Goal: Task Accomplishment & Management: Manage account settings

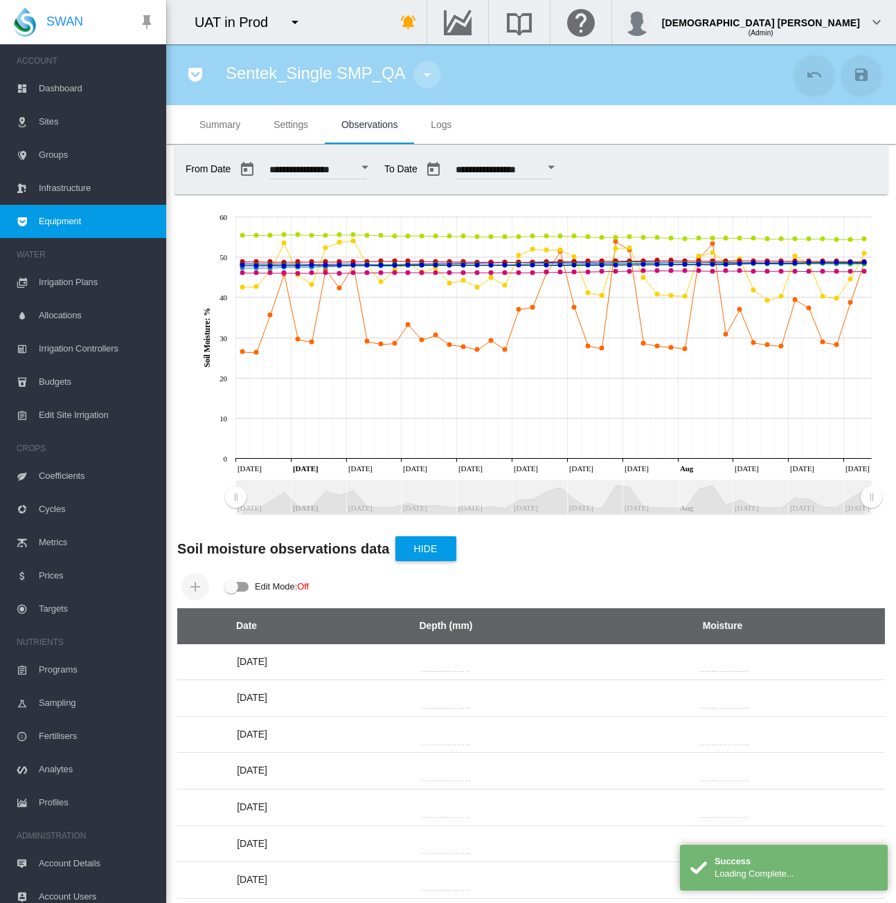
click at [425, 72] on md-icon "icon-menu-down" at bounding box center [427, 74] width 17 height 17
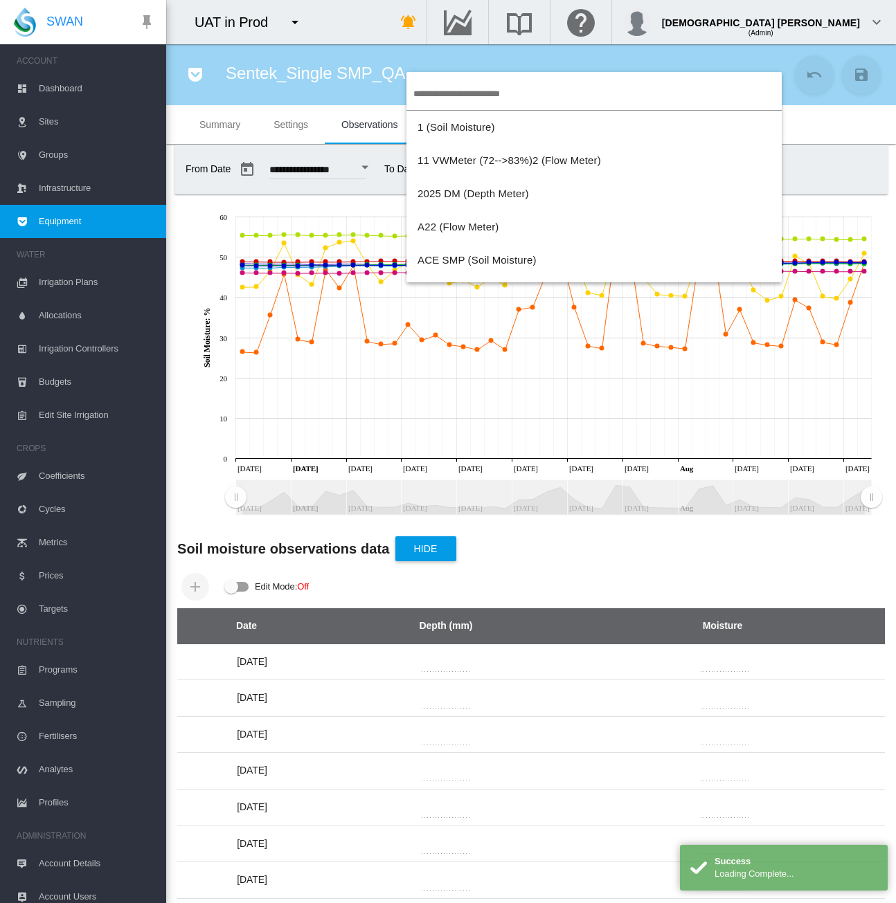
click at [195, 65] on md-backdrop at bounding box center [448, 451] width 896 height 903
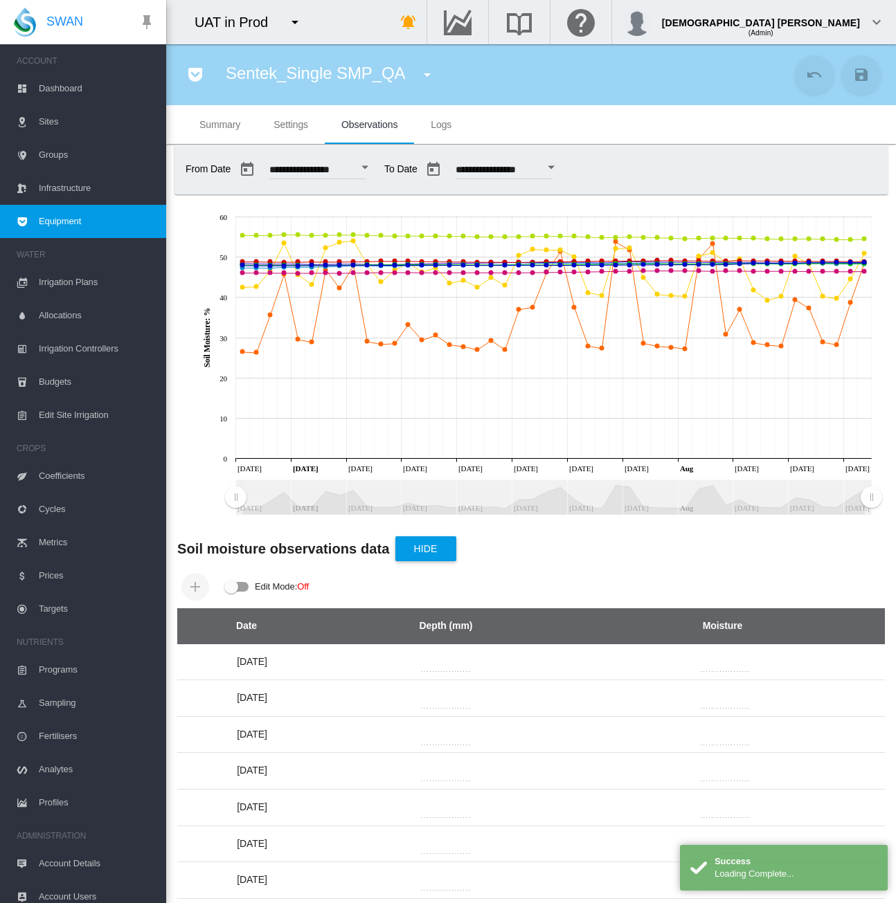
click at [193, 67] on md-icon "icon-pocket" at bounding box center [195, 74] width 17 height 17
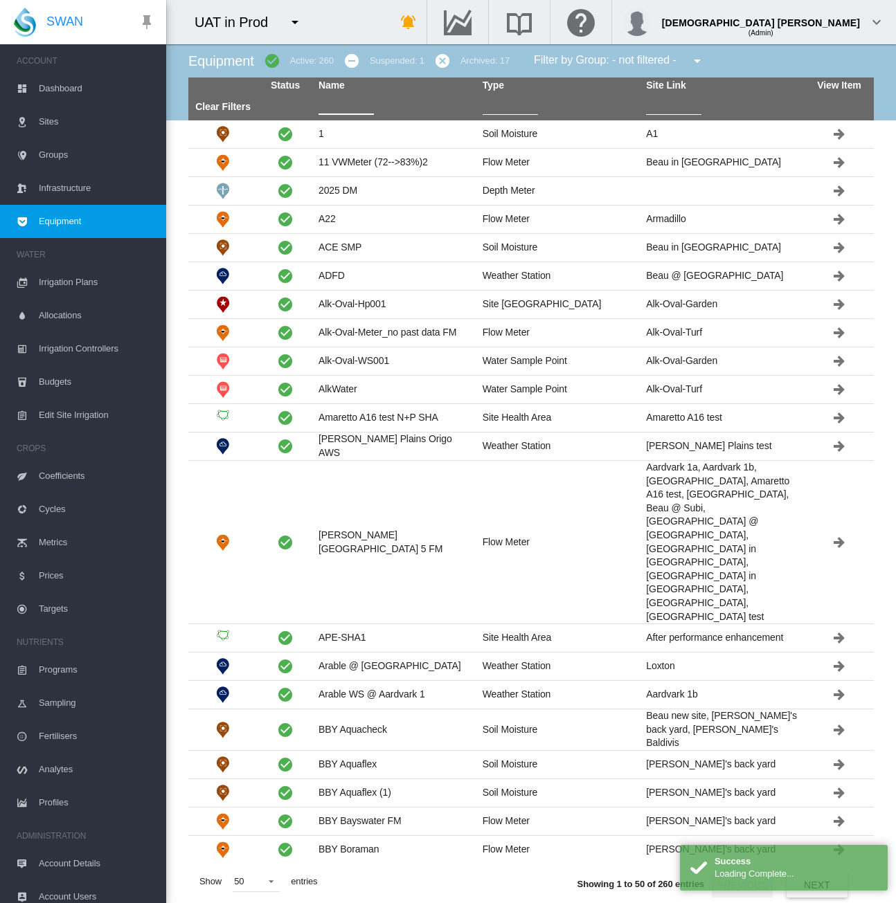
click at [343, 104] on input "text" at bounding box center [345, 104] width 55 height 21
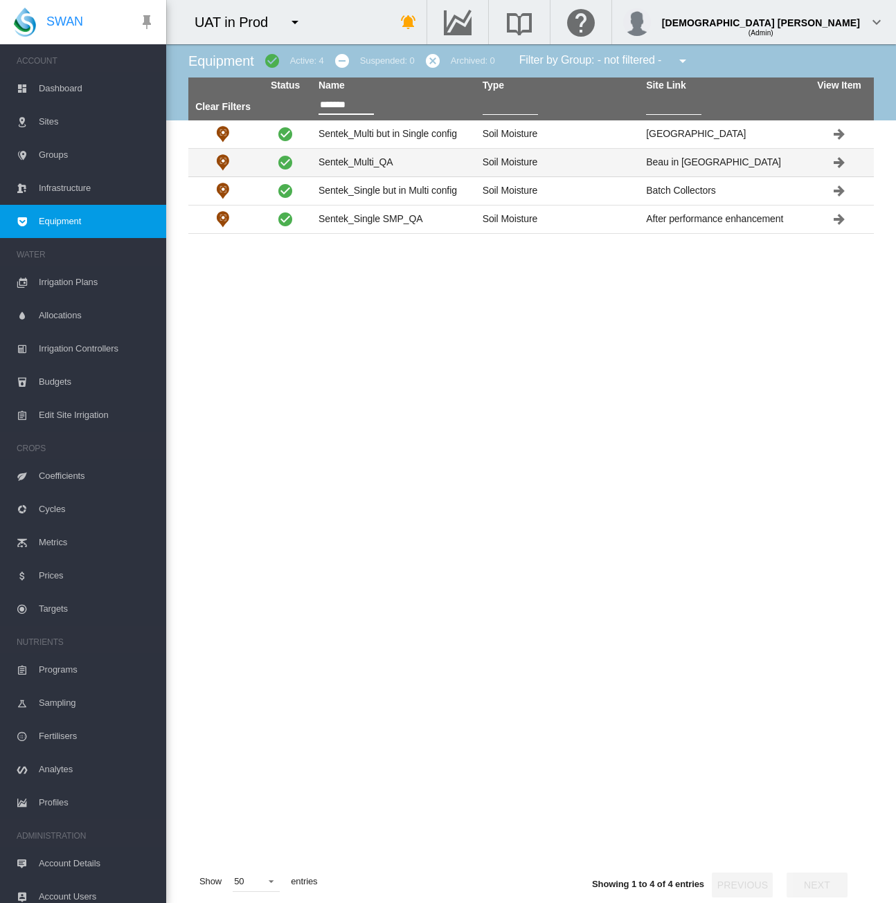
type input "*******"
click at [418, 156] on td "Sentek_Multi_QA" at bounding box center [395, 163] width 164 height 28
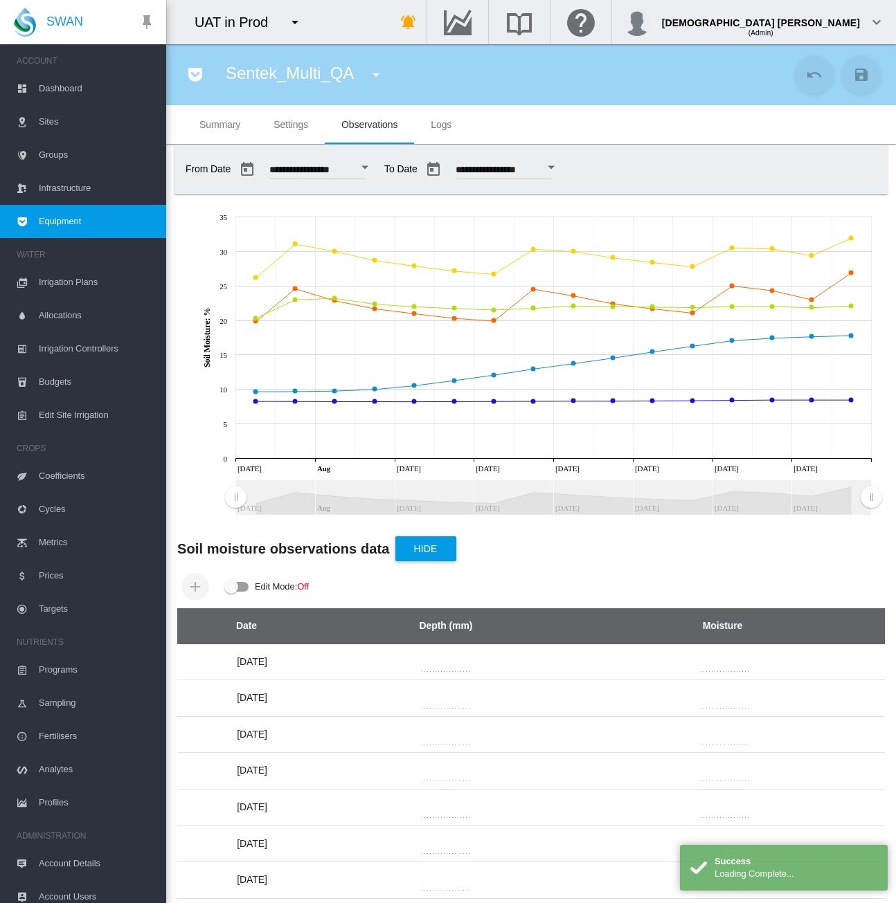
click at [310, 122] on md-tab-item "Settings" at bounding box center [291, 124] width 68 height 39
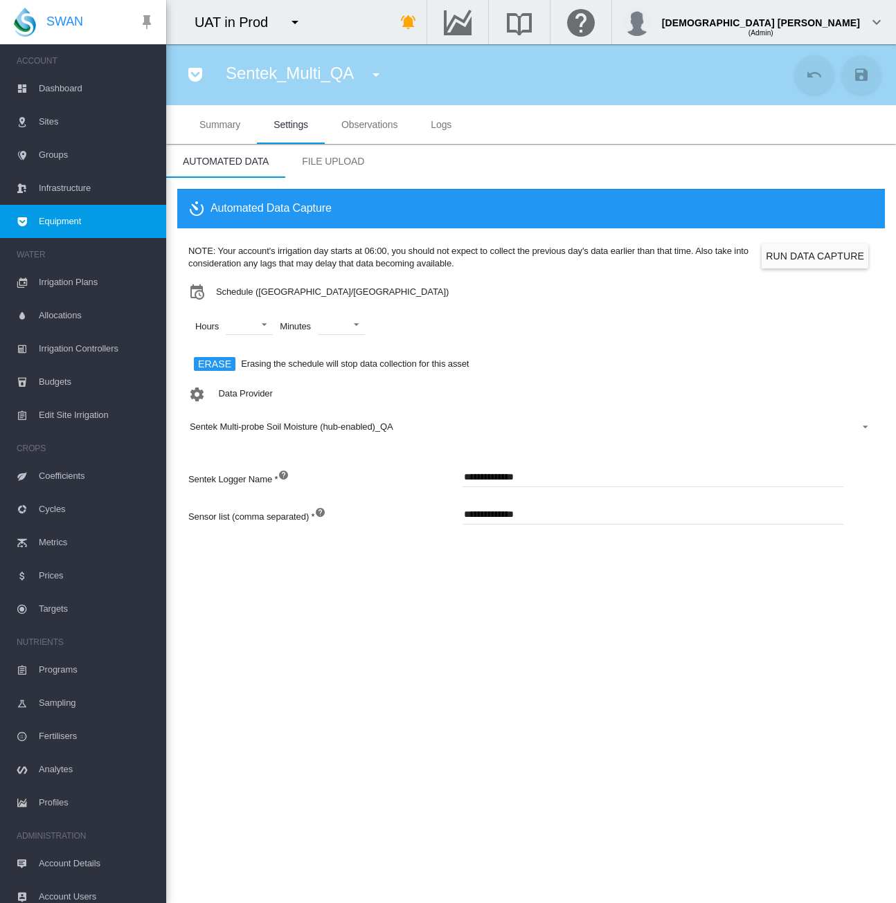
click at [801, 257] on button "Run Data Capture" at bounding box center [814, 256] width 107 height 25
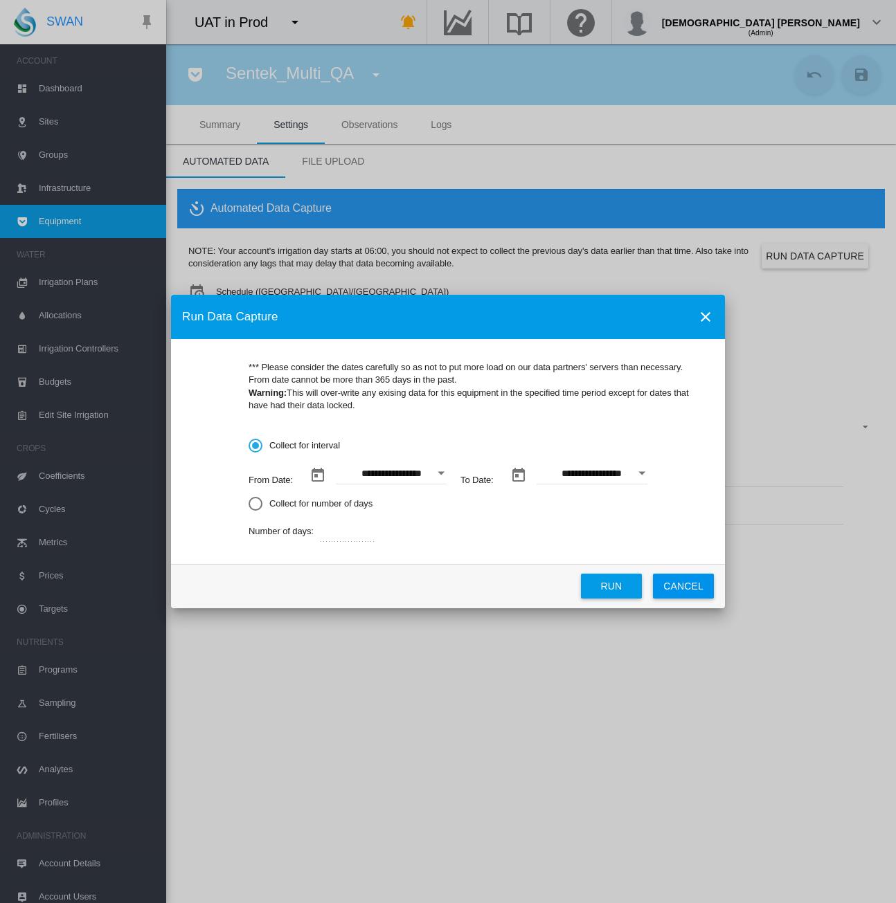
click at [441, 473] on div "Open calendar" at bounding box center [440, 473] width 7 height 3
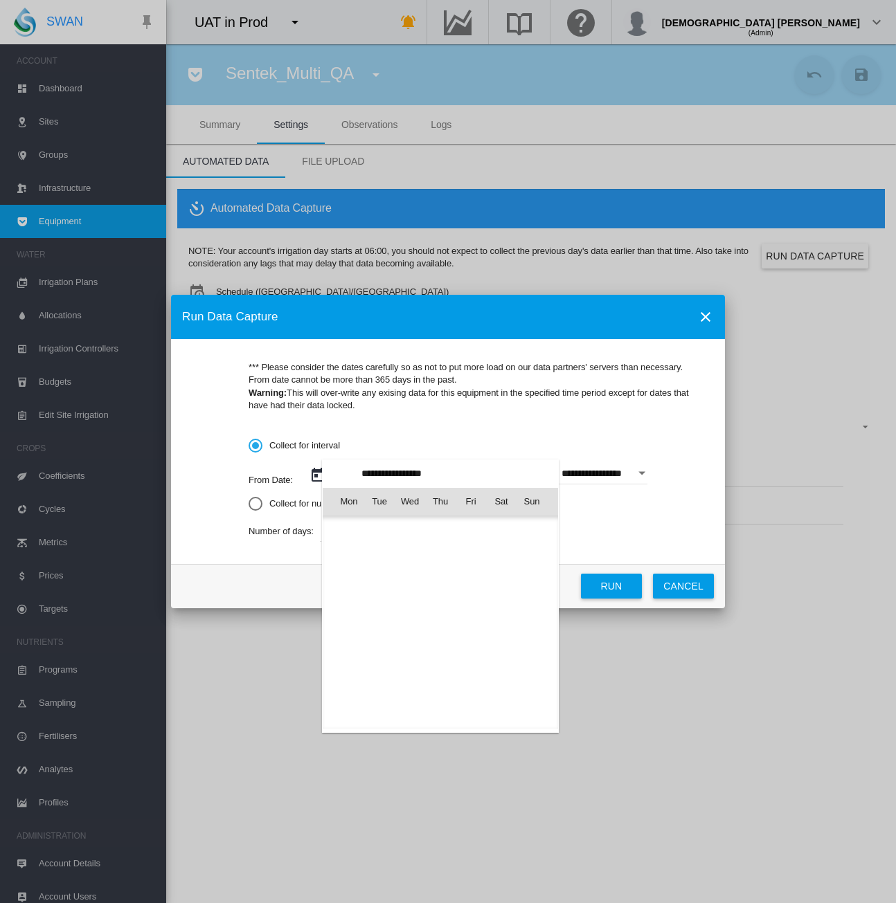
scroll to position [320397, 0]
click at [464, 590] on span "15" at bounding box center [471, 593] width 28 height 28
type input "**********"
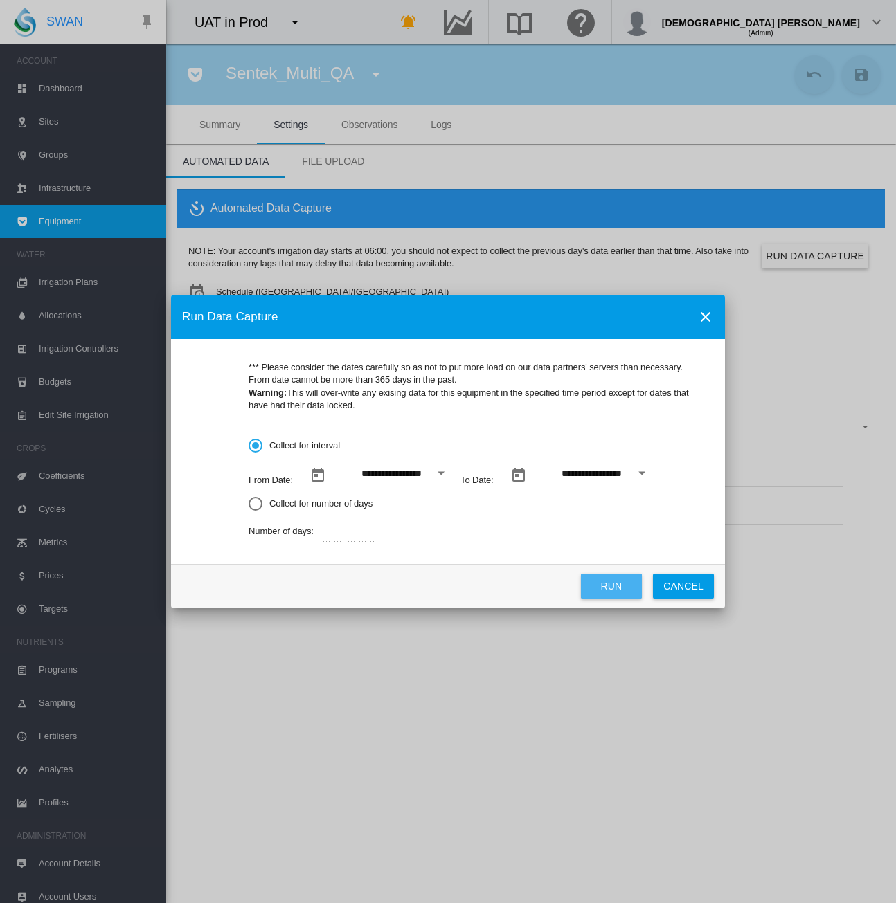
click at [600, 594] on button "Run" at bounding box center [611, 586] width 61 height 25
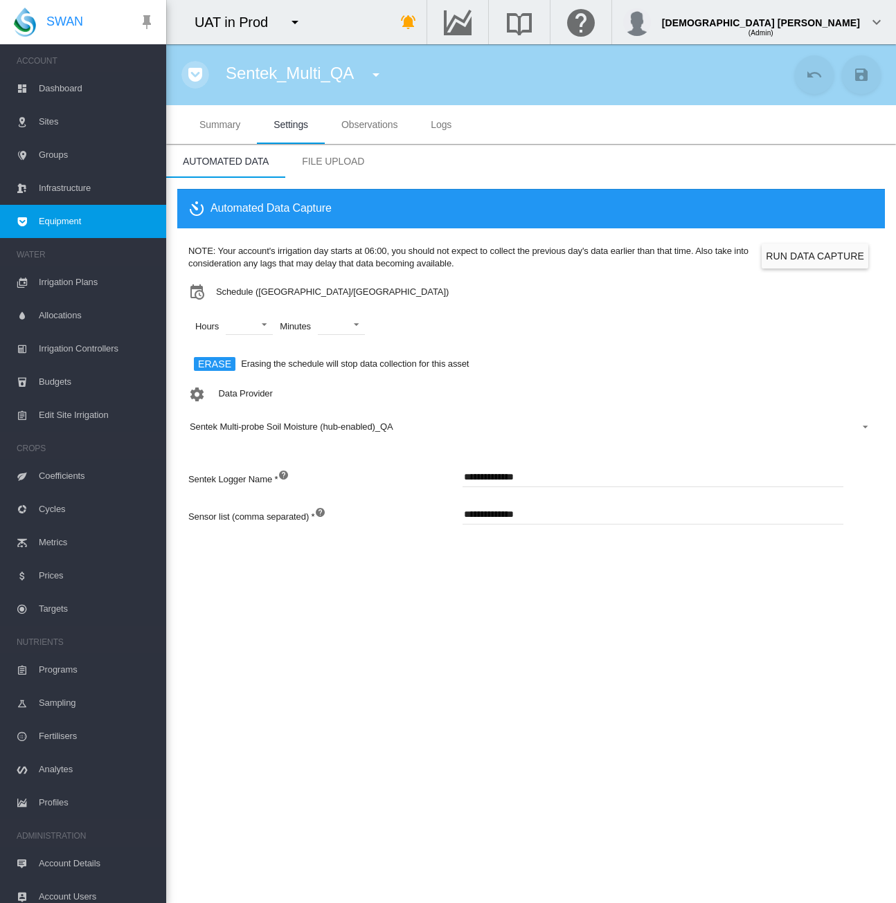
click at [192, 75] on md-icon "icon-pocket" at bounding box center [195, 74] width 17 height 17
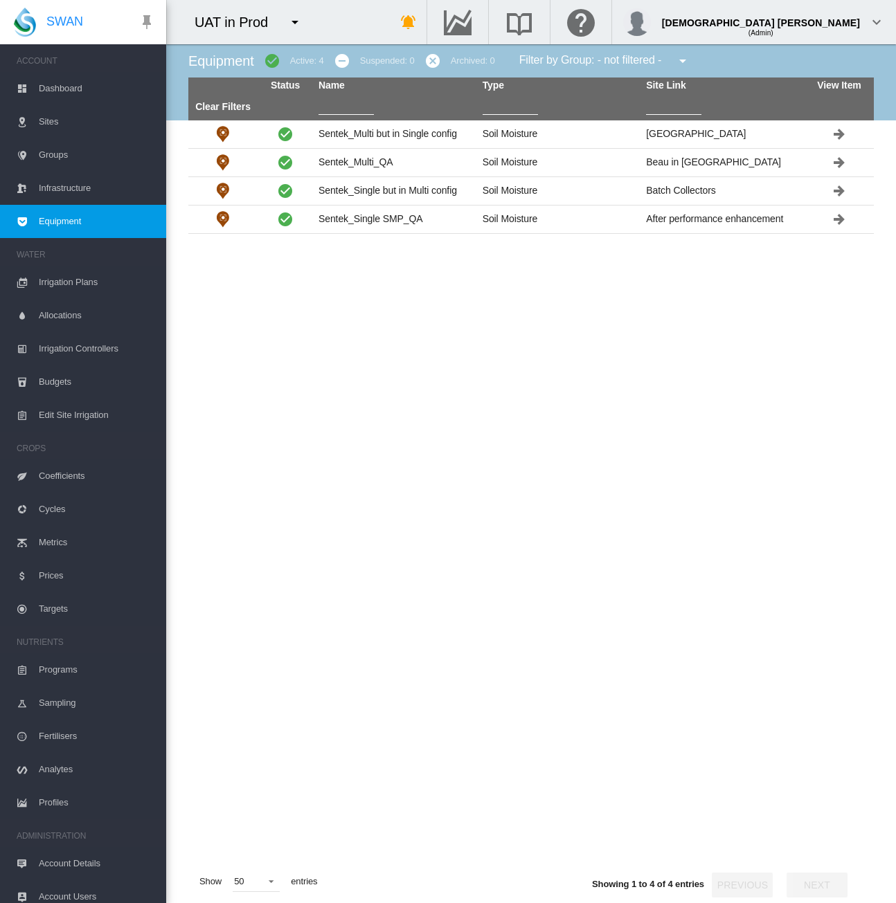
type input "*******"
click at [386, 165] on td "Sentek_Multi_QA" at bounding box center [395, 163] width 164 height 28
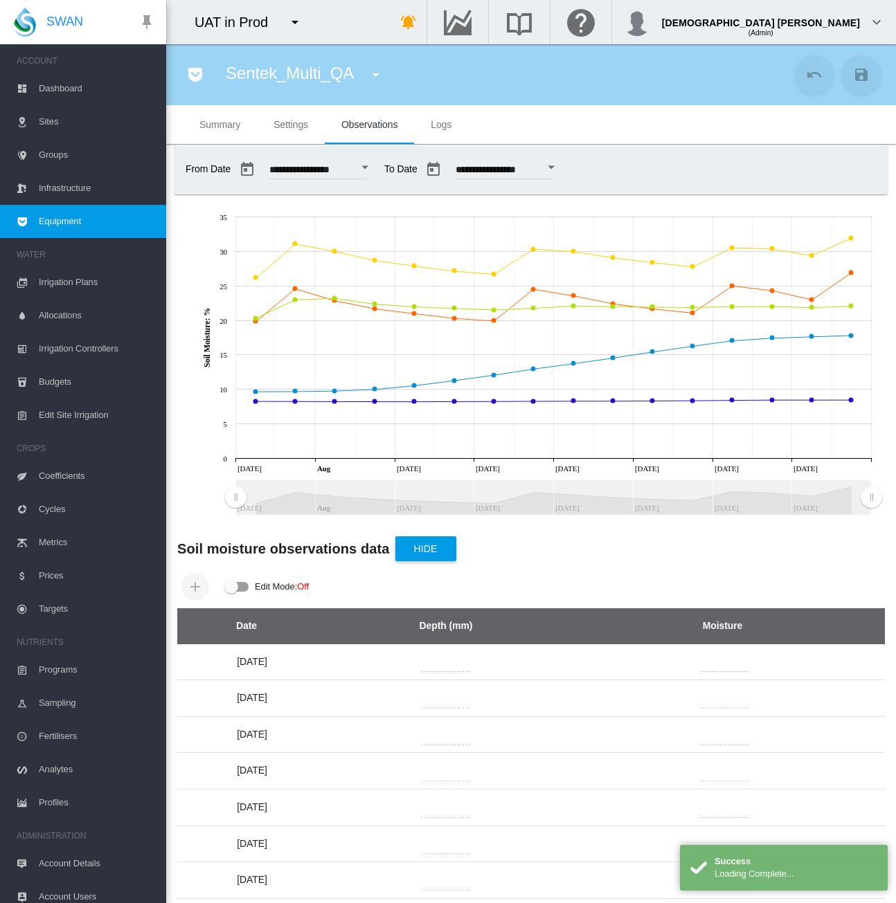
click at [447, 122] on span "Logs" at bounding box center [440, 124] width 21 height 11
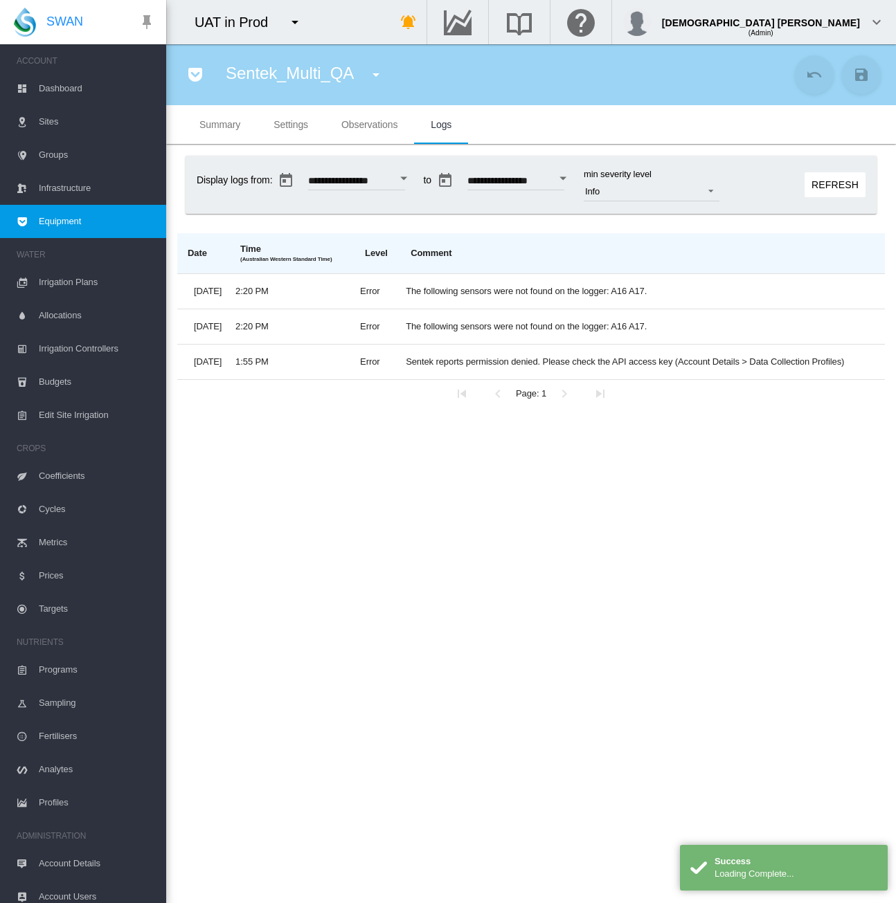
click at [393, 130] on md-tab-item "Observations" at bounding box center [369, 124] width 89 height 39
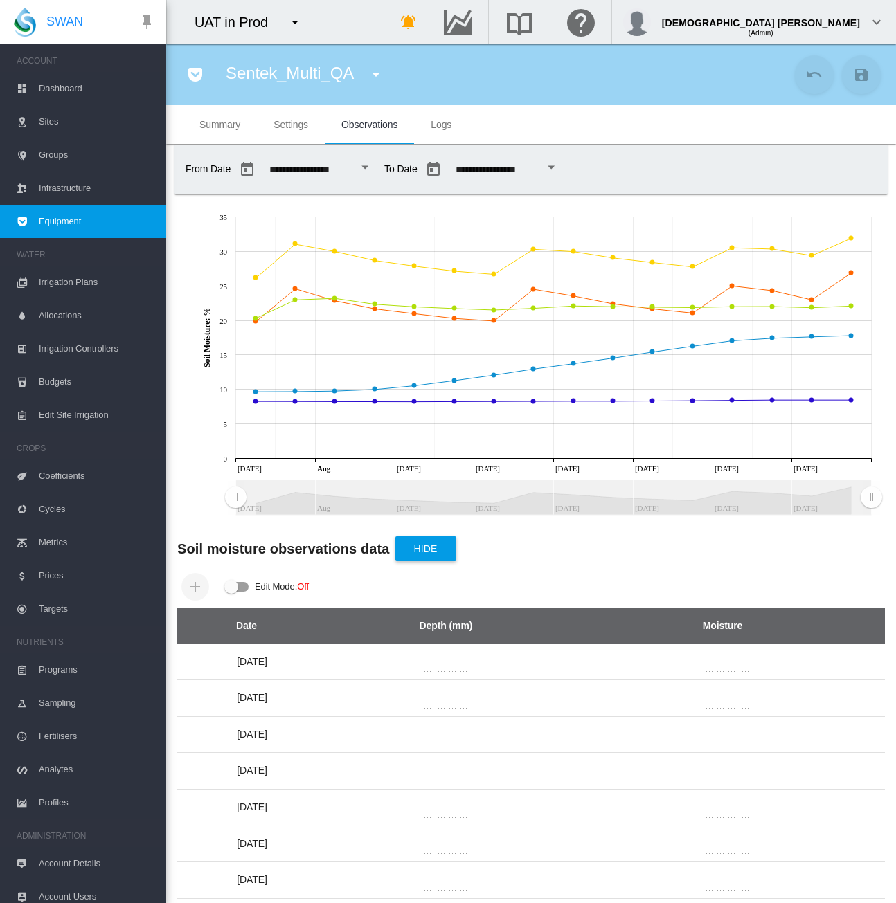
click at [194, 80] on md-icon "icon-pocket" at bounding box center [195, 74] width 17 height 17
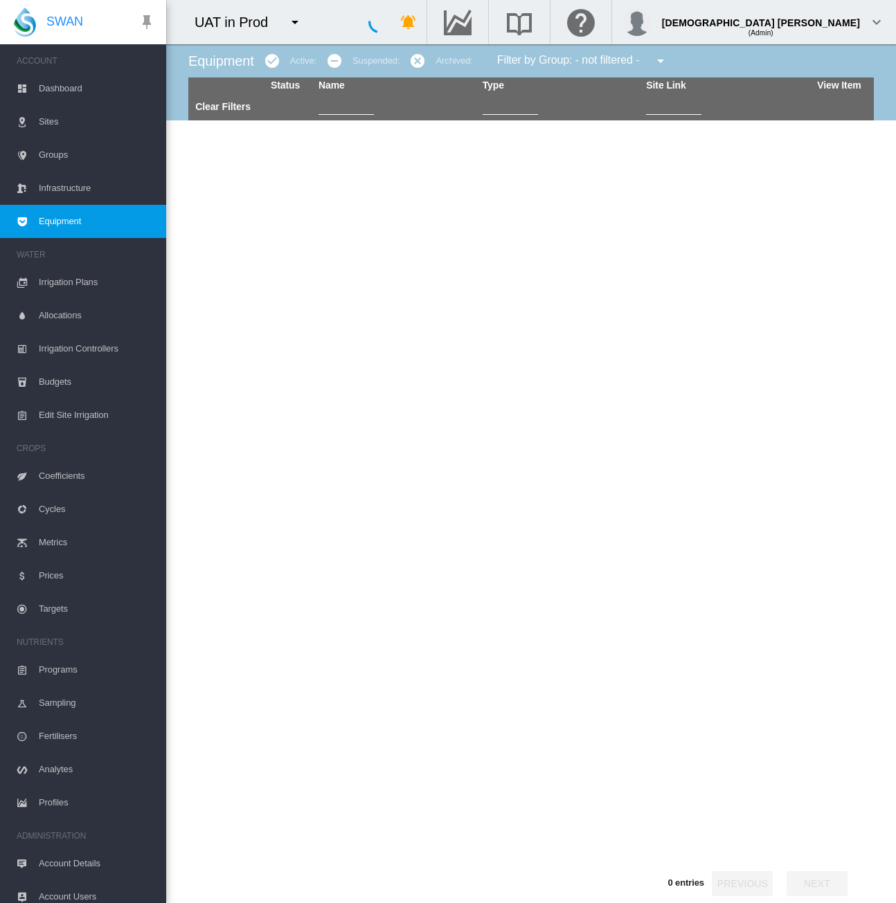
type input "*******"
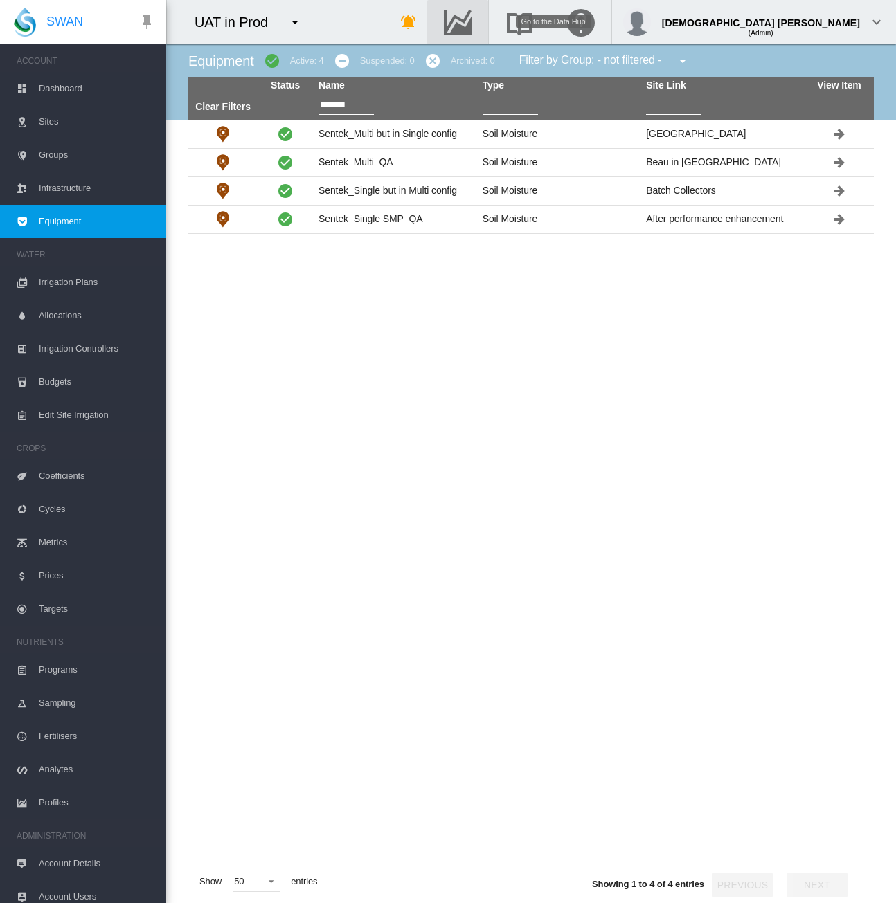
click at [474, 30] on md-icon "Go to the Data Hub" at bounding box center [457, 22] width 33 height 17
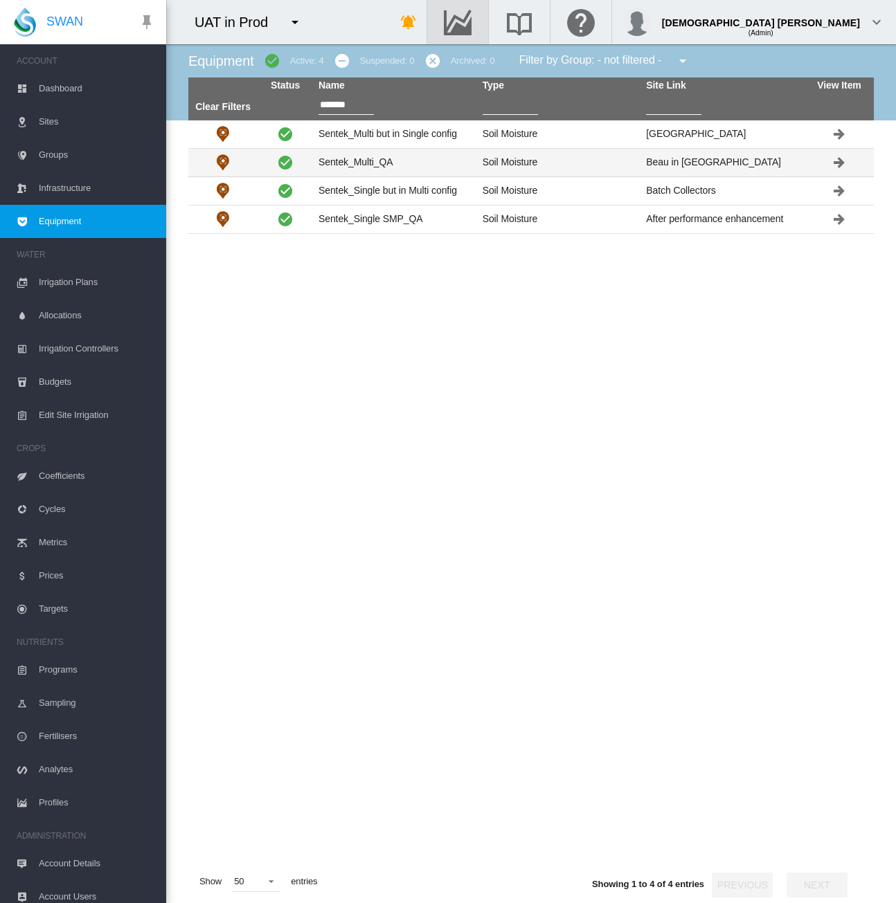
click at [400, 156] on td "Sentek_Multi_QA" at bounding box center [395, 163] width 164 height 28
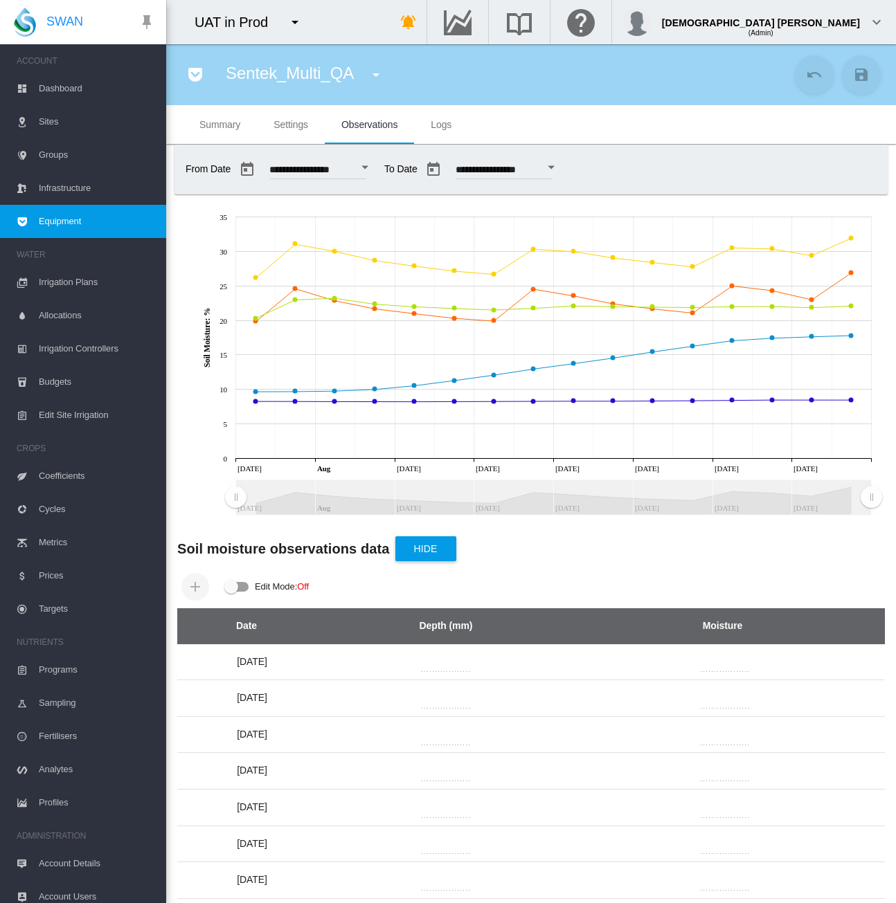
click at [575, 129] on md-tabs-canvas "Summary Settings Observations Logs Summary Settings Observations Logs" at bounding box center [531, 124] width 696 height 39
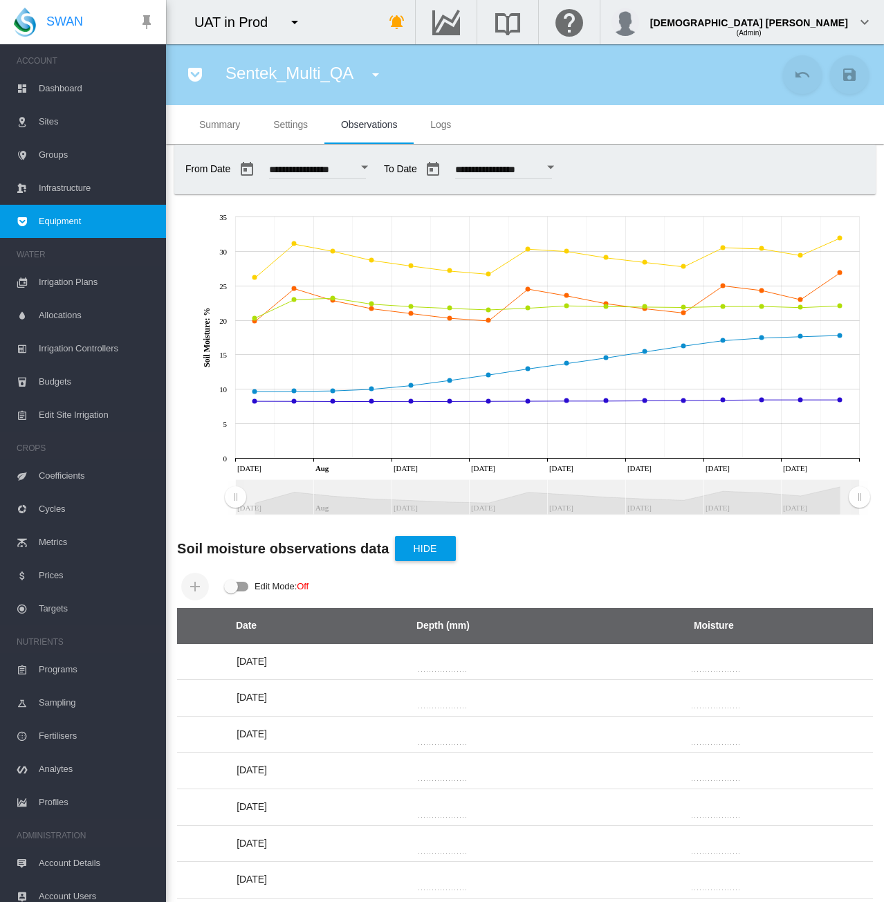
click at [69, 860] on span "Account Details" at bounding box center [97, 863] width 116 height 33
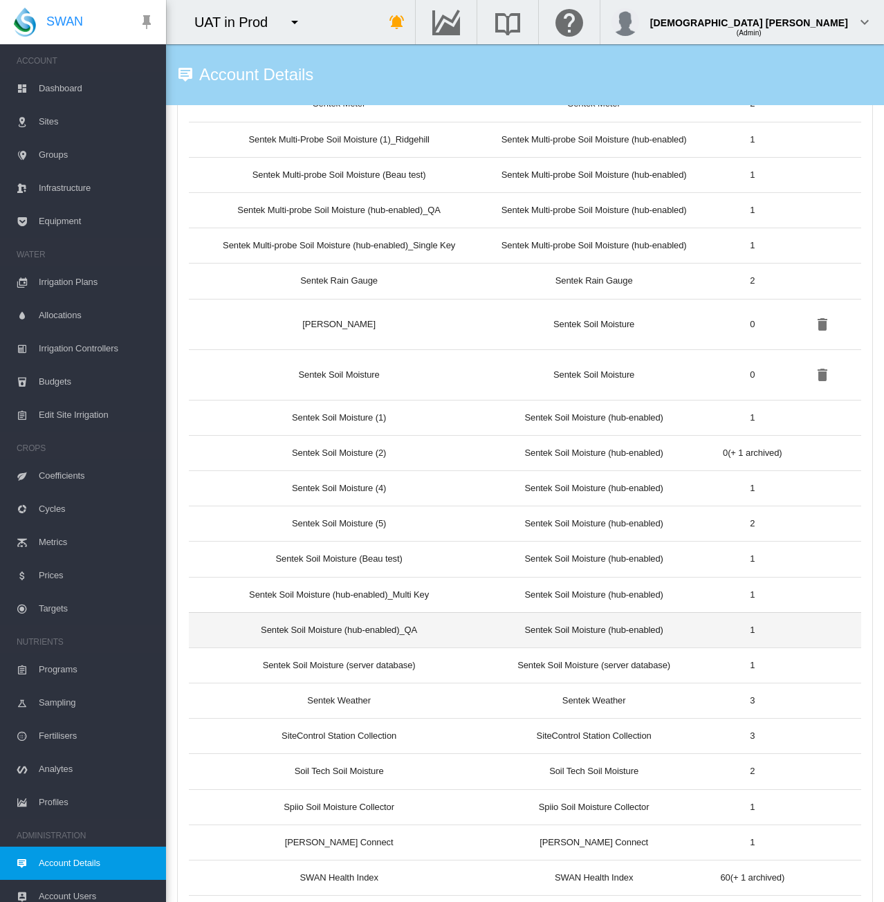
scroll to position [4083, 0]
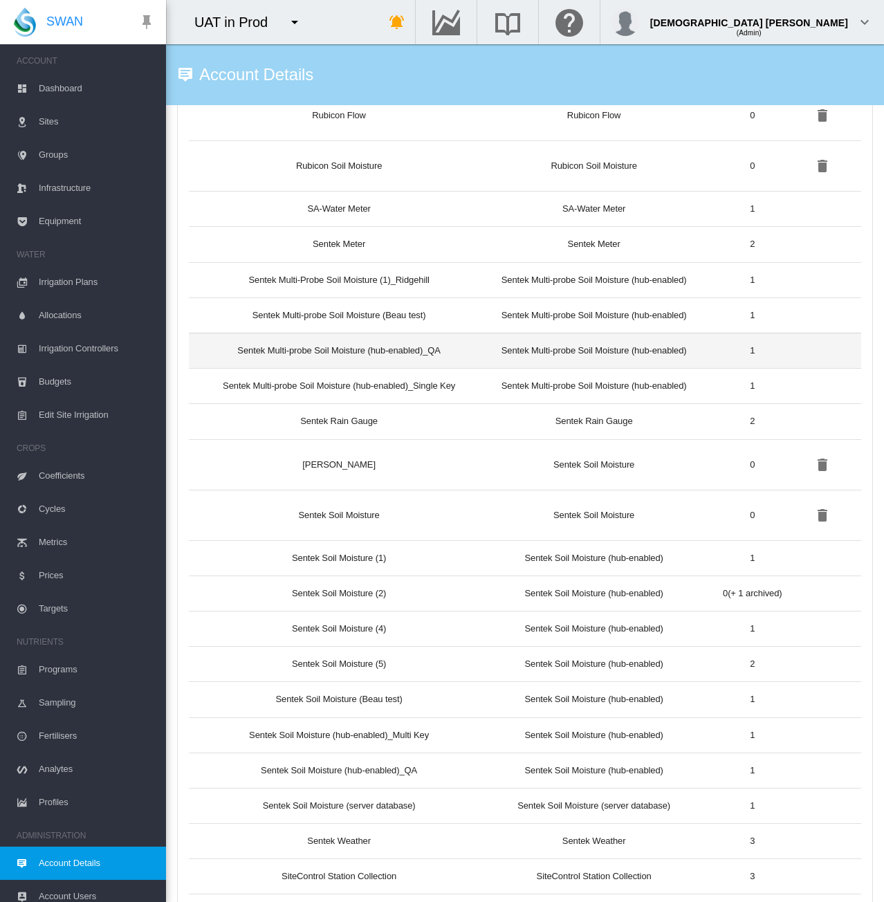
click at [479, 333] on td "Sentek Multi-probe Soil Moisture (hub-enabled)" at bounding box center [594, 350] width 232 height 35
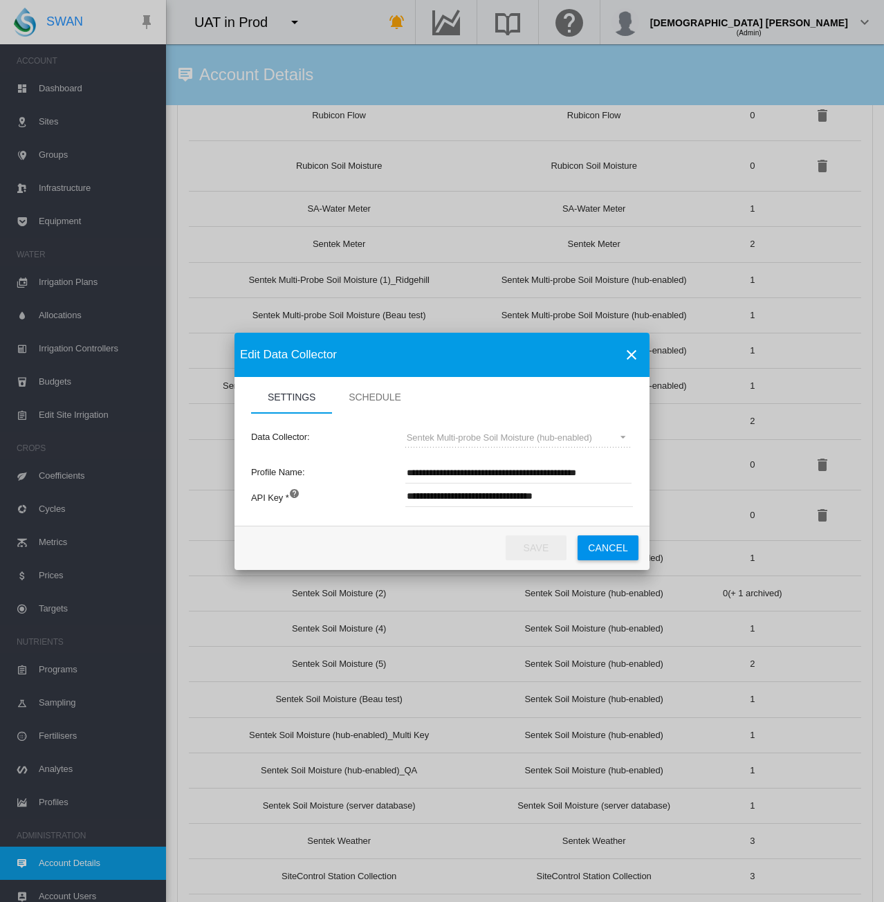
click at [475, 489] on input "**********" at bounding box center [596, 497] width 381 height 21
click at [480, 495] on input "**********" at bounding box center [596, 497] width 381 height 21
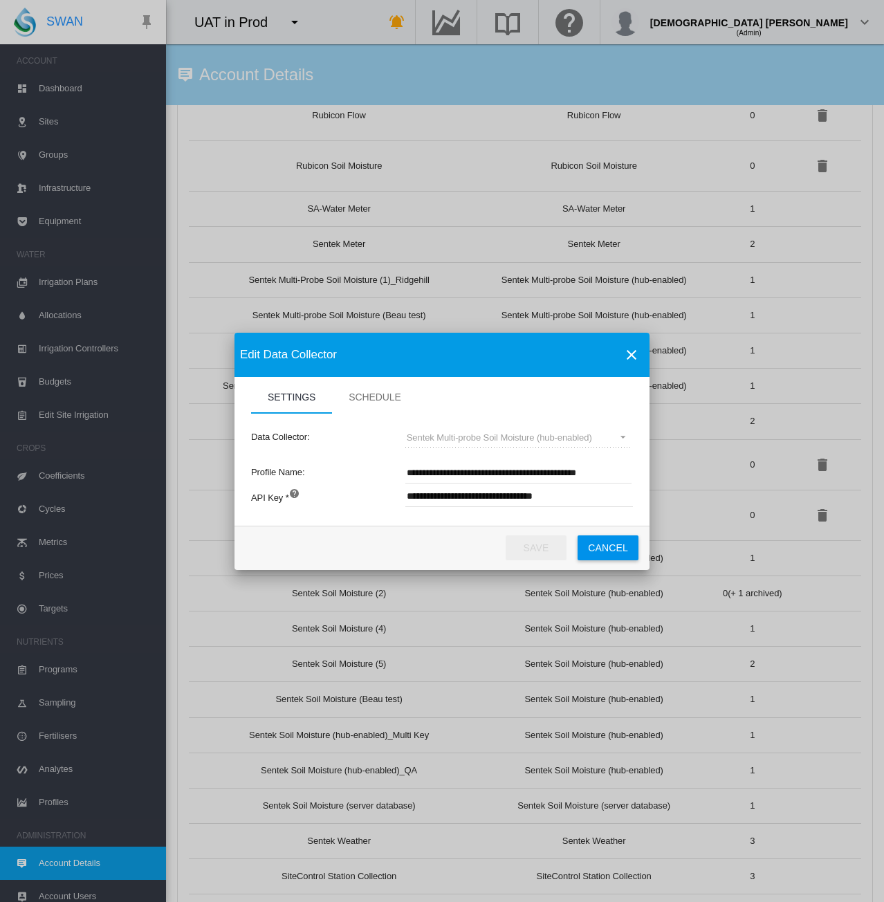
click at [615, 545] on button "Cancel" at bounding box center [608, 548] width 61 height 25
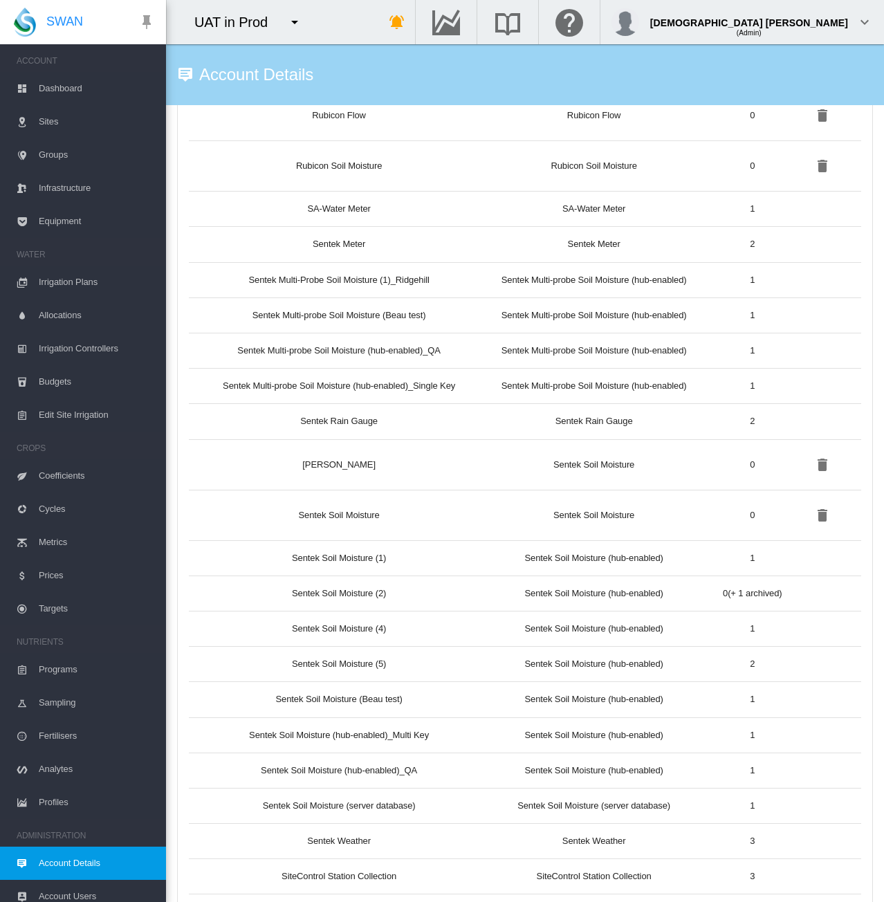
click at [84, 220] on span "Equipment" at bounding box center [97, 221] width 116 height 33
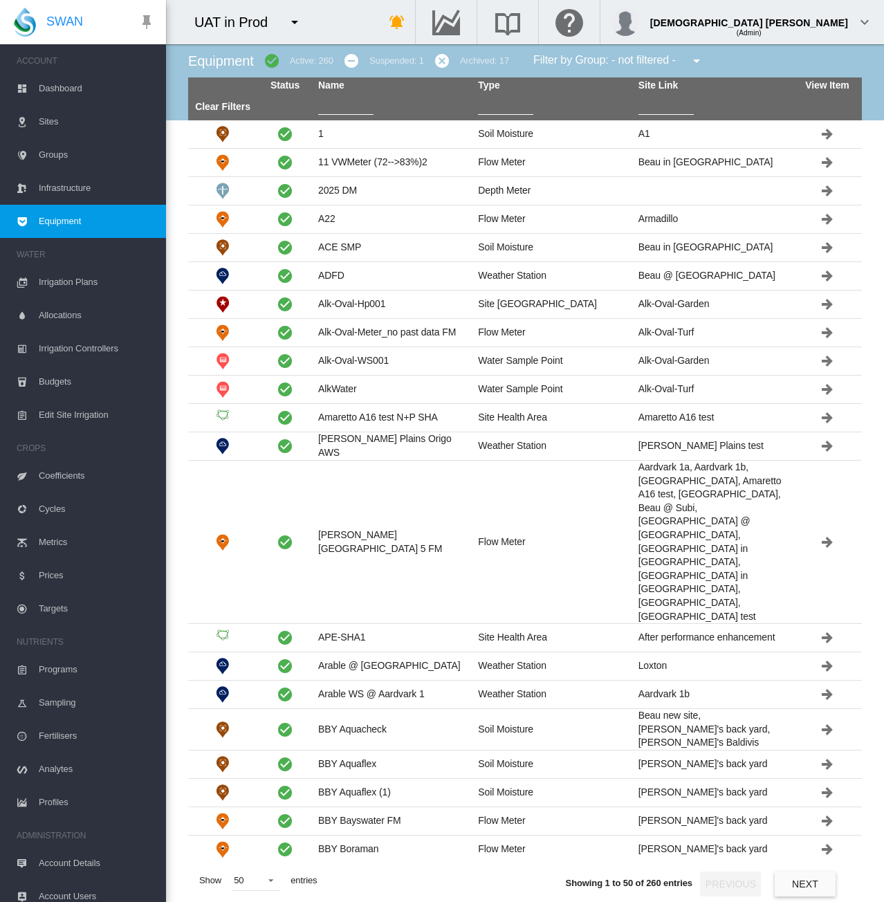
click at [353, 98] on input "text" at bounding box center [345, 104] width 55 height 21
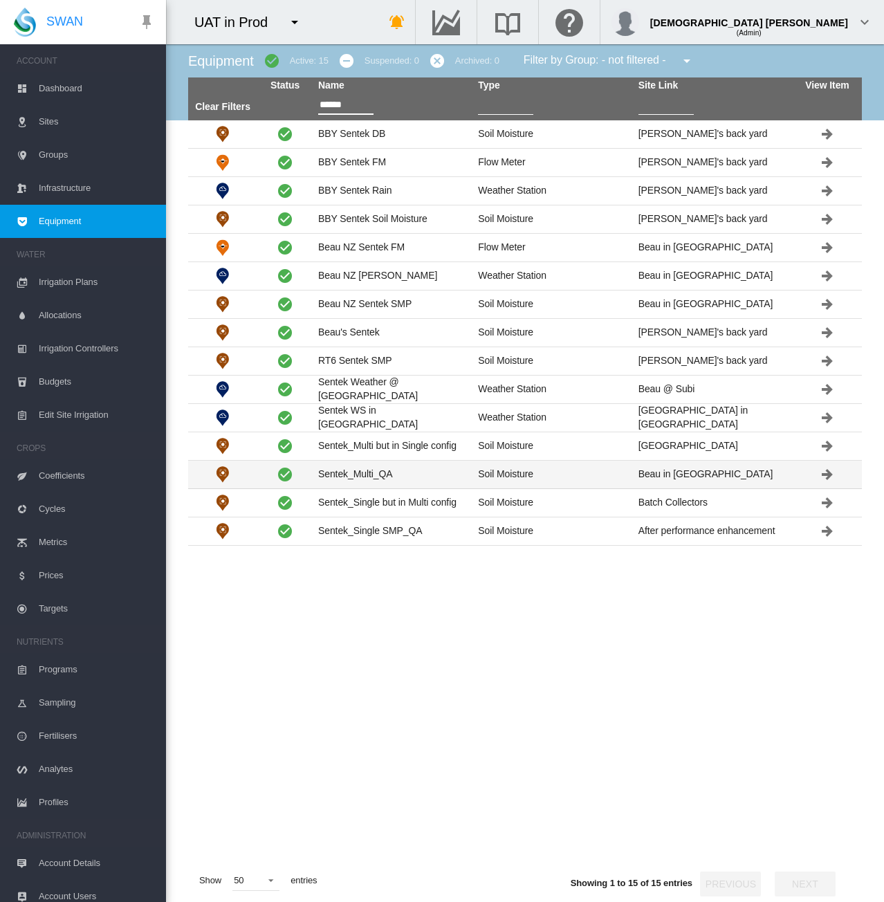
type input "******"
click at [367, 475] on td "Sentek_Multi_QA" at bounding box center [393, 475] width 160 height 28
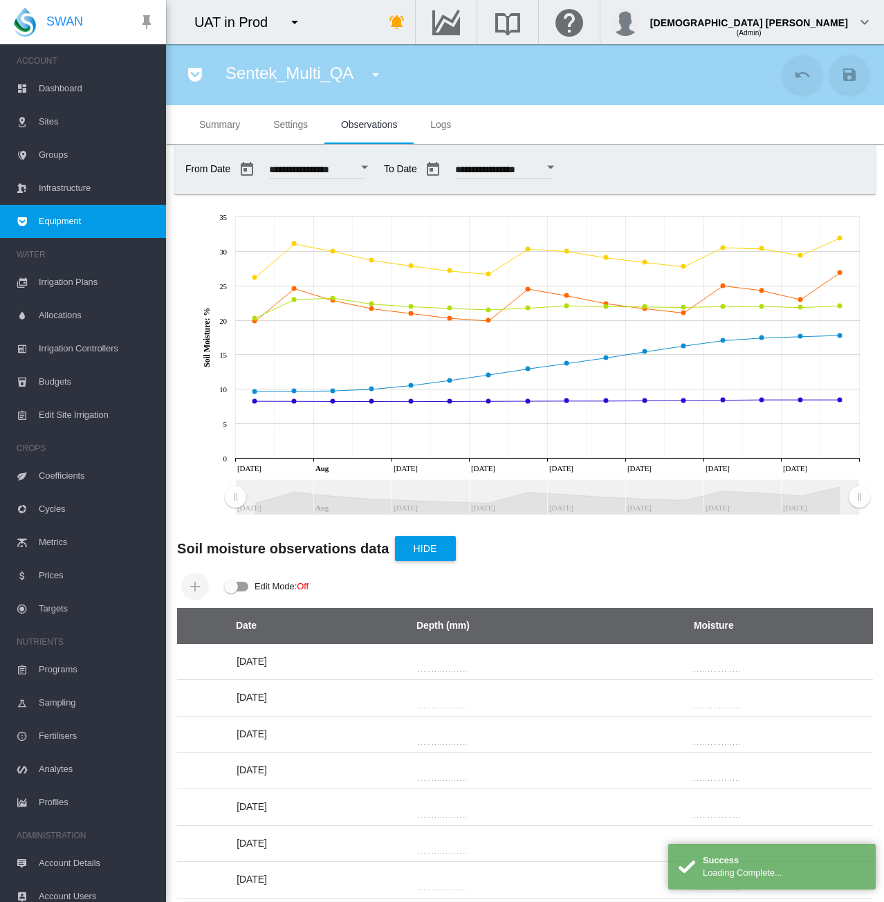
click at [275, 114] on md-tab-item "Settings" at bounding box center [291, 124] width 68 height 39
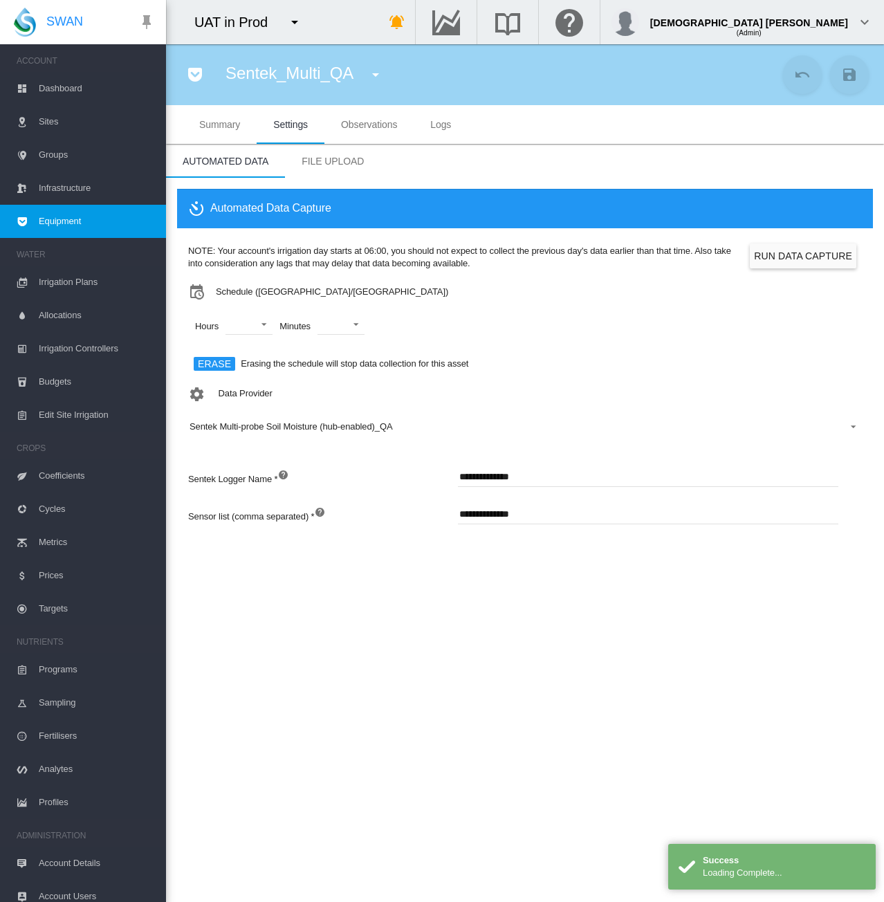
click at [487, 483] on input "**********" at bounding box center [648, 476] width 381 height 21
click at [487, 482] on input "**********" at bounding box center [648, 476] width 381 height 21
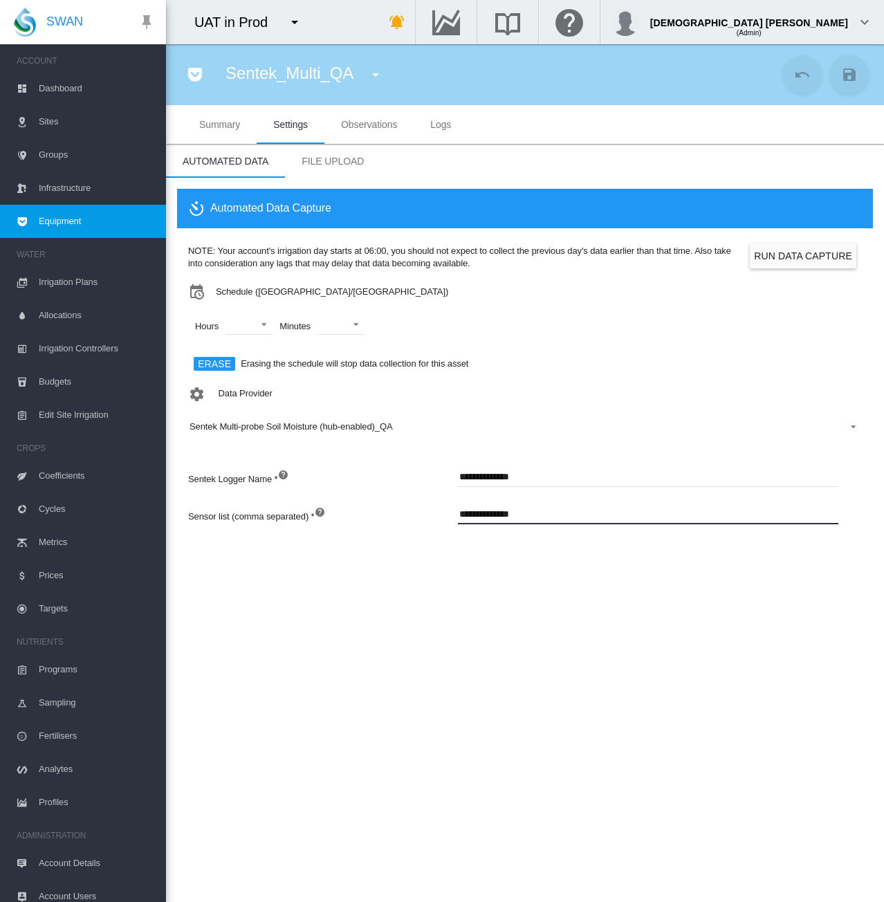
drag, startPoint x: 537, startPoint y: 516, endPoint x: 389, endPoint y: 515, distance: 148.1
click at [389, 515] on div "**********" at bounding box center [525, 522] width 674 height 37
click at [673, 614] on section "Sentek_Multi_QA 1 (Soil Moisture) 11 VWMeter (72-->83%)2 (Flow Meter) 2025 DM (…" at bounding box center [525, 473] width 718 height 858
click at [289, 19] on md-icon "icon-menu-down" at bounding box center [295, 22] width 17 height 17
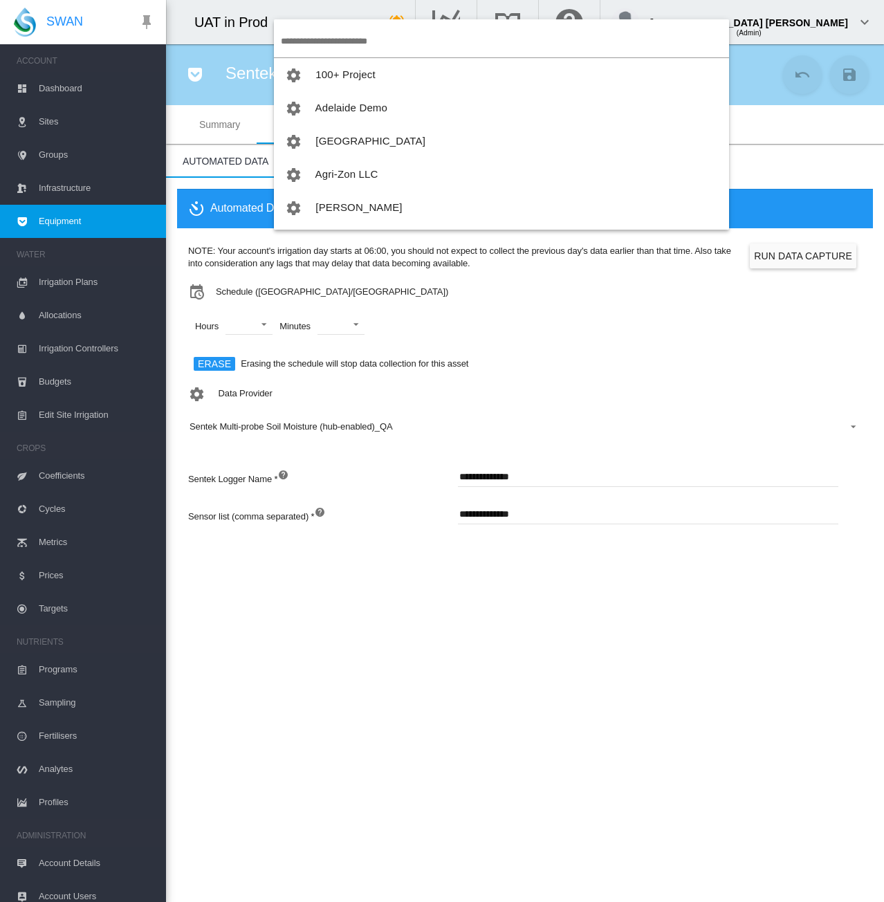
click at [345, 37] on input "search" at bounding box center [505, 41] width 448 height 33
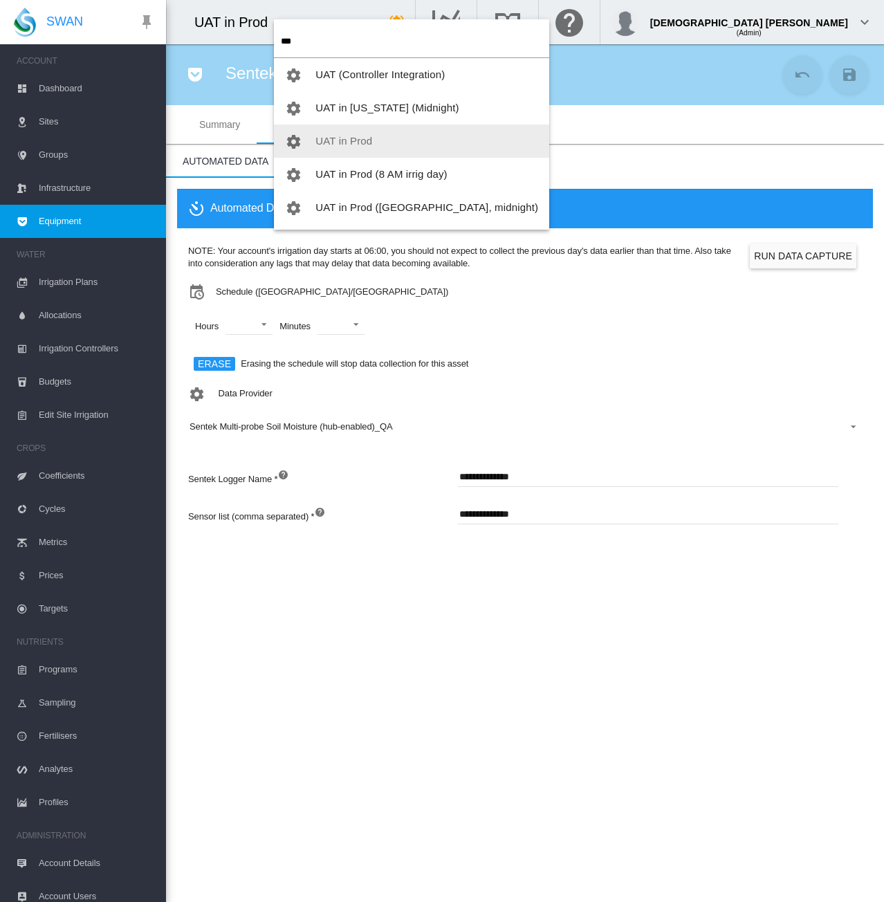
type input "***"
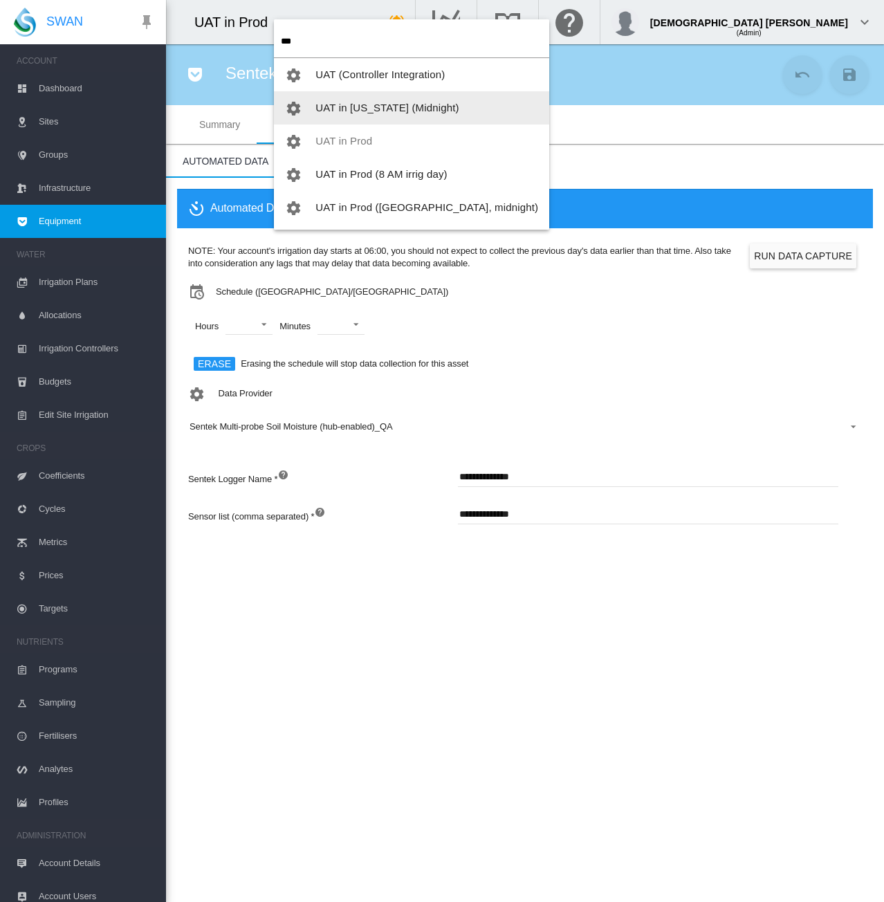
click at [358, 111] on span "UAT in [US_STATE] (Midnight)" at bounding box center [387, 108] width 143 height 12
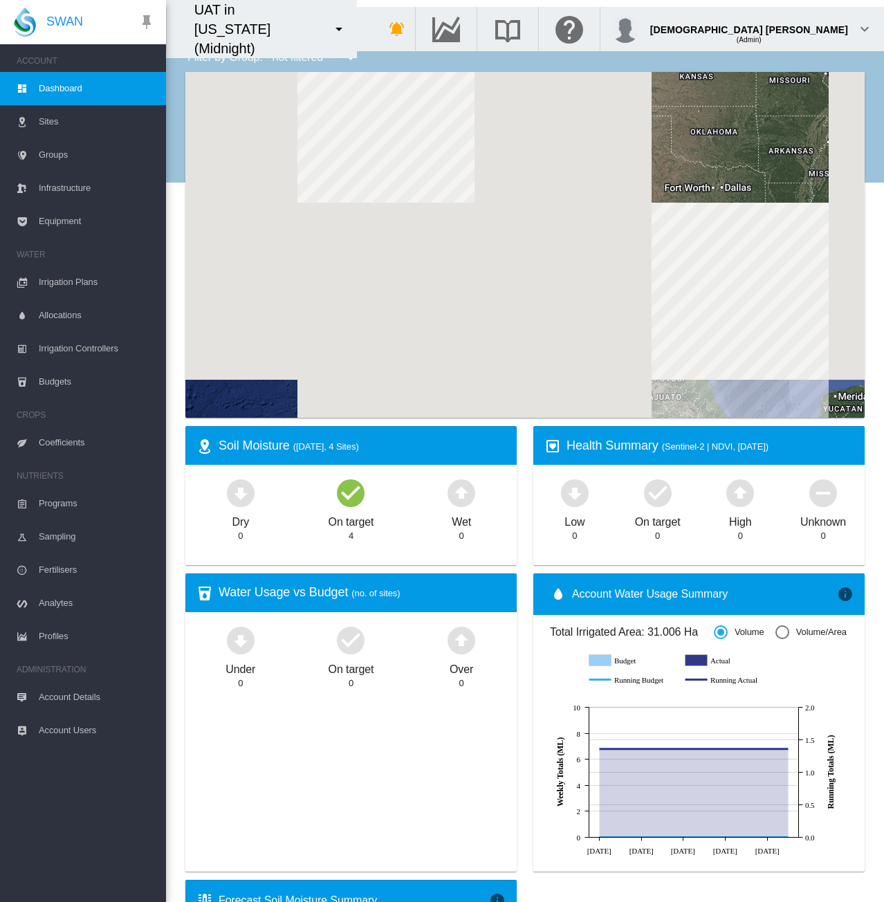
click at [54, 222] on span "Equipment" at bounding box center [97, 221] width 116 height 33
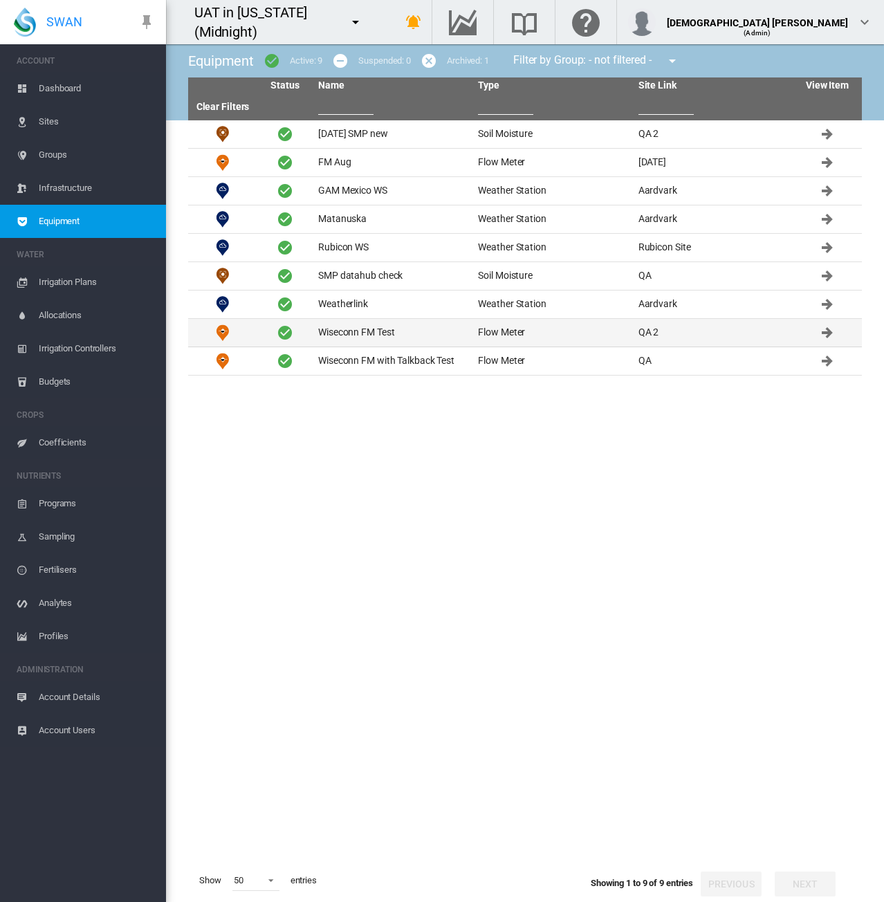
click at [352, 339] on td "Wiseconn FM Test" at bounding box center [393, 333] width 160 height 28
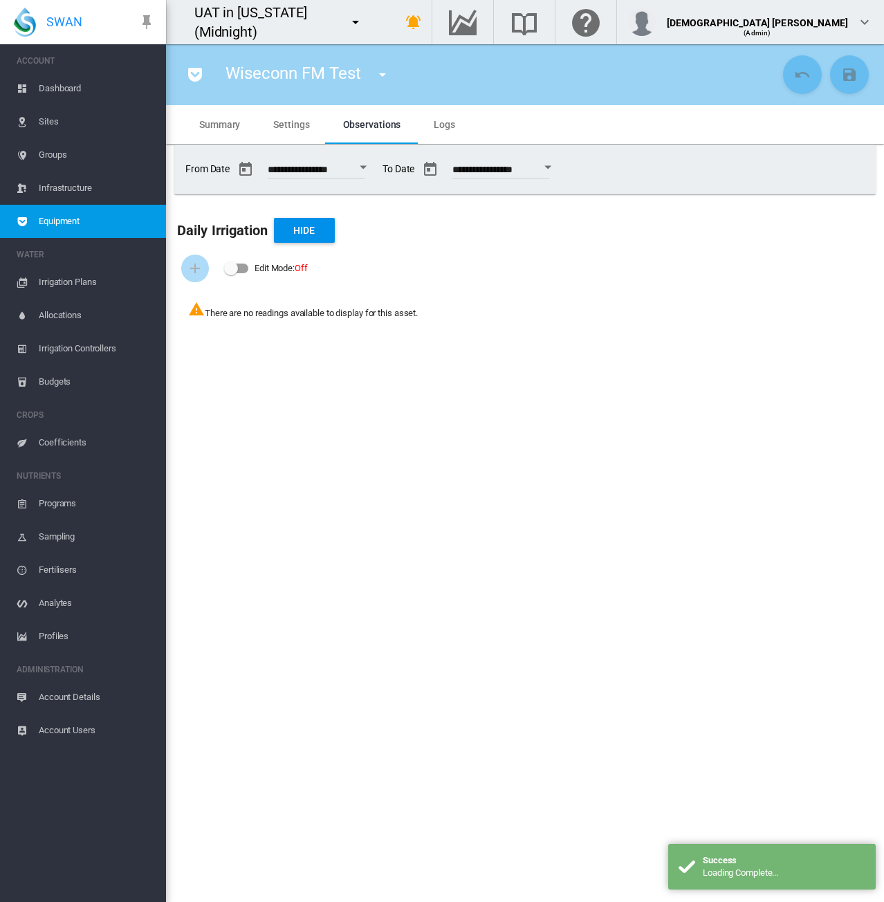
click at [367, 166] on div "Open calendar" at bounding box center [363, 167] width 7 height 3
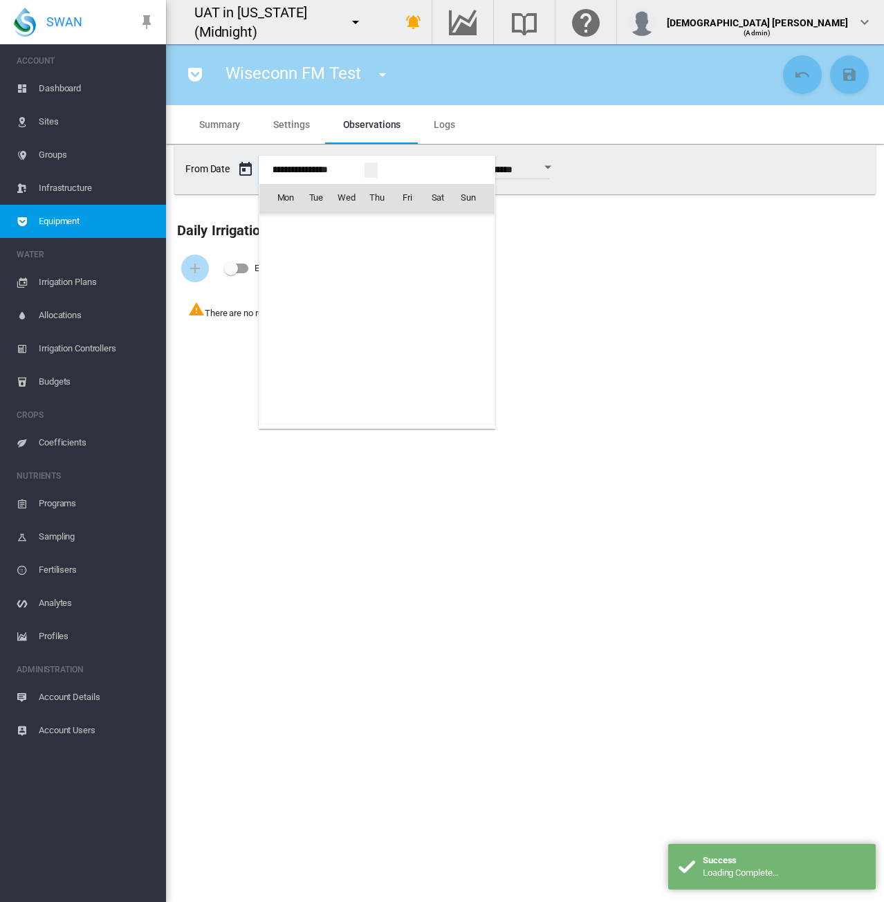
scroll to position [33745, 0]
click at [690, 343] on div at bounding box center [442, 451] width 884 height 902
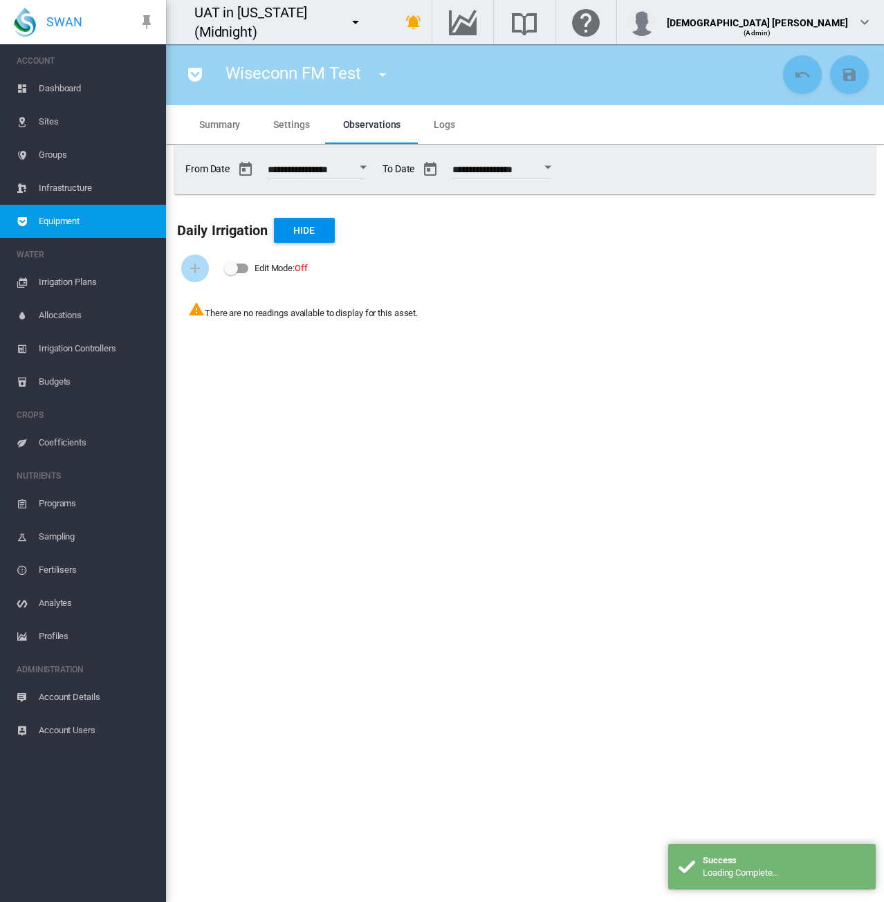
click at [371, 168] on button "Open calendar" at bounding box center [363, 167] width 25 height 25
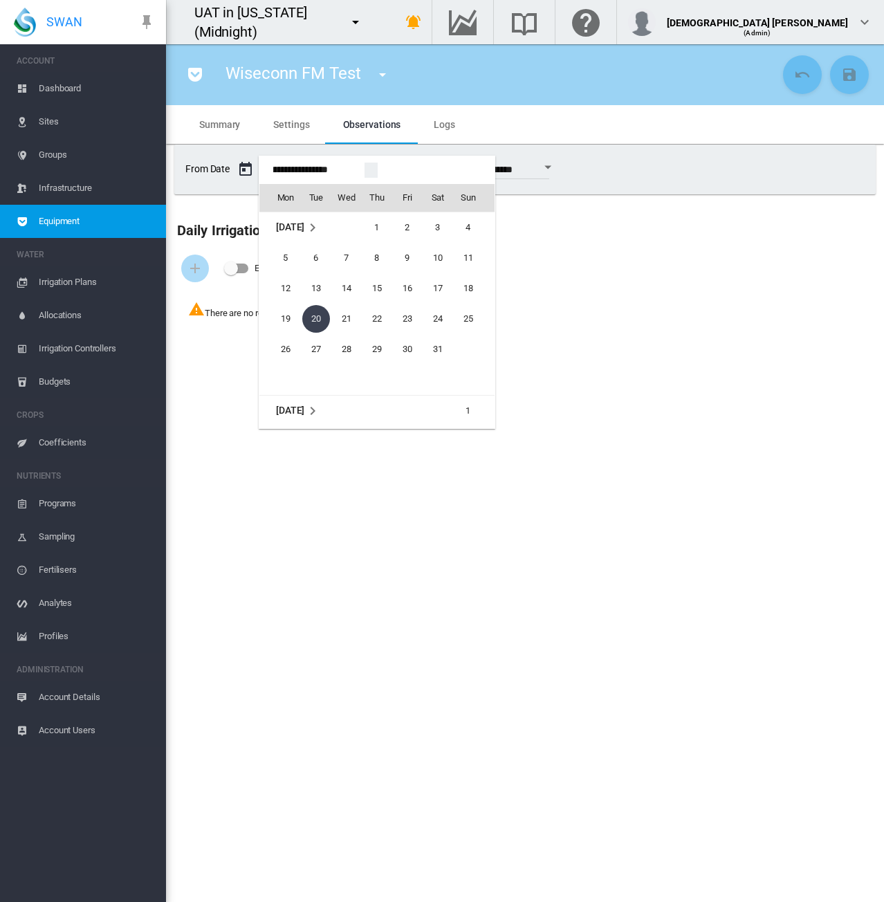
click at [599, 268] on div at bounding box center [442, 451] width 884 height 902
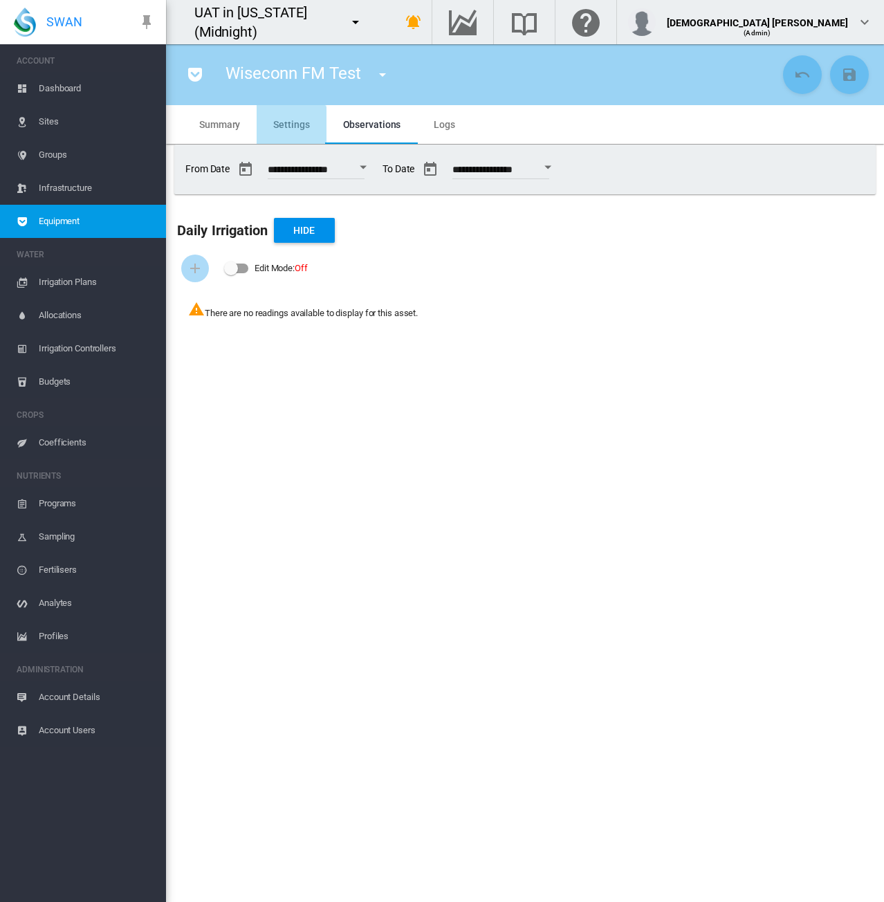
click at [288, 136] on md-tab-item "Settings" at bounding box center [291, 124] width 69 height 39
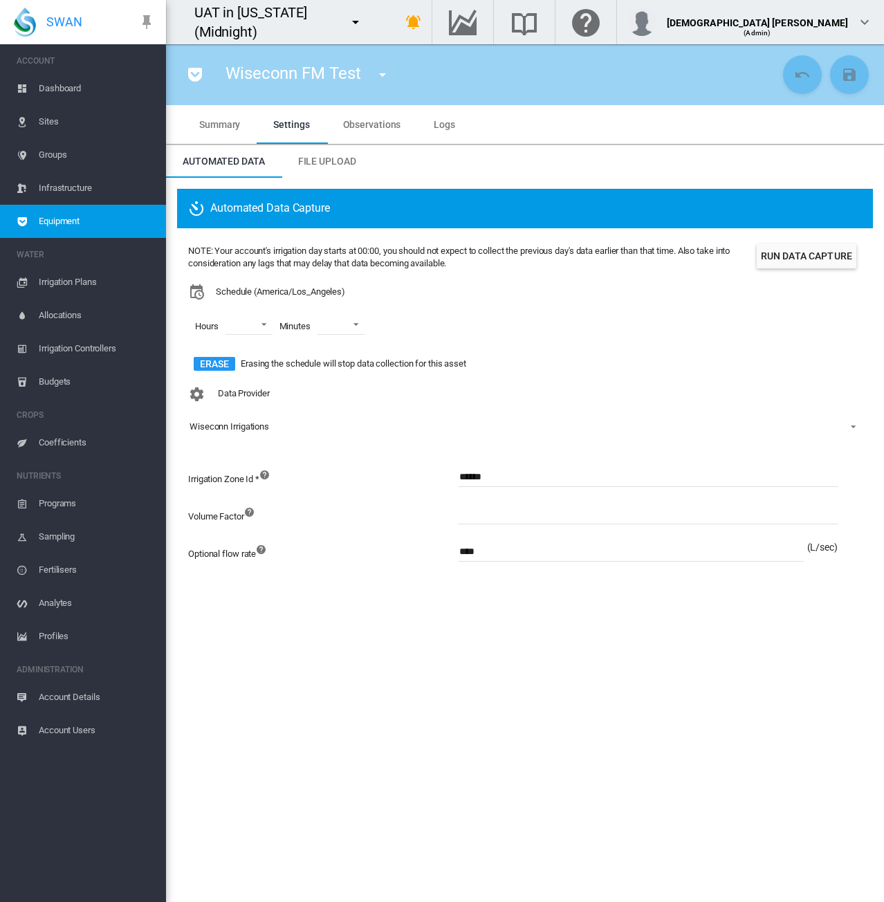
click at [557, 171] on md-tabs-canvas "Automated Data File Upload Automated Data File Upload" at bounding box center [525, 161] width 718 height 33
click at [364, 19] on md-icon "icon-menu-down" at bounding box center [355, 22] width 17 height 17
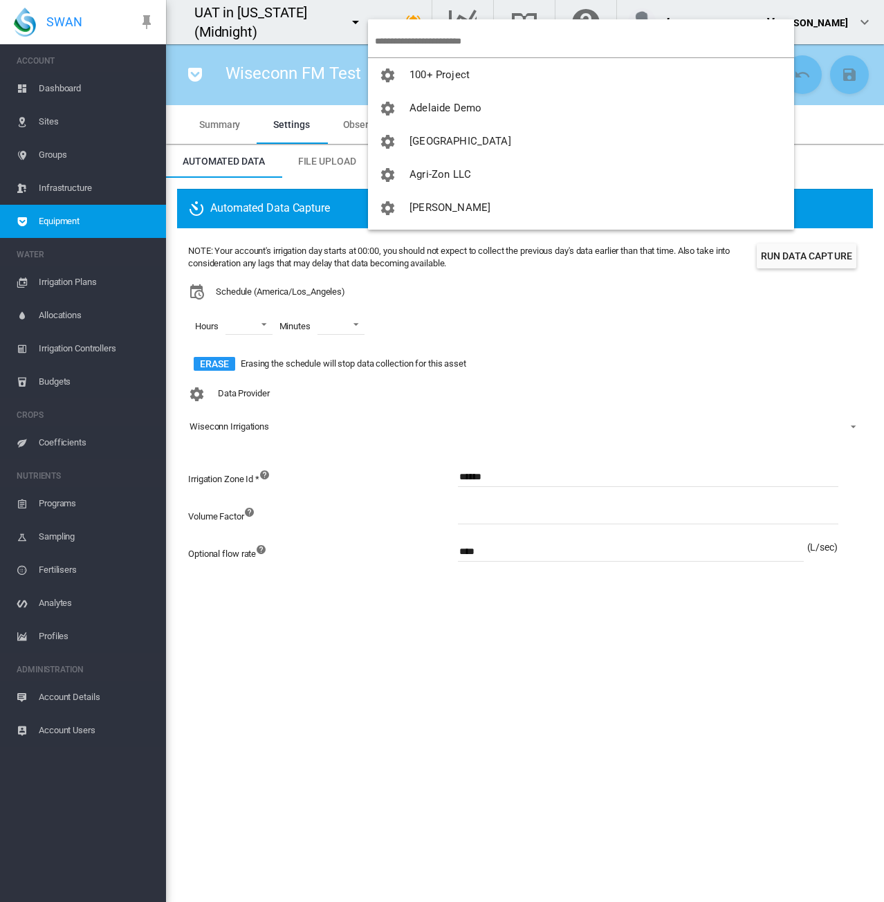
click at [411, 42] on input "search" at bounding box center [584, 41] width 419 height 33
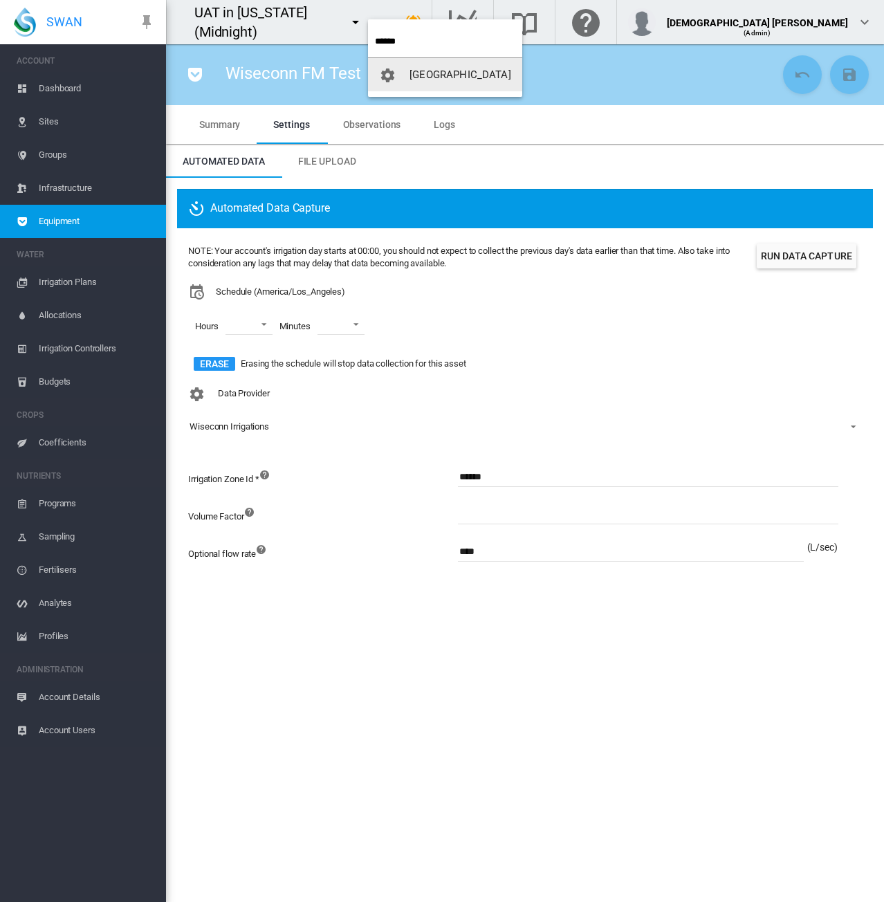
type input "******"
click at [446, 80] on span "[GEOGRAPHIC_DATA]" at bounding box center [461, 75] width 102 height 12
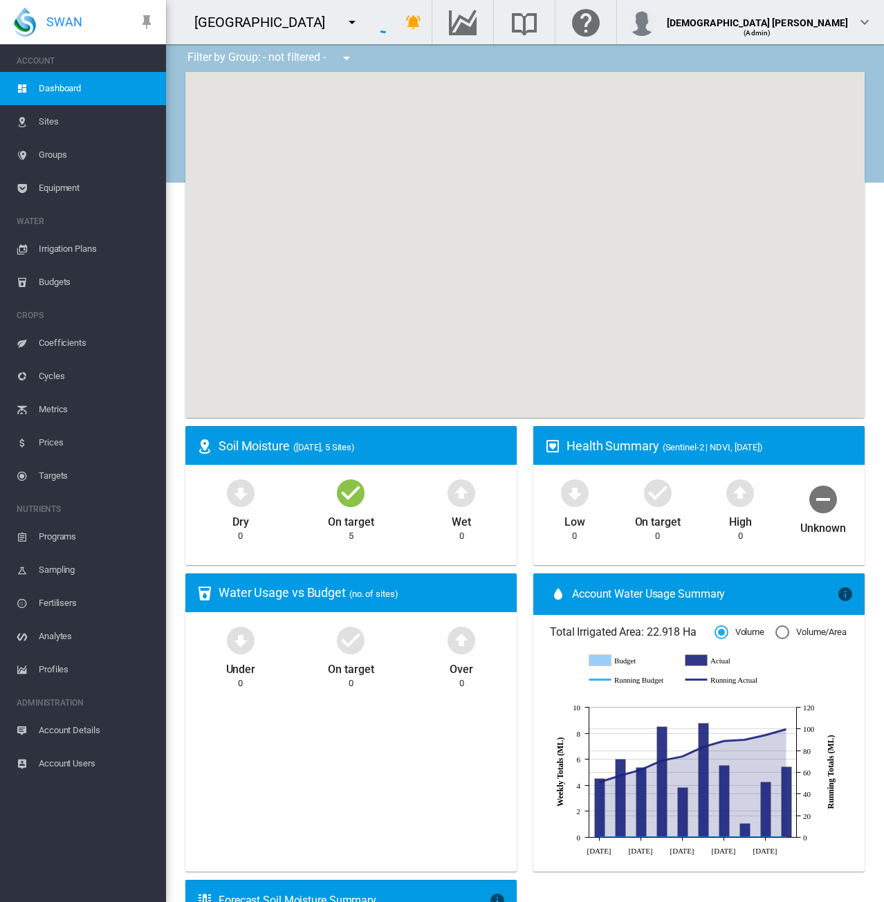
click at [54, 186] on span "Equipment" at bounding box center [97, 188] width 116 height 33
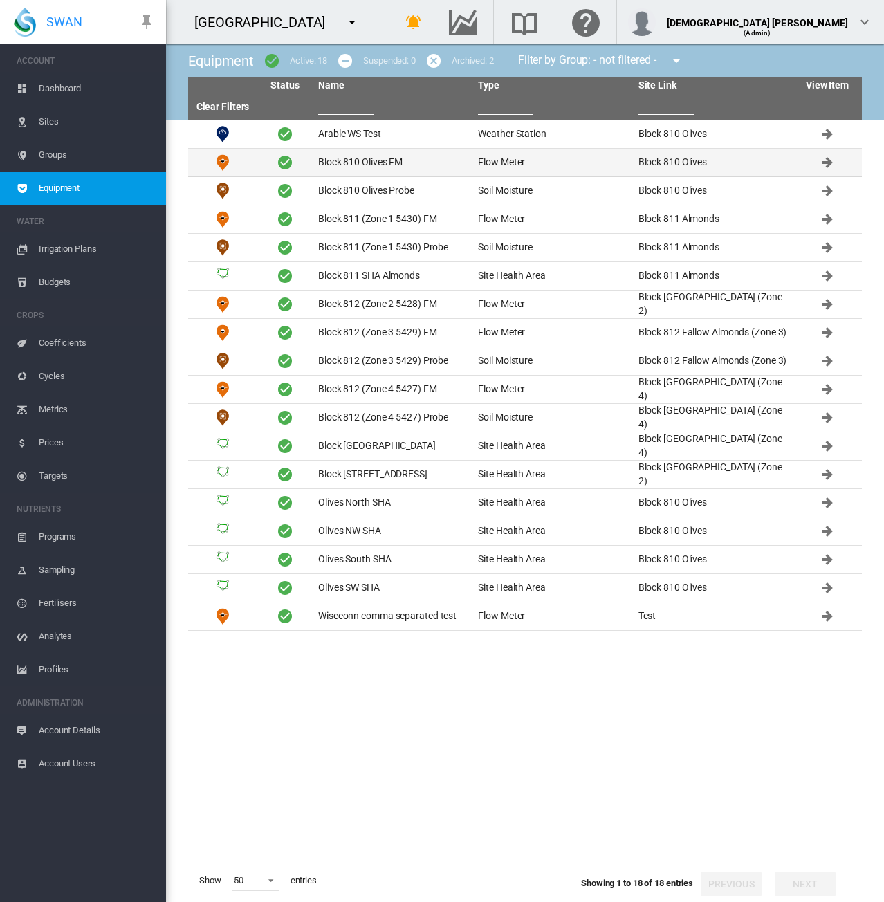
click at [406, 167] on td "Block 810 Olives FM" at bounding box center [393, 163] width 160 height 28
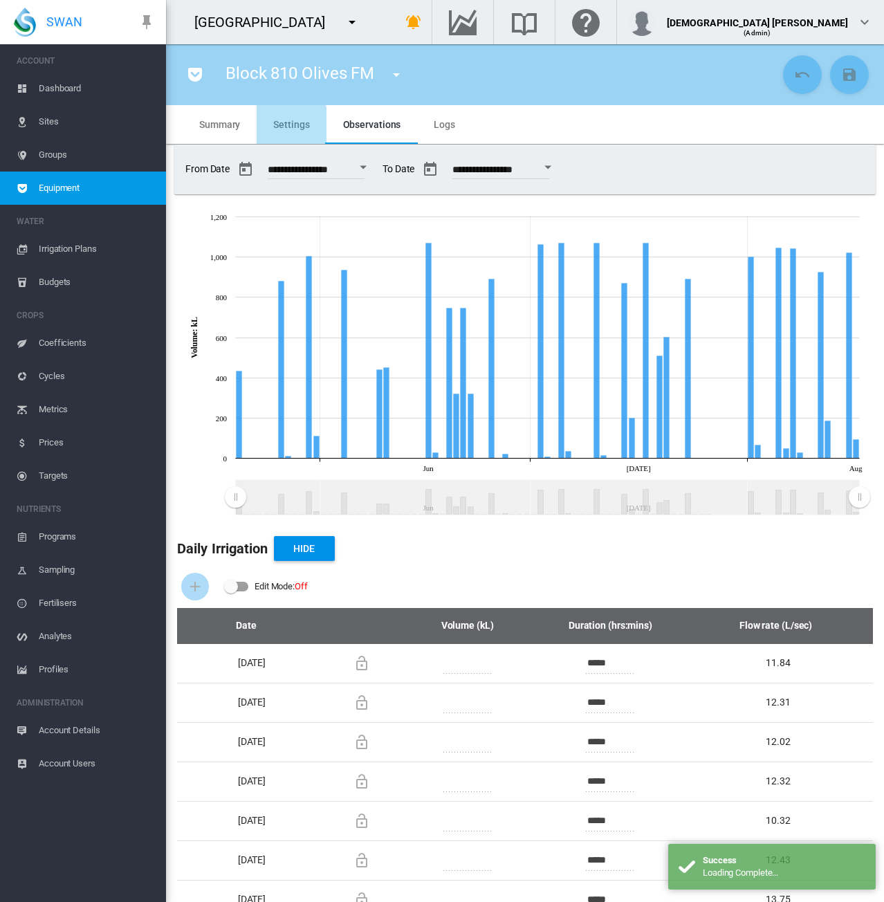
click at [280, 135] on md-tab-item "Settings" at bounding box center [291, 124] width 69 height 39
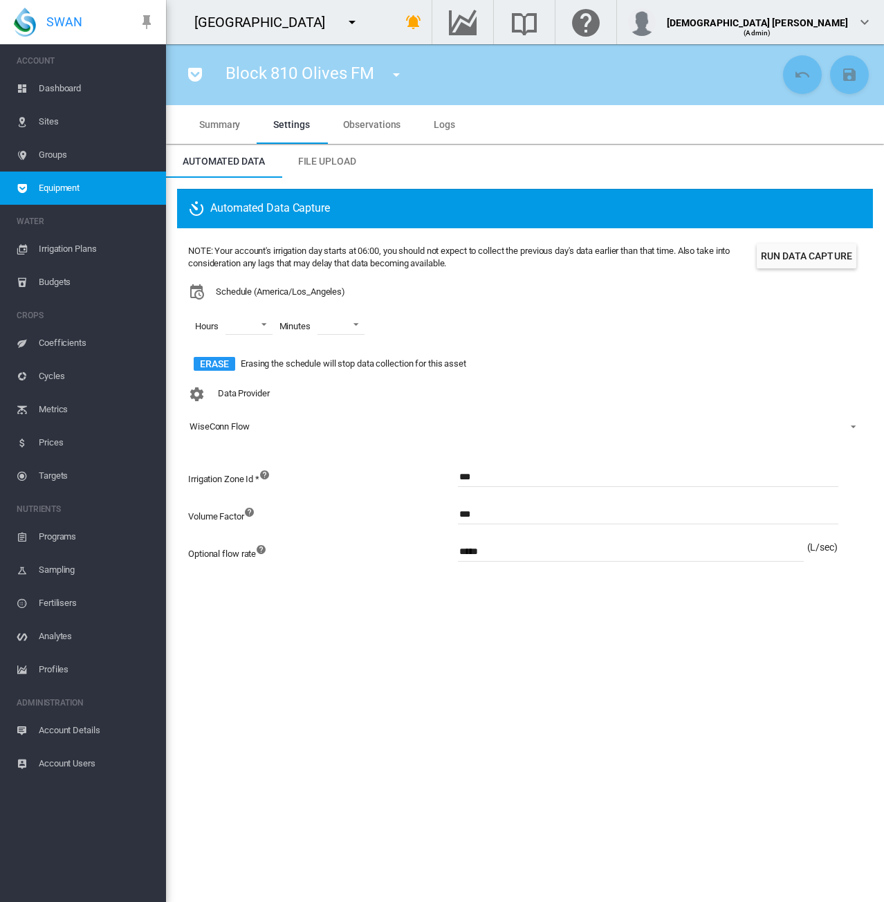
click at [57, 731] on span "Account Details" at bounding box center [97, 730] width 116 height 33
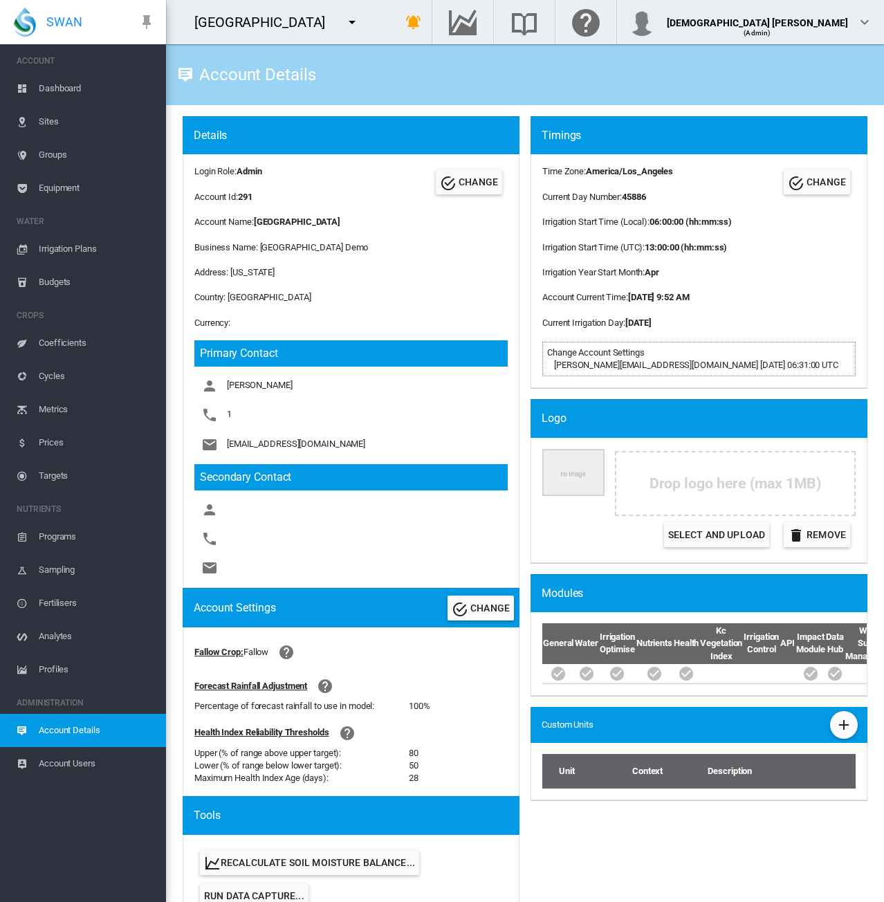
scroll to position [483, 0]
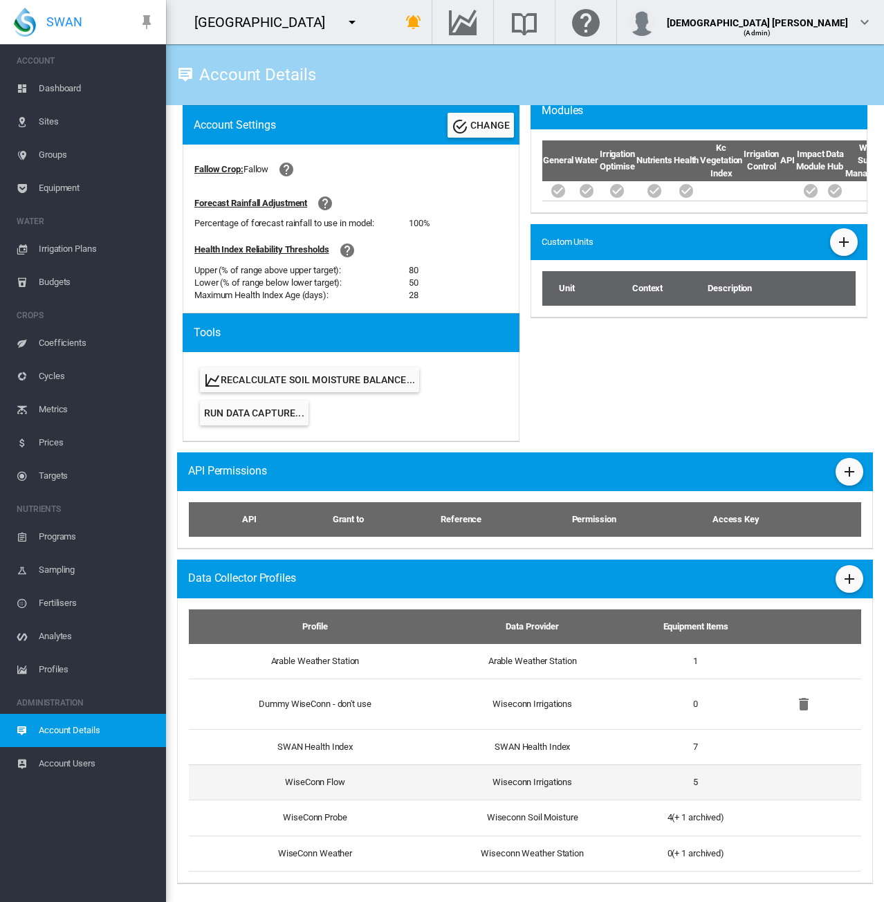
click at [356, 779] on td "WiseConn Flow" at bounding box center [310, 782] width 242 height 35
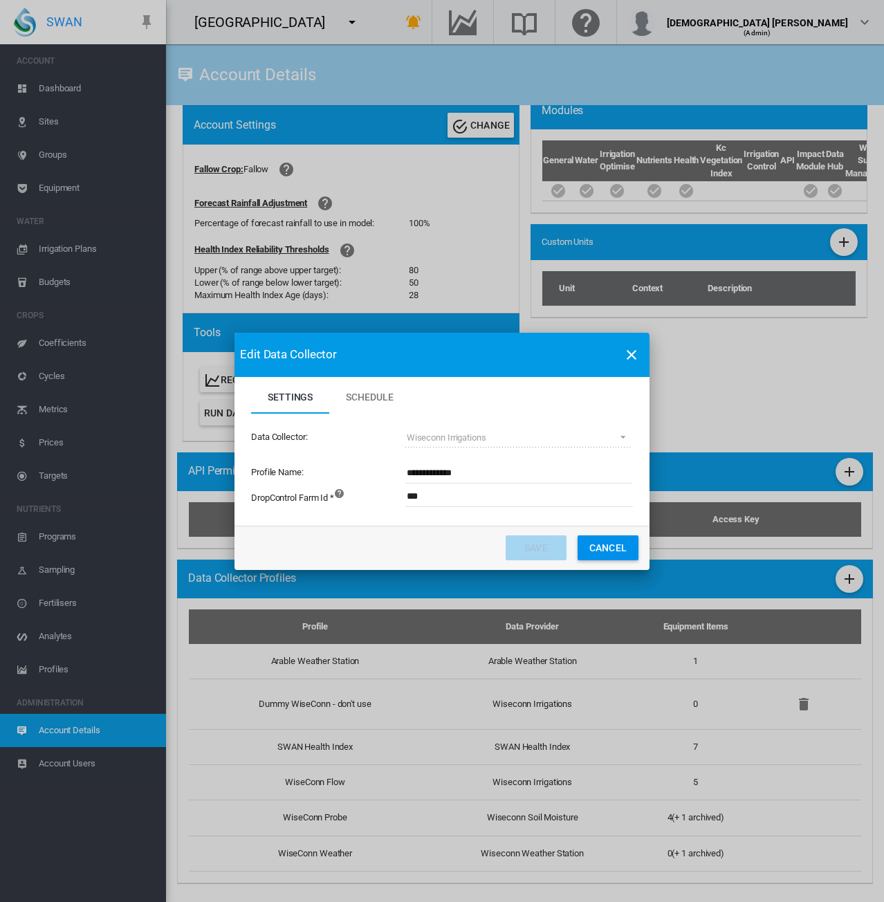
click at [608, 547] on button "Cancel" at bounding box center [608, 548] width 61 height 25
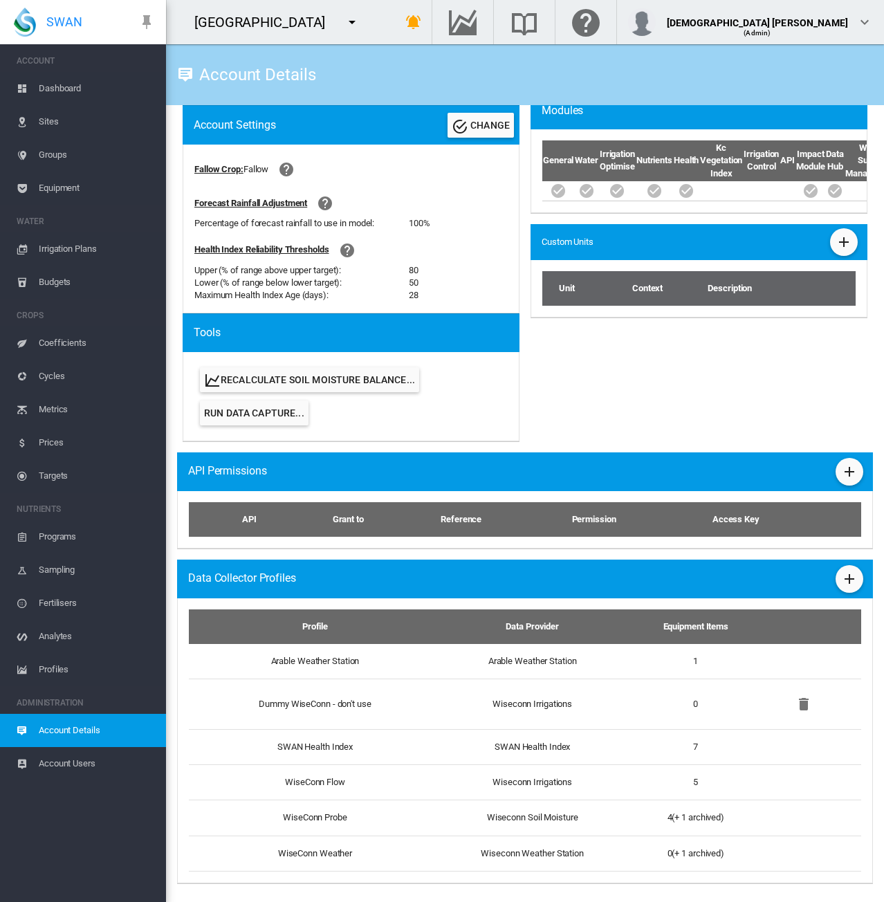
click at [53, 183] on span "Equipment" at bounding box center [97, 188] width 116 height 33
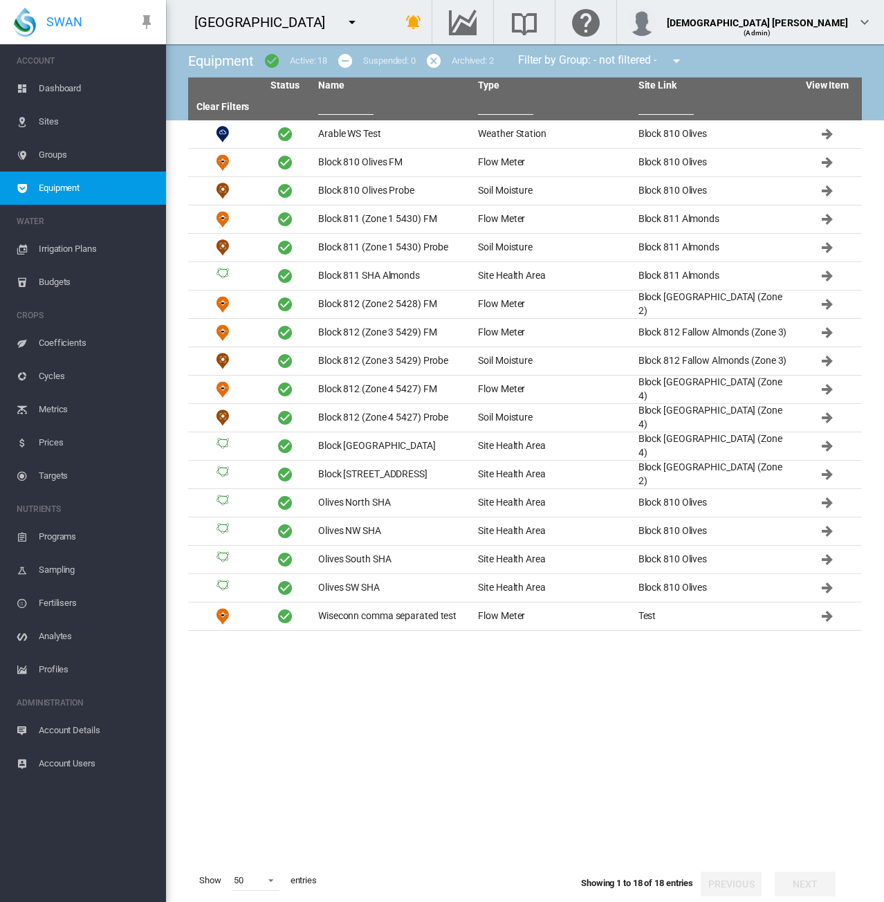
click at [69, 728] on span "Account Details" at bounding box center [97, 730] width 116 height 33
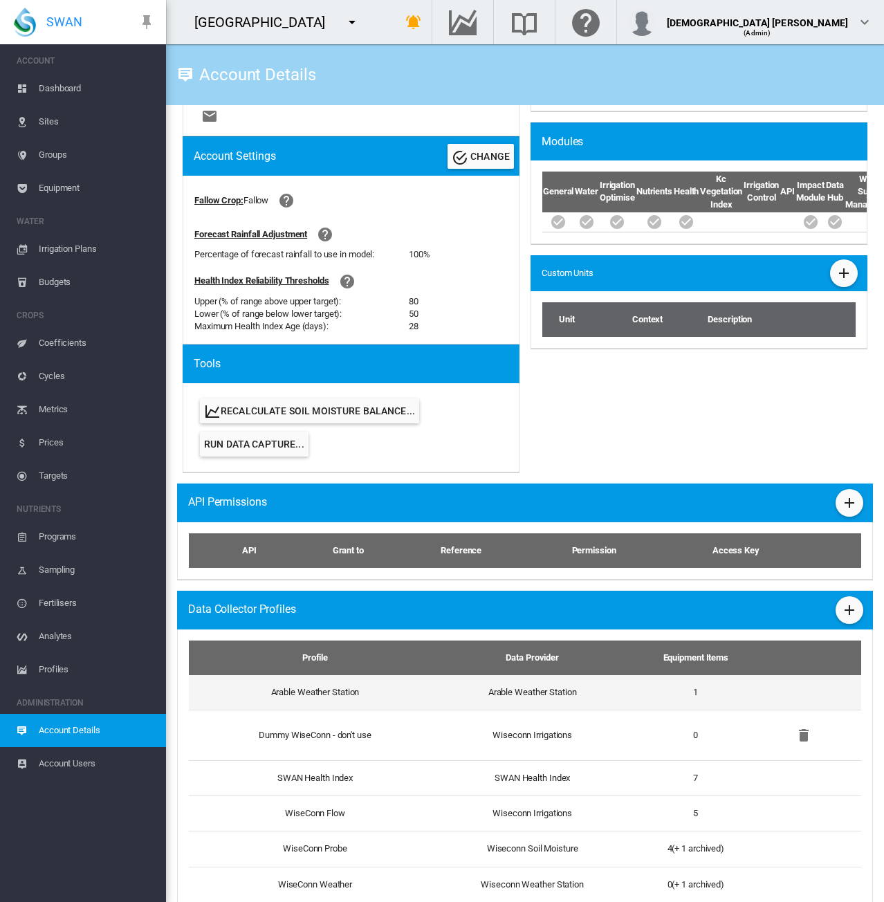
scroll to position [483, 0]
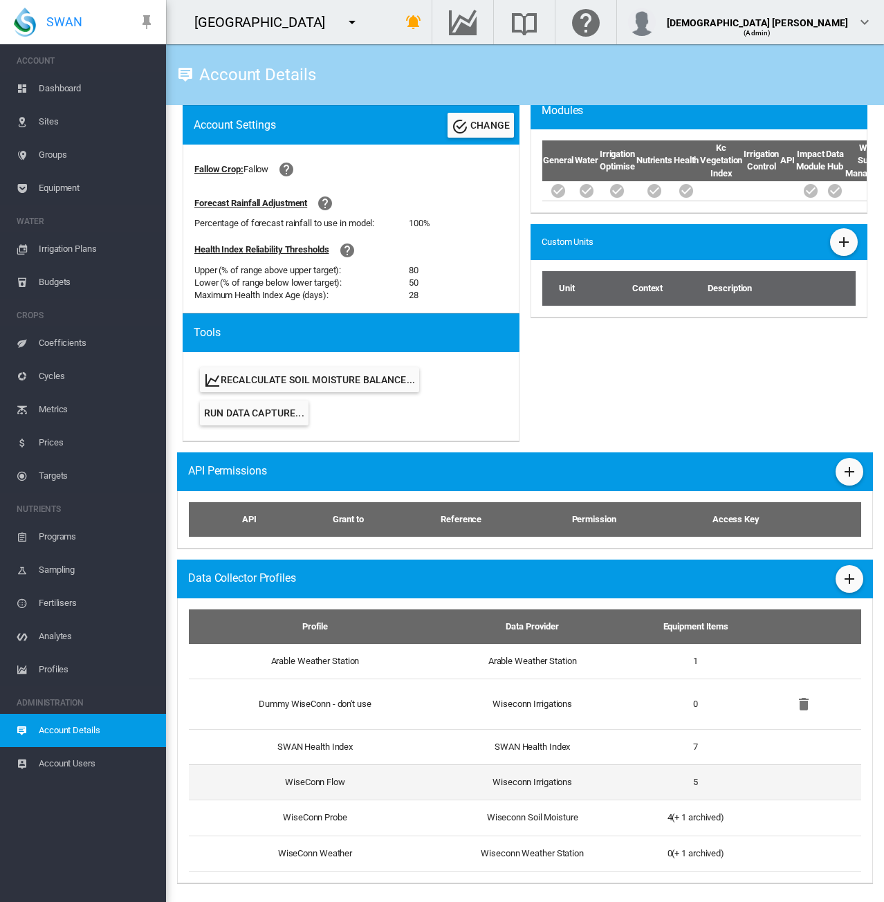
click at [378, 788] on td "WiseConn Flow" at bounding box center [310, 782] width 242 height 35
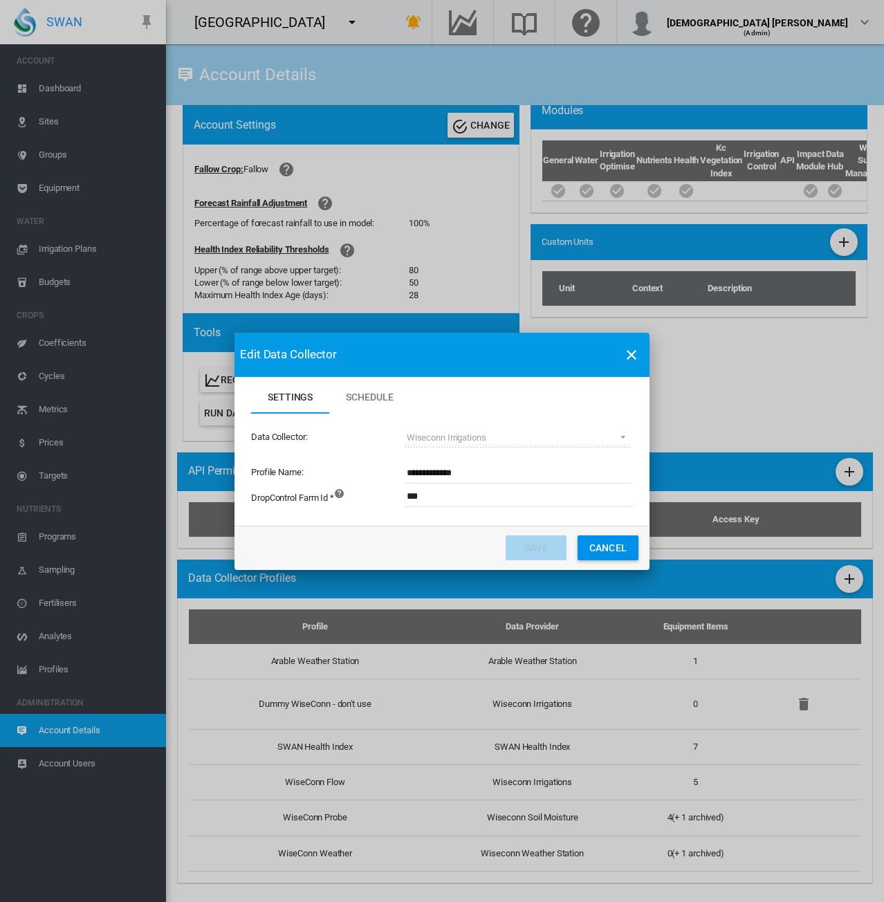
click at [666, 541] on div "Edit Data Collector Settings Schedule Settings Schedule Data Collector: Wisecon…" at bounding box center [442, 451] width 884 height 902
click at [605, 550] on button "Cancel" at bounding box center [608, 548] width 61 height 25
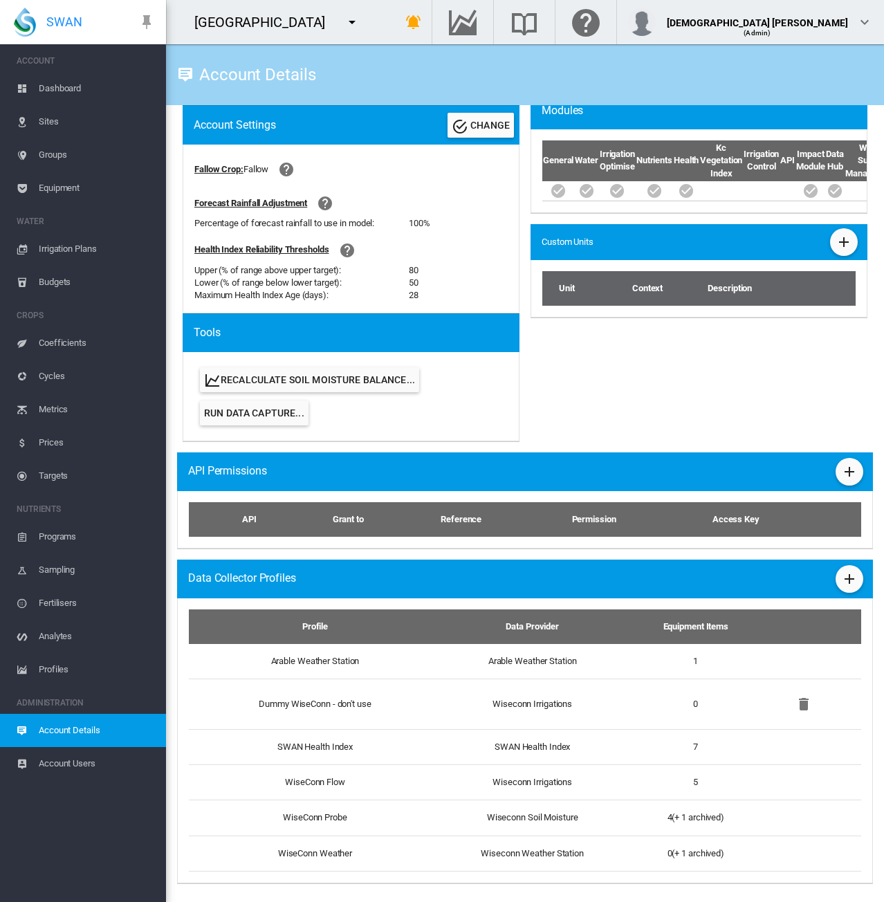
click at [80, 186] on span "Equipment" at bounding box center [97, 188] width 116 height 33
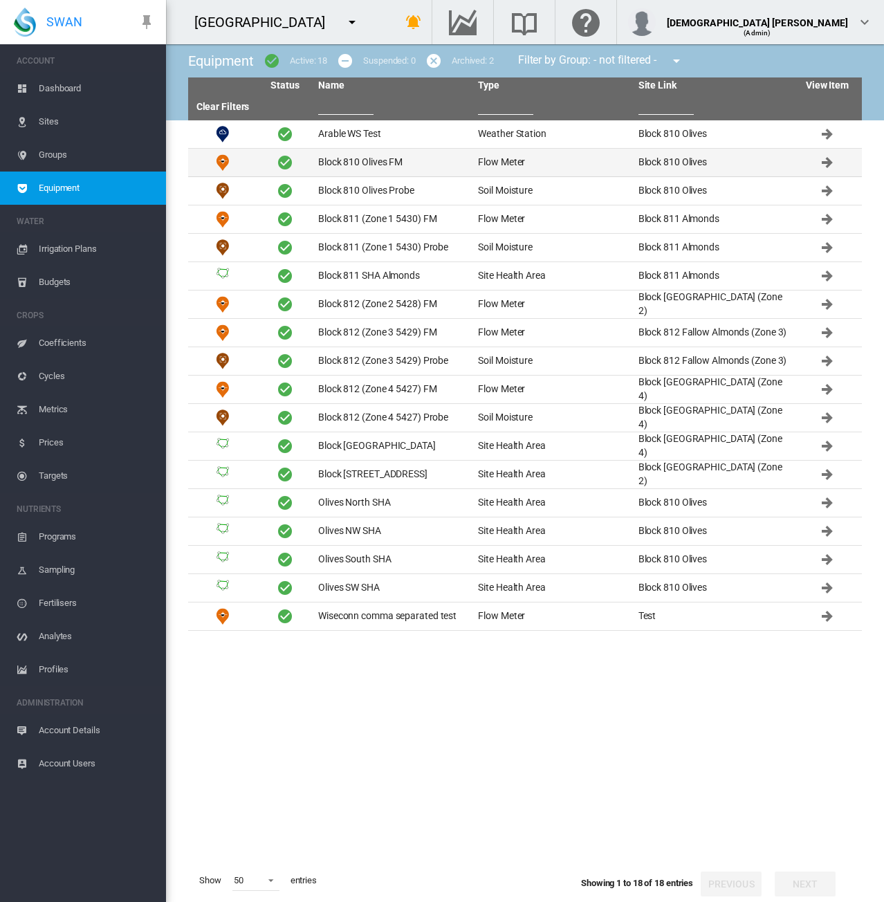
click at [374, 163] on td "Block 810 Olives FM" at bounding box center [393, 163] width 160 height 28
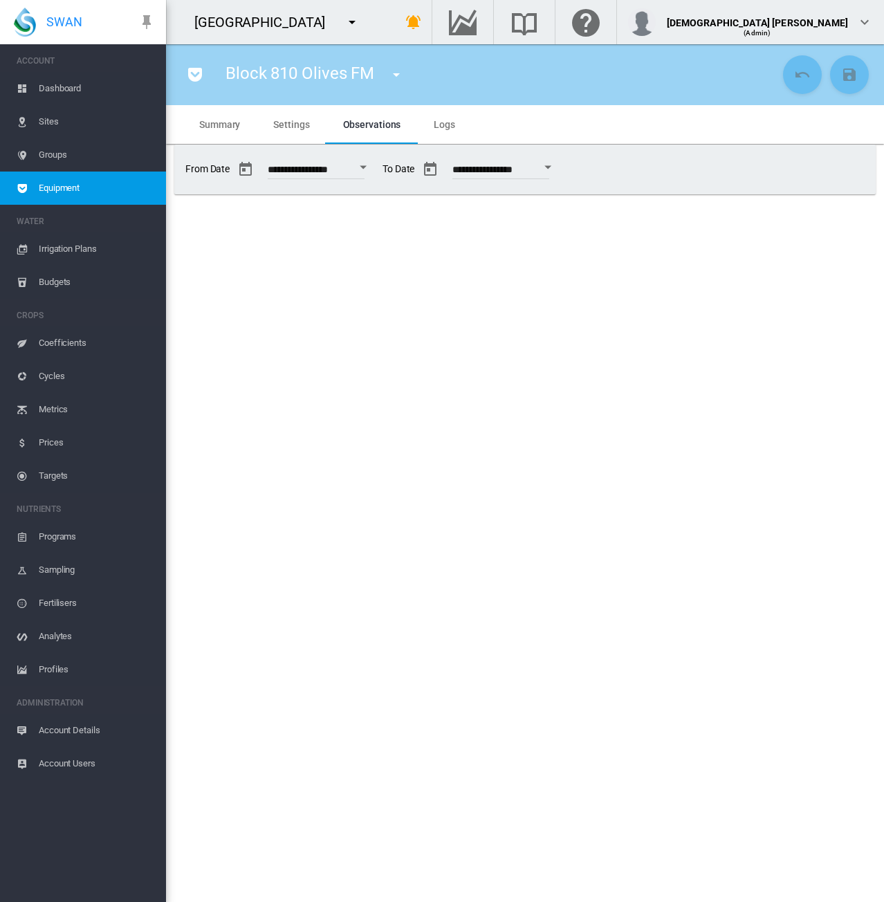
click at [440, 131] on md-tab-item "Logs" at bounding box center [444, 124] width 55 height 39
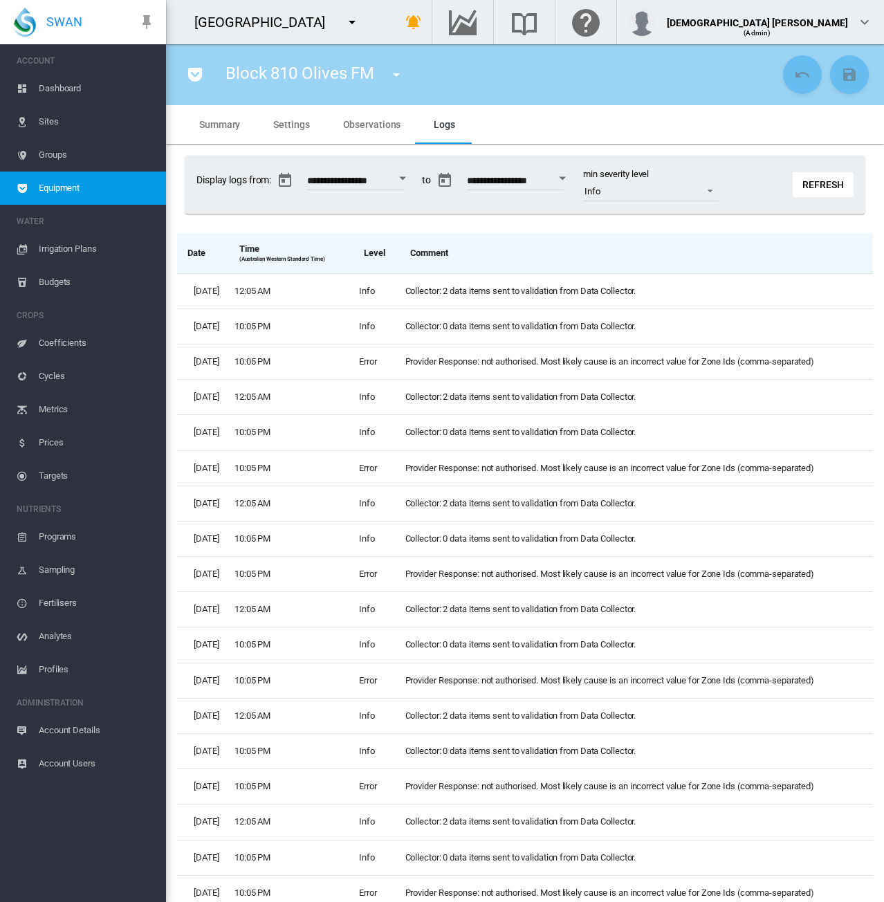
click at [372, 132] on md-tab-item "Observations" at bounding box center [372, 124] width 91 height 39
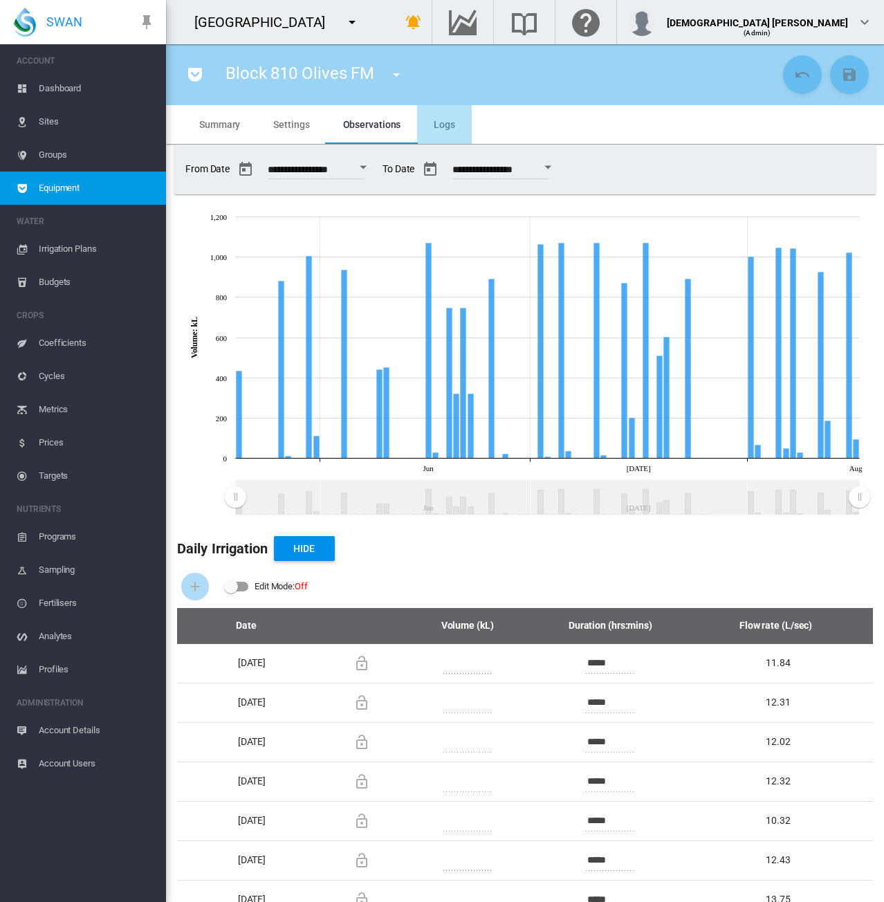
click at [435, 132] on md-tab-item "Logs" at bounding box center [444, 124] width 55 height 39
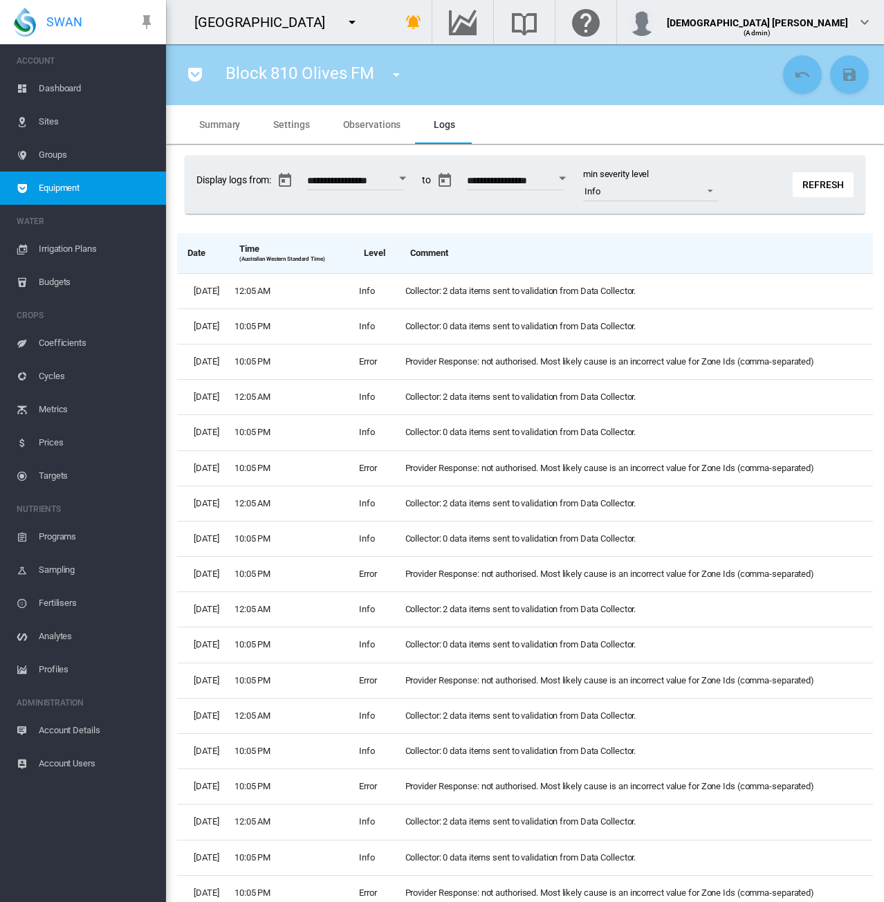
click at [357, 125] on span "Observations" at bounding box center [372, 124] width 58 height 11
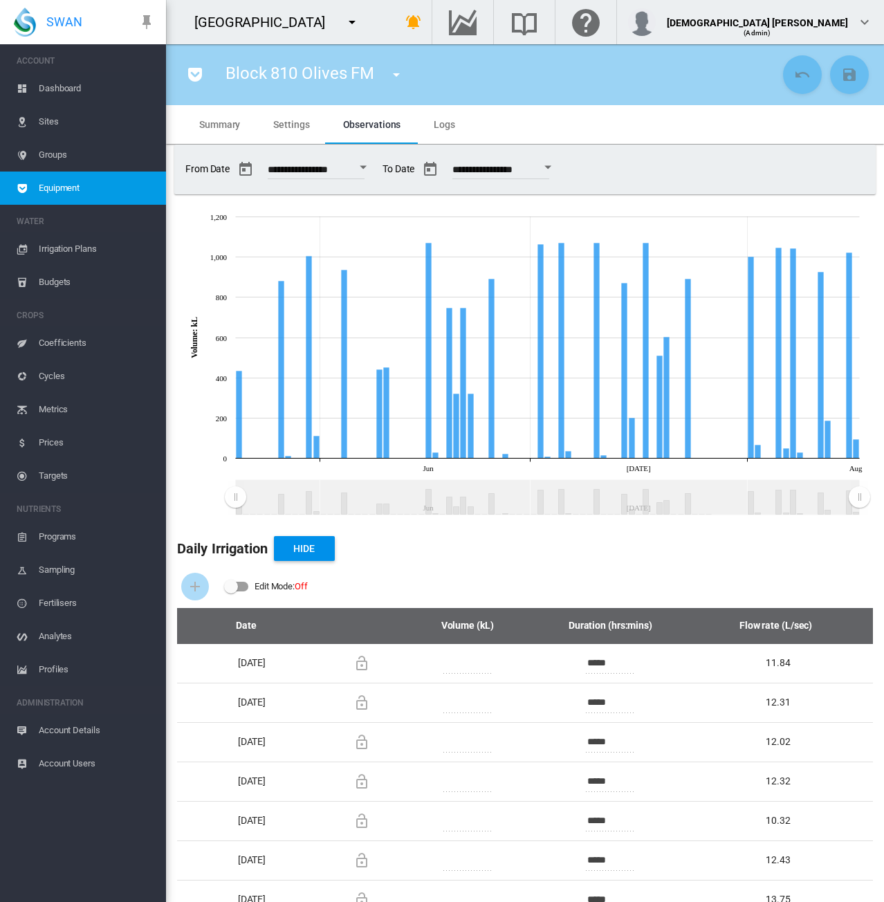
click at [269, 140] on md-tab-item "Settings" at bounding box center [291, 124] width 69 height 39
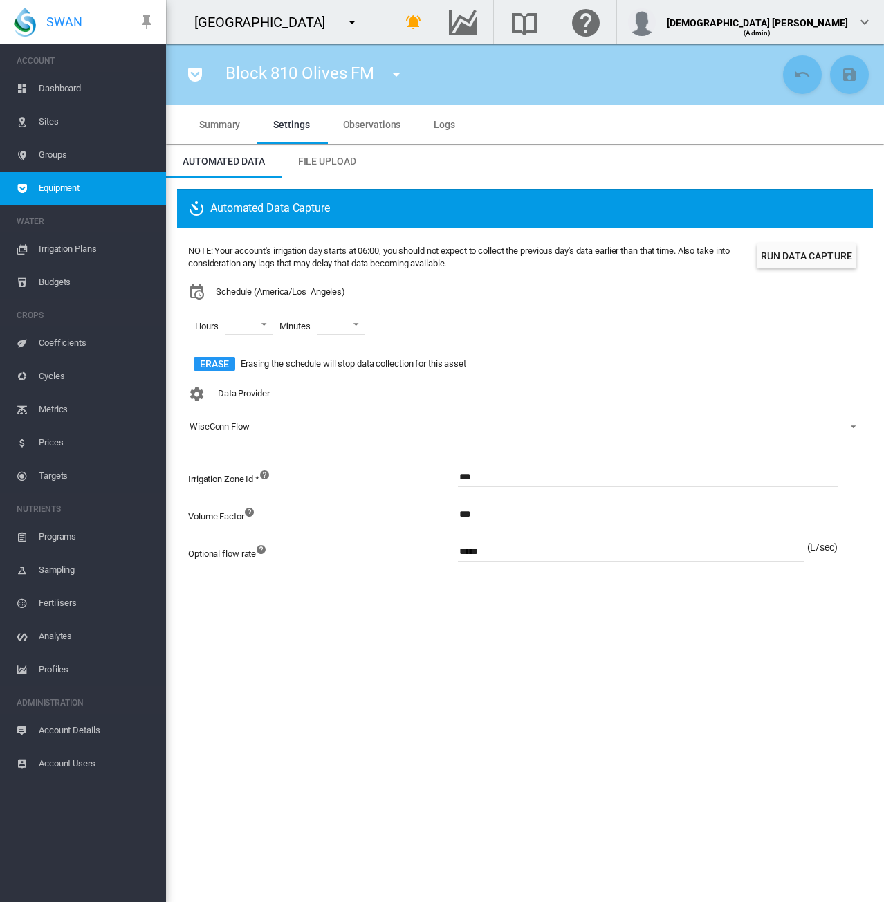
click at [782, 256] on button "Run Data Capture" at bounding box center [807, 256] width 100 height 25
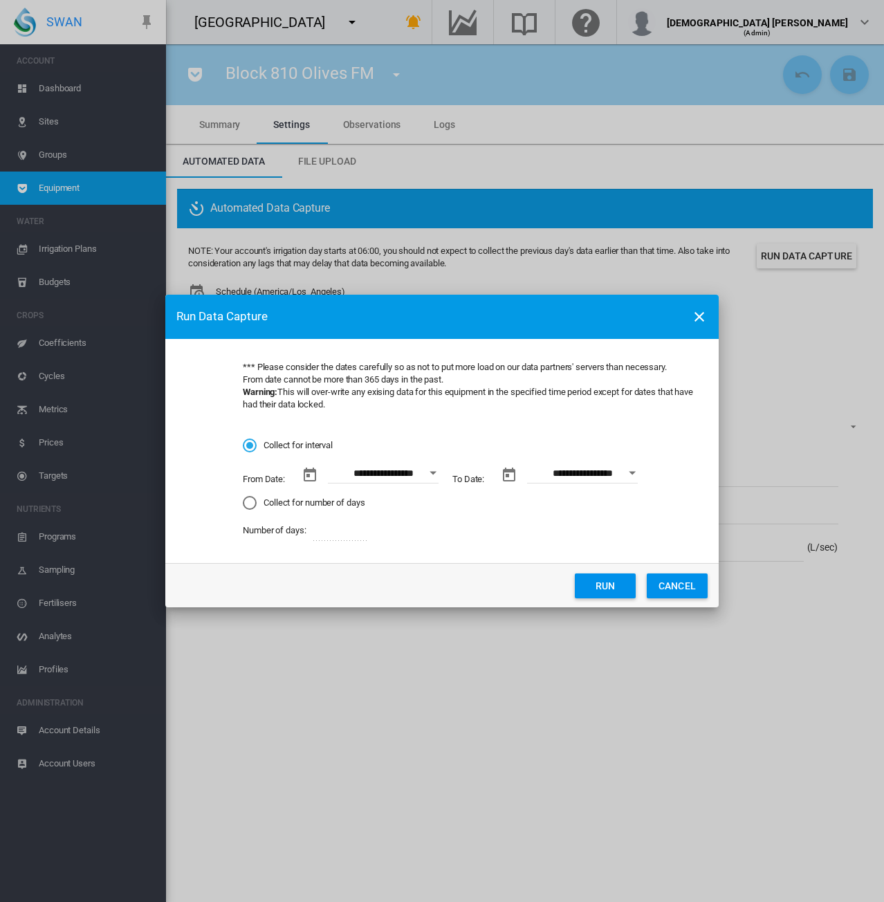
click at [439, 475] on button "Open calendar" at bounding box center [433, 473] width 25 height 25
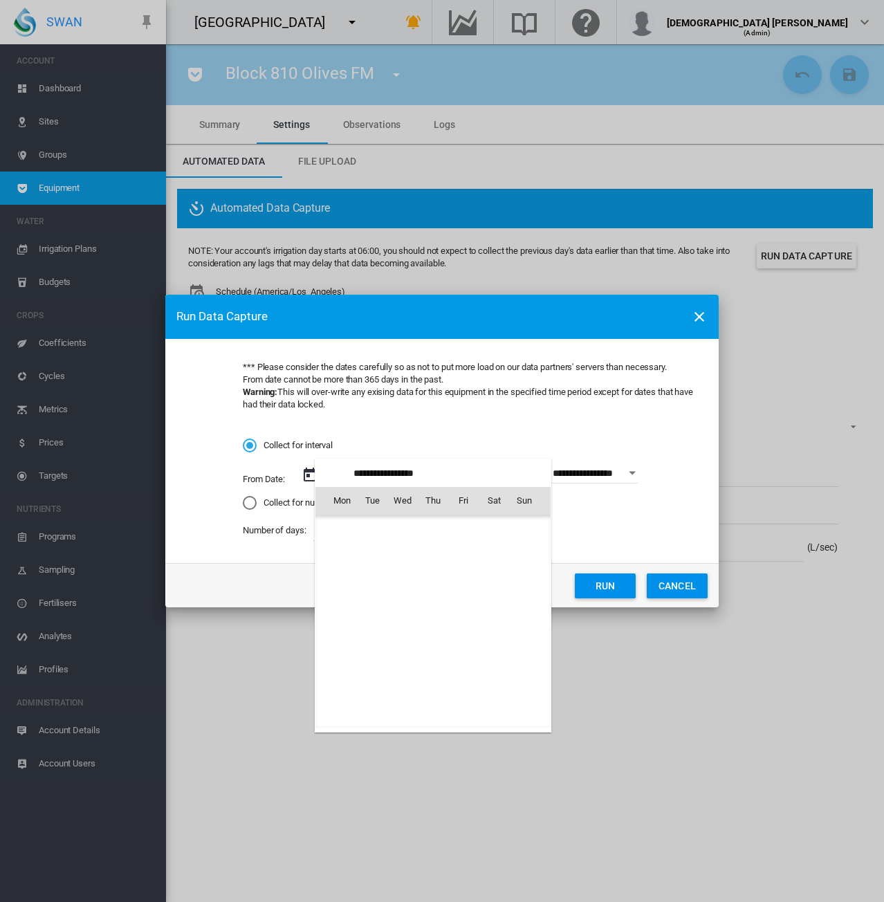
scroll to position [320397, 0]
click at [472, 590] on span "15" at bounding box center [464, 592] width 28 height 28
type input "**********"
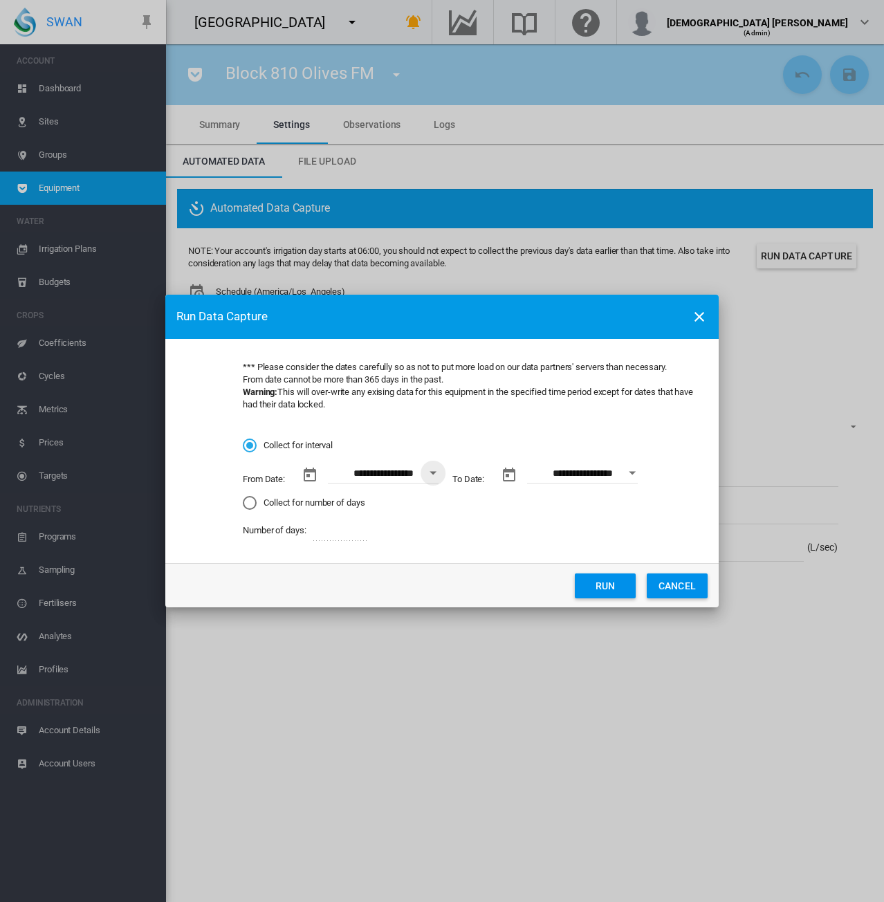
click at [606, 593] on button "Run" at bounding box center [605, 586] width 61 height 25
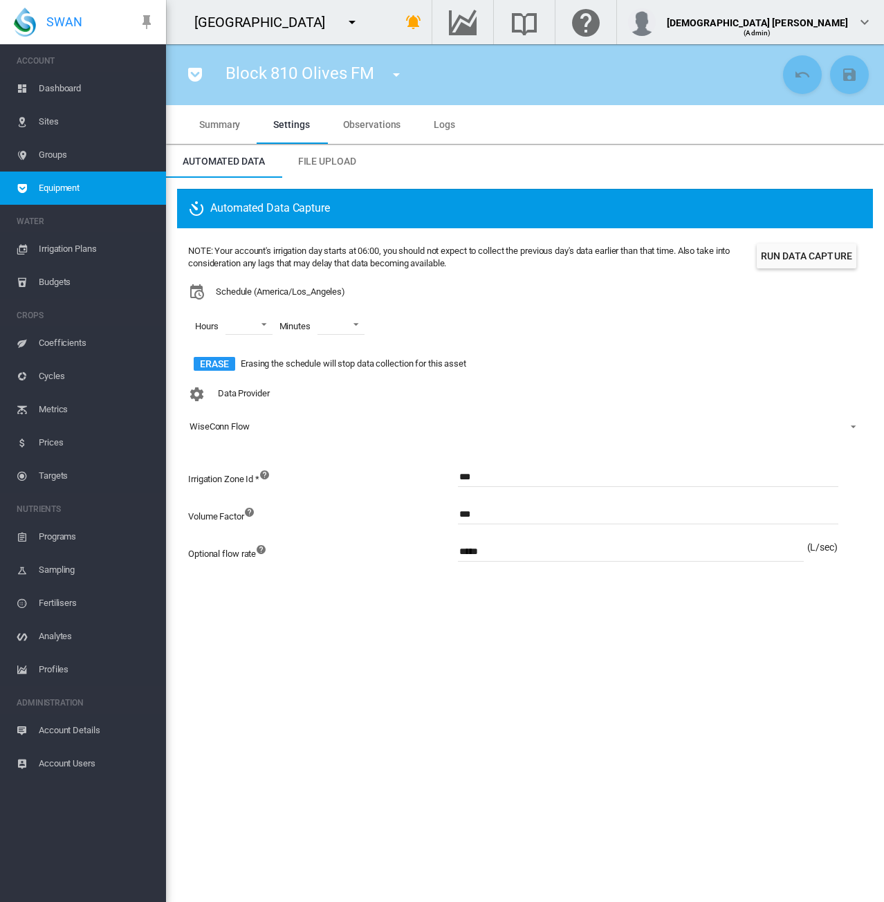
click at [79, 732] on span "Account Details" at bounding box center [97, 730] width 116 height 33
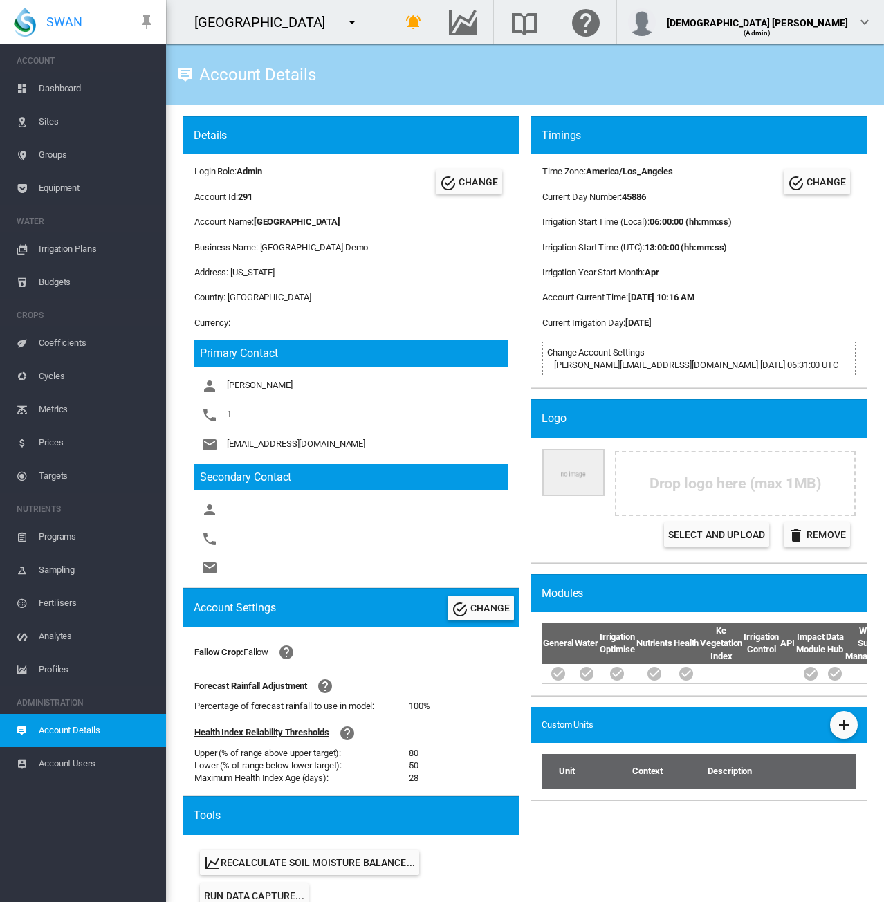
click at [344, 21] on md-icon "icon-menu-down" at bounding box center [352, 22] width 17 height 17
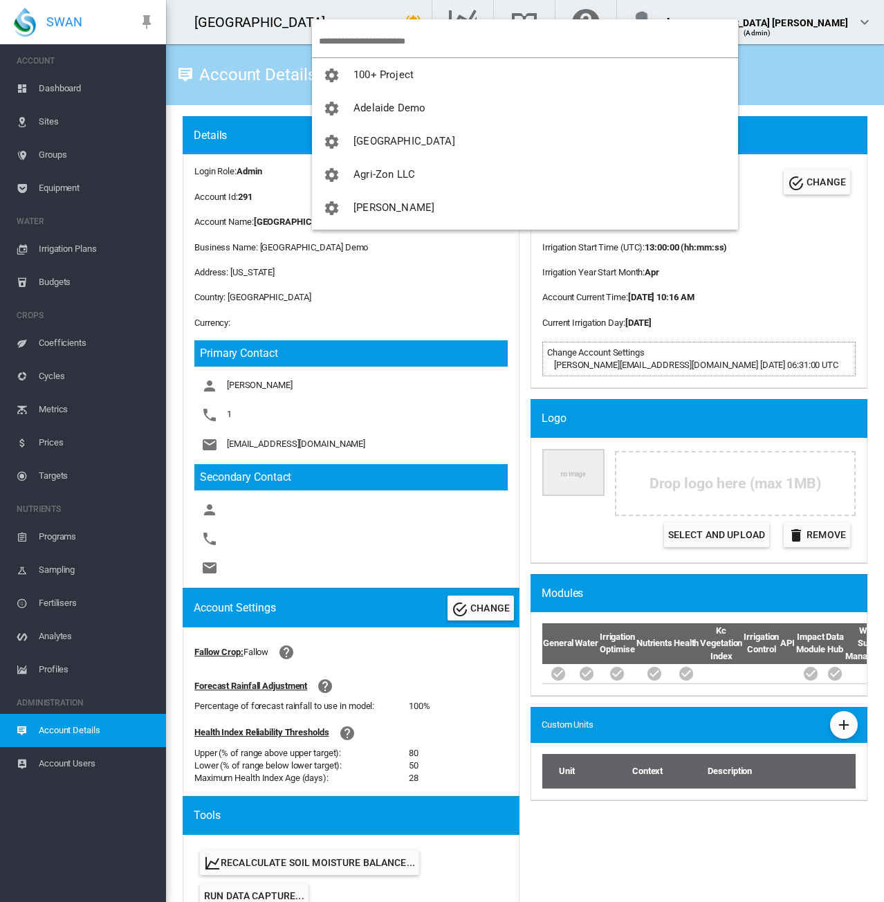
click at [347, 41] on input "search" at bounding box center [528, 41] width 419 height 33
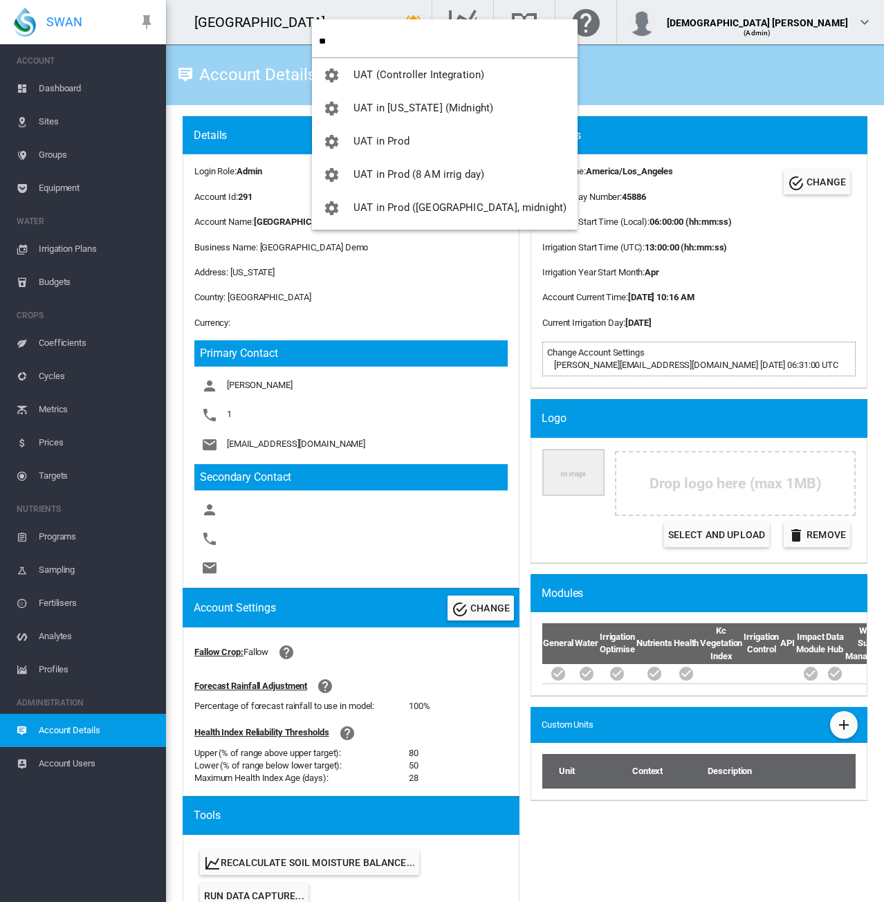
drag, startPoint x: 350, startPoint y: 41, endPoint x: 314, endPoint y: 46, distance: 36.3
click at [314, 46] on md-menu-item "**" at bounding box center [445, 41] width 266 height 33
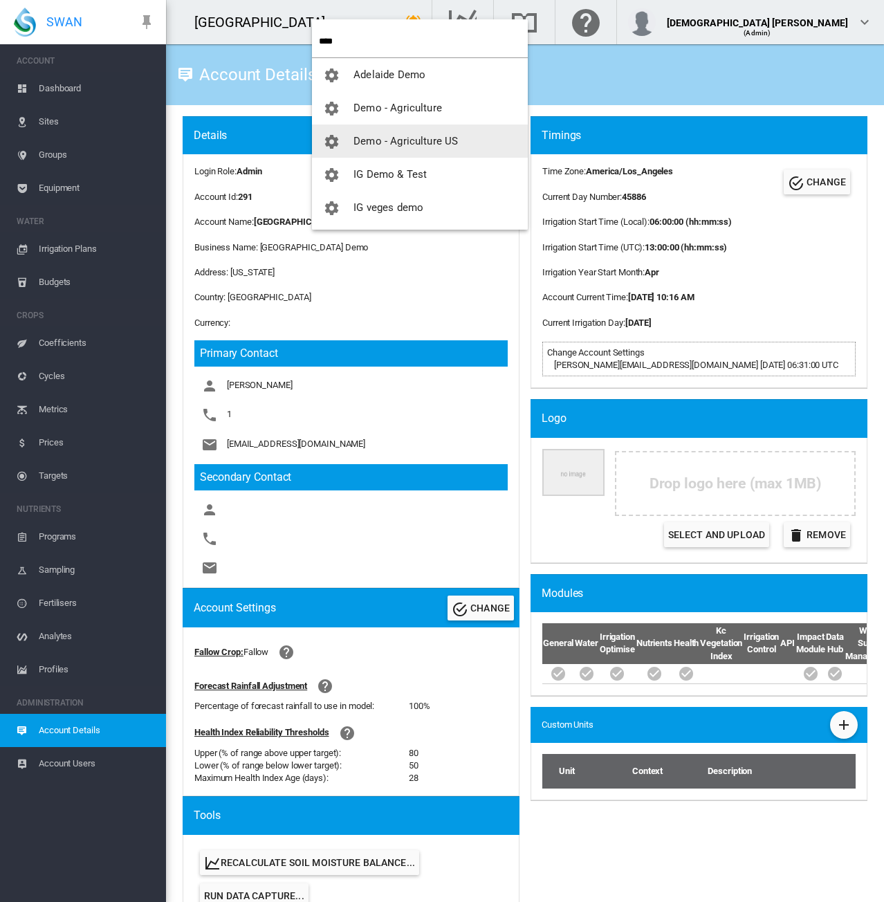
type input "****"
click at [386, 128] on button "Demo - Agriculture US" at bounding box center [420, 141] width 216 height 33
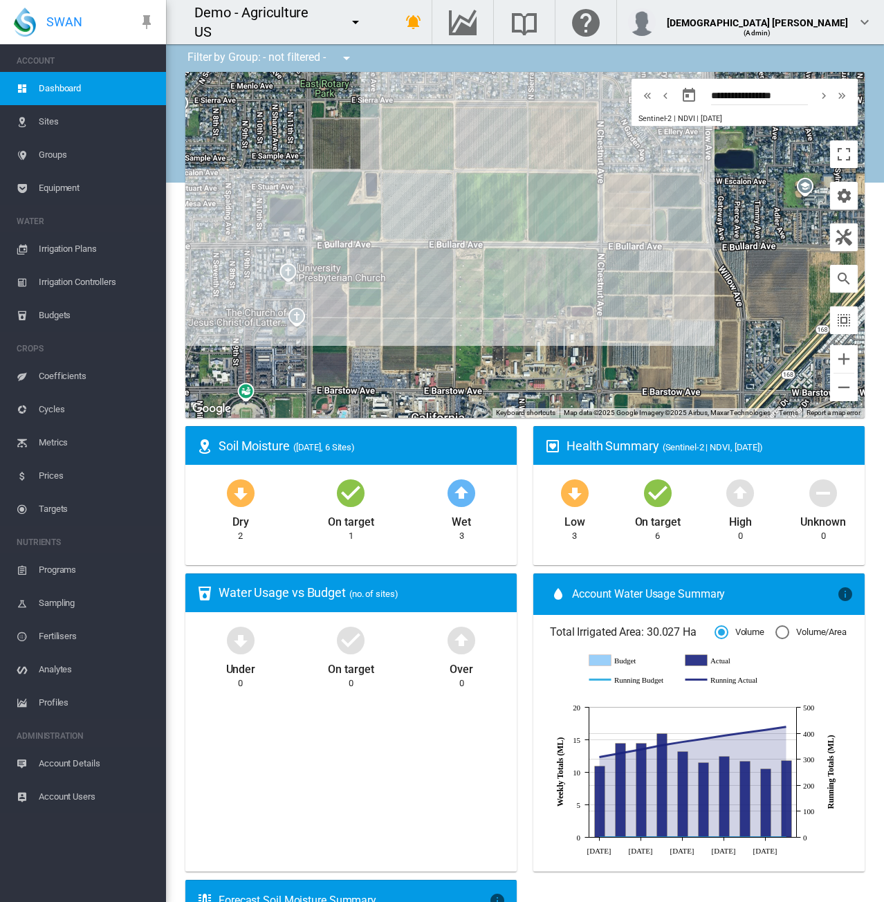
click at [84, 761] on span "Account Details" at bounding box center [97, 763] width 116 height 33
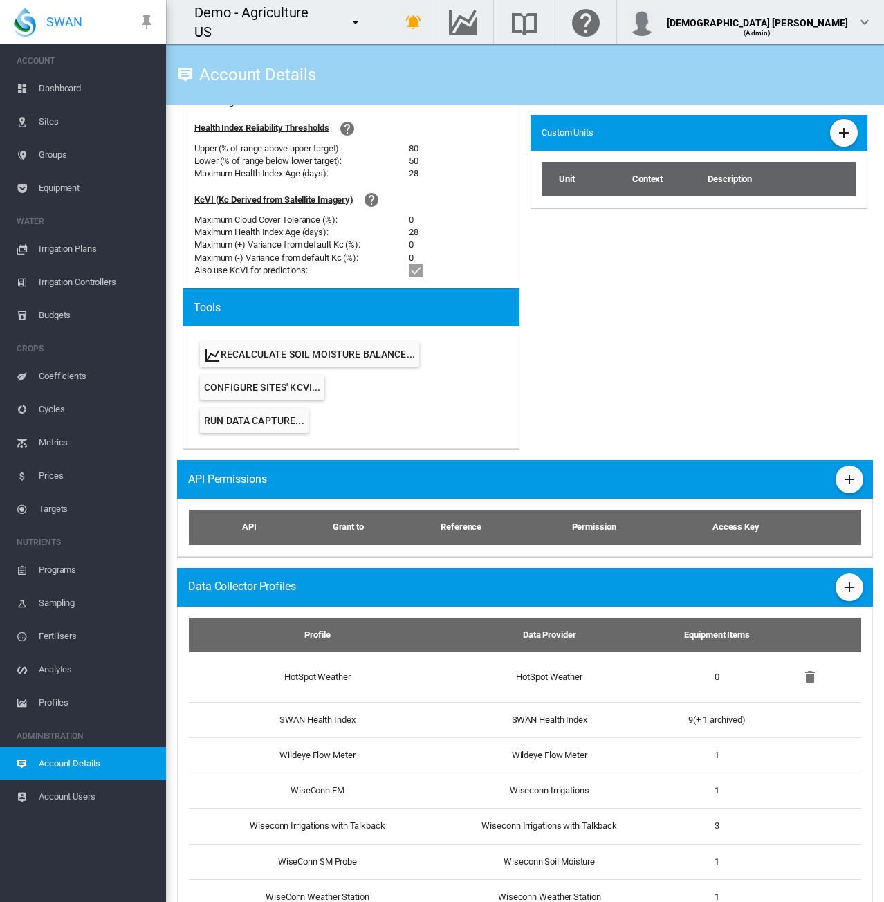
scroll to position [648, 0]
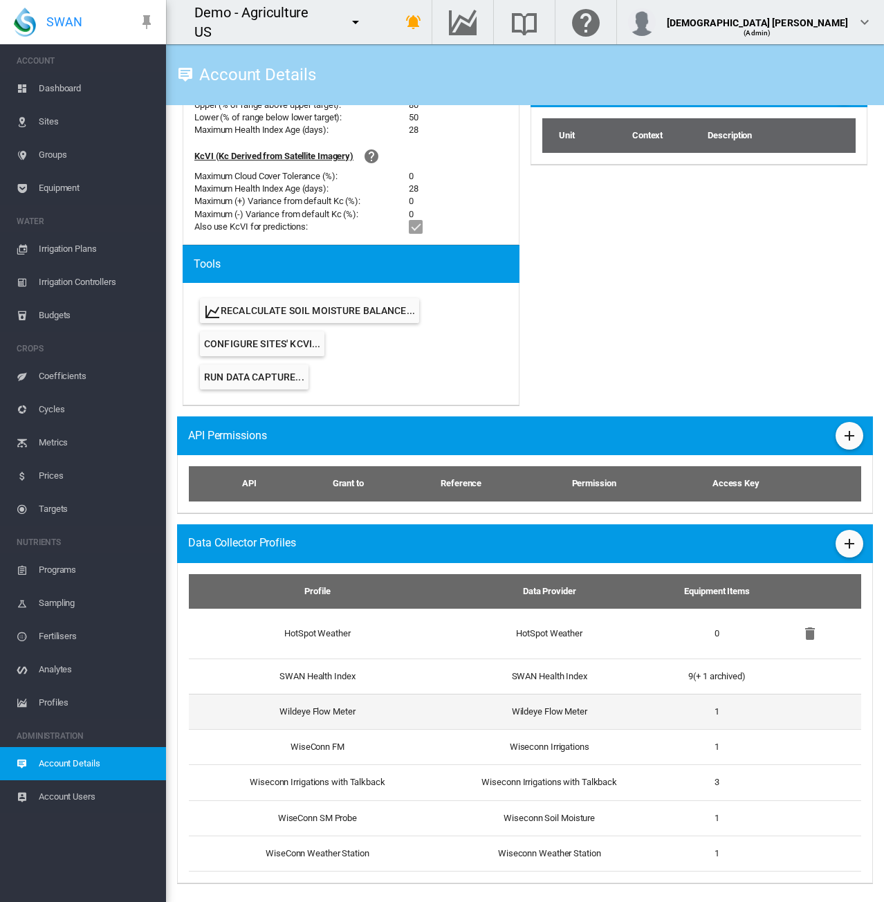
click at [428, 716] on td "Wildeye Flow Meter" at bounding box center [312, 711] width 246 height 35
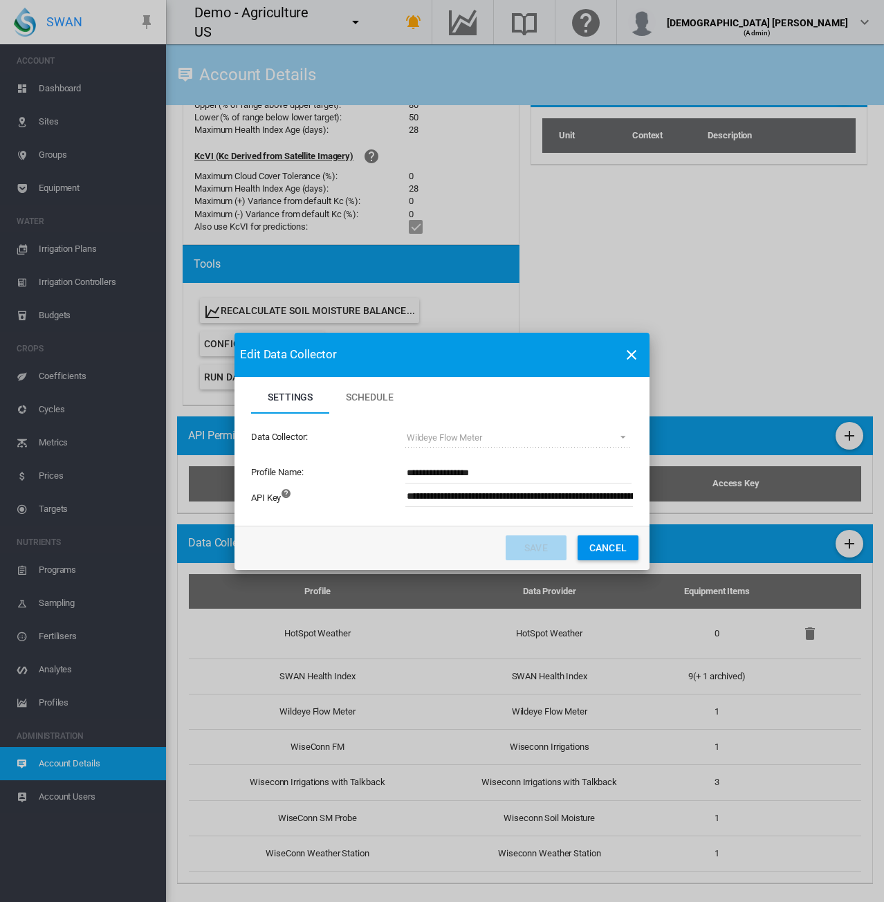
click at [611, 550] on button "Cancel" at bounding box center [608, 548] width 61 height 25
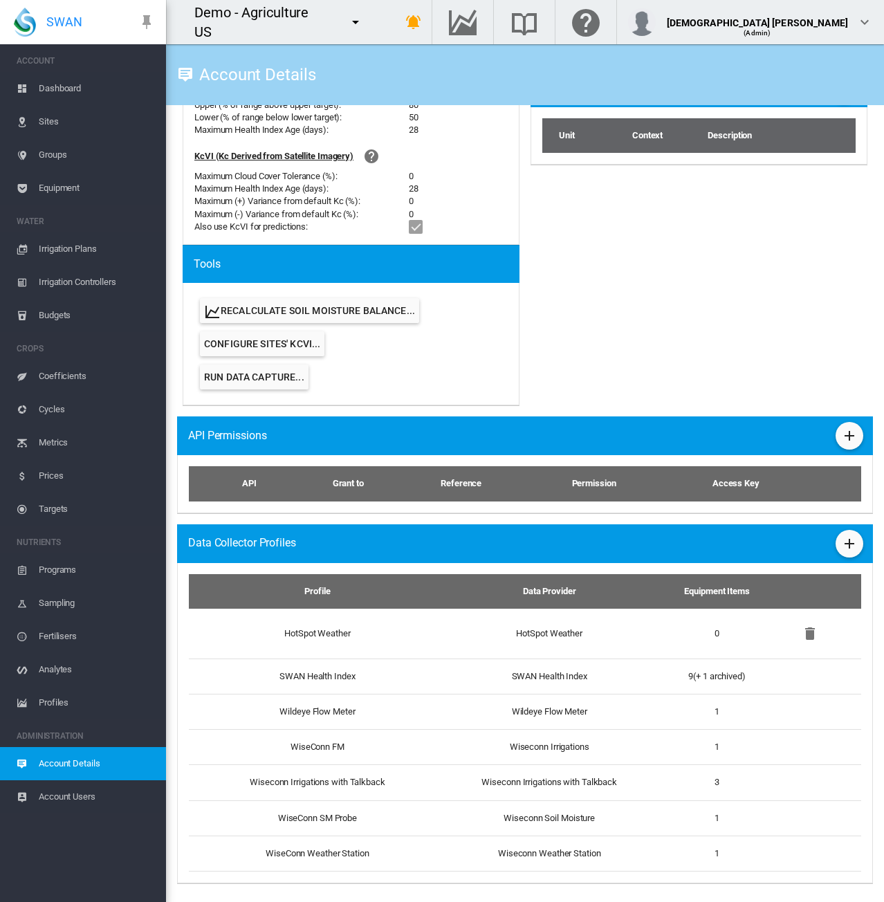
click at [65, 185] on span "Equipment" at bounding box center [97, 188] width 116 height 33
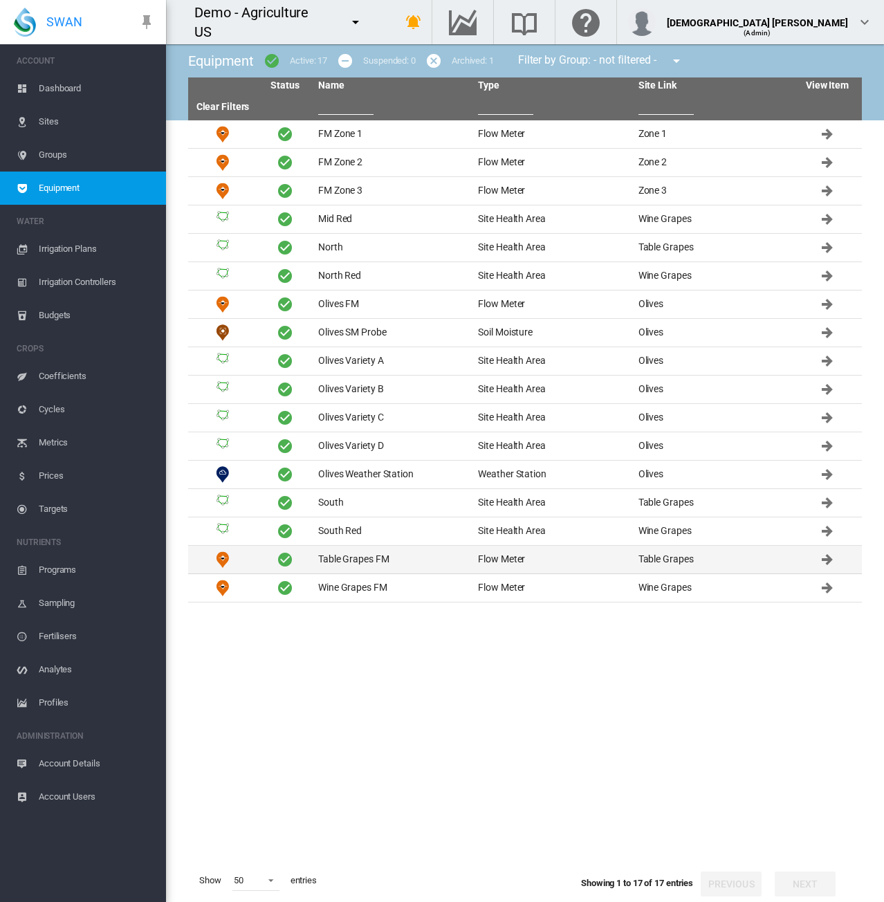
click at [362, 556] on td "Table Grapes FM" at bounding box center [393, 560] width 160 height 28
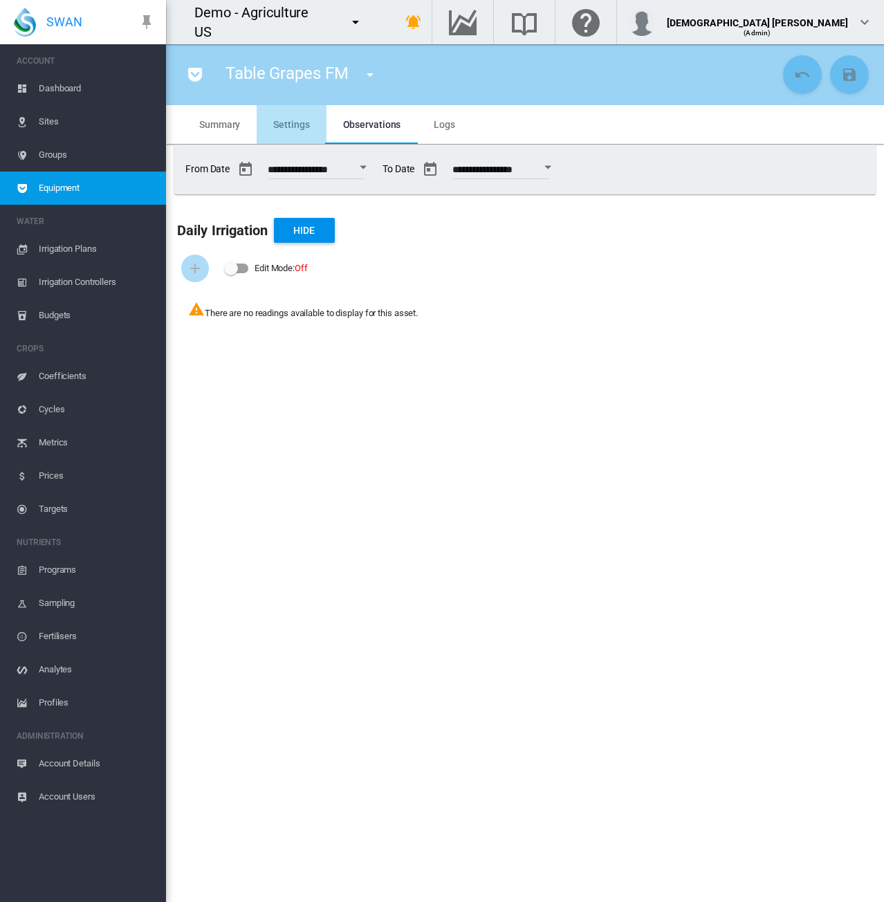
click at [274, 120] on span "Settings" at bounding box center [291, 124] width 36 height 11
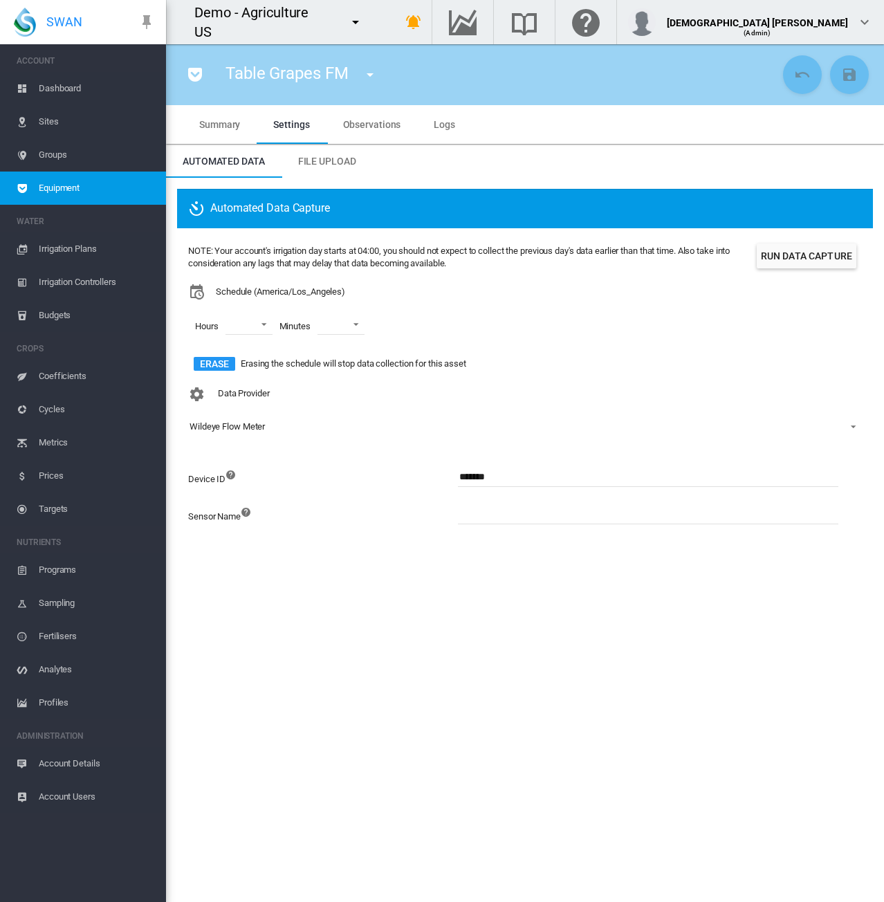
click at [543, 517] on input at bounding box center [648, 514] width 381 height 21
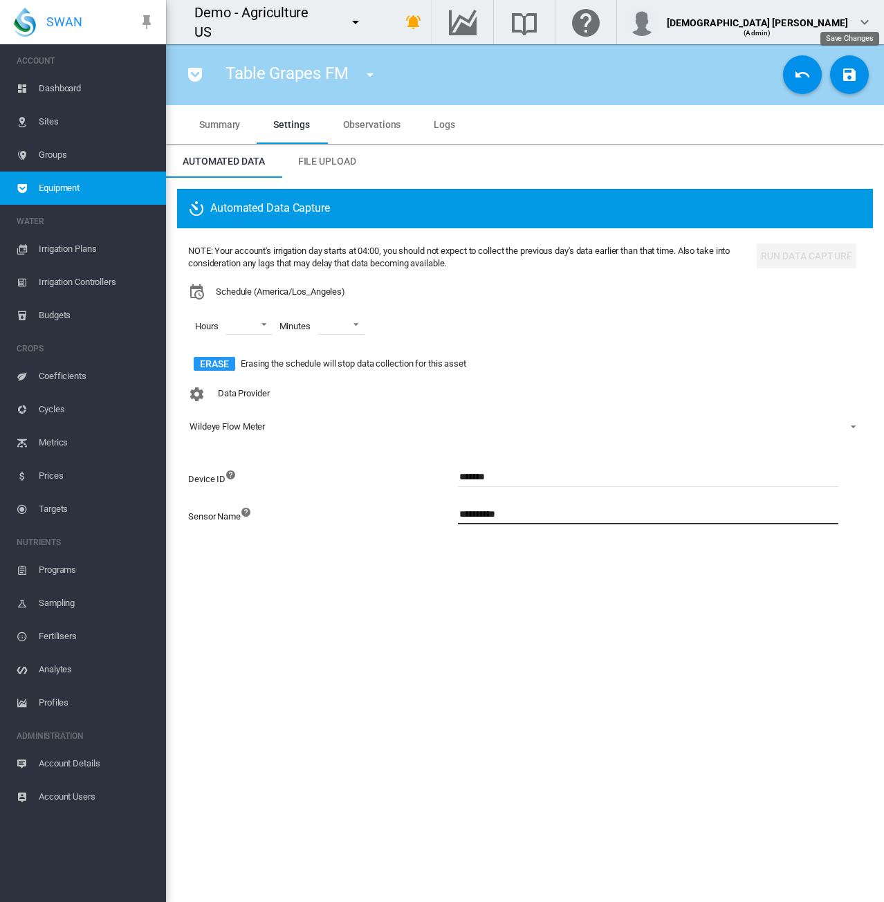
type input "**********"
click at [847, 79] on md-icon "icon-content-save" at bounding box center [850, 74] width 17 height 17
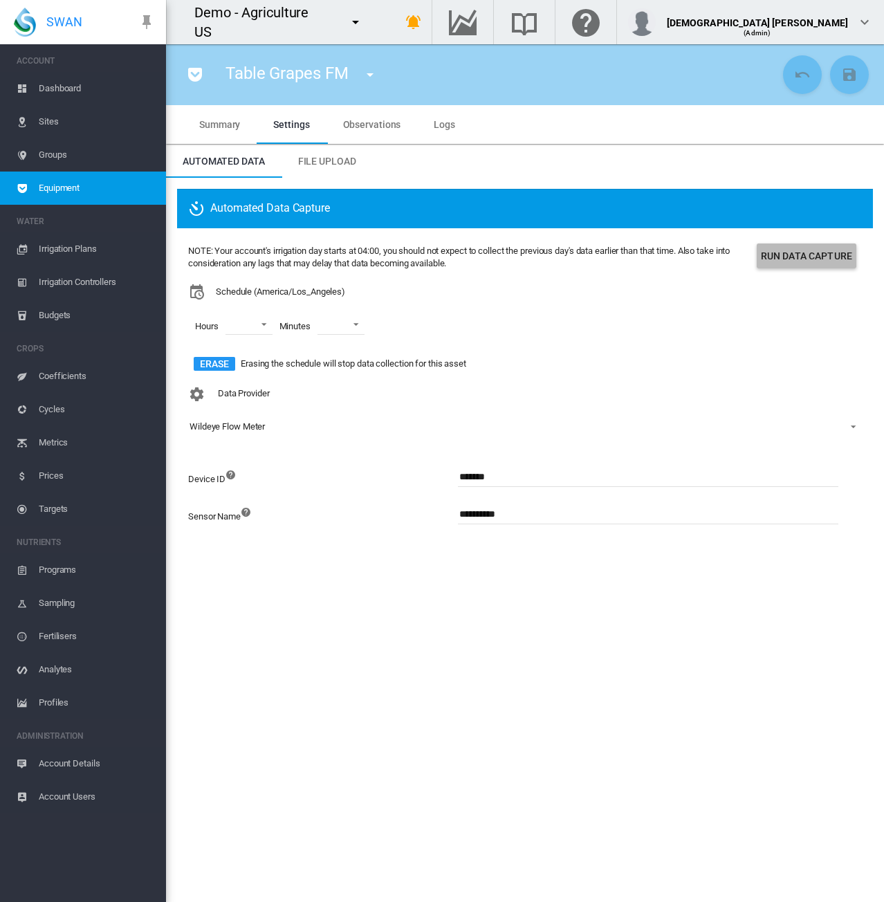
click at [819, 255] on button "Run Data Capture" at bounding box center [807, 256] width 100 height 25
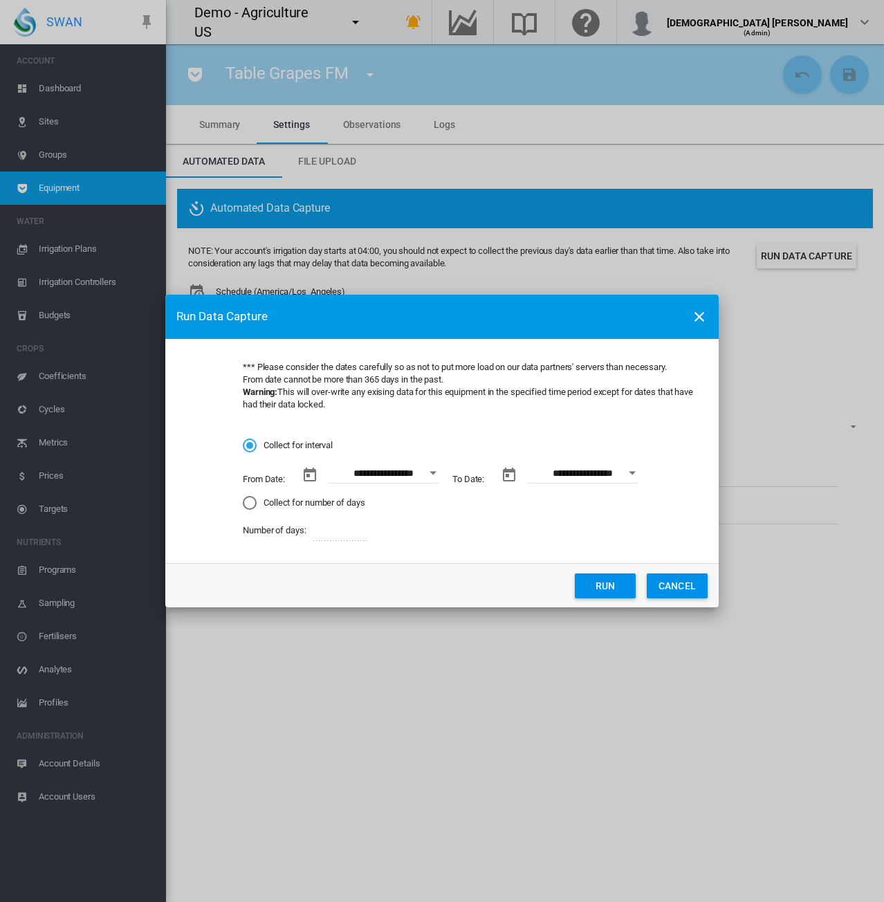
click at [435, 476] on button "Open calendar" at bounding box center [433, 473] width 25 height 25
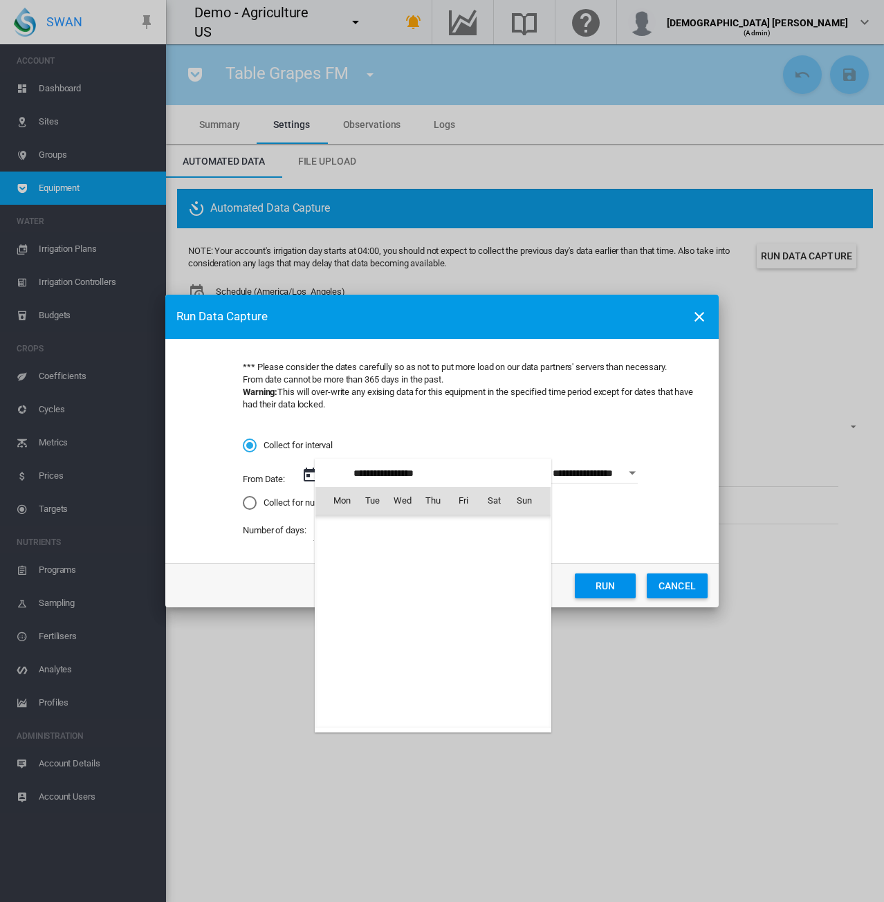
scroll to position [320397, 0]
click at [462, 529] on span "1" at bounding box center [464, 531] width 28 height 28
type input "**********"
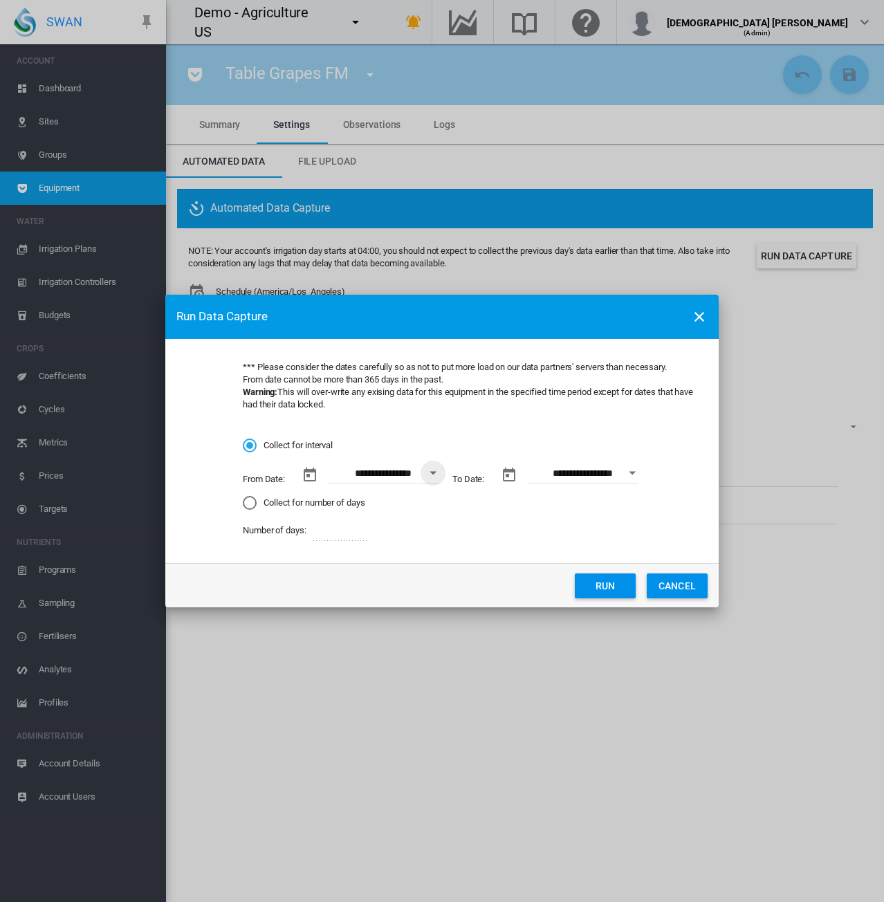
click at [640, 472] on button "Open calendar" at bounding box center [632, 473] width 25 height 25
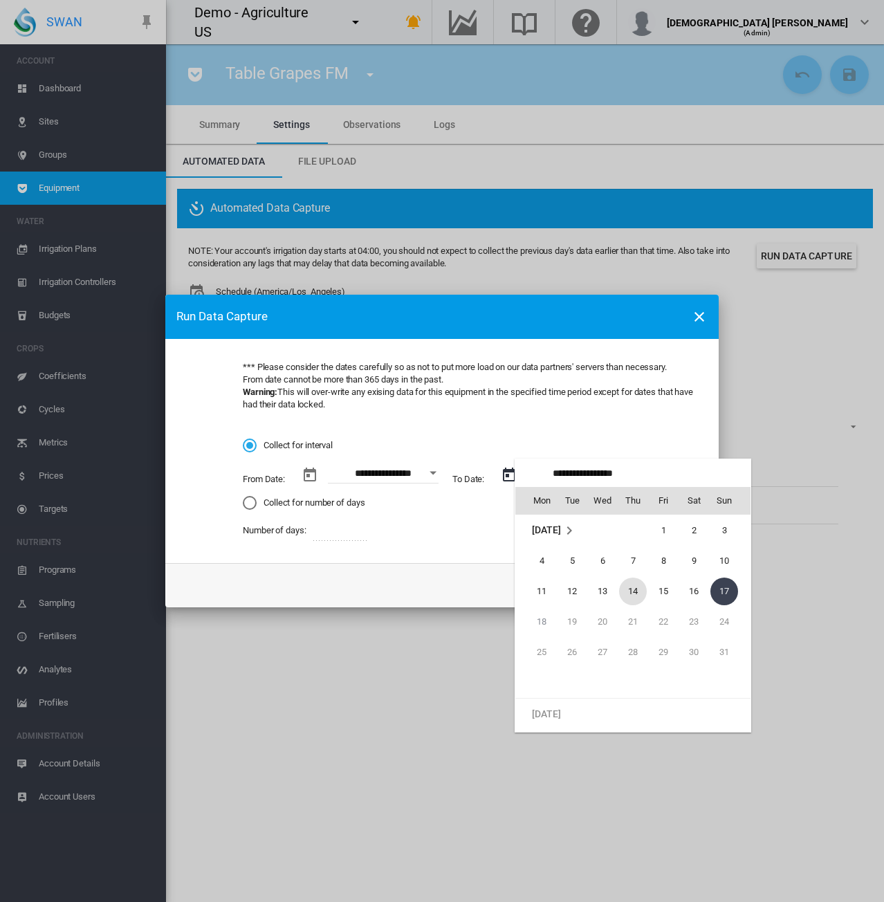
click at [628, 594] on span "14" at bounding box center [633, 592] width 28 height 28
type input "**********"
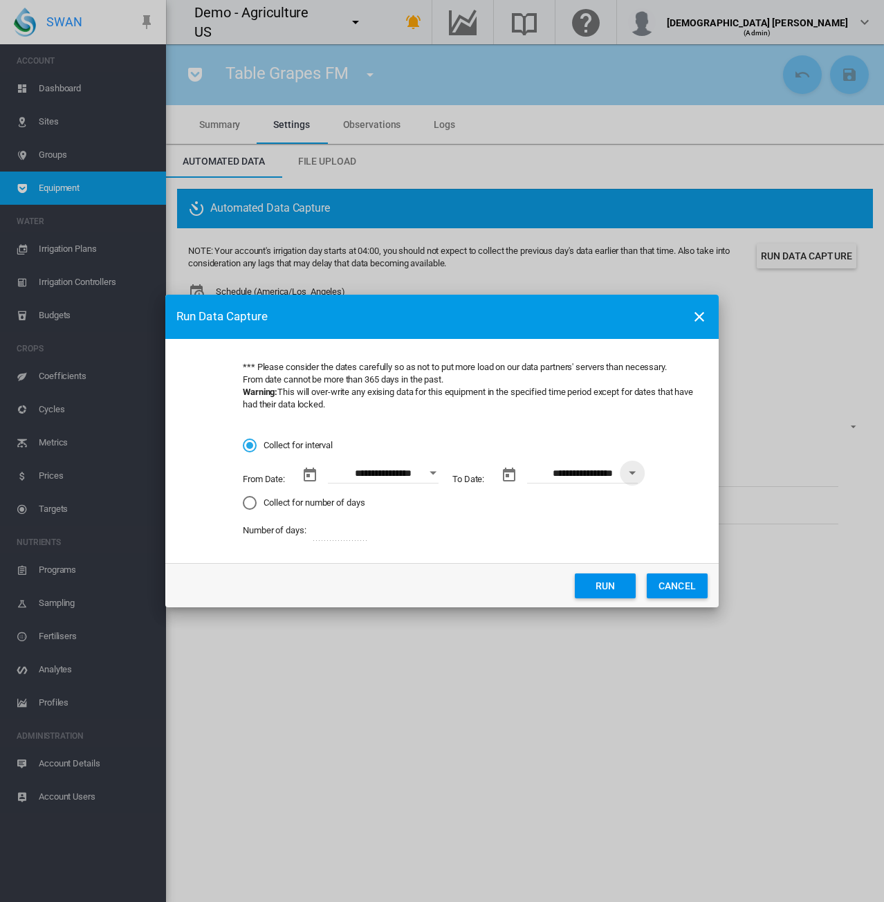
click at [615, 585] on button "Run" at bounding box center [605, 586] width 61 height 25
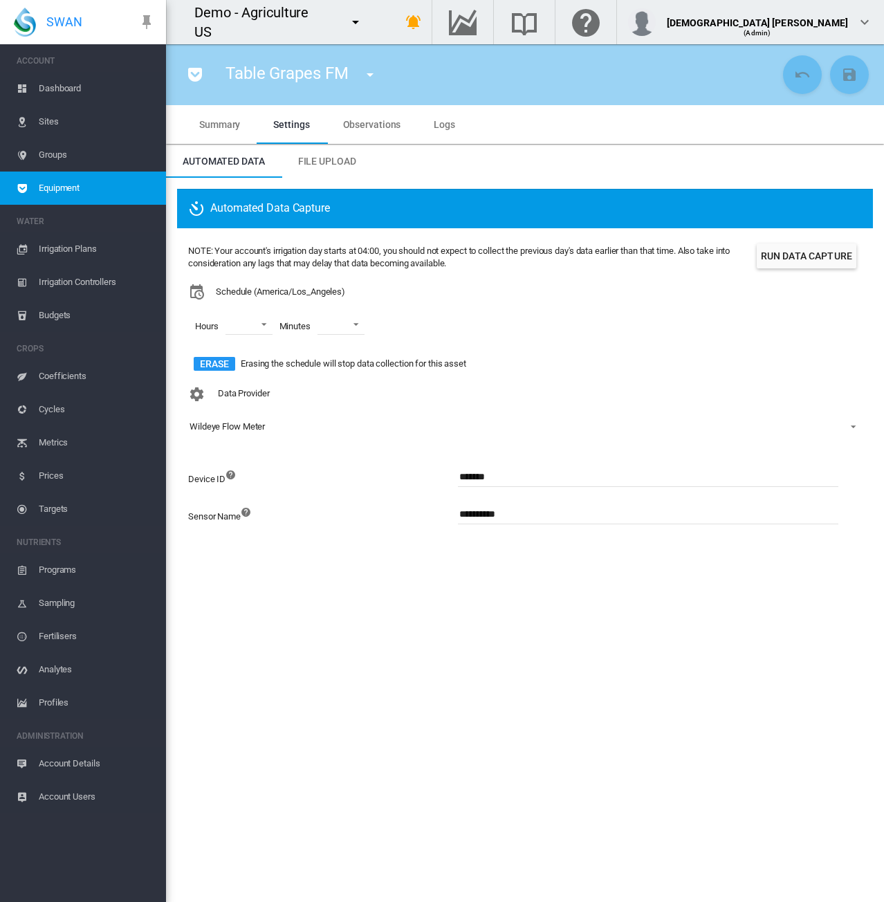
drag, startPoint x: 679, startPoint y: 714, endPoint x: 674, endPoint y: 701, distance: 13.4
click at [679, 714] on section "Table Grapes FM FM Zone 1 (Flow Meter) FM Zone 2 (Flow Meter) FM Zone 3 (Flow M…" at bounding box center [525, 473] width 718 height 858
click at [448, 121] on span "Logs" at bounding box center [444, 124] width 21 height 11
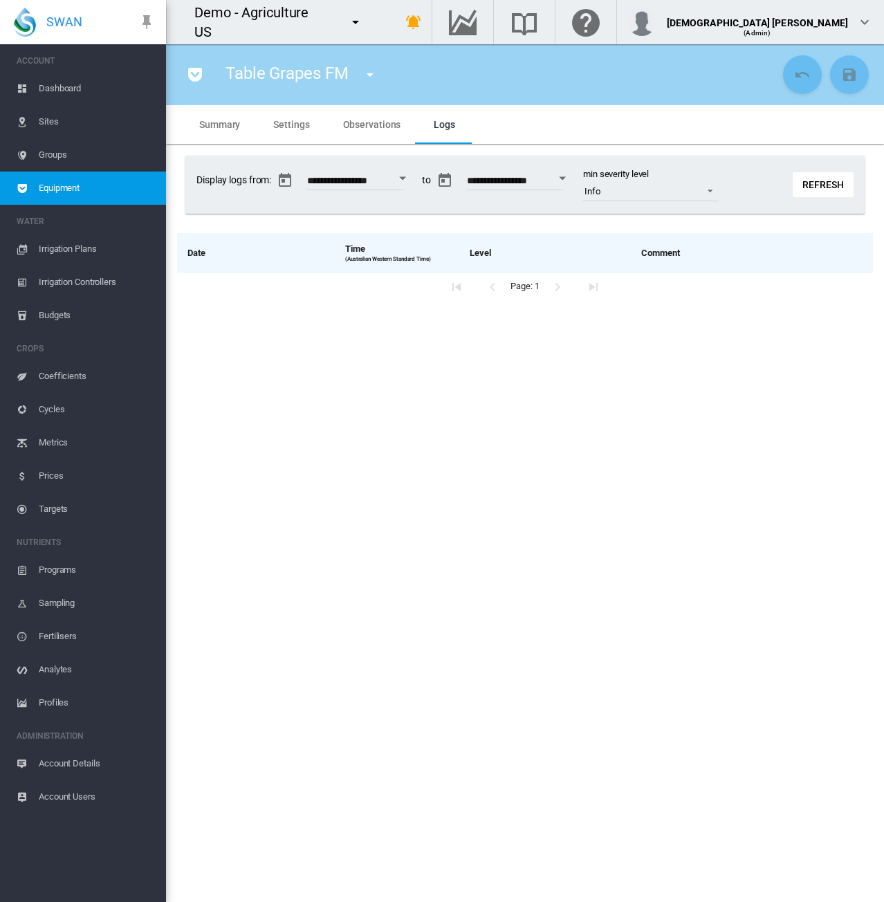
click at [111, 187] on span "Equipment" at bounding box center [97, 188] width 116 height 33
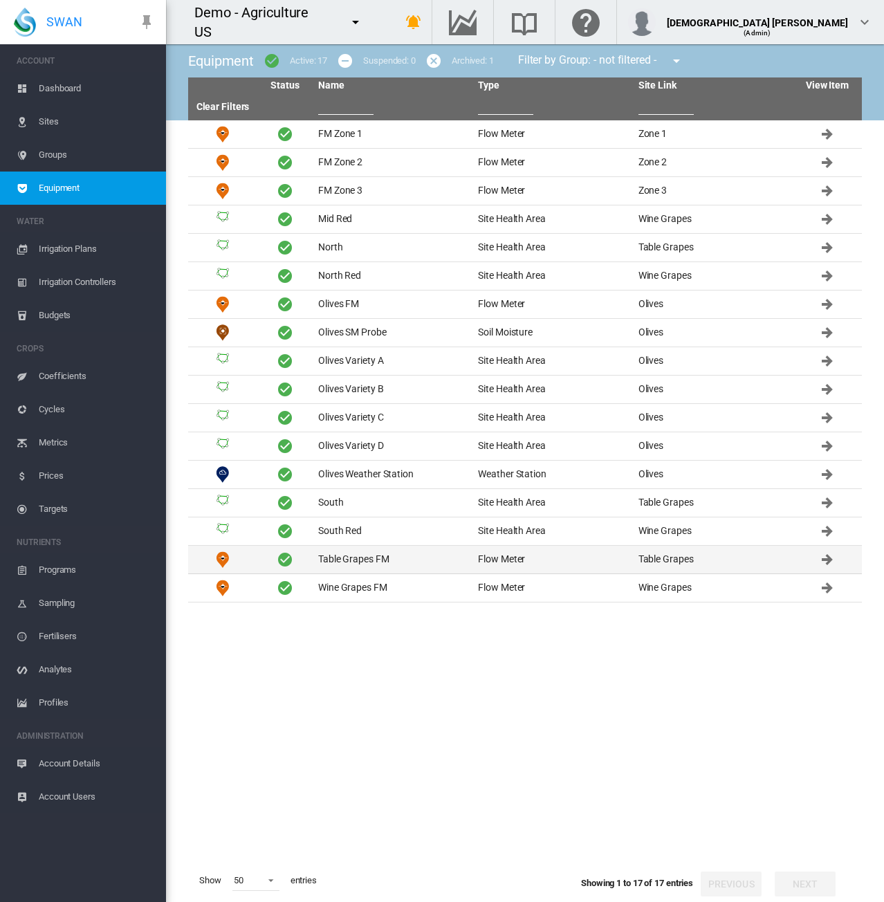
click at [421, 564] on td "Table Grapes FM" at bounding box center [393, 560] width 160 height 28
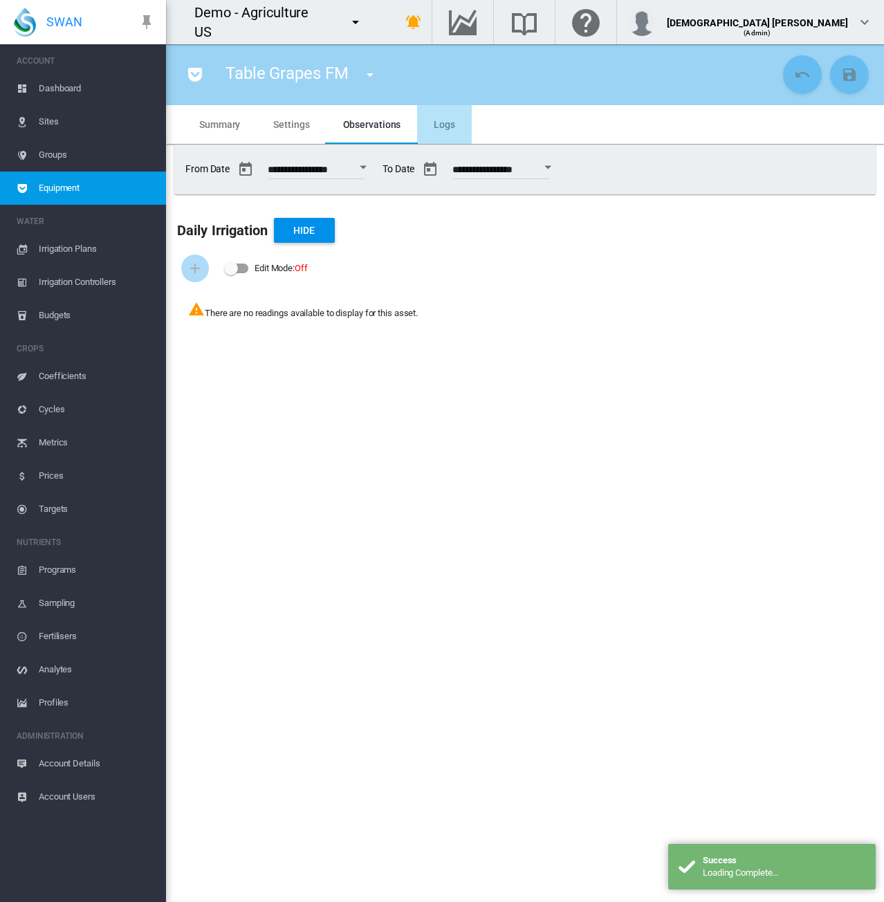
click at [448, 127] on span "Logs" at bounding box center [444, 124] width 21 height 11
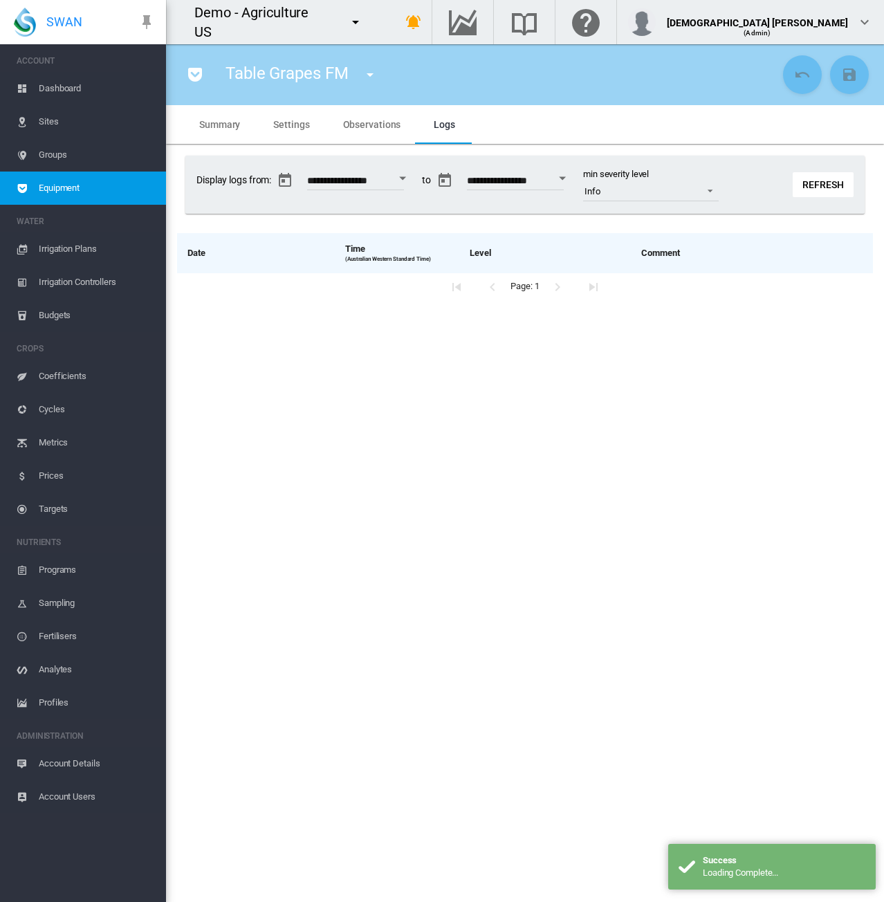
click at [362, 131] on md-tab-item "Observations" at bounding box center [372, 124] width 91 height 39
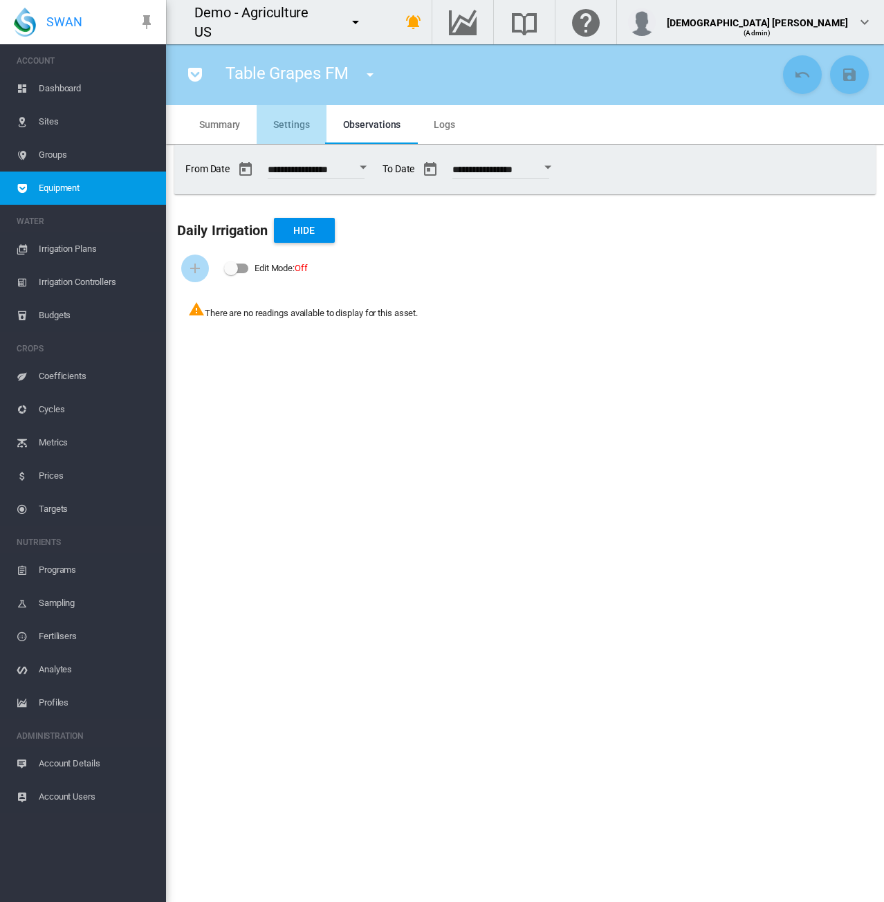
click at [298, 126] on span "Settings" at bounding box center [291, 124] width 36 height 11
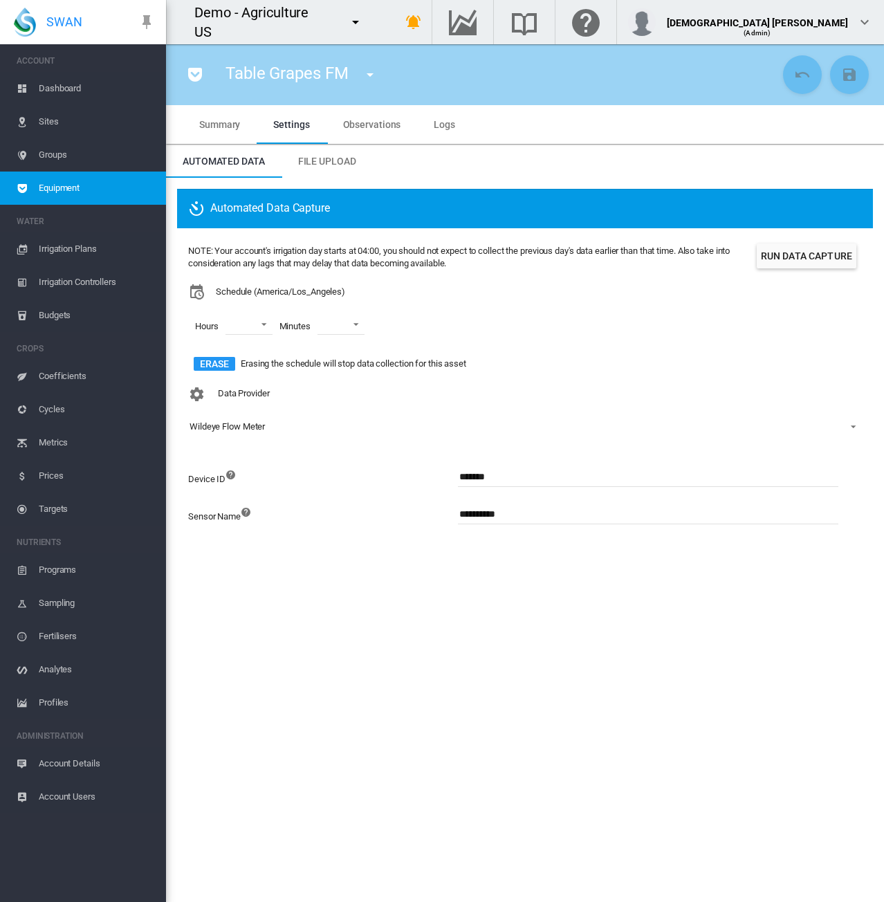
click at [438, 122] on span "Logs" at bounding box center [444, 124] width 21 height 11
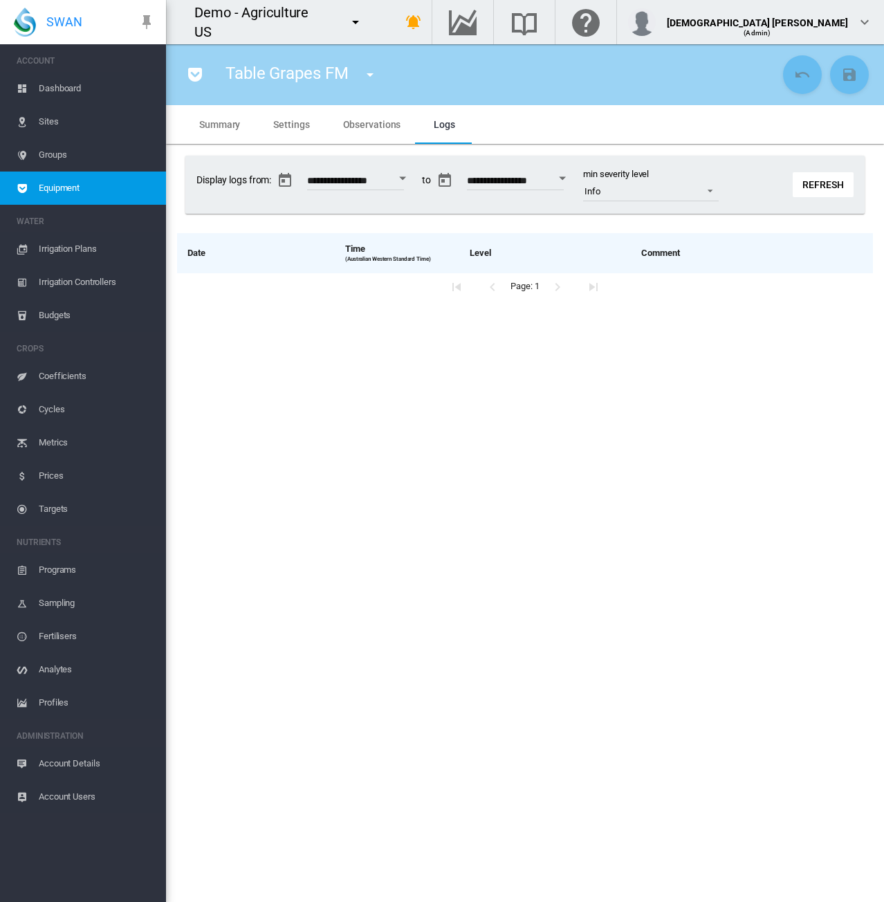
click at [823, 182] on button "Refresh" at bounding box center [823, 184] width 61 height 25
click at [369, 125] on span "Observations" at bounding box center [372, 124] width 58 height 11
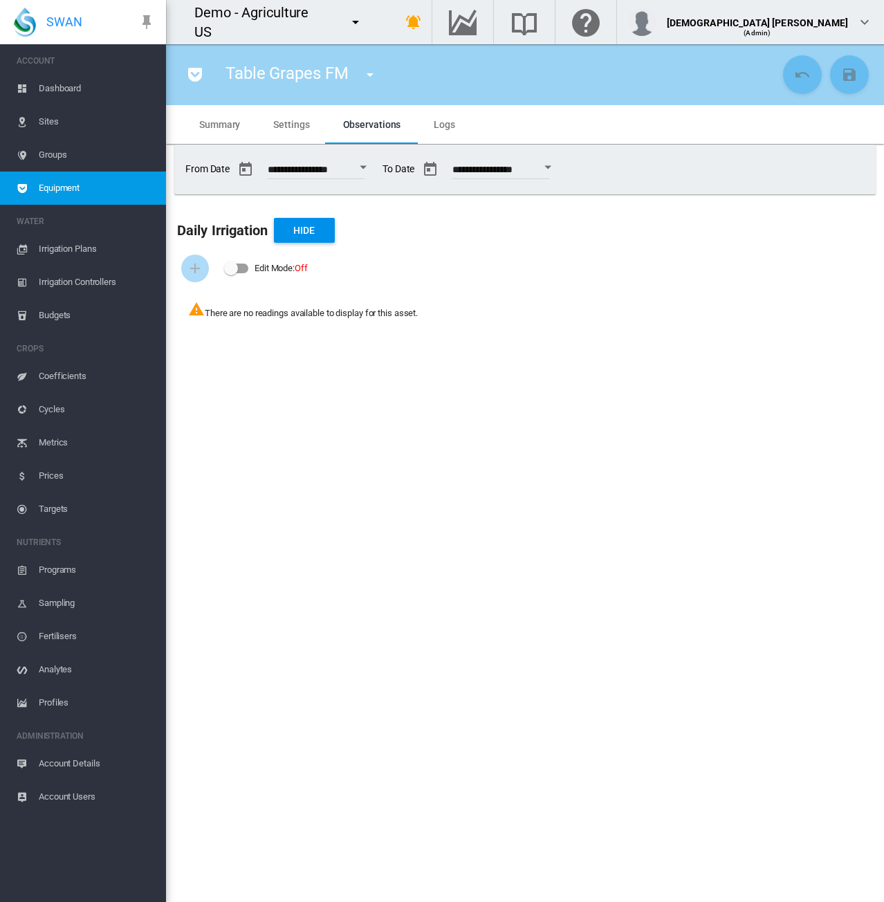
click at [276, 119] on span "Settings" at bounding box center [291, 124] width 36 height 11
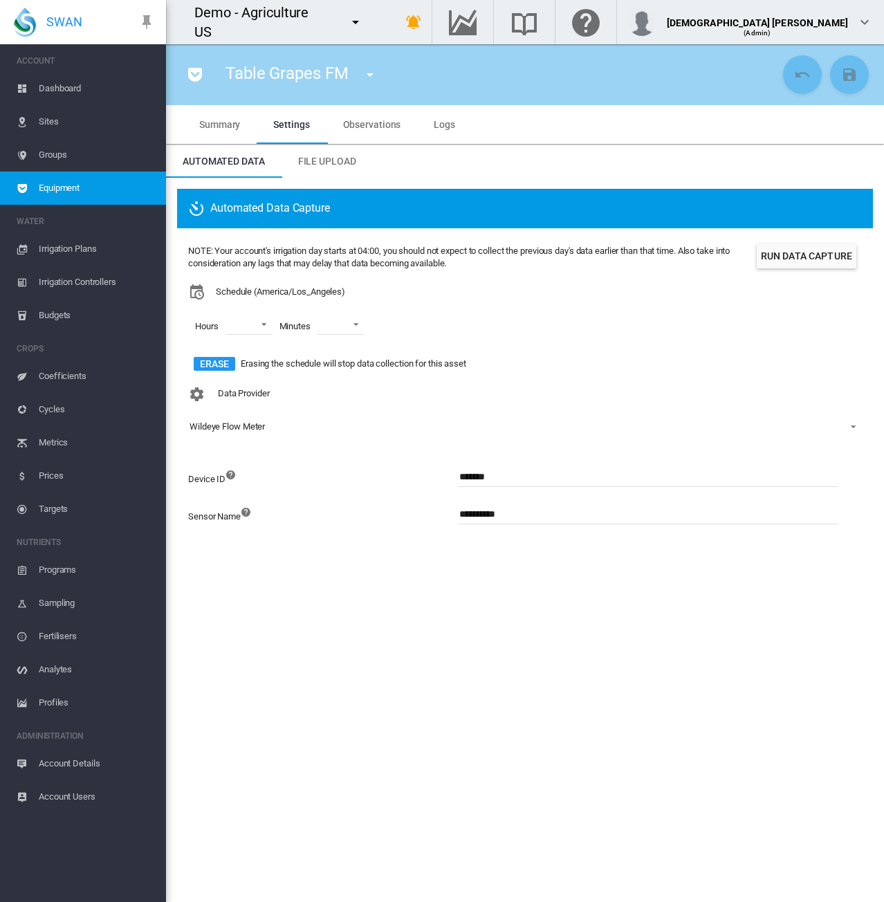
click at [83, 188] on span "Equipment" at bounding box center [97, 188] width 116 height 33
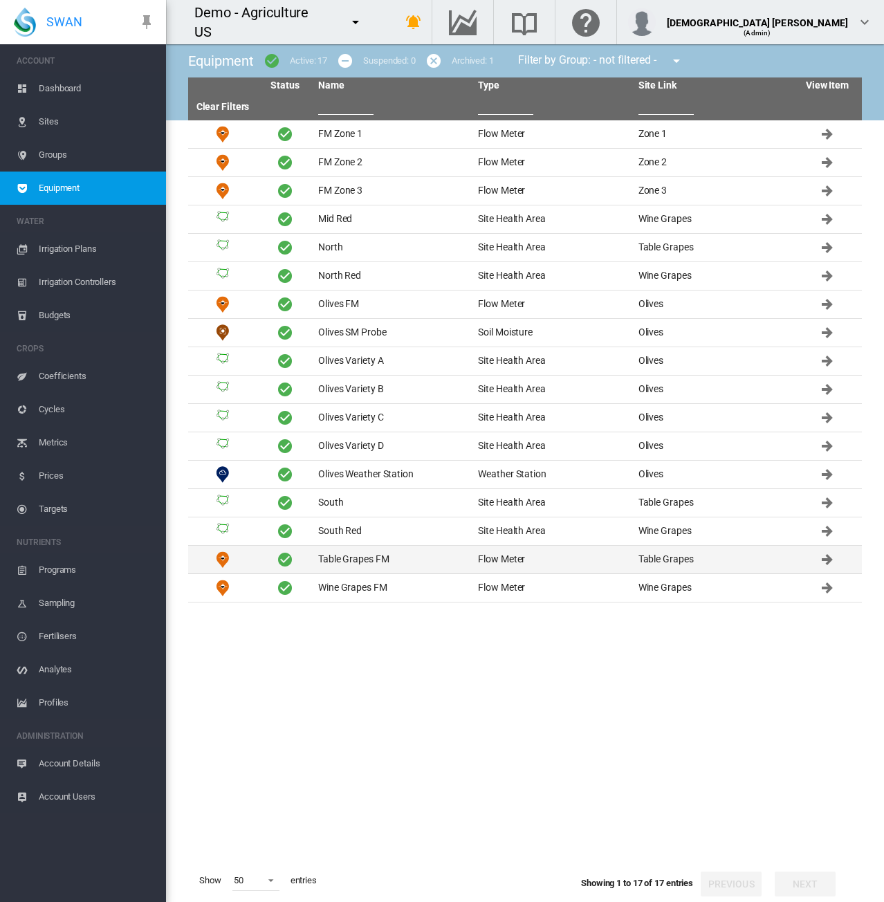
click at [414, 559] on td "Table Grapes FM" at bounding box center [393, 560] width 160 height 28
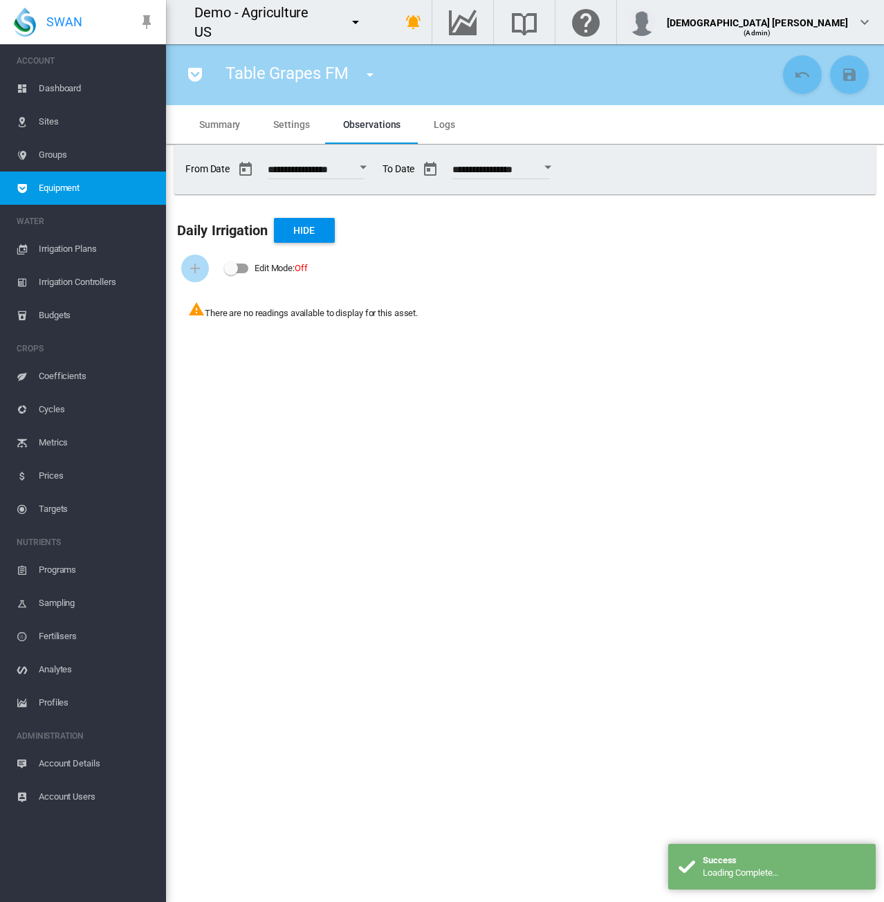
click at [237, 121] on span "Summary" at bounding box center [219, 124] width 41 height 11
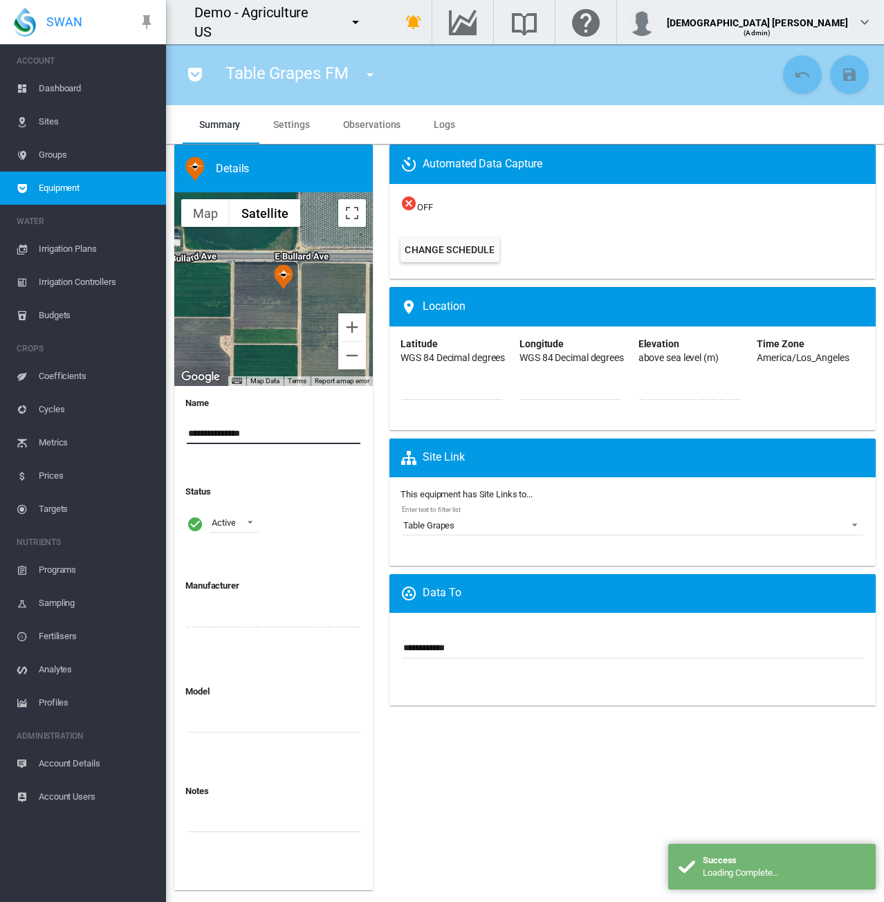
click at [300, 441] on input "**********" at bounding box center [274, 434] width 174 height 21
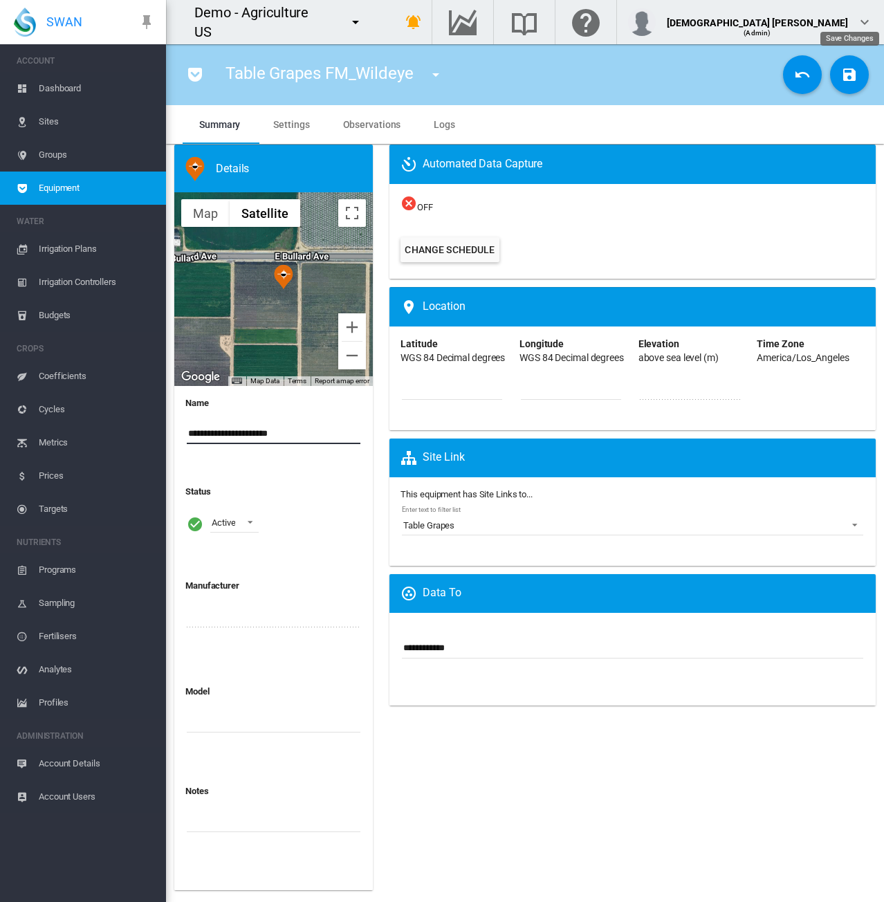
type input "**********"
click at [861, 75] on button "Save Changes" at bounding box center [849, 74] width 39 height 39
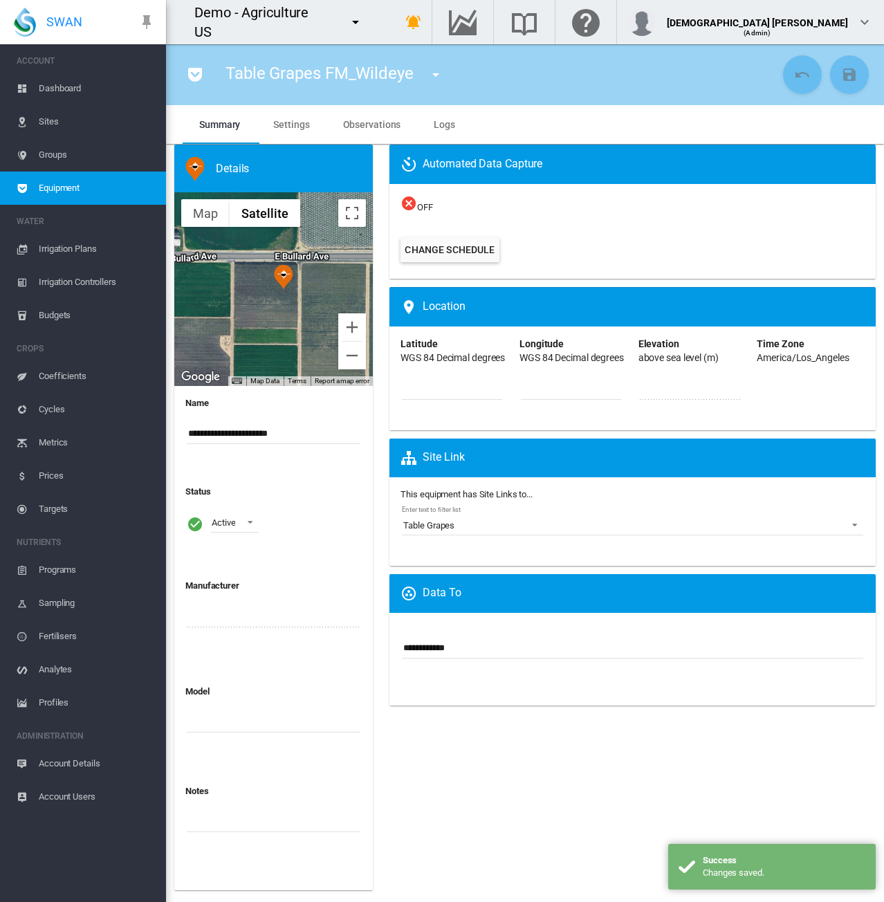
click at [291, 120] on span "Settings" at bounding box center [291, 124] width 36 height 11
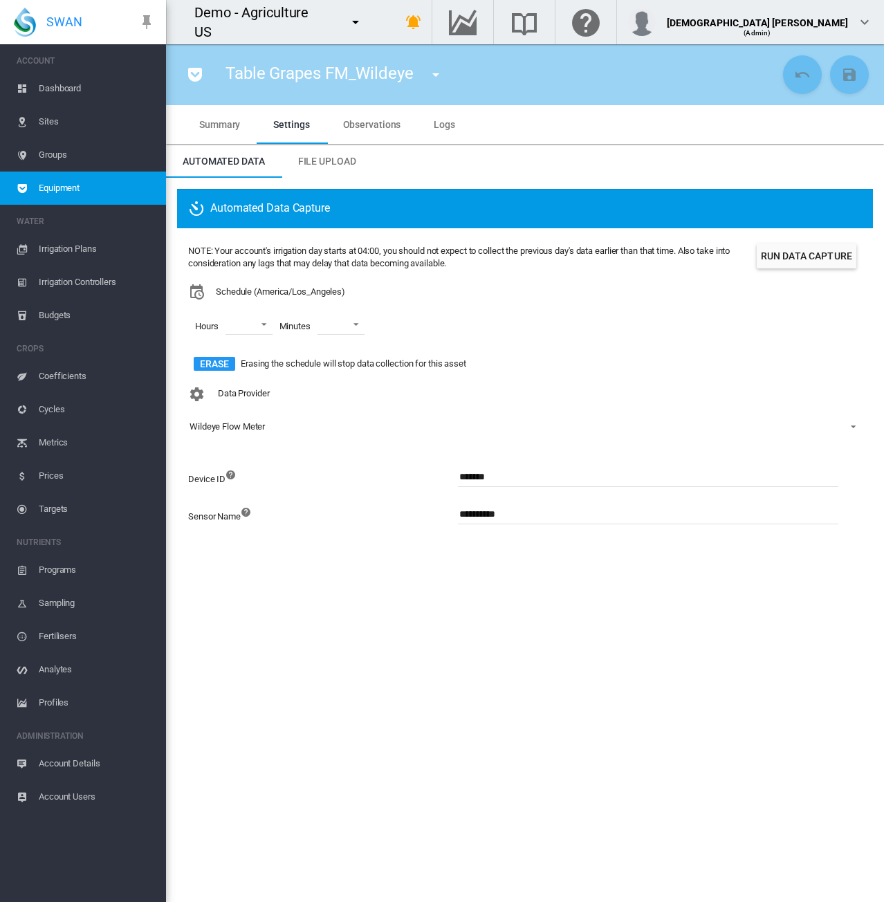
click at [790, 261] on button "Run Data Capture" at bounding box center [807, 256] width 100 height 25
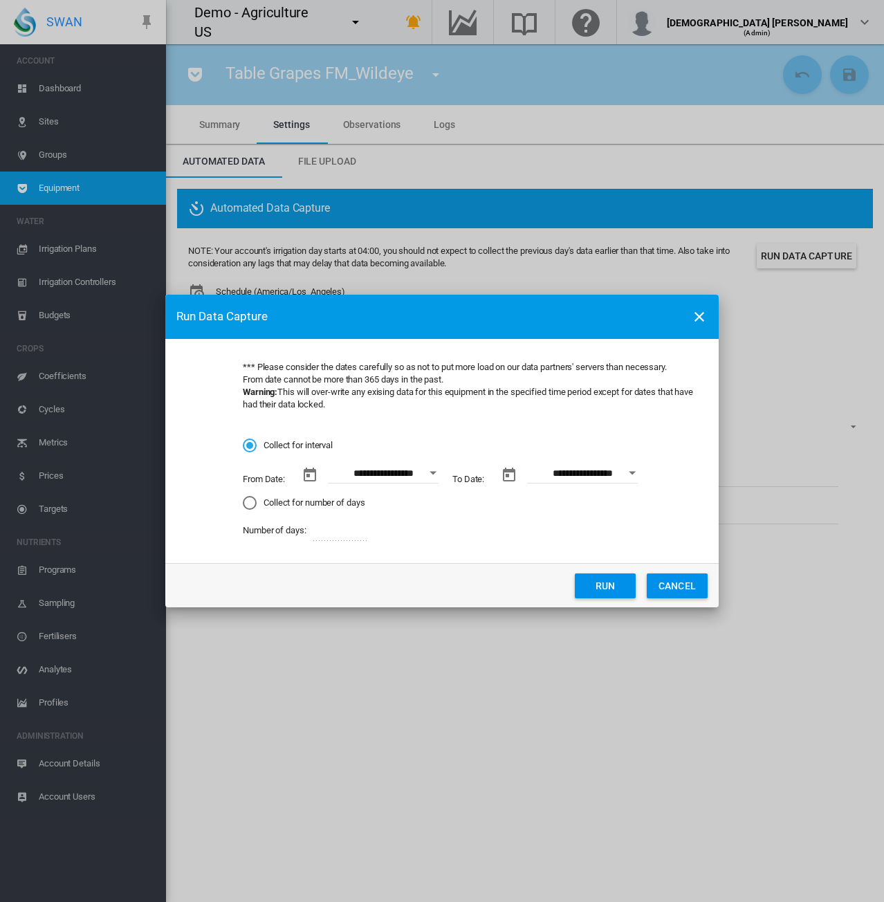
click at [428, 473] on button "Open calendar" at bounding box center [433, 473] width 25 height 25
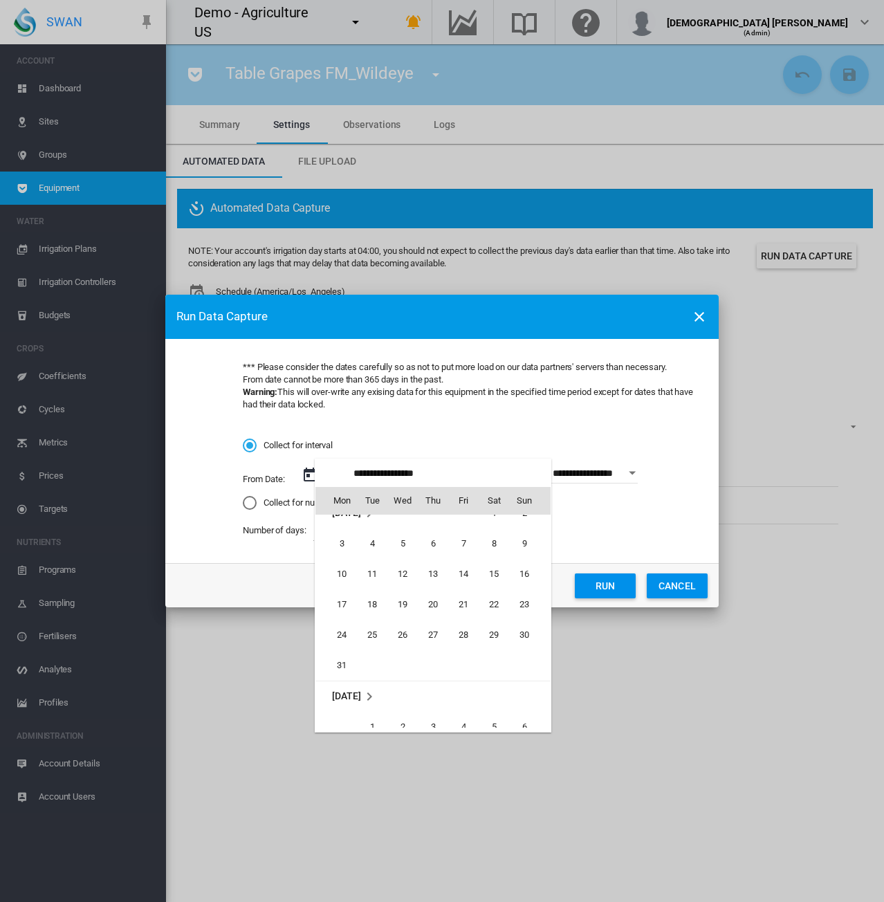
scroll to position [319567, 0]
click at [370, 651] on span "1" at bounding box center [372, 658] width 28 height 28
type input "**********"
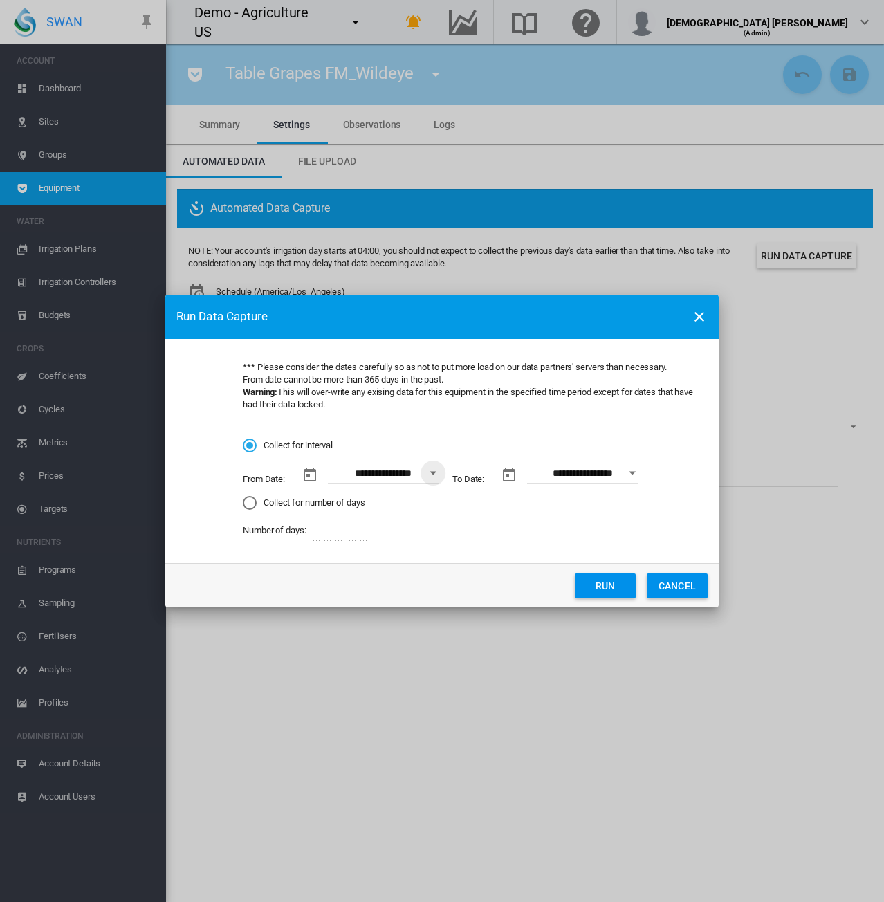
click at [635, 475] on button "Open calendar" at bounding box center [632, 473] width 25 height 25
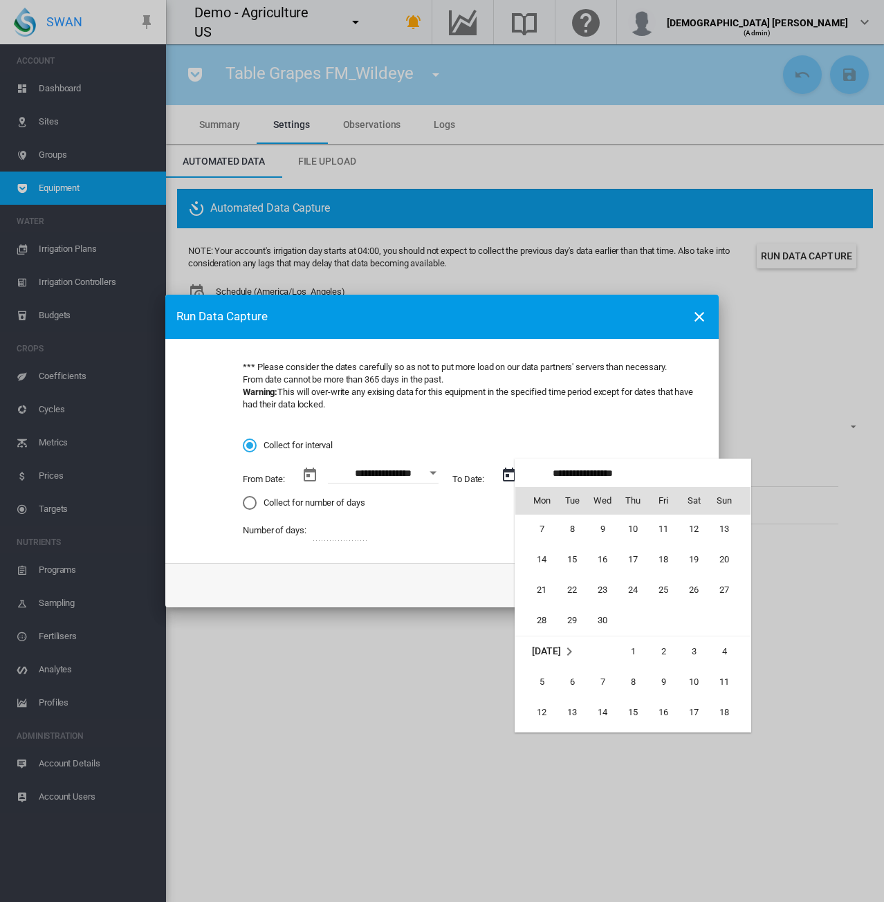
scroll to position [0, 0]
click at [723, 591] on span "13" at bounding box center [725, 592] width 28 height 28
type input "**********"
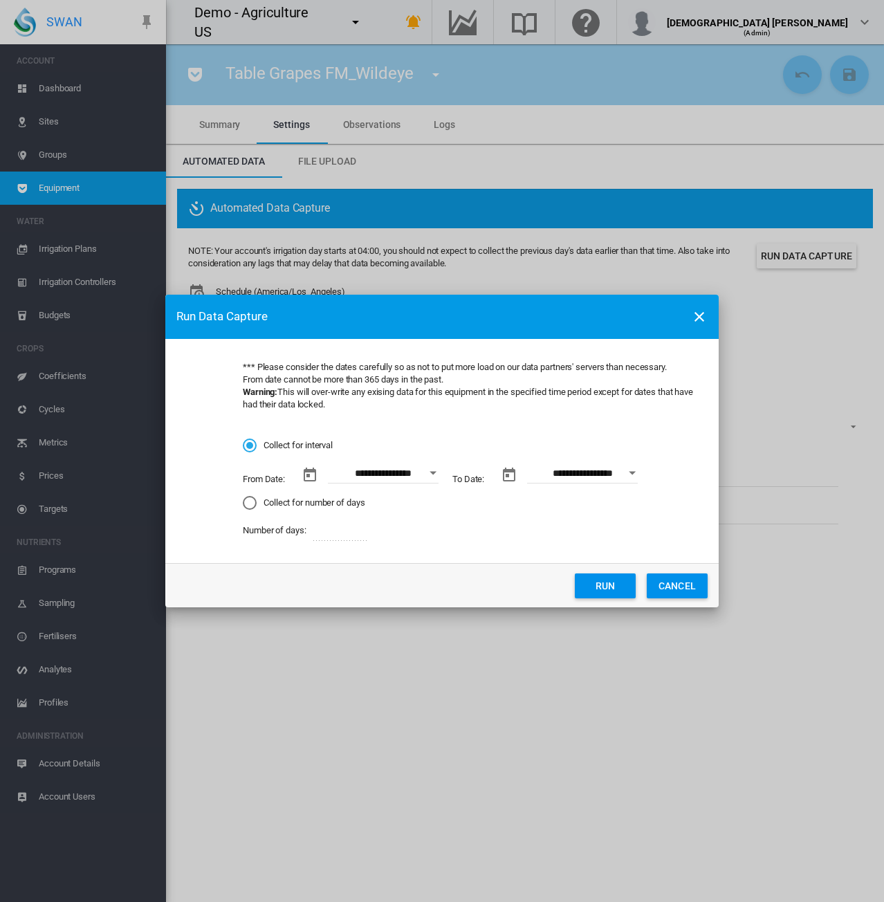
click at [432, 478] on button "Open calendar" at bounding box center [433, 473] width 25 height 25
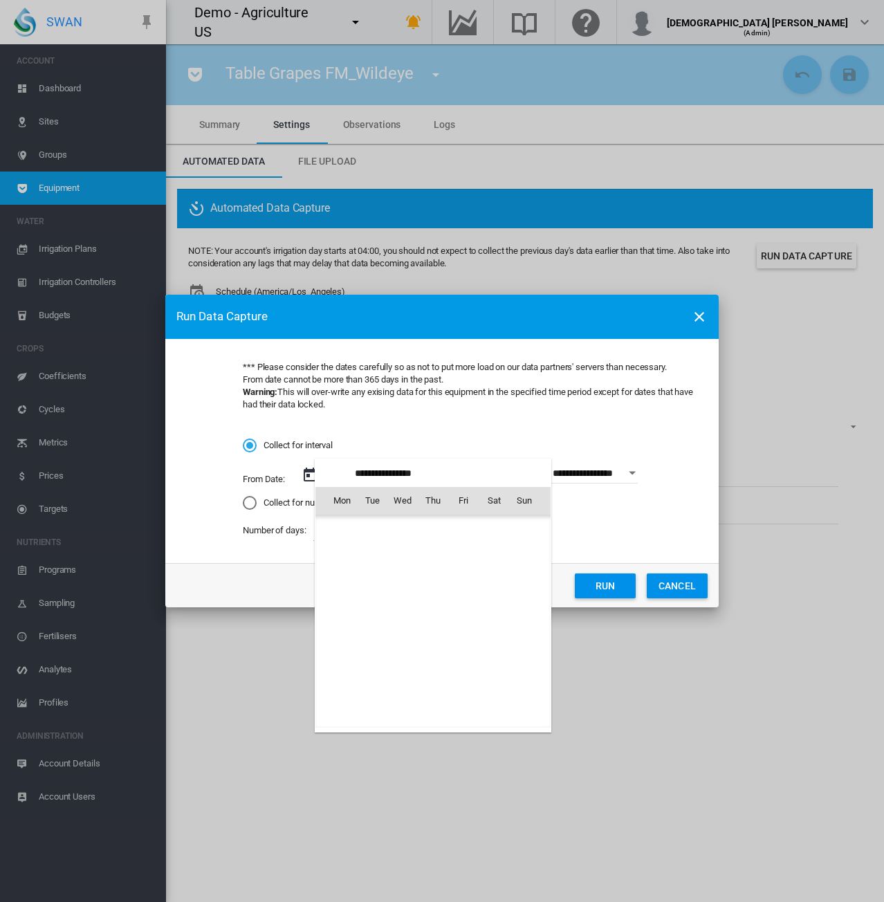
scroll to position [319664, 0]
click at [497, 586] on span "12" at bounding box center [494, 592] width 28 height 28
type input "**********"
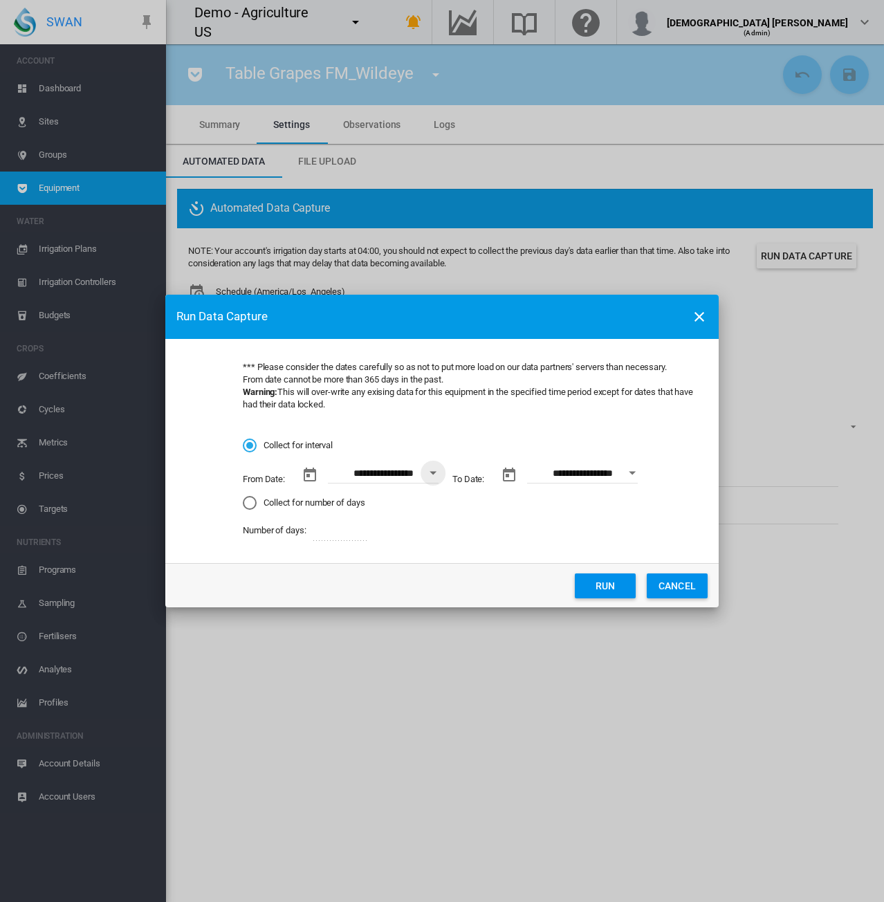
click at [630, 474] on button "Open calendar" at bounding box center [632, 473] width 25 height 25
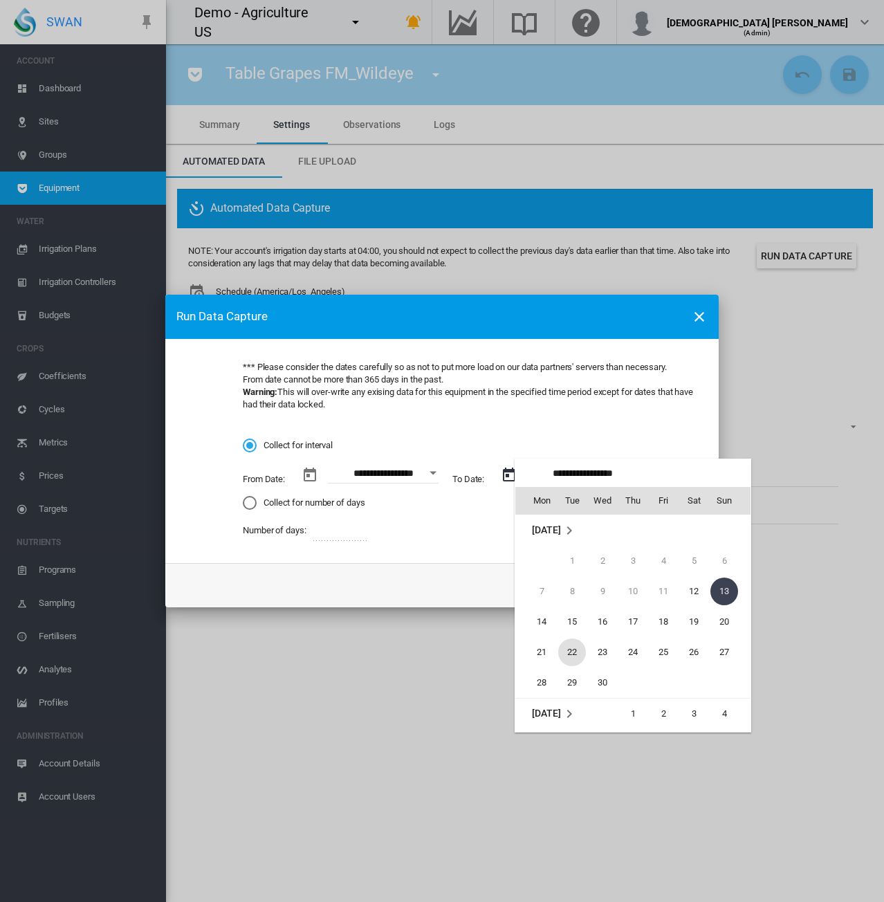
click at [581, 648] on span "22" at bounding box center [573, 653] width 28 height 28
type input "**********"
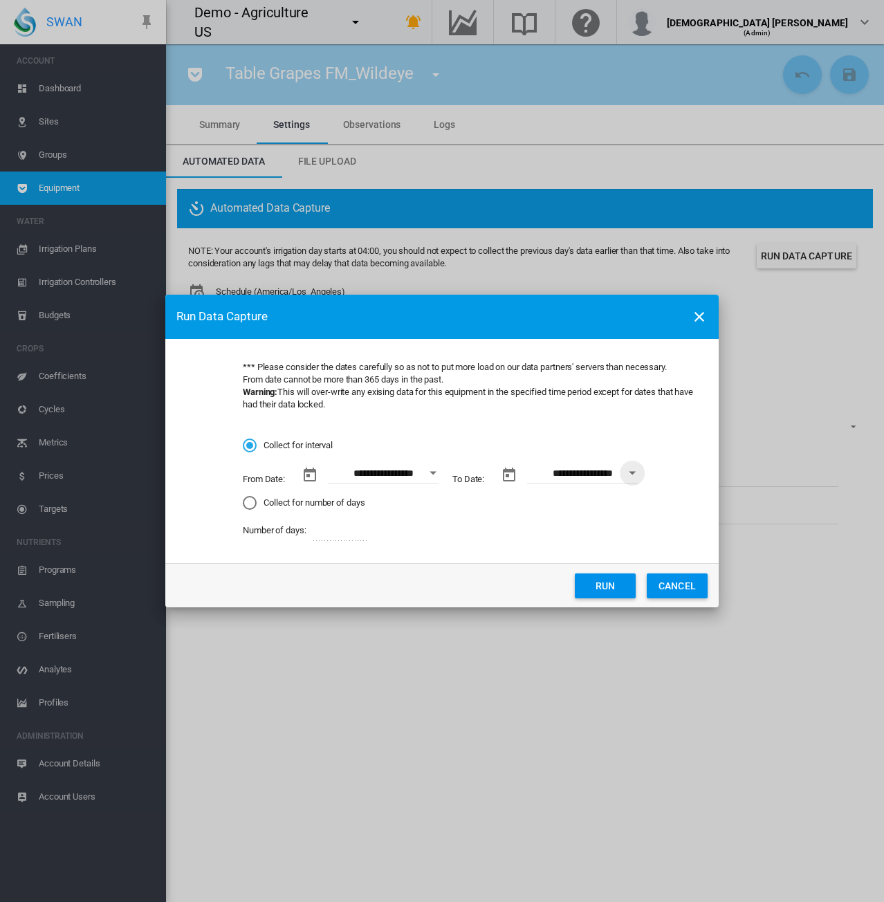
click at [602, 583] on button "Run" at bounding box center [605, 586] width 61 height 25
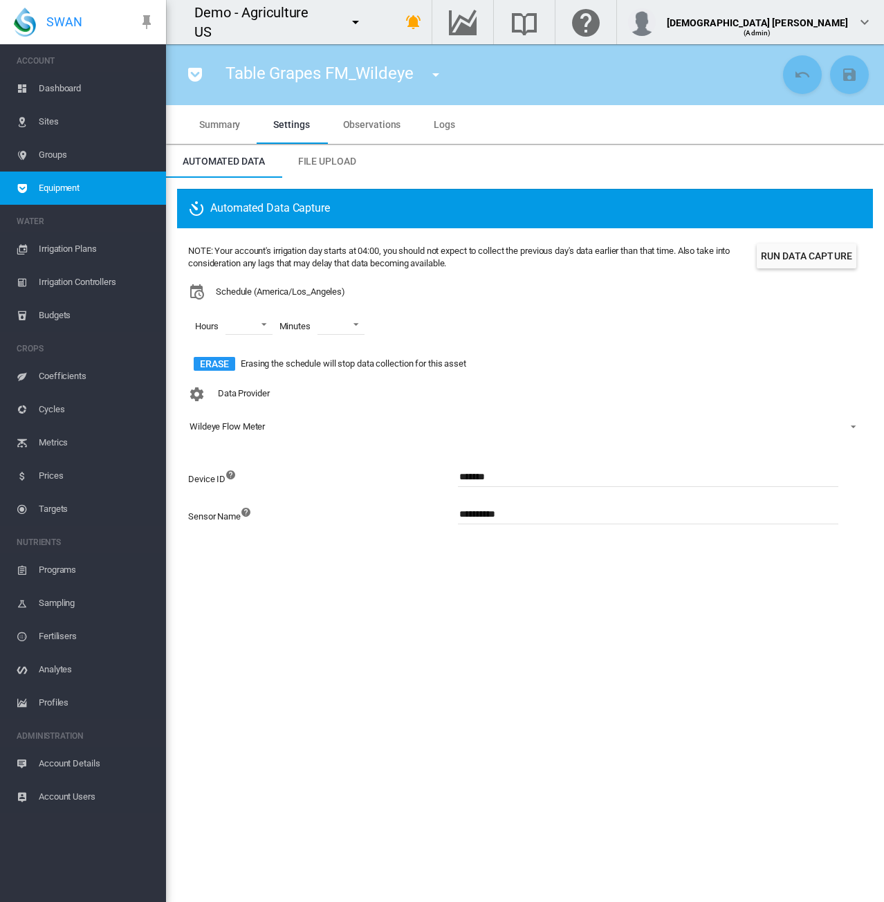
click at [381, 125] on span "Observations" at bounding box center [372, 124] width 58 height 11
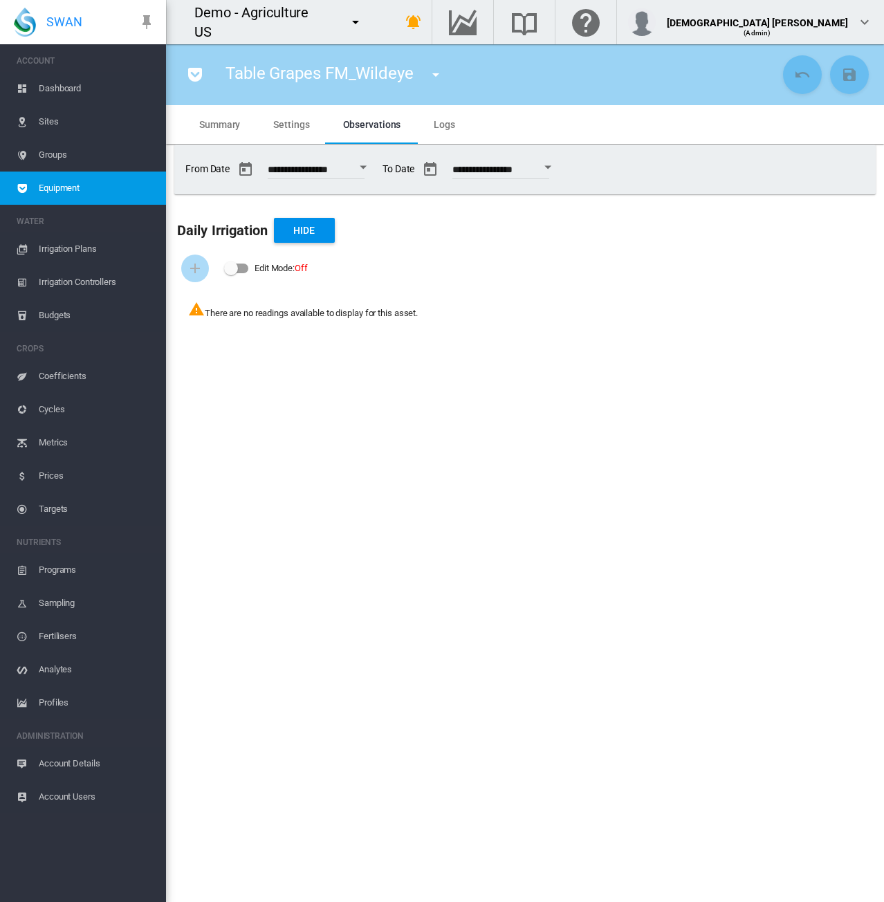
click at [437, 125] on span "Logs" at bounding box center [444, 124] width 21 height 11
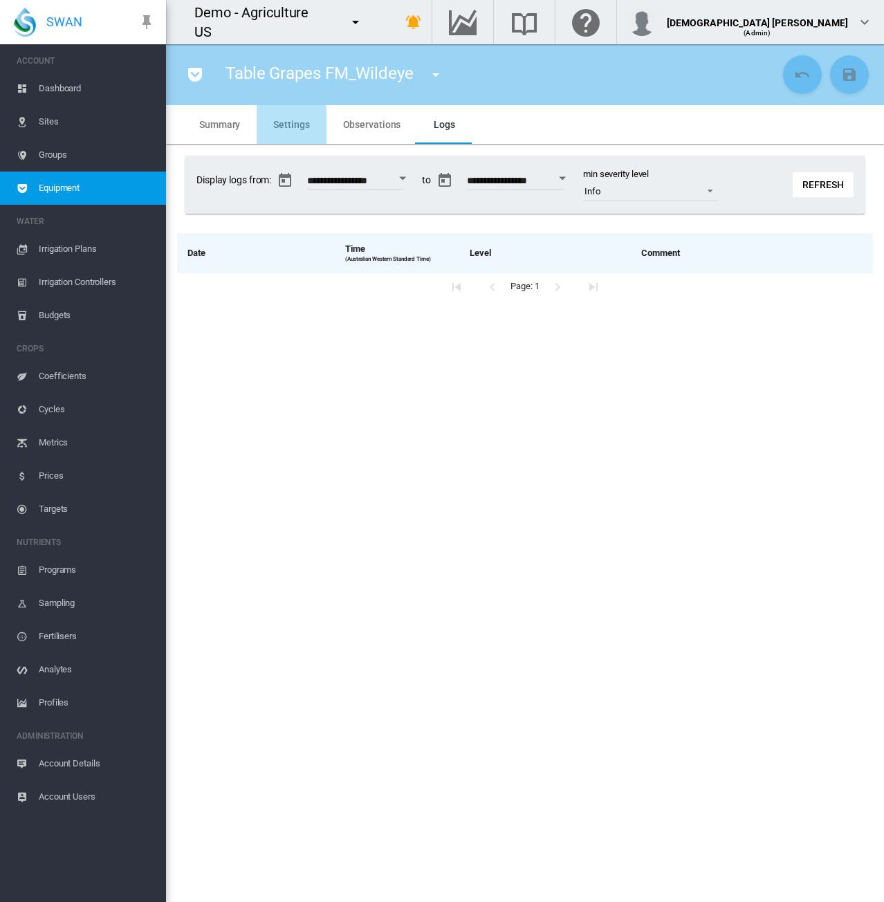
click at [270, 127] on md-tab-item "Settings" at bounding box center [291, 124] width 69 height 39
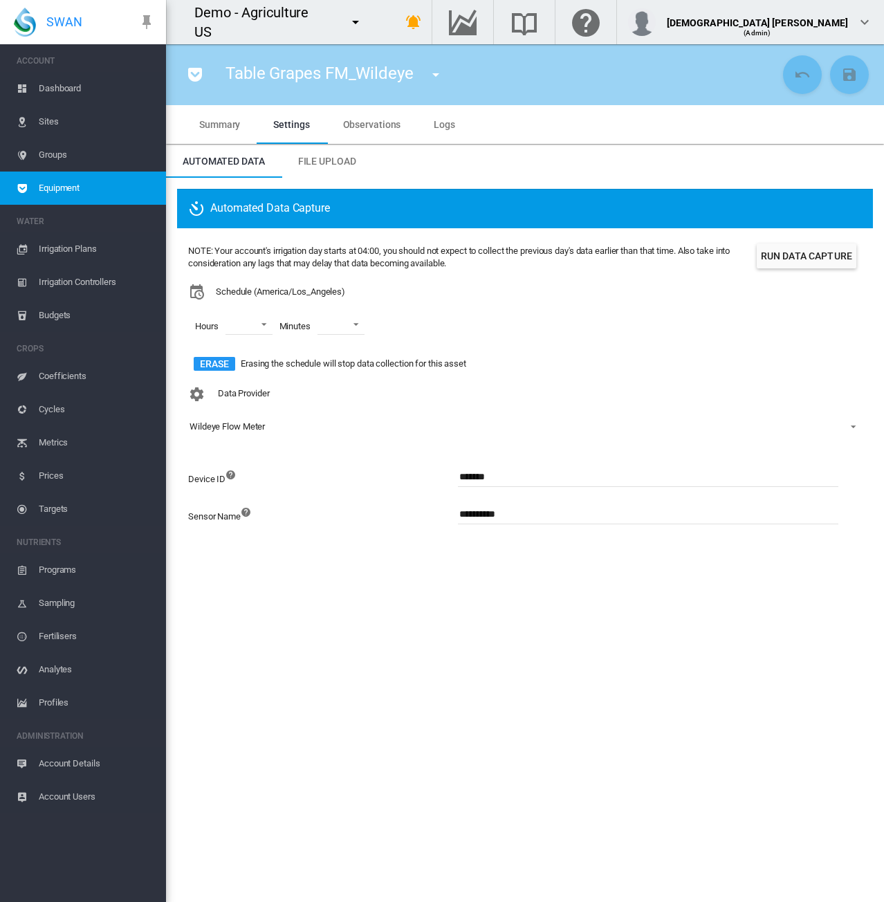
drag, startPoint x: 467, startPoint y: 473, endPoint x: 329, endPoint y: 473, distance: 137.7
click at [329, 473] on div "Device ID *******" at bounding box center [525, 484] width 674 height 37
click at [536, 751] on section "Table Grapes FM_Wildeye FM Zone 1 (Flow Meter) FM Zone 2 (Flow Meter) FM Zone 3…" at bounding box center [525, 473] width 718 height 858
click at [846, 87] on button "Save Changes" at bounding box center [849, 74] width 39 height 39
click at [488, 479] on input at bounding box center [648, 476] width 381 height 21
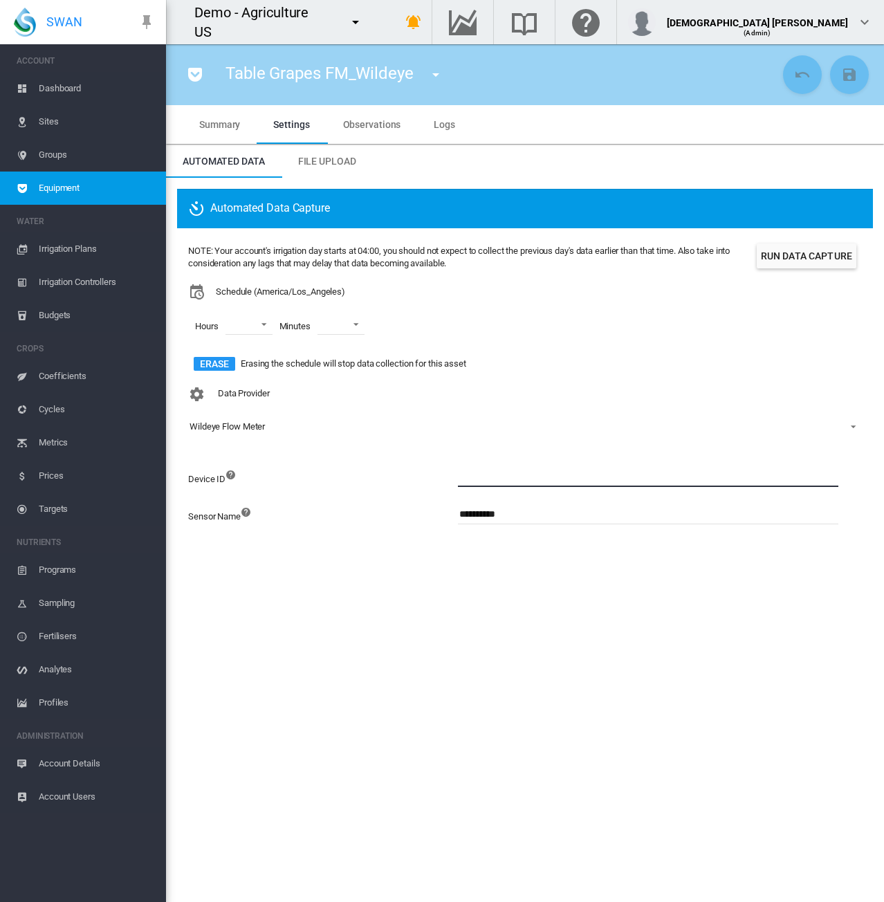
paste input "*******"
type input "*******"
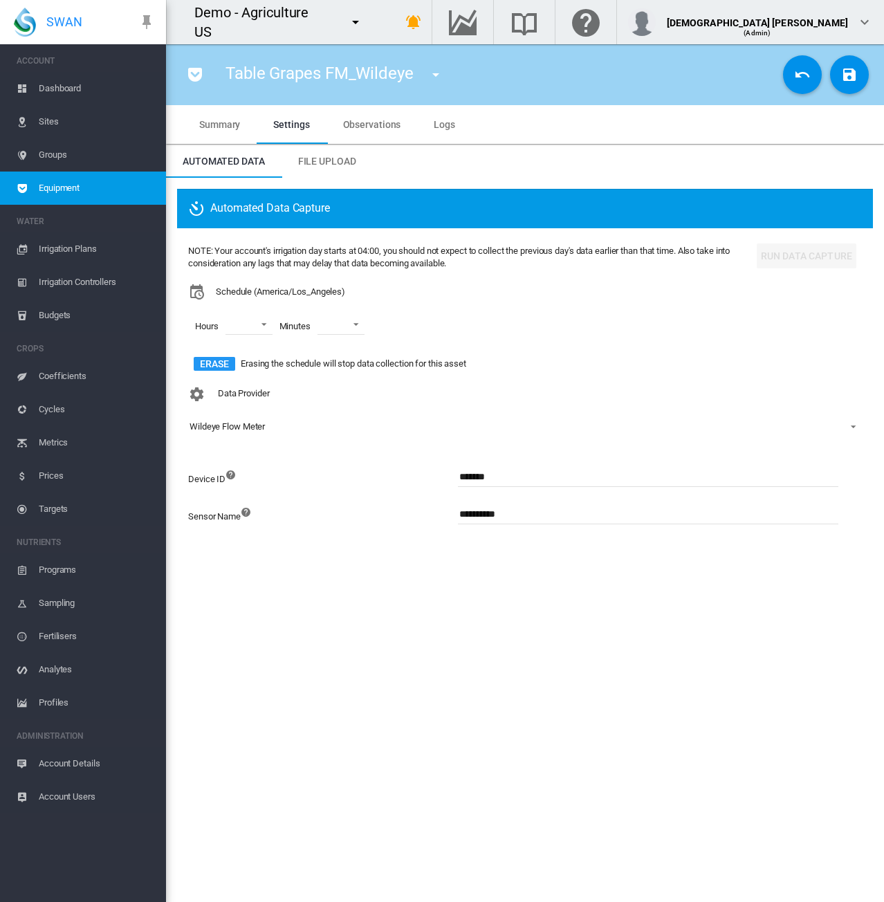
click at [687, 574] on section "Table Grapes FM_Wildeye FM Zone 1 (Flow Meter) FM Zone 2 (Flow Meter) FM Zone 3…" at bounding box center [525, 473] width 718 height 858
click at [313, 466] on div "Device ID" at bounding box center [323, 484] width 270 height 37
click at [516, 475] on input "*******" at bounding box center [648, 476] width 381 height 21
drag, startPoint x: 523, startPoint y: 477, endPoint x: 366, endPoint y: 487, distance: 157.4
click at [366, 487] on div "Device ID *******" at bounding box center [525, 484] width 674 height 37
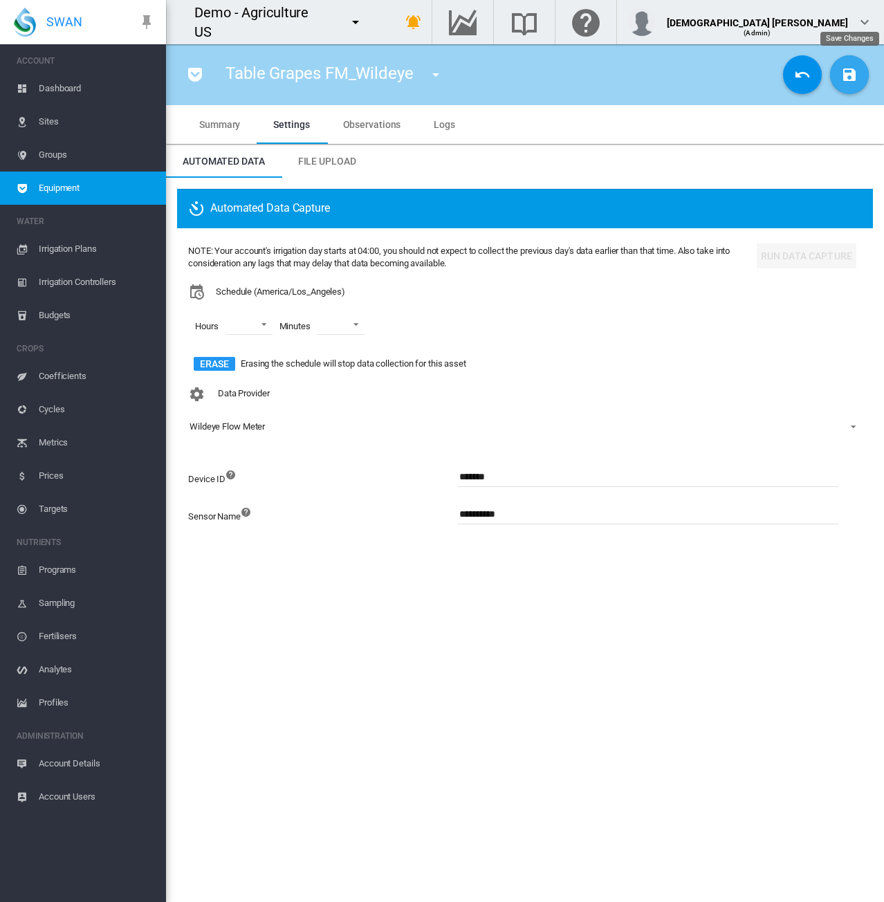
click at [853, 80] on md-icon "icon-content-save" at bounding box center [850, 74] width 17 height 17
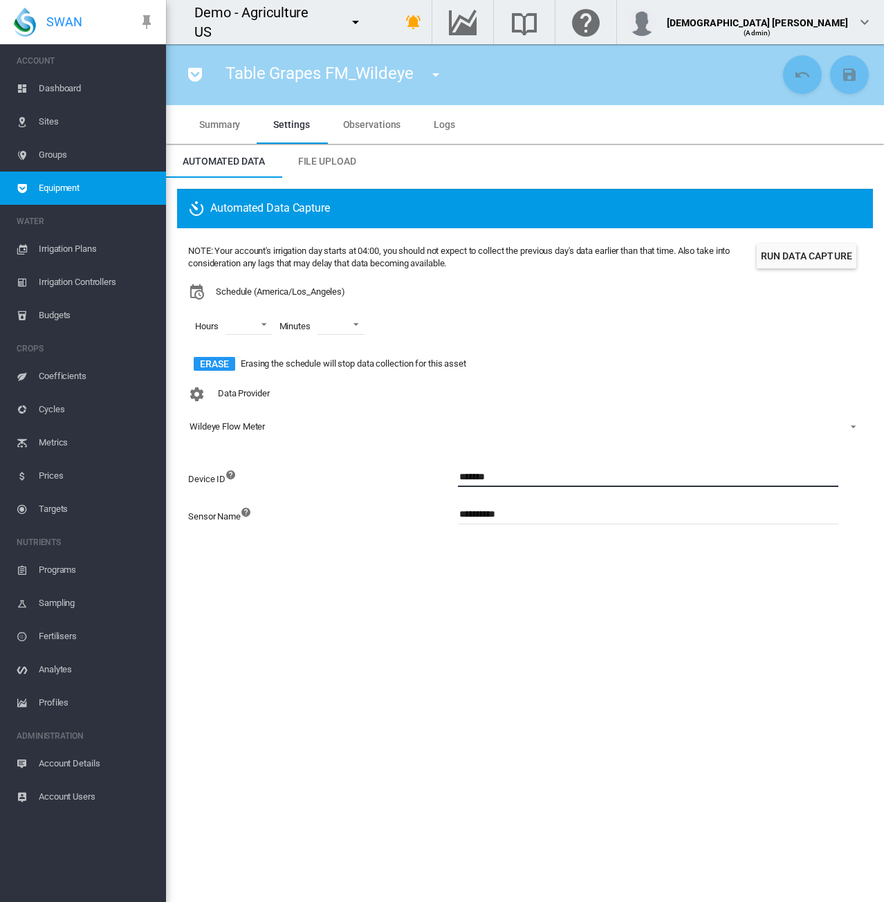
click at [74, 759] on span "Account Details" at bounding box center [97, 763] width 116 height 33
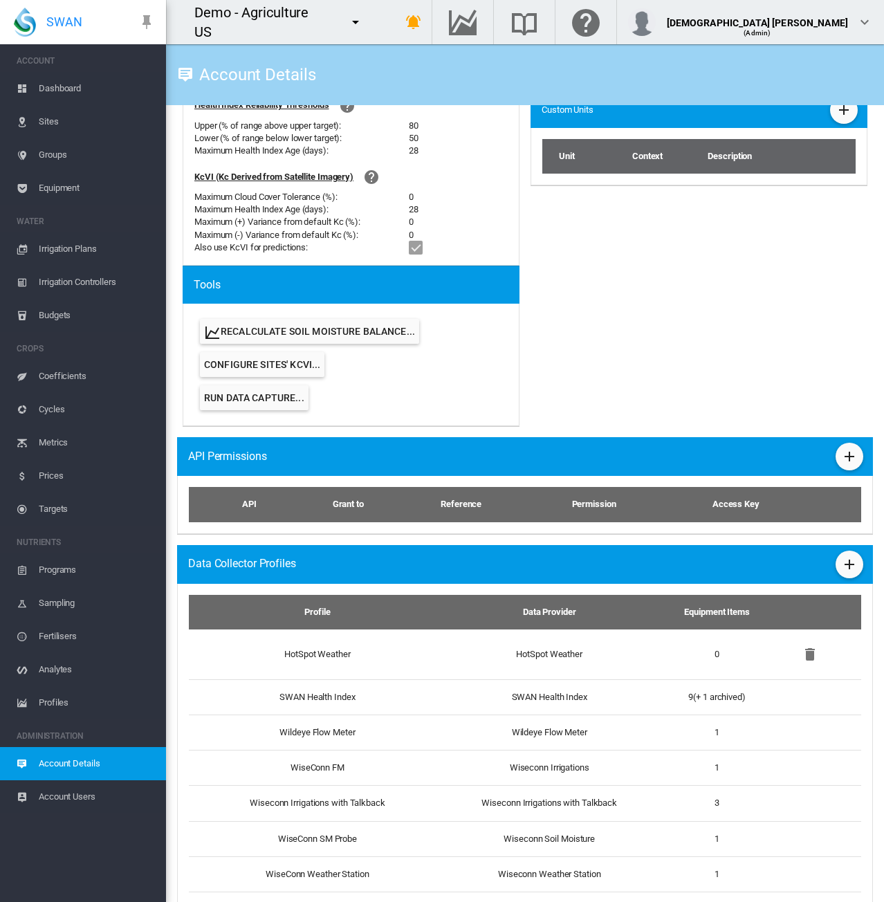
scroll to position [648, 0]
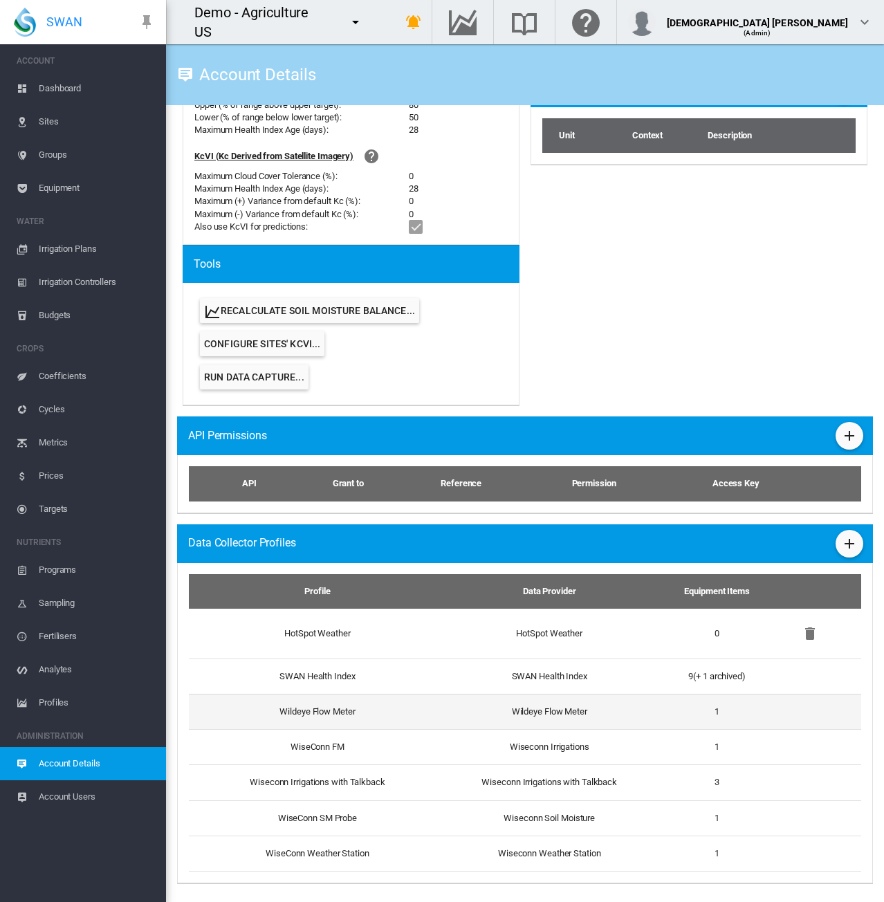
click at [408, 715] on td "Wildeye Flow Meter" at bounding box center [312, 711] width 246 height 35
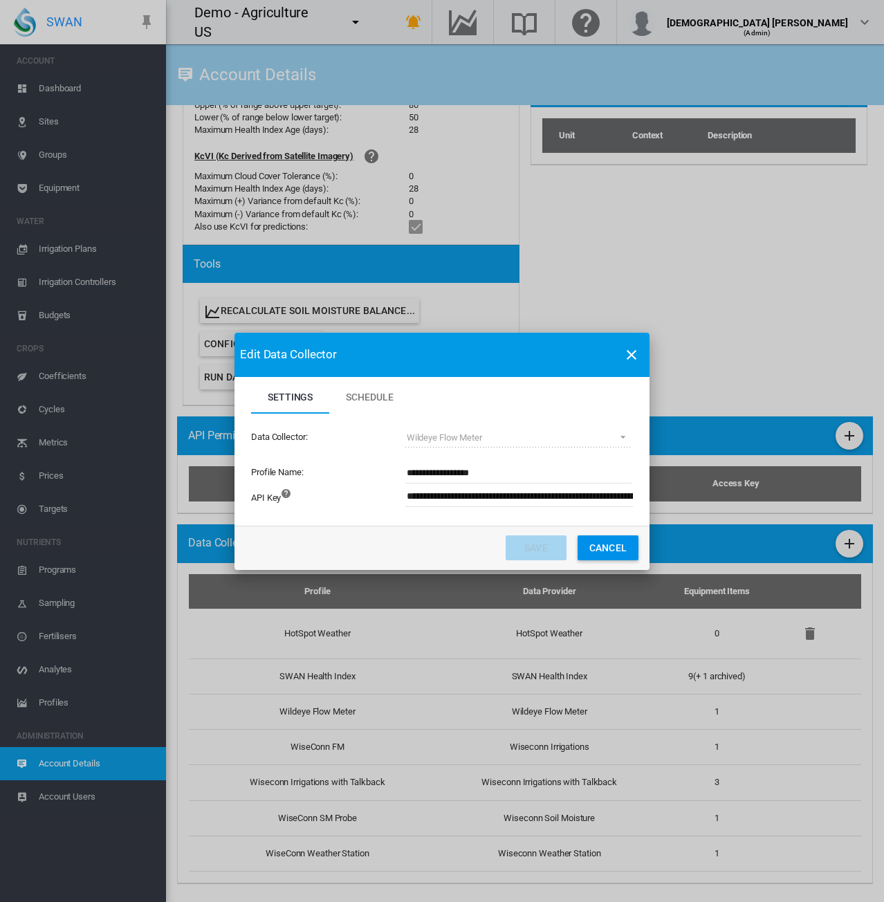
click at [455, 499] on input "**********" at bounding box center [596, 497] width 381 height 21
click at [455, 498] on input "**********" at bounding box center [596, 497] width 381 height 21
click at [380, 509] on div "API Key" at bounding box center [327, 503] width 153 height 37
click at [509, 503] on input "Settings Schedule ..." at bounding box center [596, 497] width 381 height 21
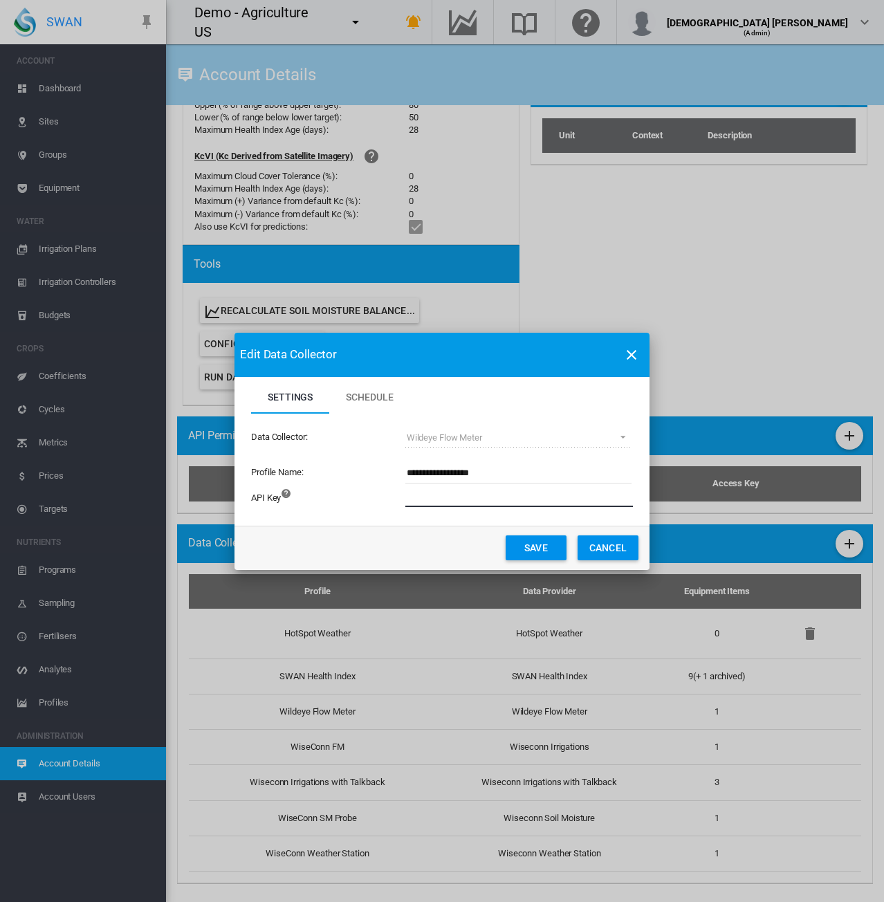
click at [385, 508] on div "API Key" at bounding box center [327, 503] width 153 height 37
click at [602, 554] on button "Cancel" at bounding box center [608, 548] width 61 height 25
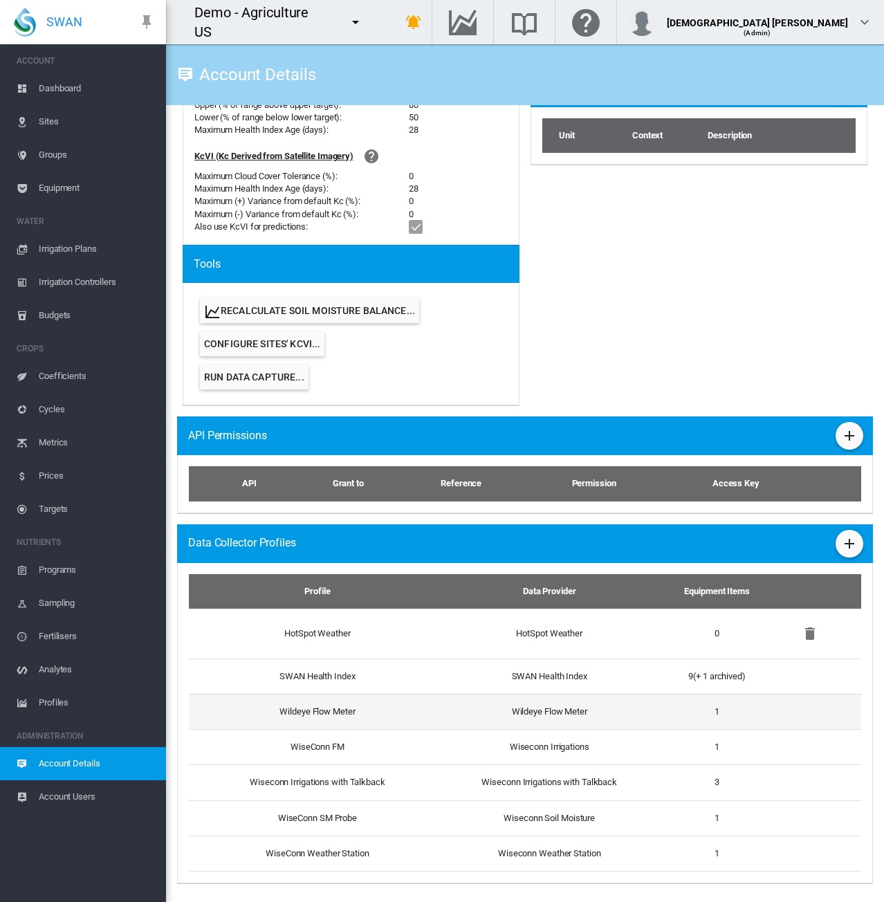
click at [545, 709] on td "Wildeye Flow Meter" at bounding box center [549, 711] width 229 height 35
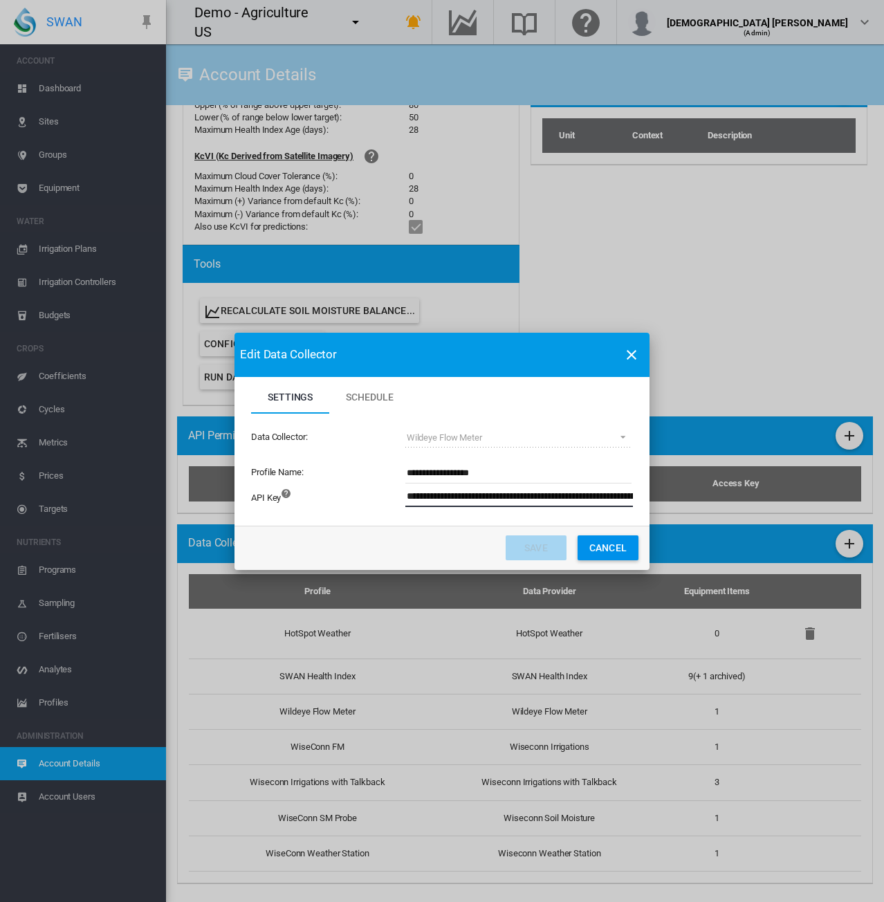
click at [460, 493] on input "**********" at bounding box center [596, 497] width 381 height 21
click at [341, 514] on div "API Key" at bounding box center [327, 503] width 153 height 37
click at [533, 546] on button "Save" at bounding box center [536, 548] width 61 height 25
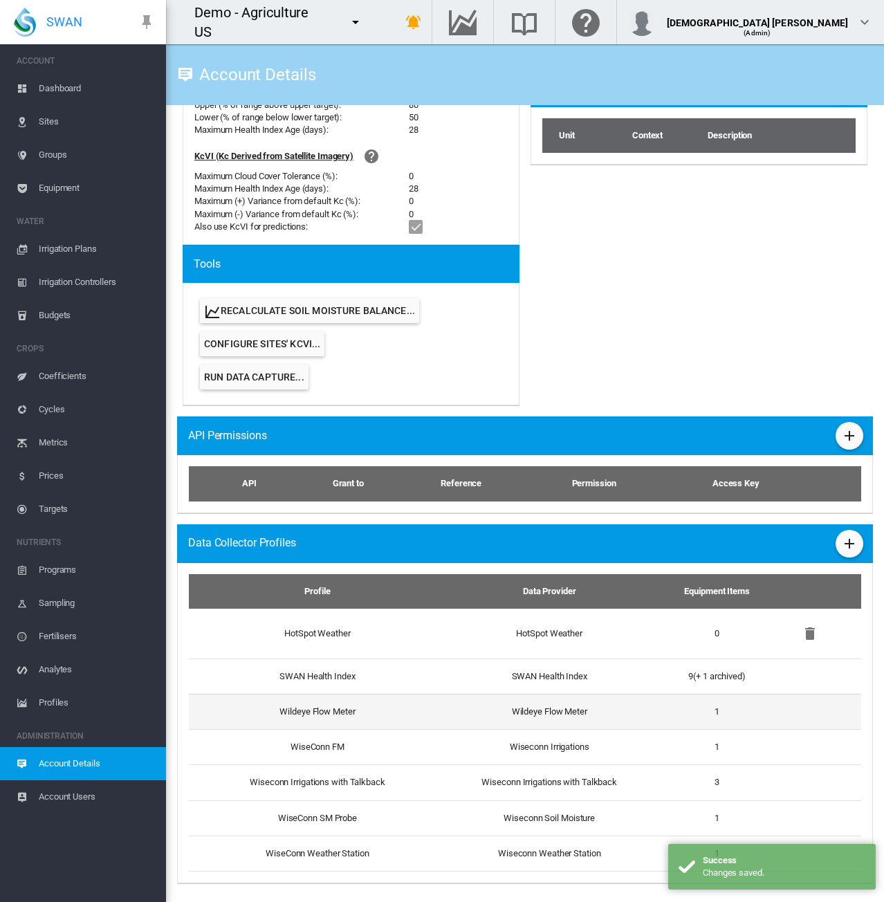
click at [419, 712] on td "Wildeye Flow Meter" at bounding box center [312, 711] width 246 height 35
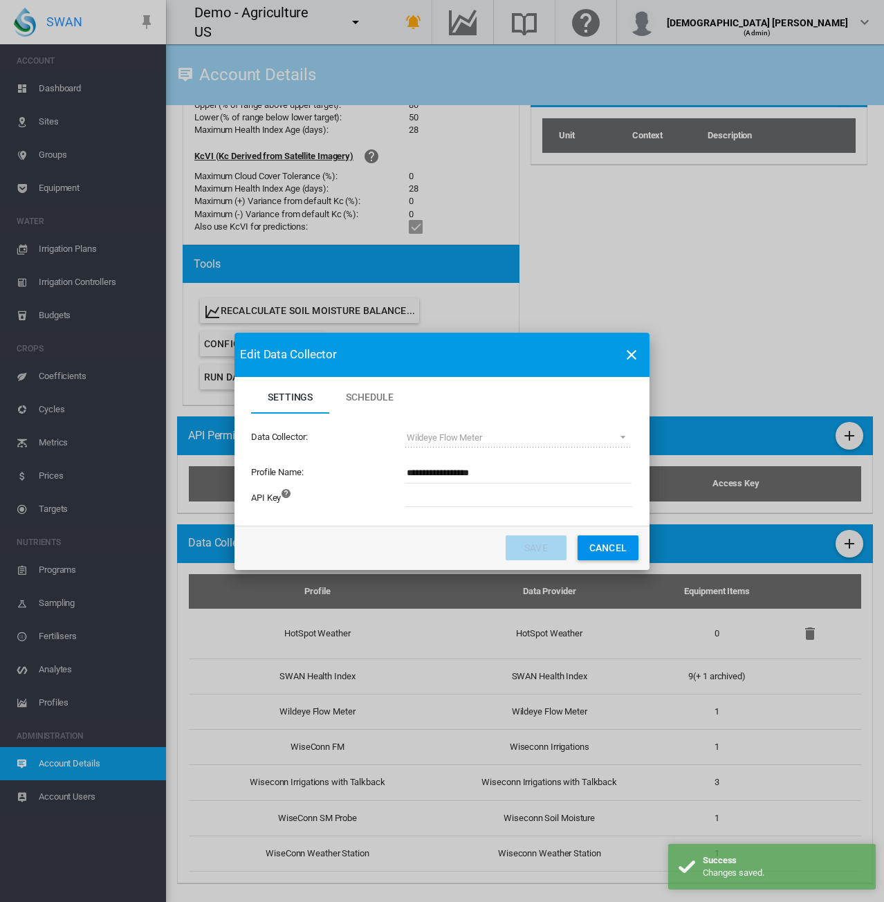
click at [477, 499] on input "Settings Schedule ..." at bounding box center [596, 497] width 381 height 21
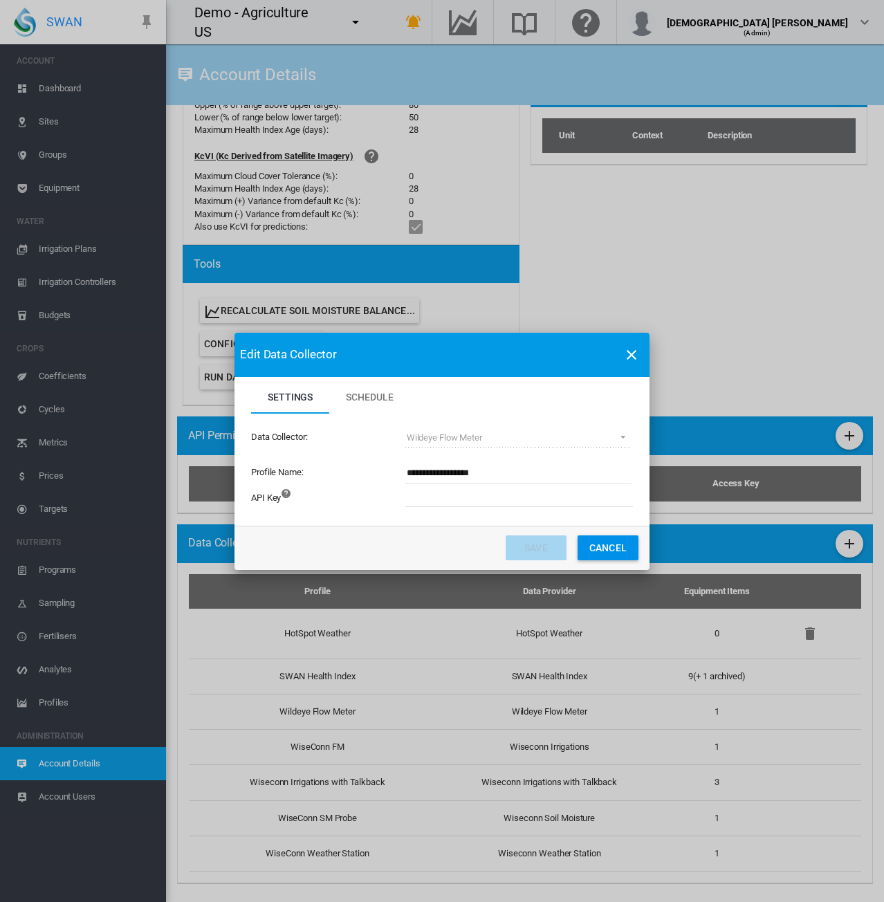
click at [781, 489] on div "Edit Data Collector Settings Schedule Settings Schedule Data Collector: Wildeye…" at bounding box center [442, 451] width 884 height 902
click at [540, 497] on input "Settings Schedule ..." at bounding box center [596, 497] width 381 height 21
paste input "**********"
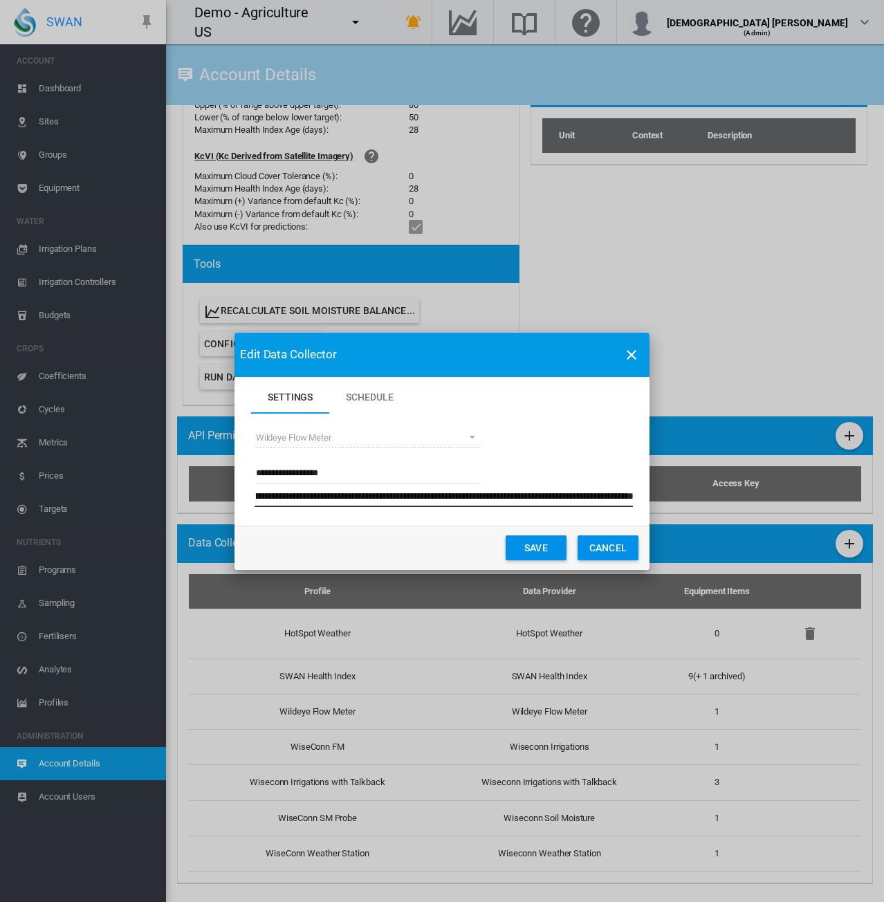
type input "**********"
click at [605, 541] on button "Cancel" at bounding box center [608, 548] width 61 height 25
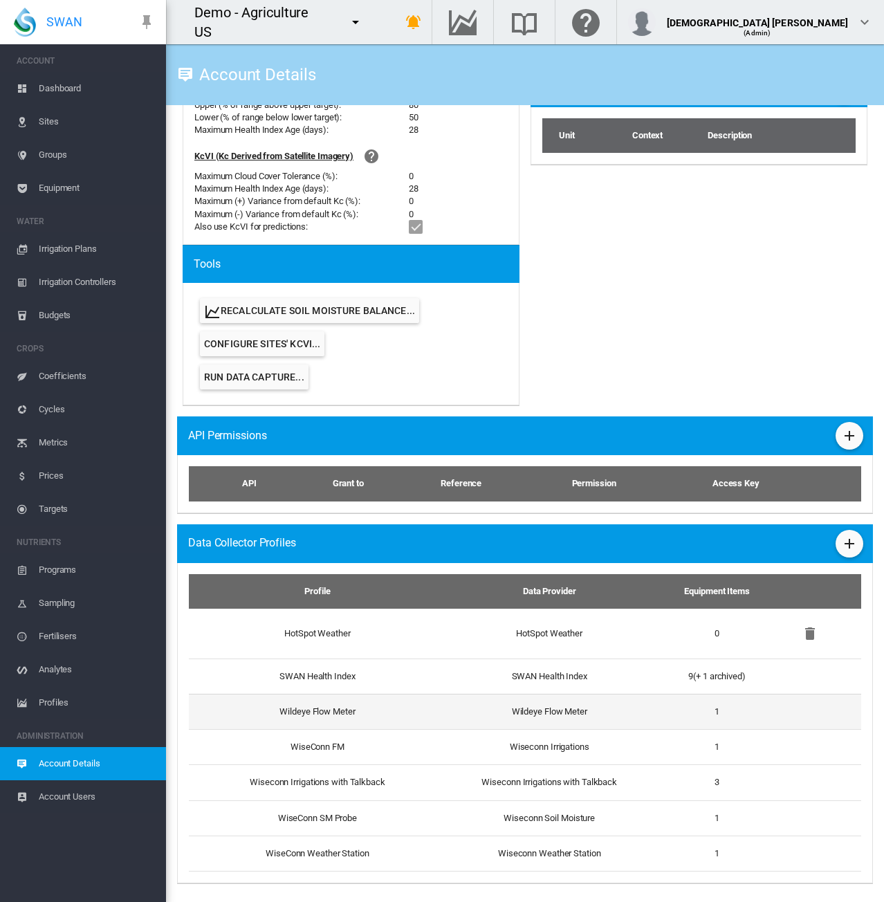
click at [563, 702] on td "Wildeye Flow Meter" at bounding box center [549, 711] width 229 height 35
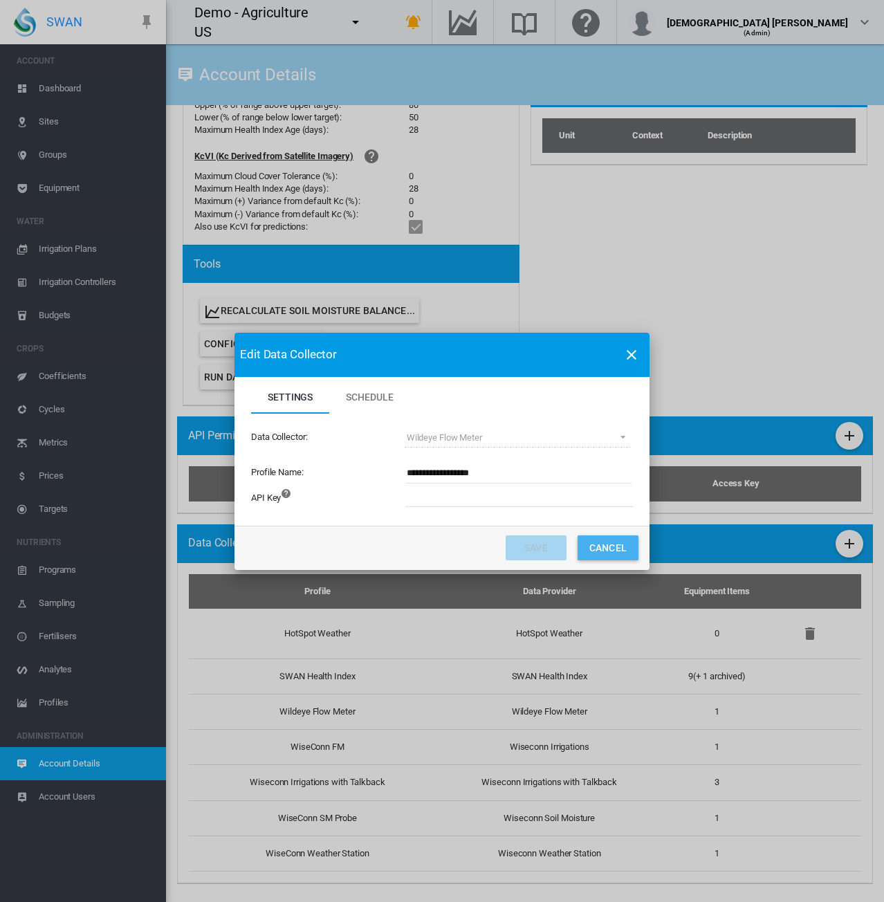
click at [615, 550] on button "Cancel" at bounding box center [608, 548] width 61 height 25
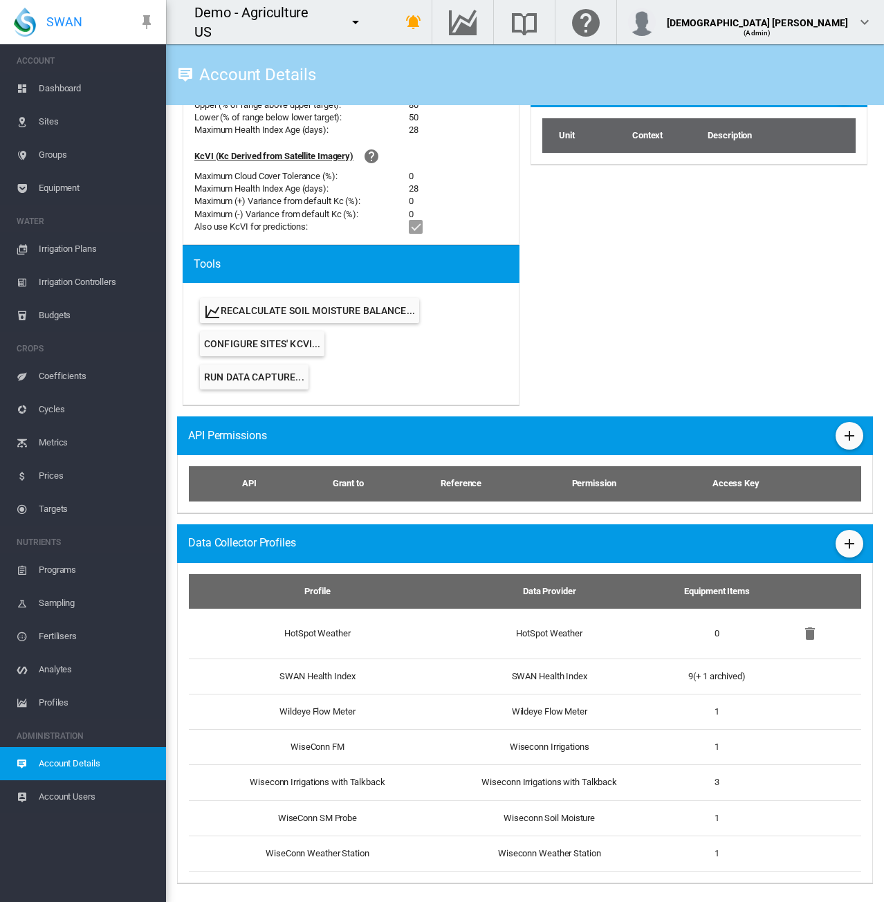
click at [66, 183] on span "Equipment" at bounding box center [97, 188] width 116 height 33
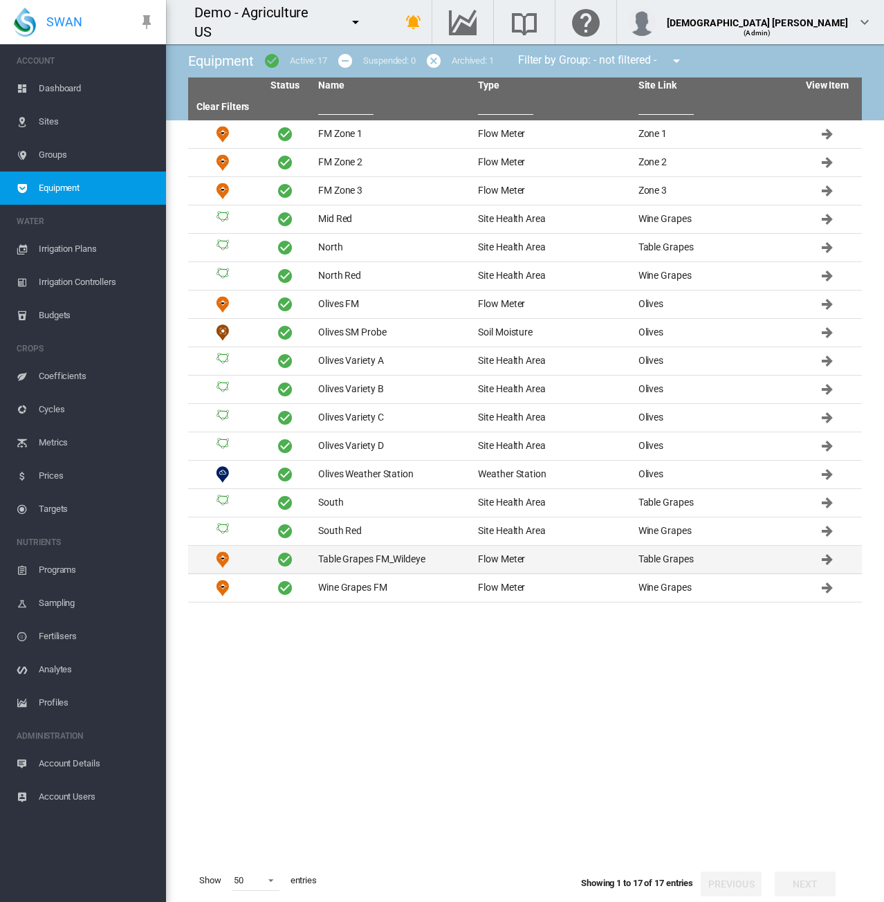
click at [406, 561] on td "Table Grapes FM_Wildeye" at bounding box center [393, 560] width 160 height 28
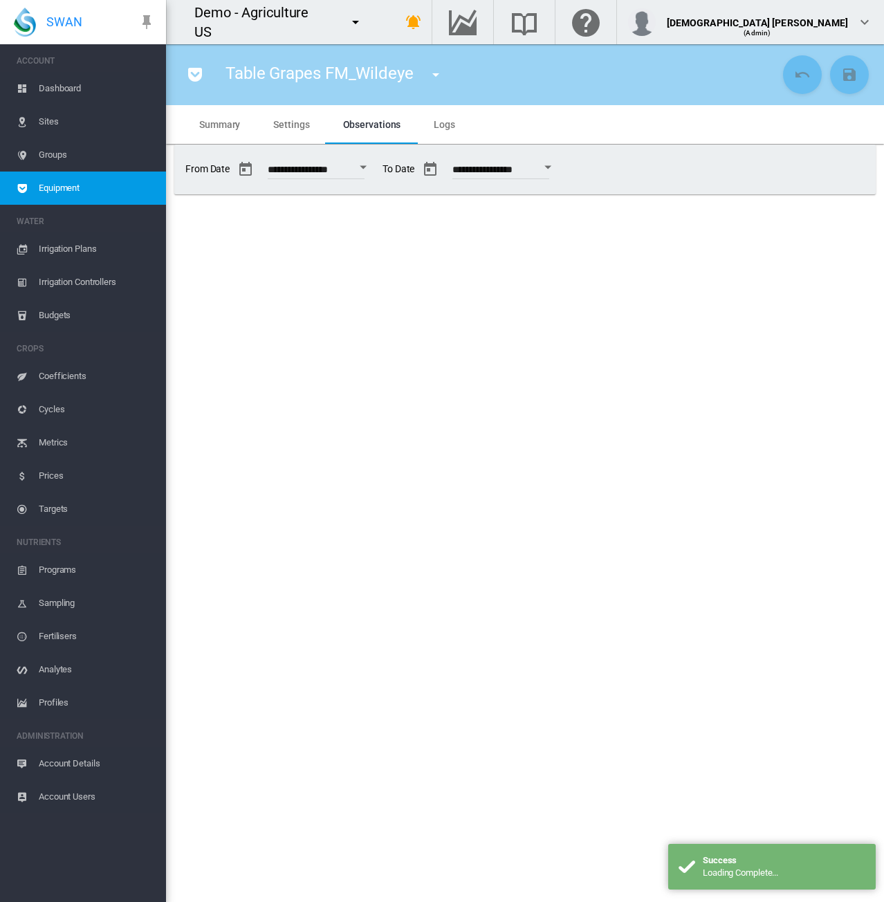
click at [285, 118] on md-tab-item "Settings" at bounding box center [291, 124] width 69 height 39
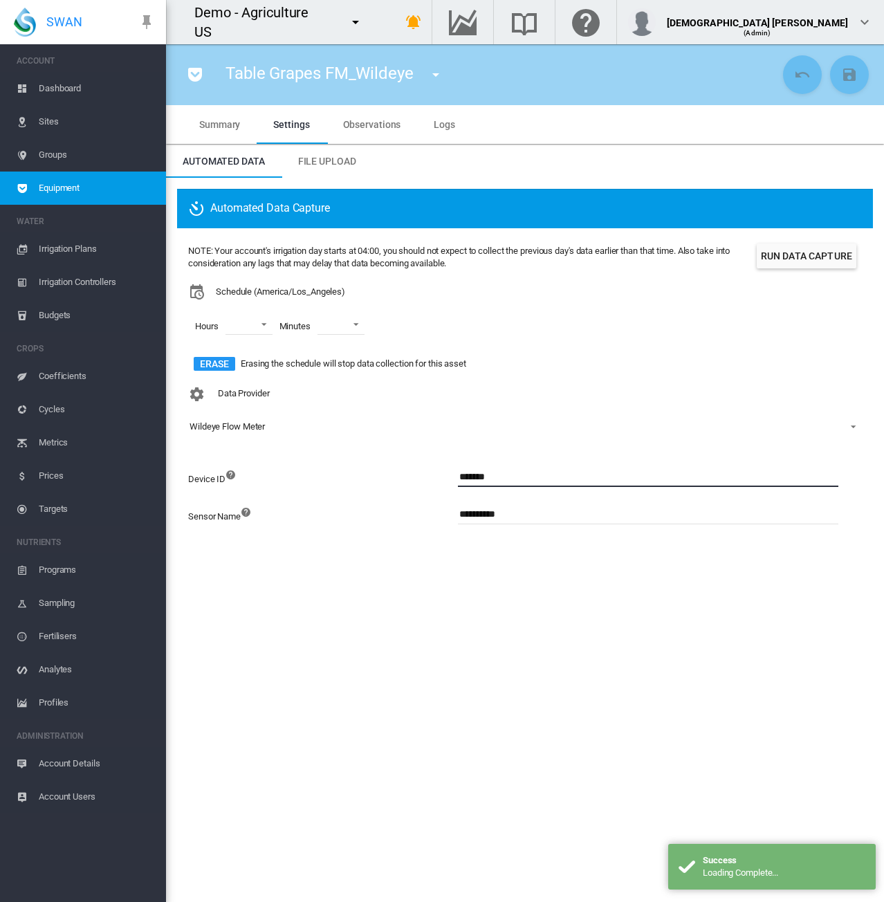
click at [484, 473] on input "*******" at bounding box center [648, 476] width 381 height 21
click at [485, 510] on input "**********" at bounding box center [648, 514] width 381 height 21
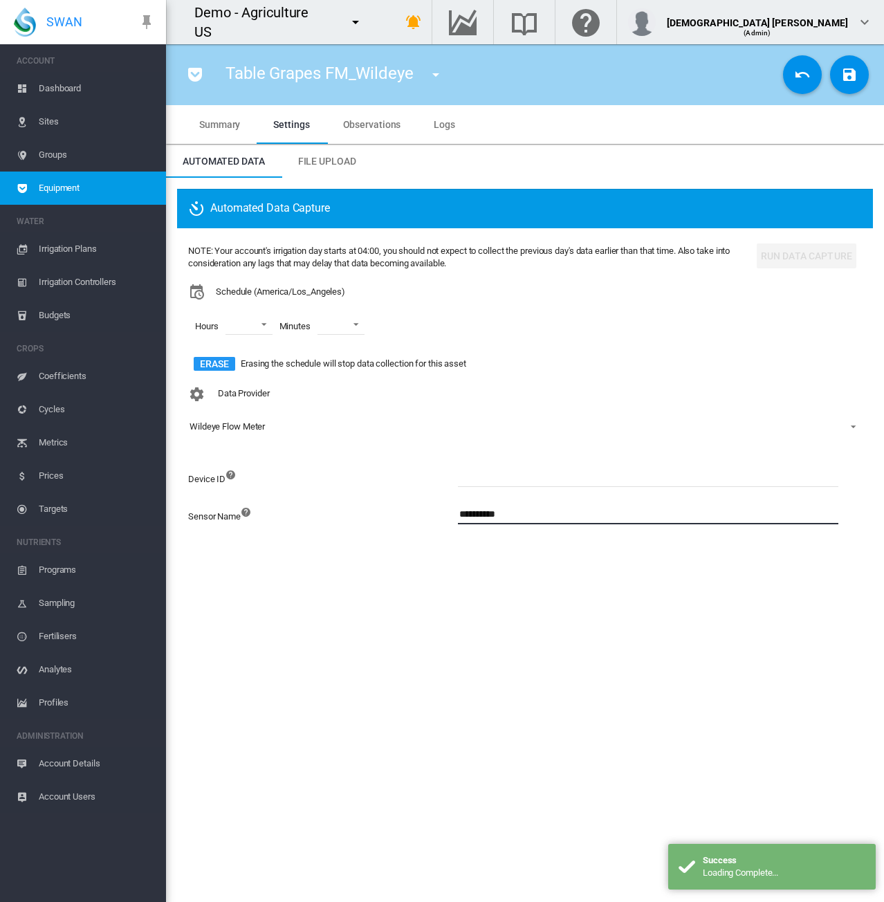
click at [485, 510] on input "**********" at bounding box center [648, 514] width 381 height 21
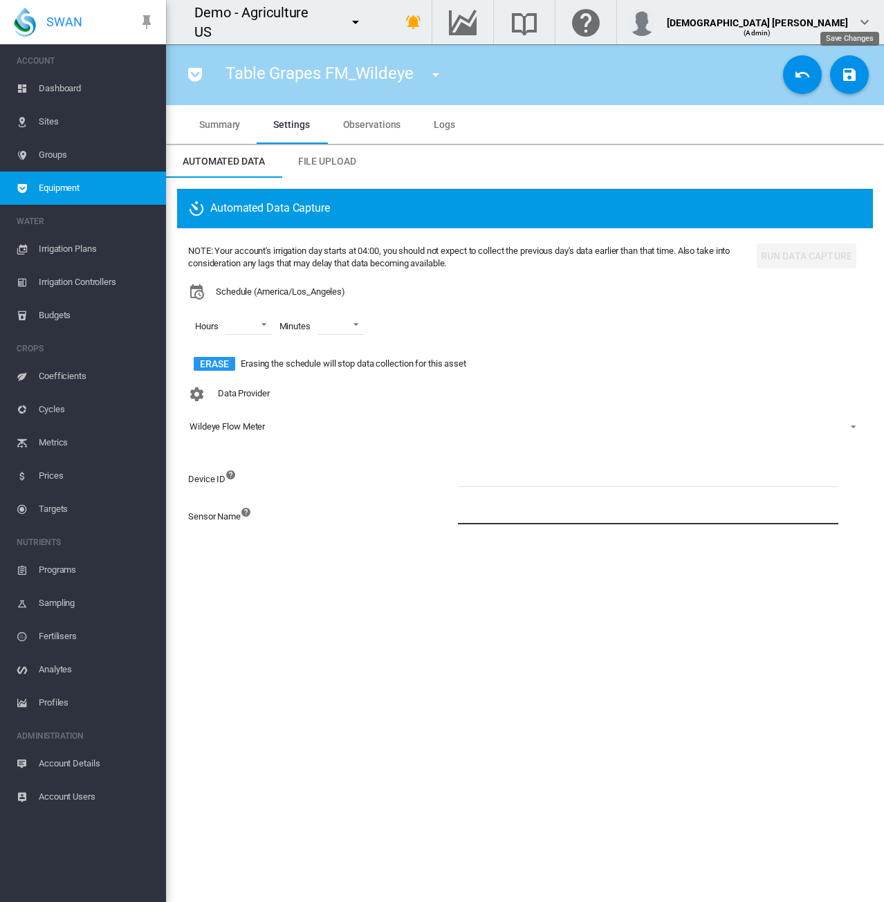
click at [855, 63] on button "Save Changes" at bounding box center [849, 74] width 39 height 39
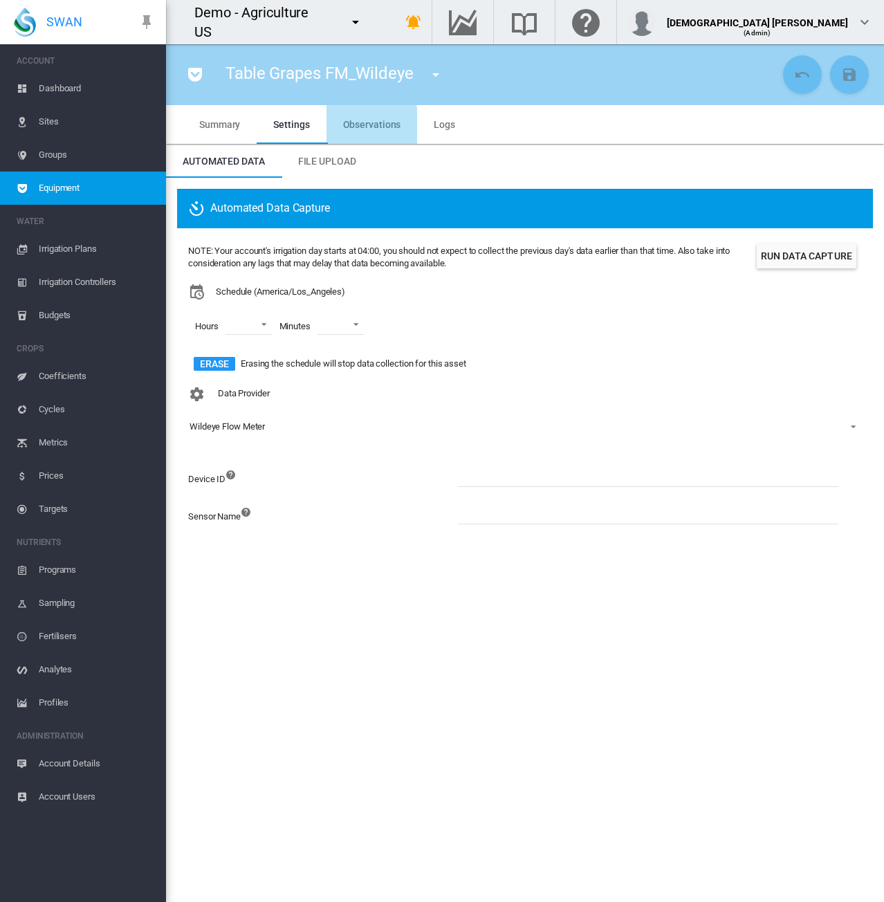
click at [365, 128] on span "Observations" at bounding box center [372, 124] width 58 height 11
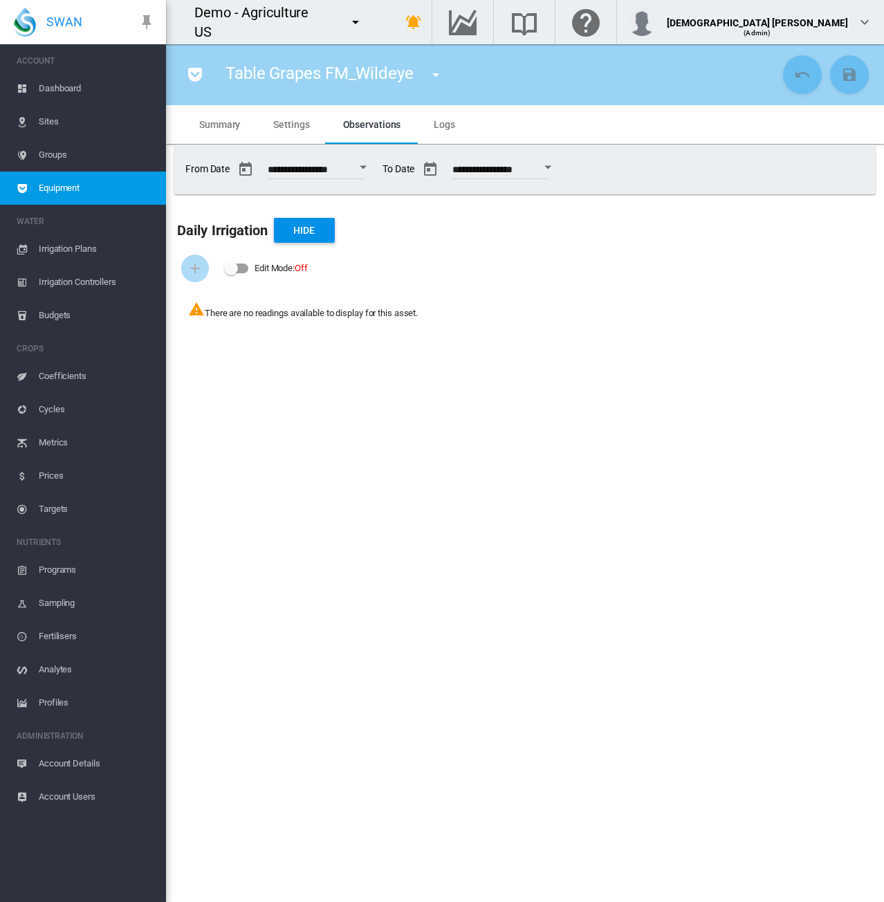
click at [374, 164] on button "Open calendar" at bounding box center [363, 167] width 25 height 25
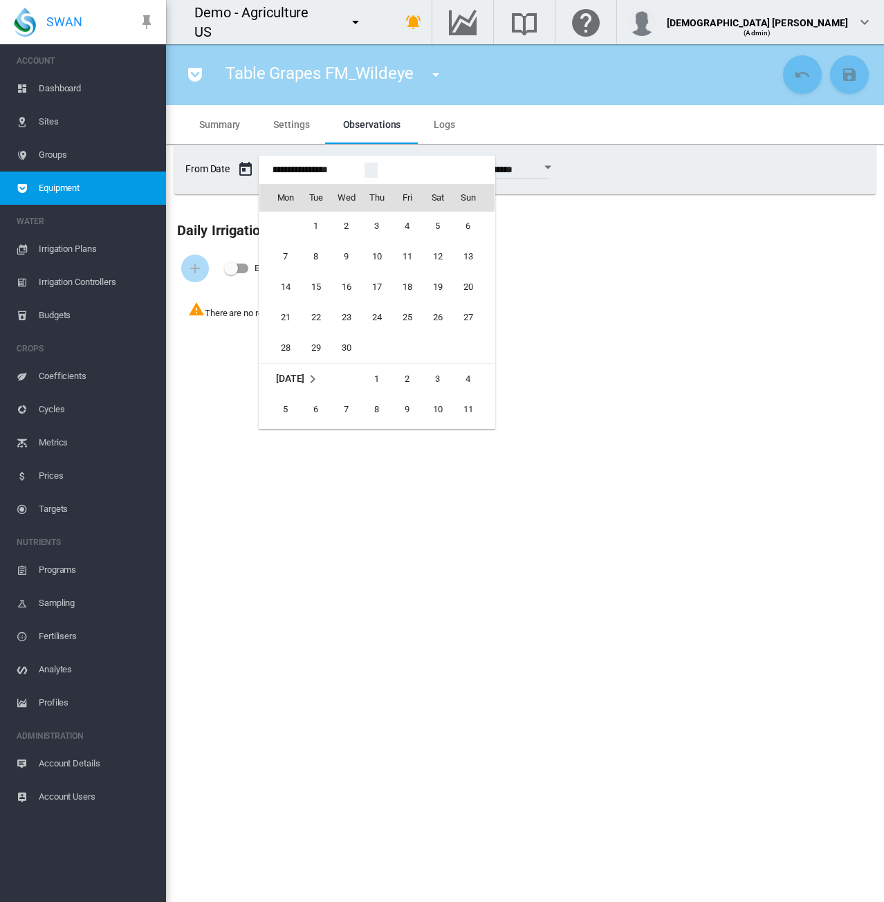
scroll to position [33538, 0]
click at [315, 279] on span "1" at bounding box center [316, 283] width 28 height 28
type input "**********"
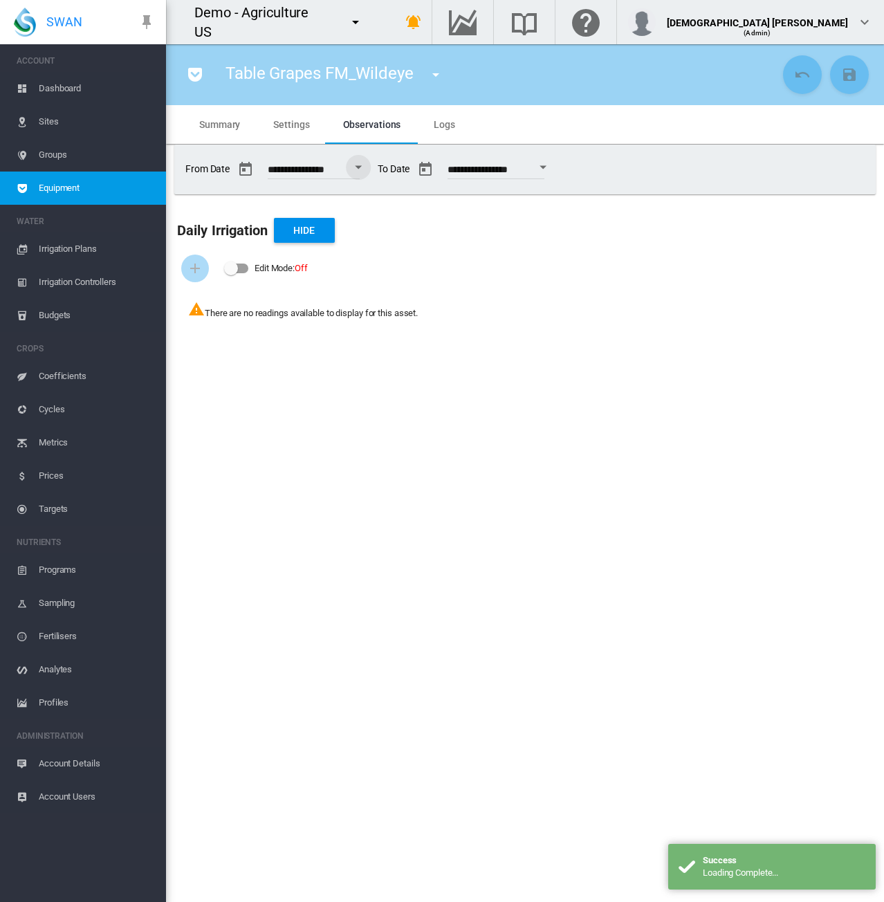
click at [439, 125] on span "Logs" at bounding box center [444, 124] width 21 height 11
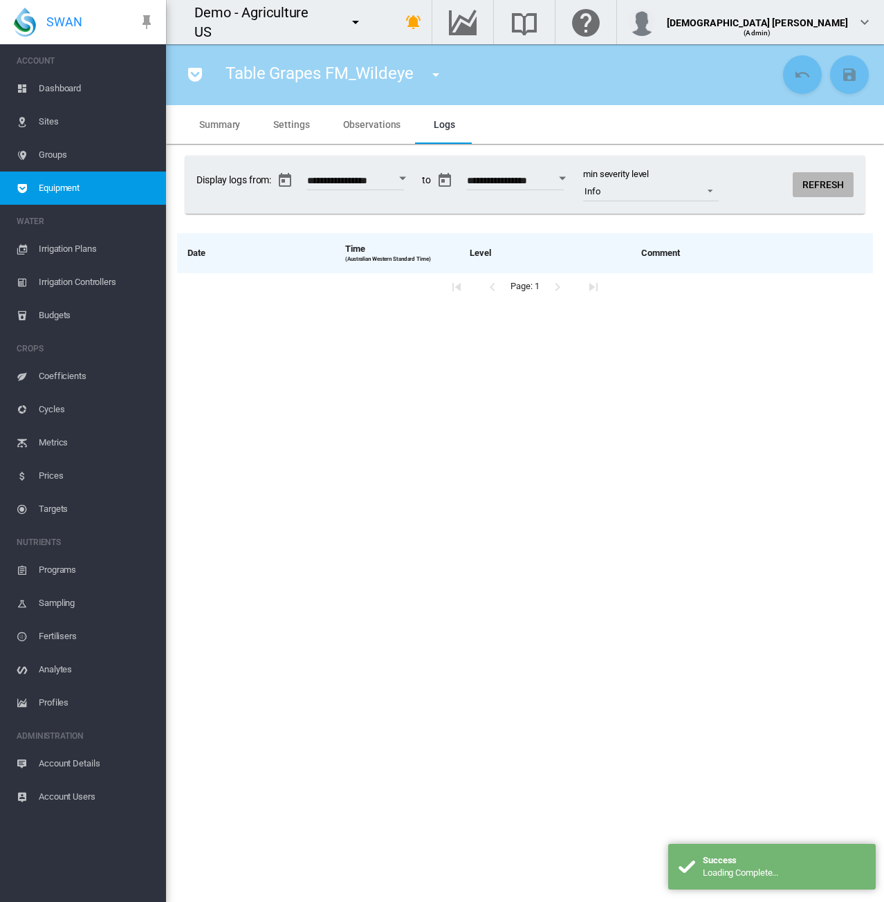
click at [818, 185] on button "Refresh" at bounding box center [823, 184] width 61 height 25
click at [345, 132] on md-tab-item "Observations" at bounding box center [372, 124] width 91 height 39
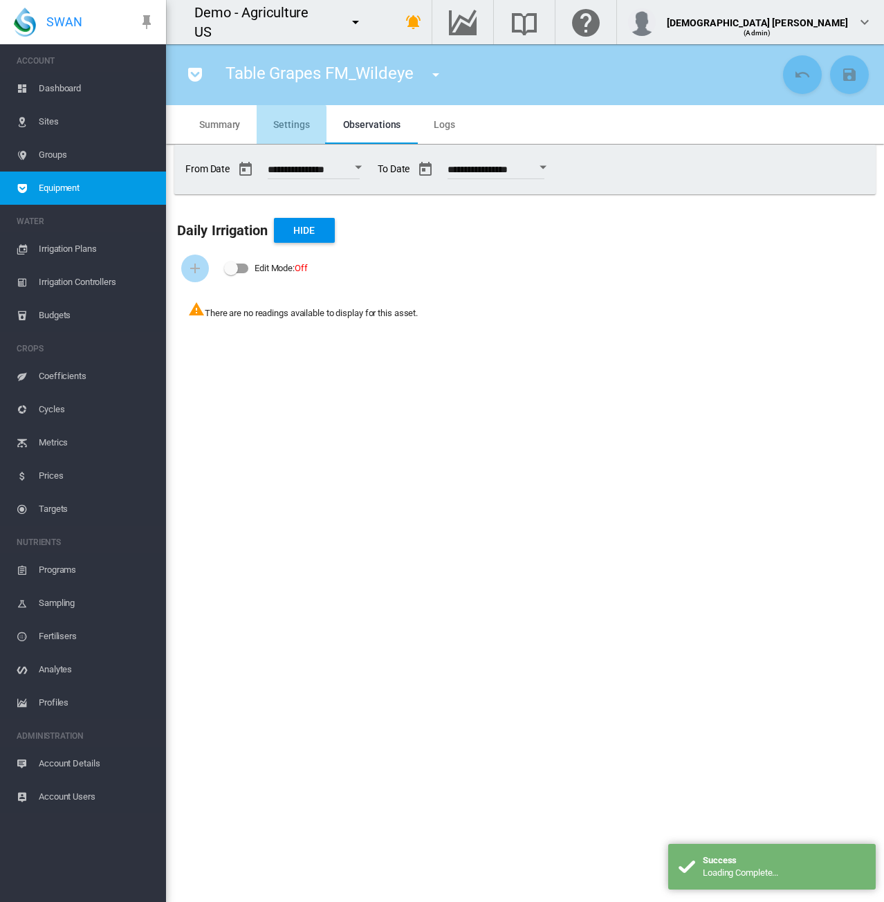
click at [289, 134] on md-tab-item "Settings" at bounding box center [291, 124] width 69 height 39
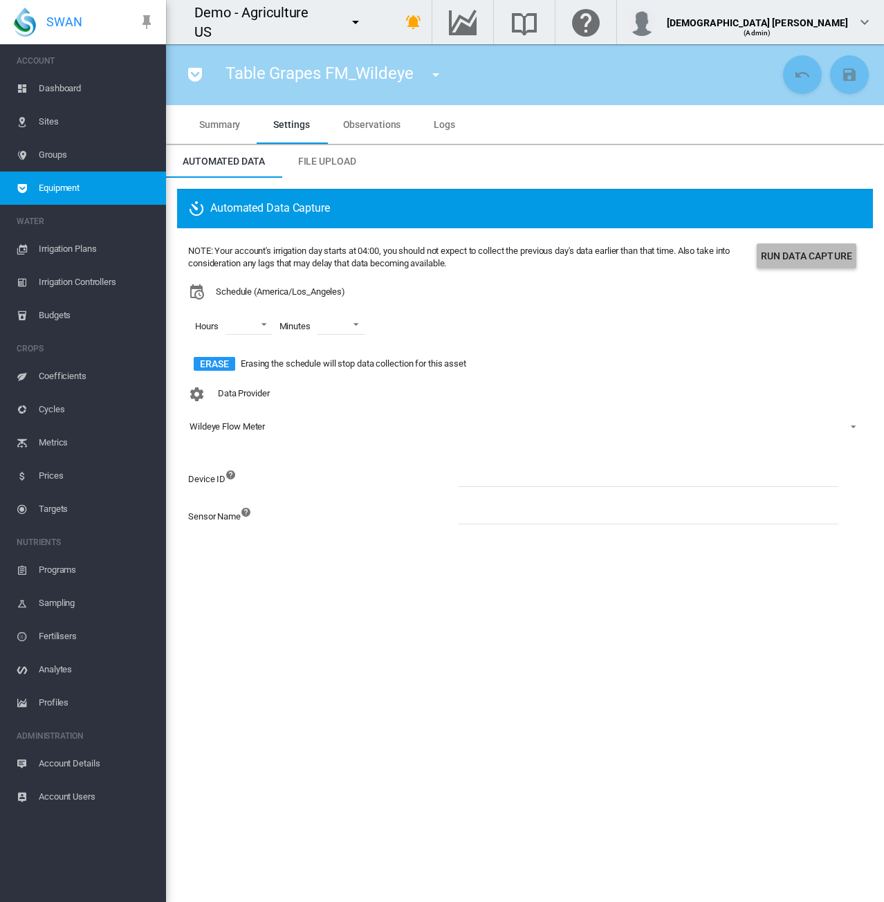
click at [783, 255] on button "Run Data Capture" at bounding box center [807, 256] width 100 height 25
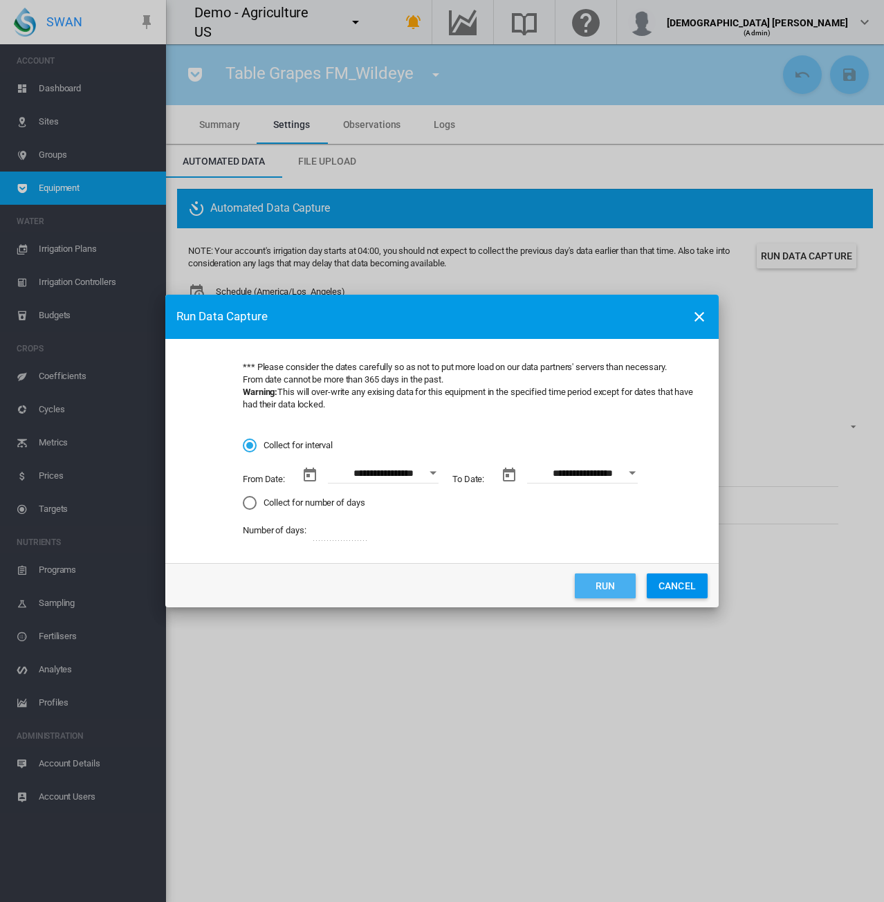
click at [616, 592] on button "Run" at bounding box center [605, 586] width 61 height 25
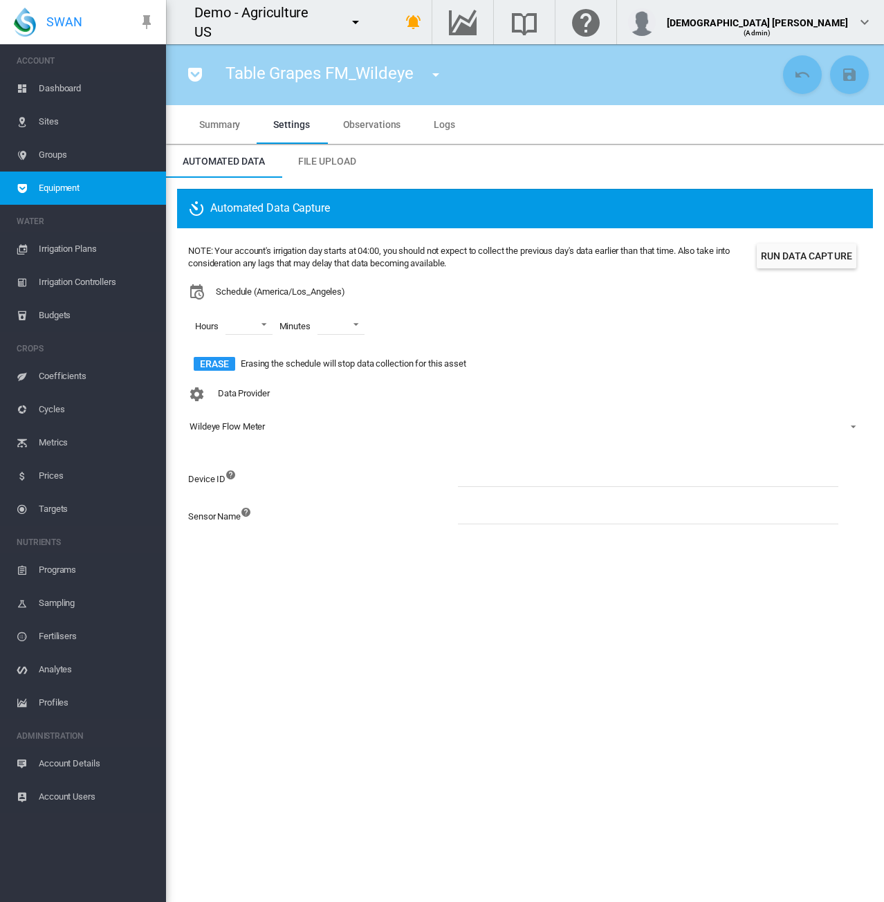
click at [457, 646] on section "Table Grapes FM_Wildeye FM Zone 1 (Flow Meter) FM Zone 2 (Flow Meter) FM Zone 3…" at bounding box center [525, 473] width 718 height 858
click at [451, 127] on span "Logs" at bounding box center [444, 124] width 21 height 11
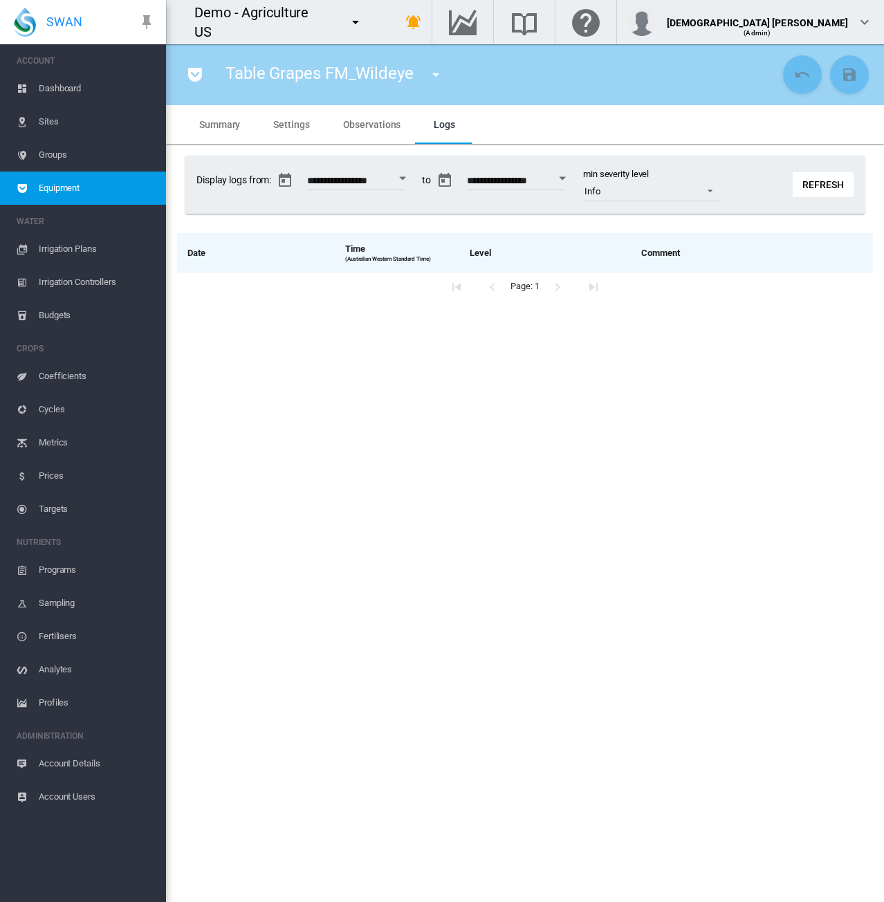
click at [835, 192] on button "Refresh" at bounding box center [823, 184] width 61 height 25
click at [288, 123] on span "Settings" at bounding box center [291, 124] width 36 height 11
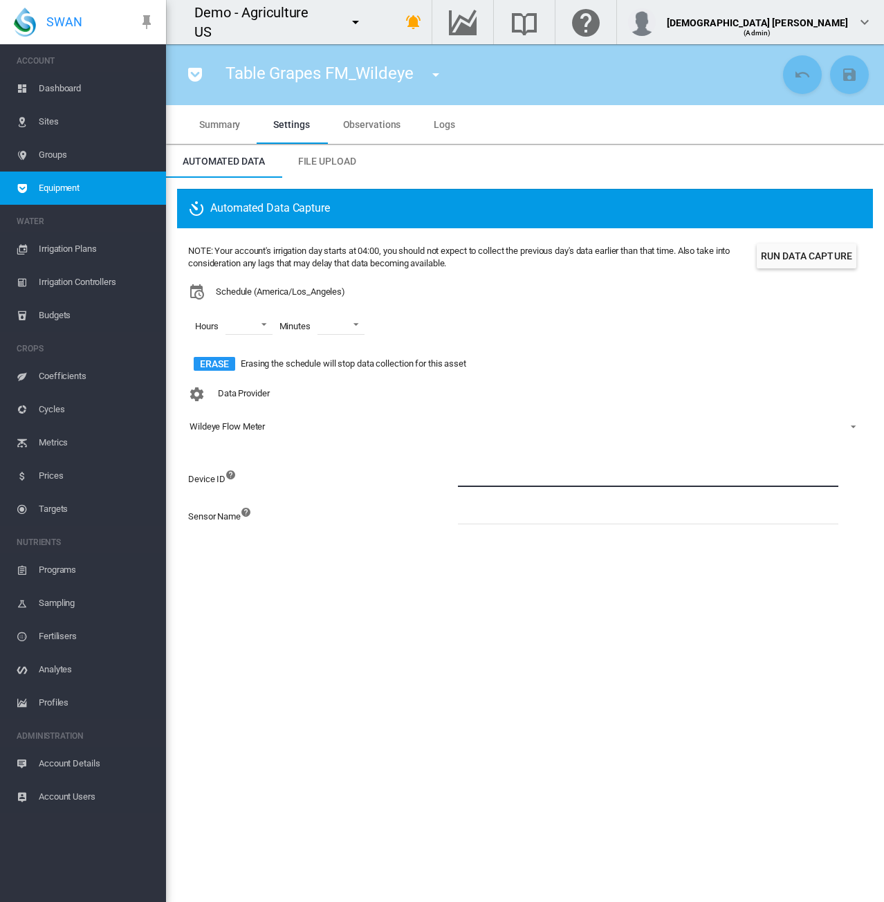
click at [501, 476] on input at bounding box center [648, 476] width 381 height 21
type input "*******"
click at [485, 520] on input at bounding box center [648, 514] width 381 height 21
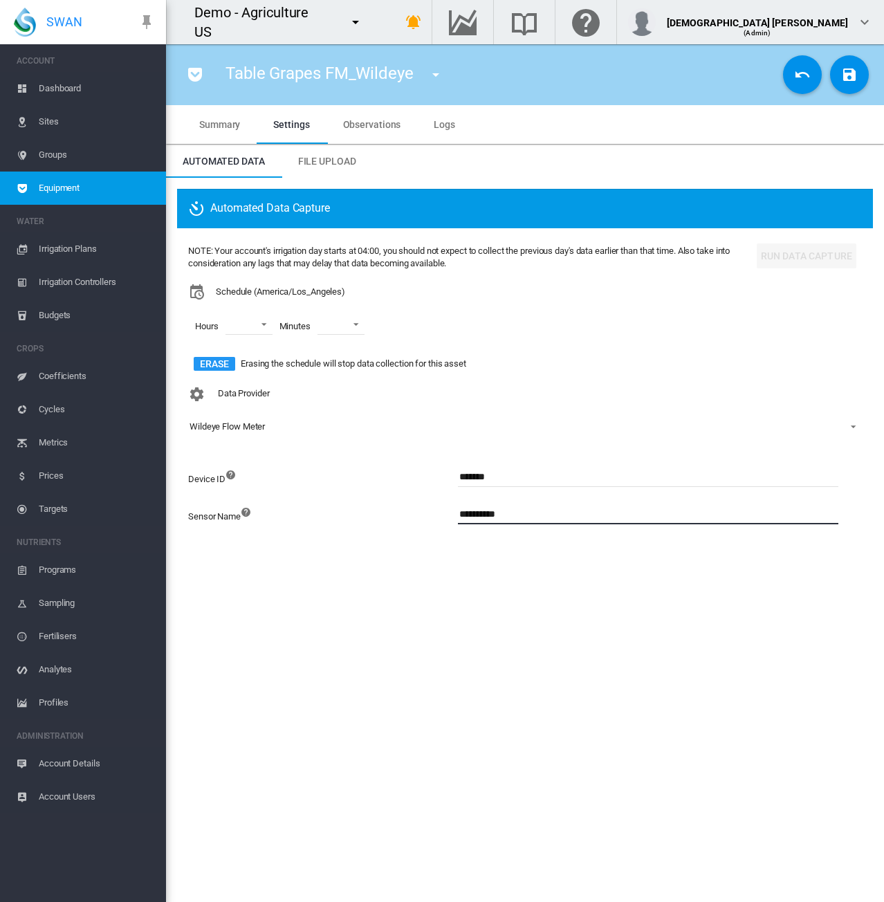
type input "**********"
click at [851, 80] on md-icon "icon-content-save" at bounding box center [850, 74] width 17 height 17
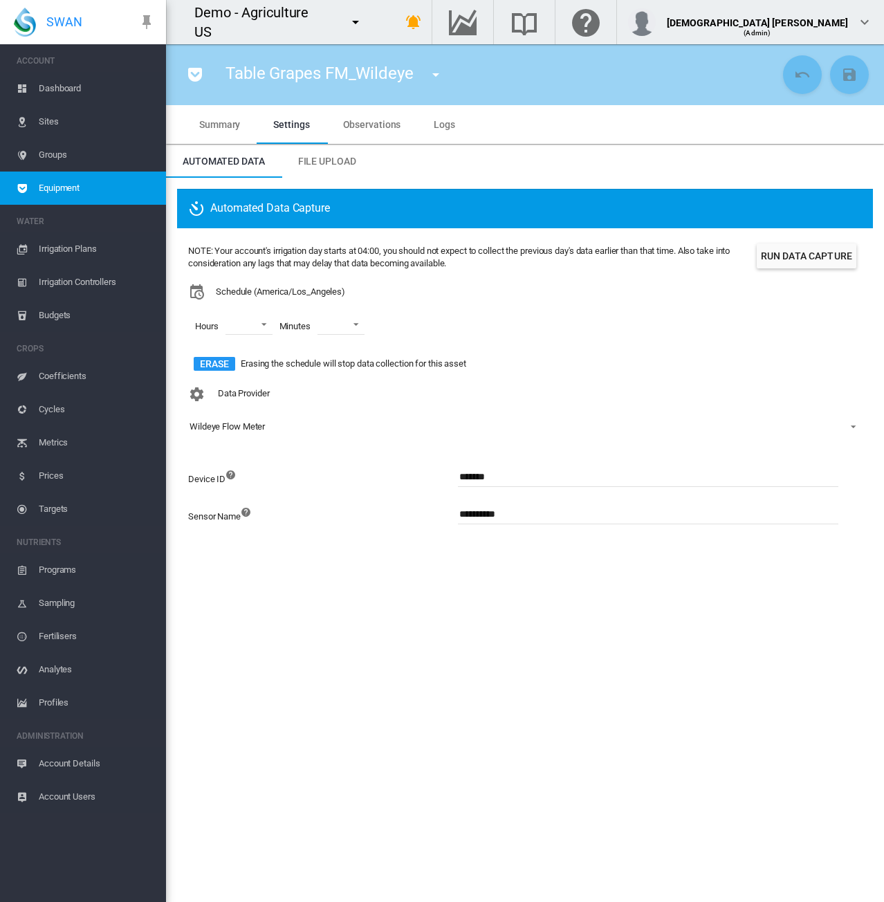
click at [600, 732] on section "Table Grapes FM_Wildeye FM Zone 1 (Flow Meter) FM Zone 2 (Flow Meter) FM Zone 3…" at bounding box center [525, 473] width 718 height 858
click at [782, 264] on button "Run Data Capture" at bounding box center [807, 256] width 100 height 25
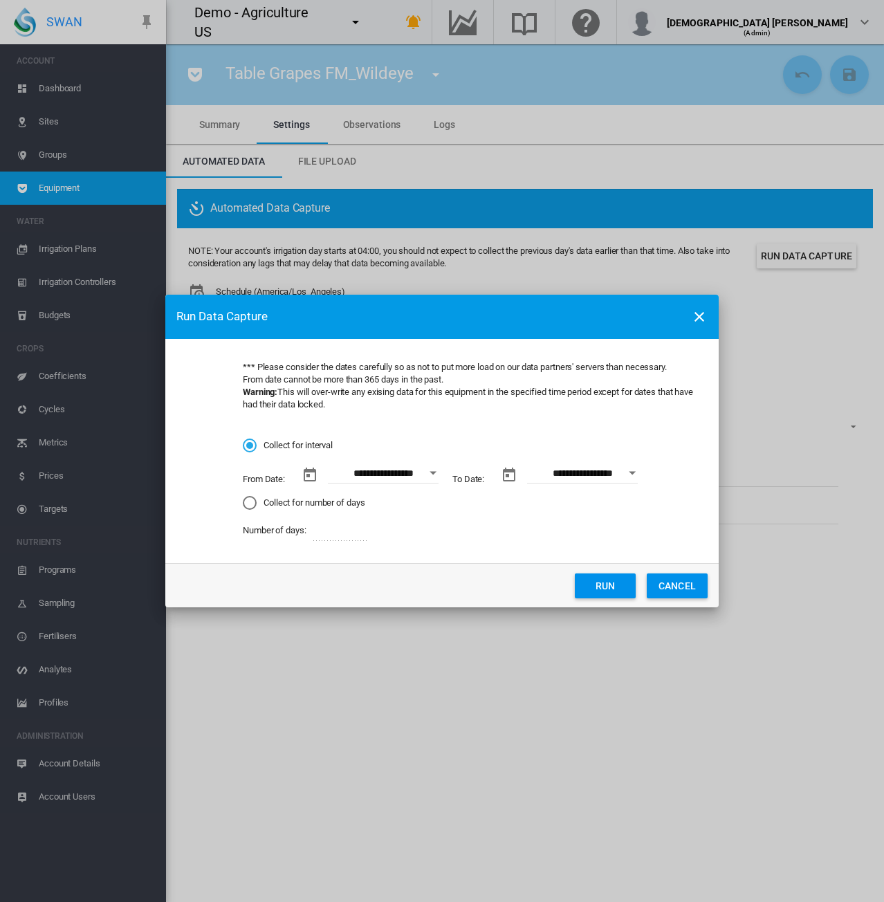
click at [437, 475] on button "Open calendar" at bounding box center [433, 473] width 25 height 25
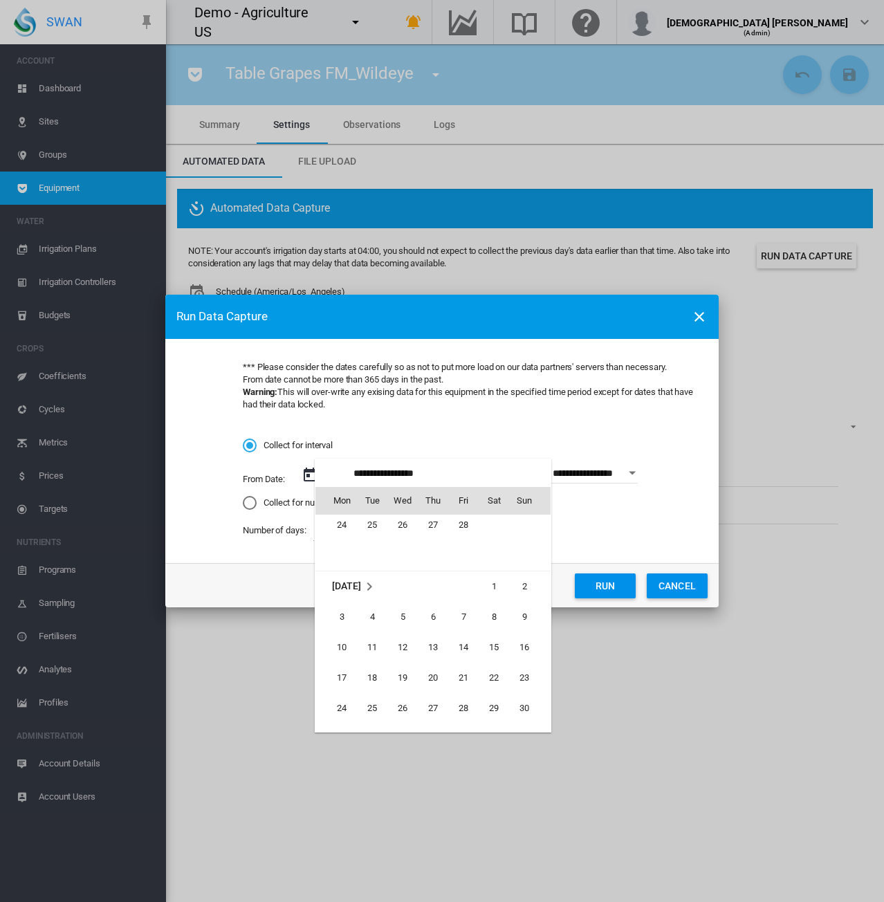
scroll to position [319428, 0]
click at [502, 582] on span "1" at bounding box center [494, 583] width 28 height 28
type input "**********"
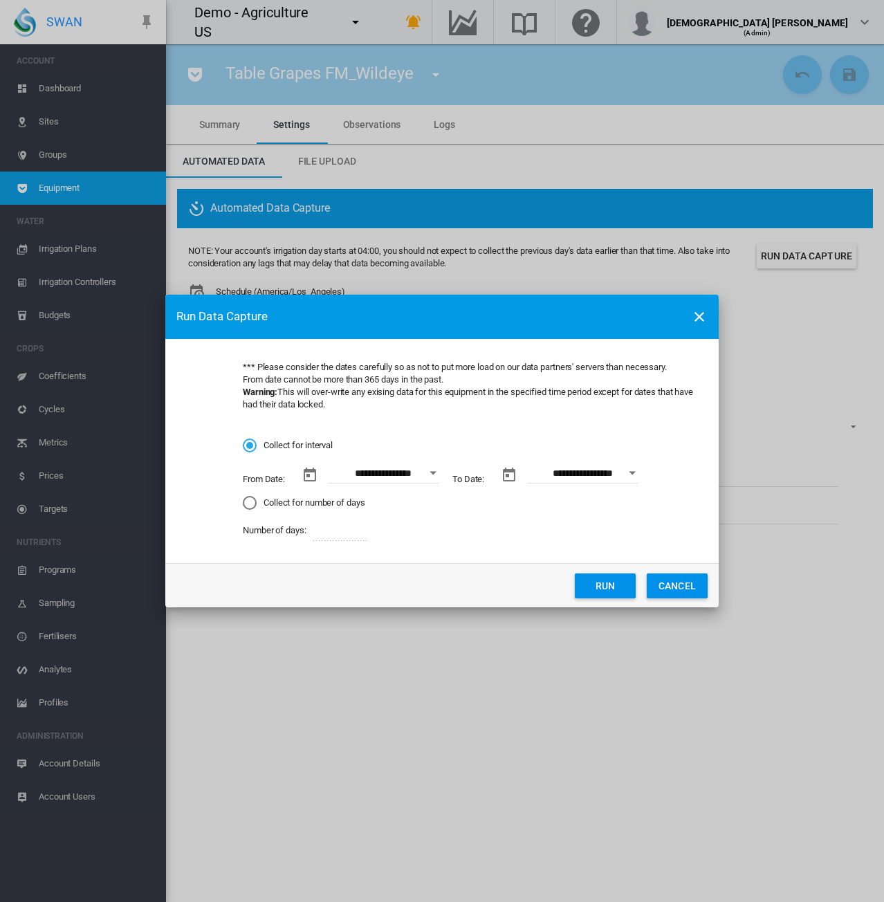
click at [621, 472] on button "Open calendar" at bounding box center [632, 473] width 25 height 25
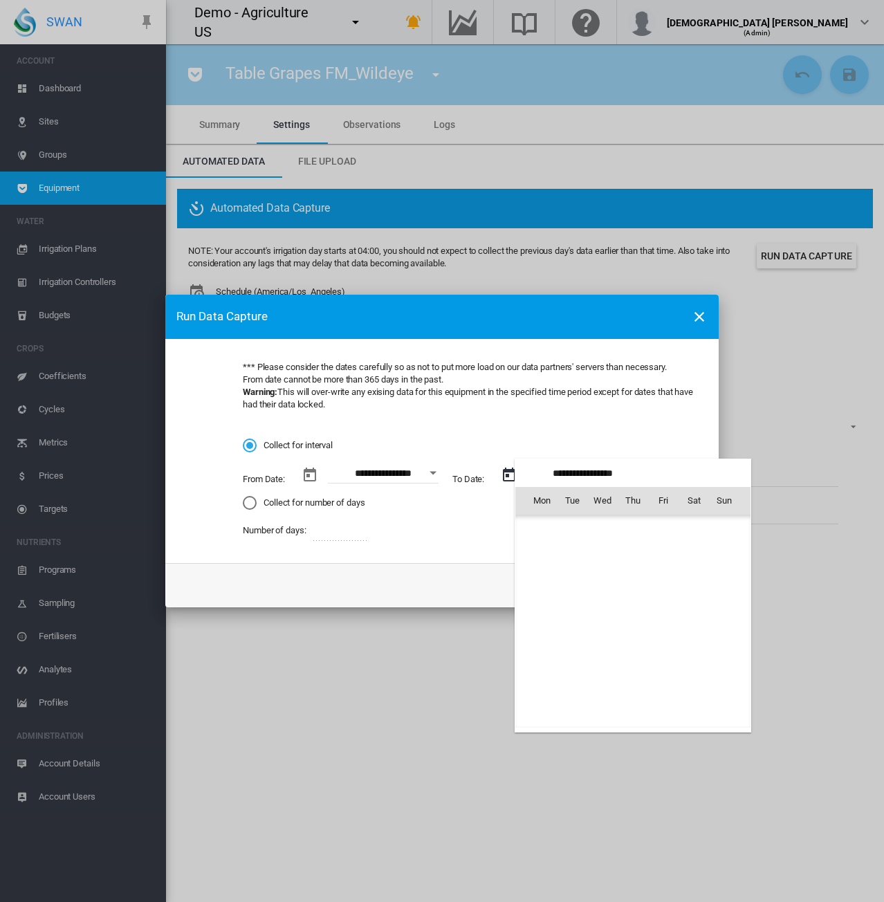
scroll to position [917, 0]
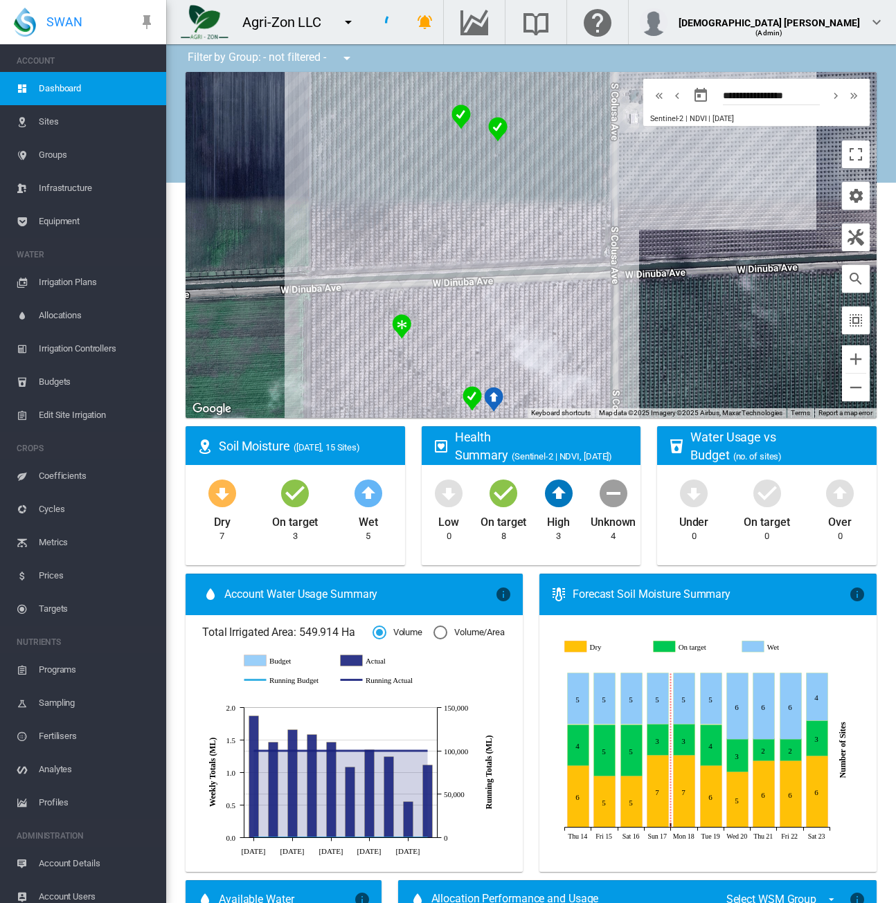
click at [347, 26] on md-icon "icon-menu-down" at bounding box center [348, 22] width 17 height 17
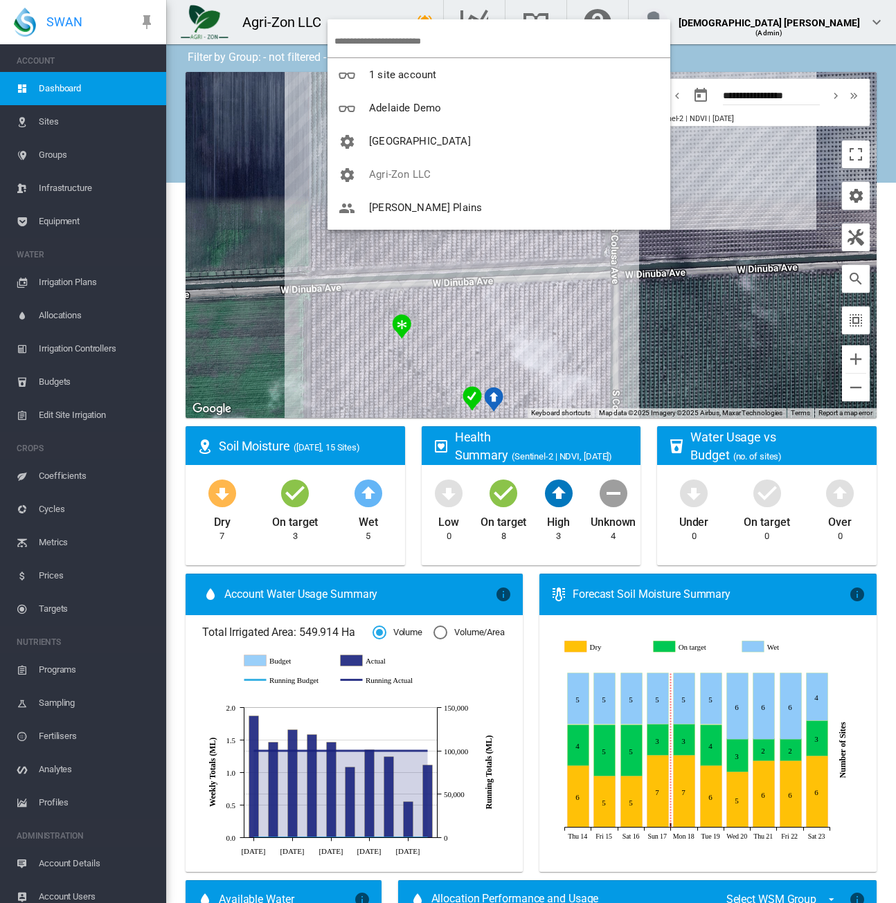
click at [367, 34] on input "search" at bounding box center [502, 41] width 336 height 33
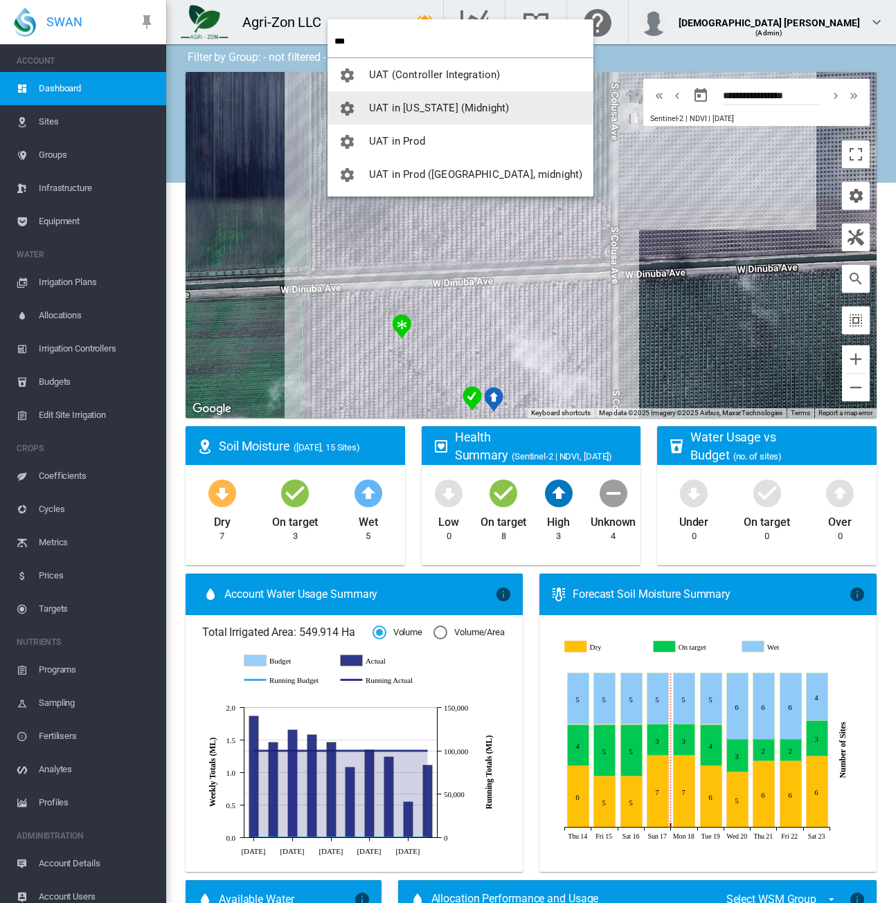
type input "***"
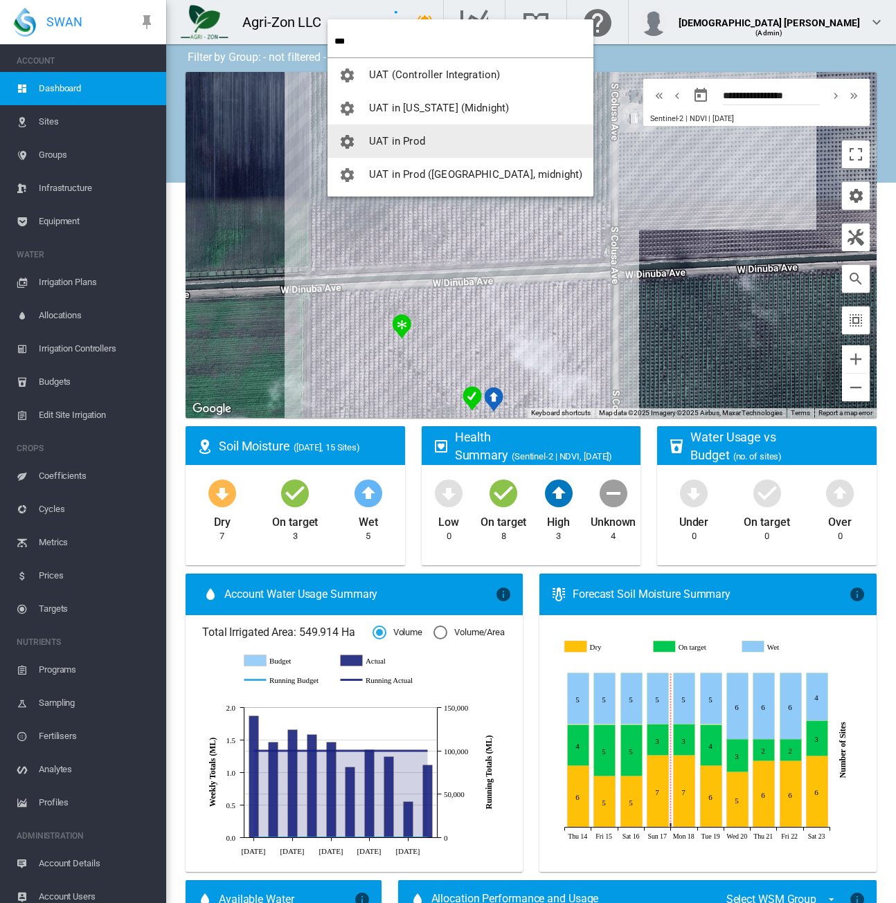
click at [430, 140] on button "UAT in Prod" at bounding box center [460, 141] width 266 height 33
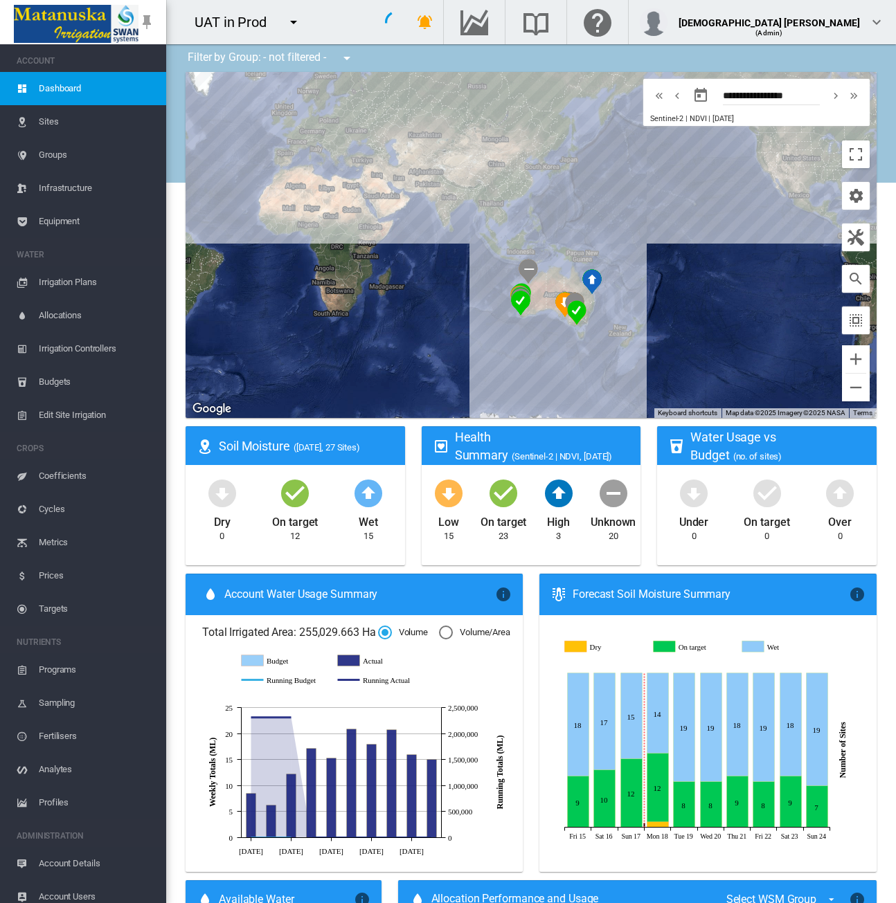
click at [88, 857] on span "Account Details" at bounding box center [97, 863] width 116 height 33
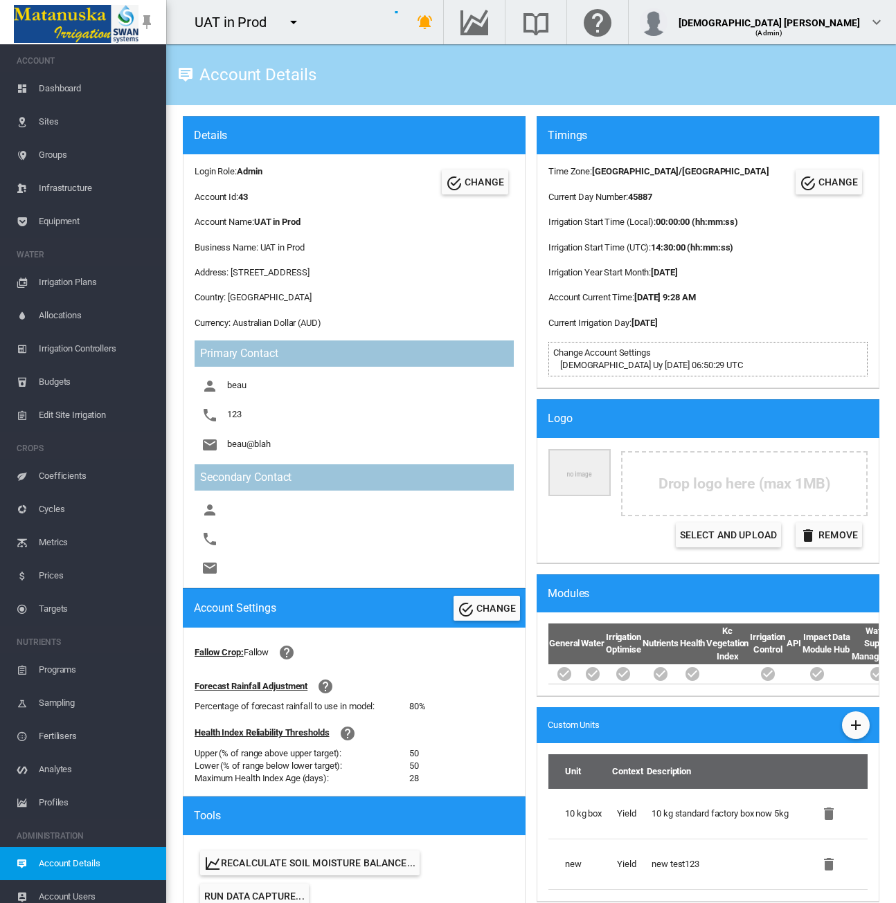
click at [299, 24] on md-icon "icon-menu-down" at bounding box center [293, 22] width 17 height 17
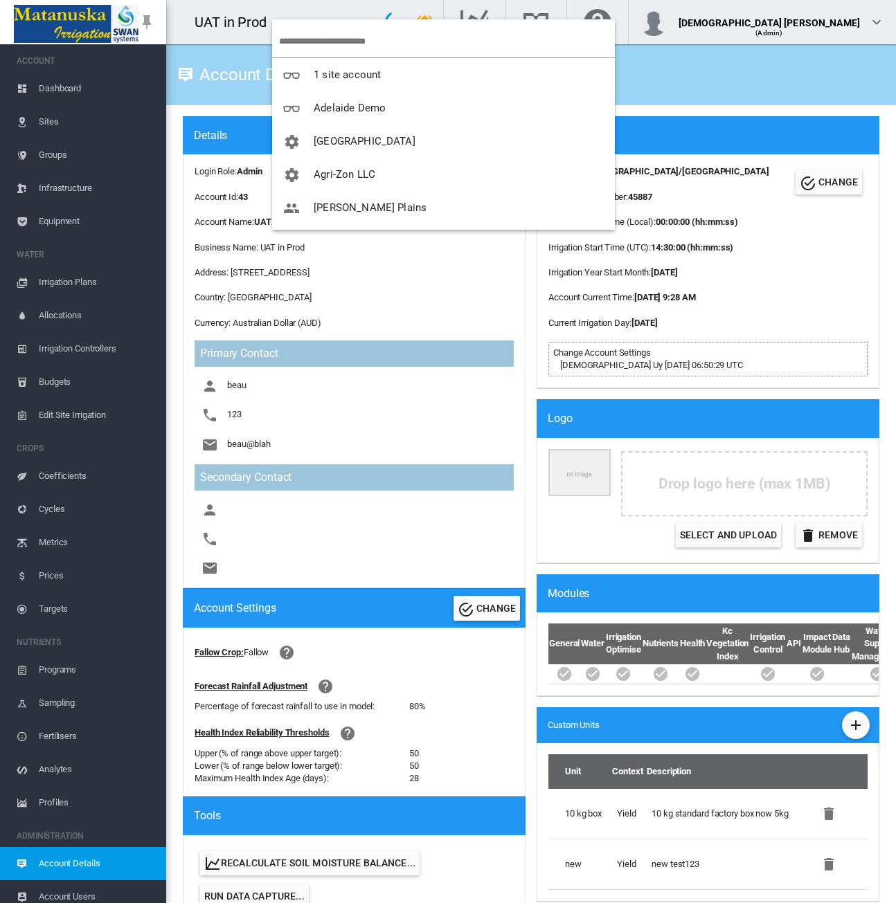
click at [367, 45] on input "search" at bounding box center [447, 41] width 336 height 33
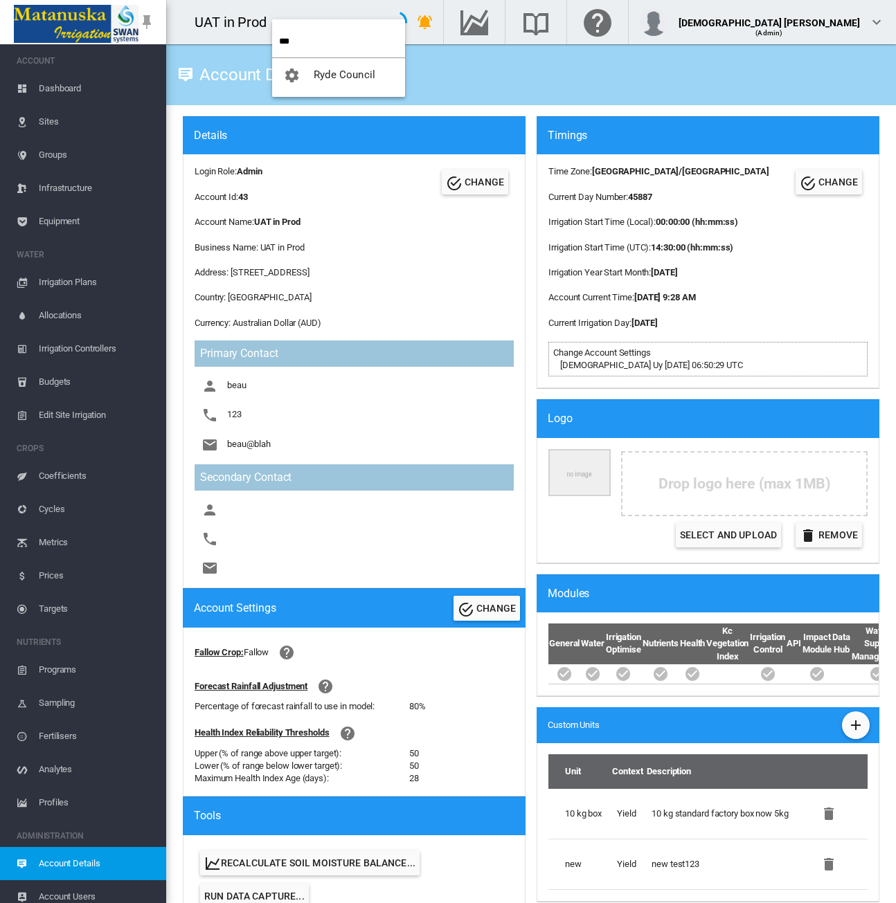
type input "***"
click at [372, 77] on span "Ryde Council" at bounding box center [345, 75] width 62 height 12
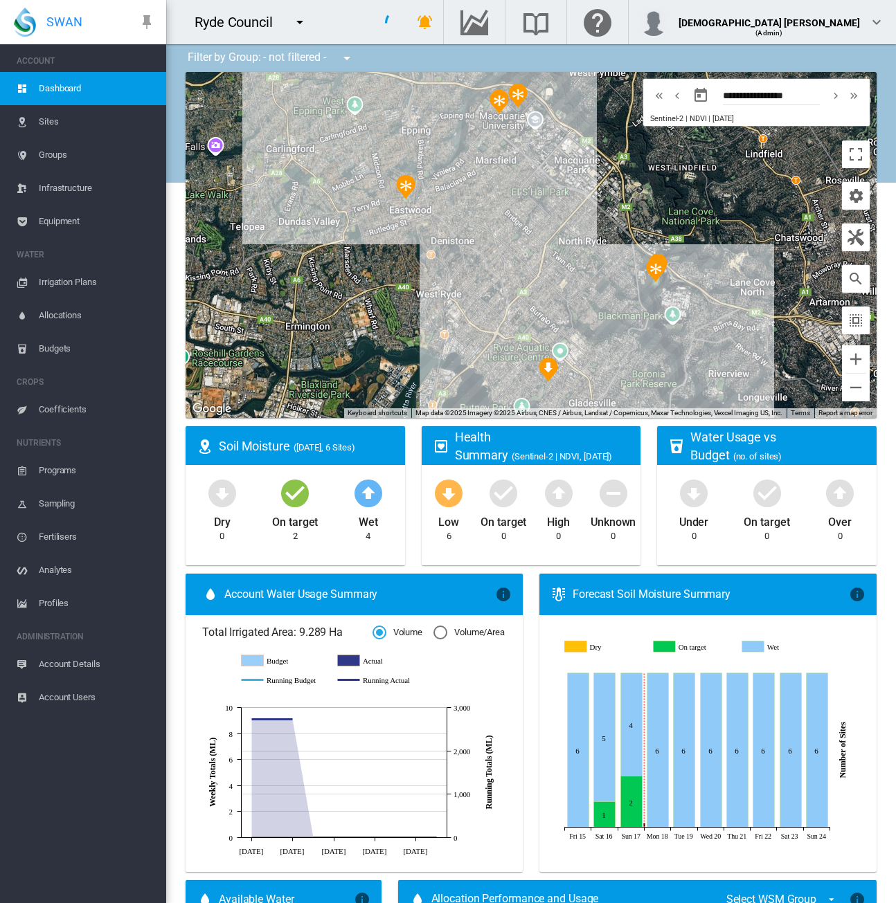
click at [69, 664] on span "Account Details" at bounding box center [97, 664] width 116 height 33
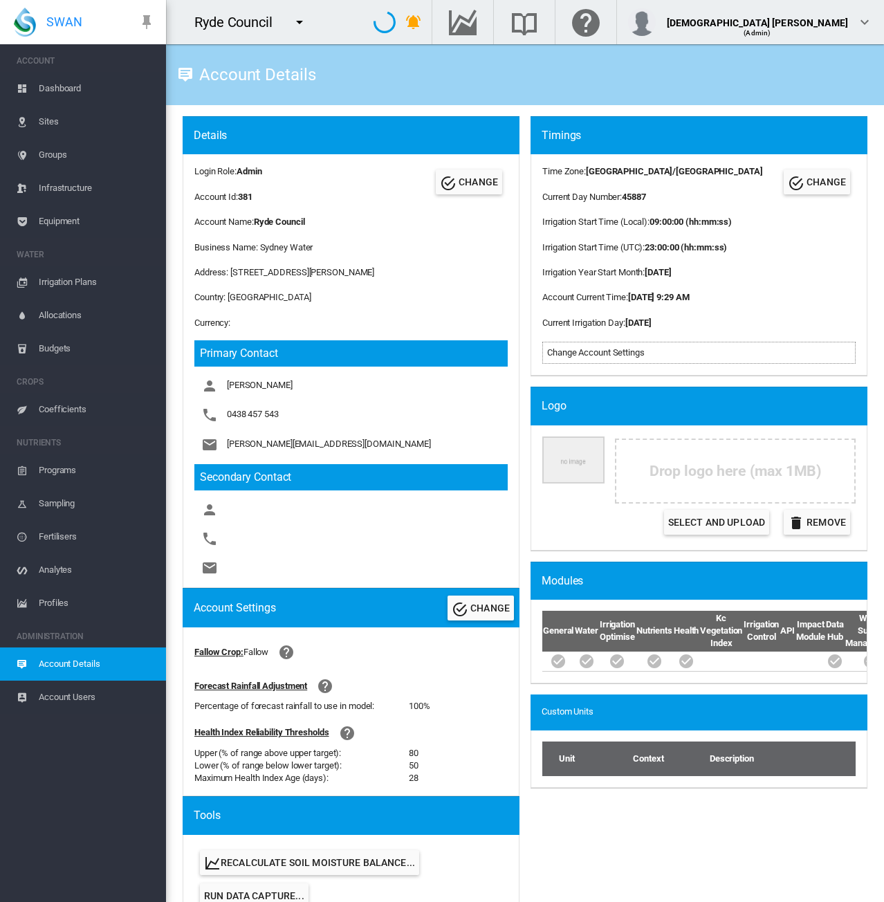
click at [71, 122] on span "Sites" at bounding box center [97, 121] width 116 height 33
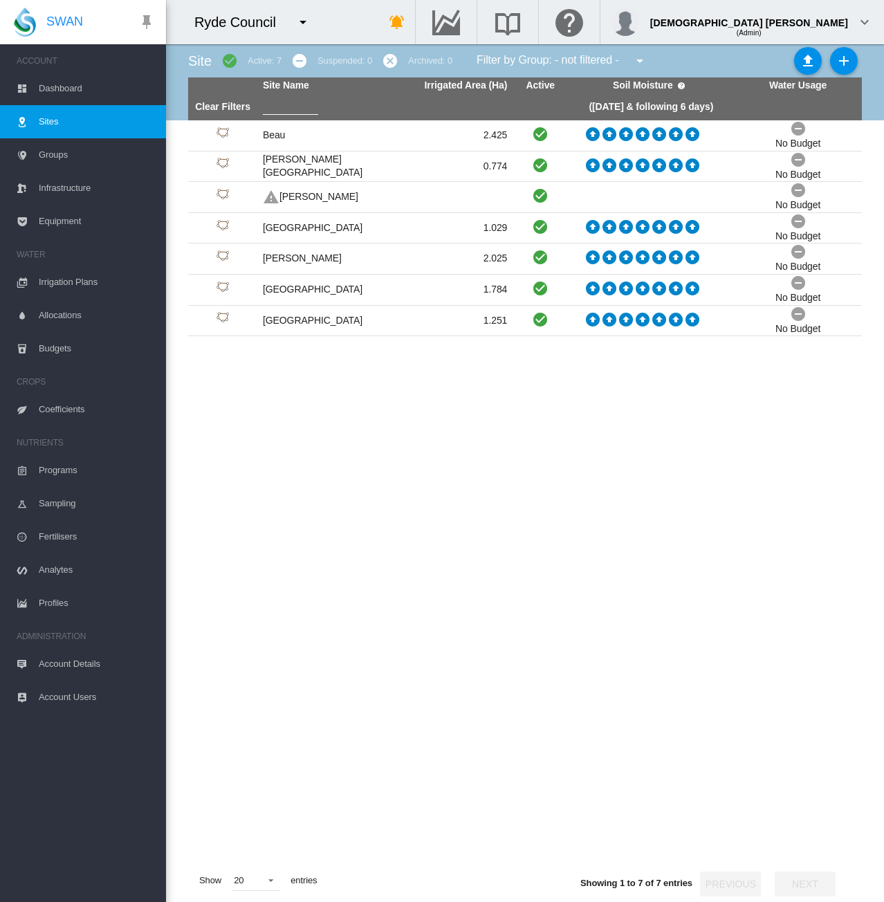
click at [91, 224] on span "Equipment" at bounding box center [97, 221] width 116 height 33
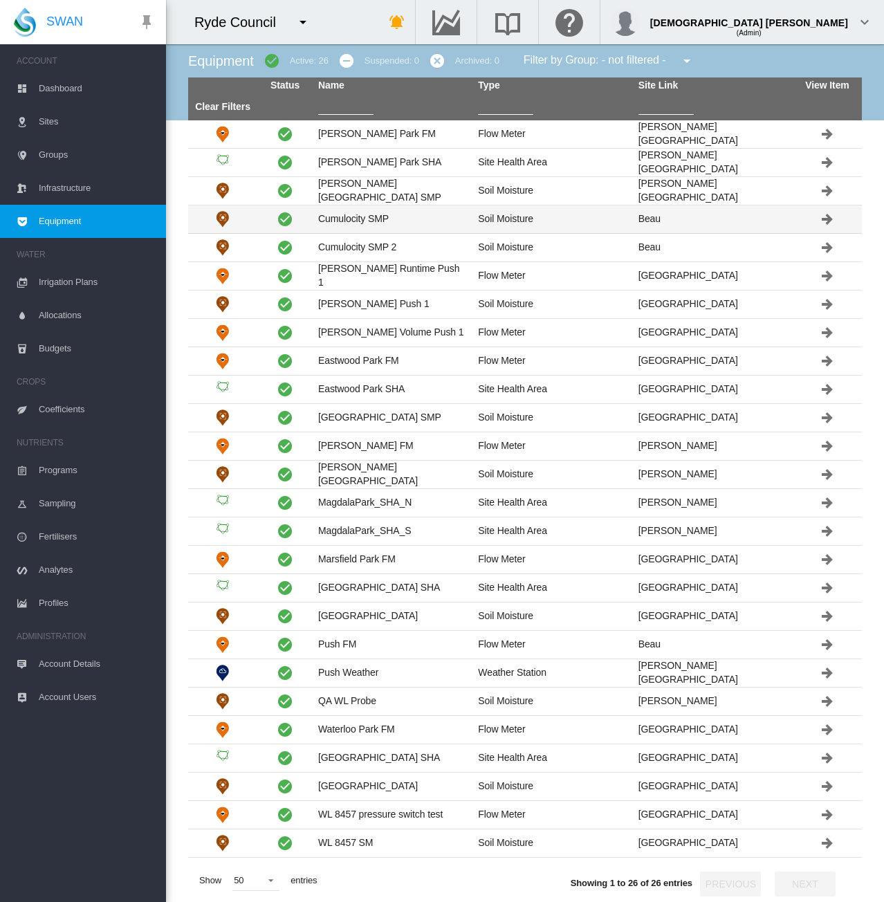
click at [386, 216] on td "Cumulocity SMP" at bounding box center [393, 220] width 160 height 28
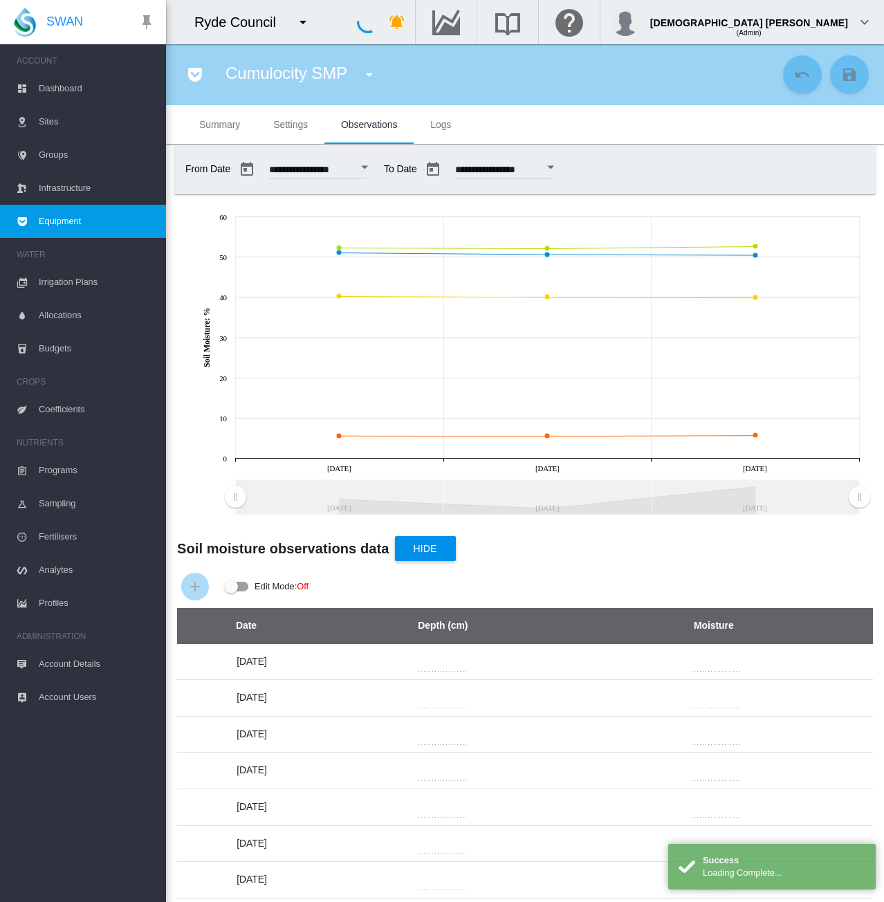
click at [280, 126] on span "Settings" at bounding box center [290, 124] width 35 height 11
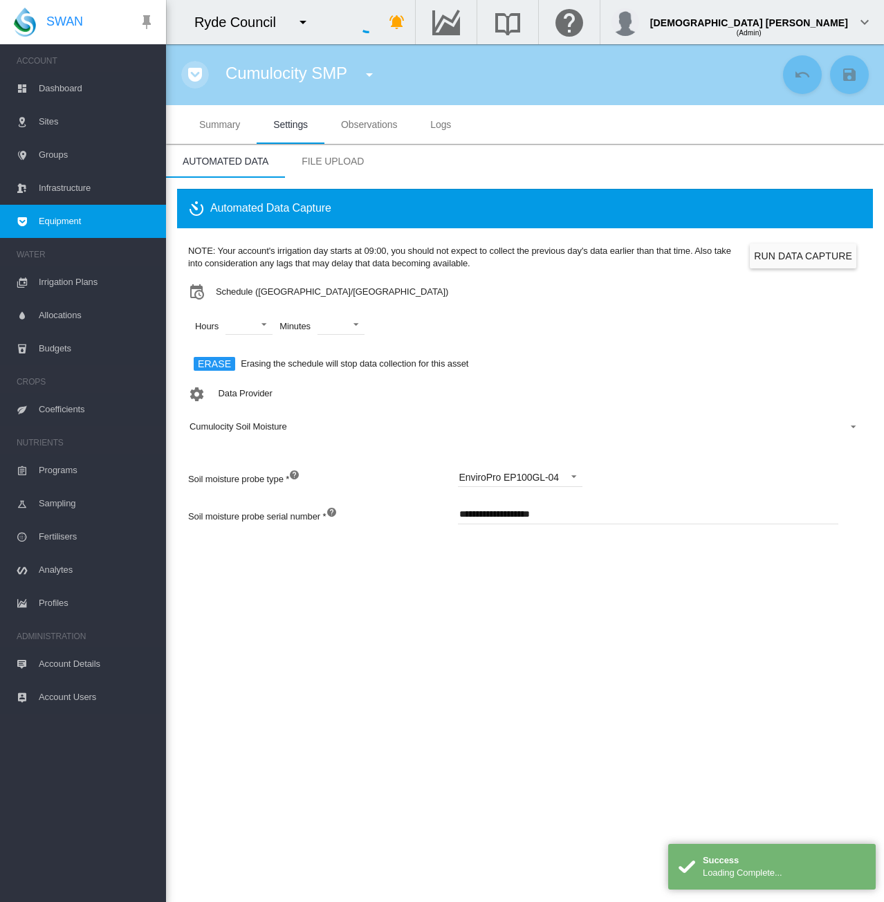
click at [192, 84] on button "button" at bounding box center [195, 75] width 28 height 28
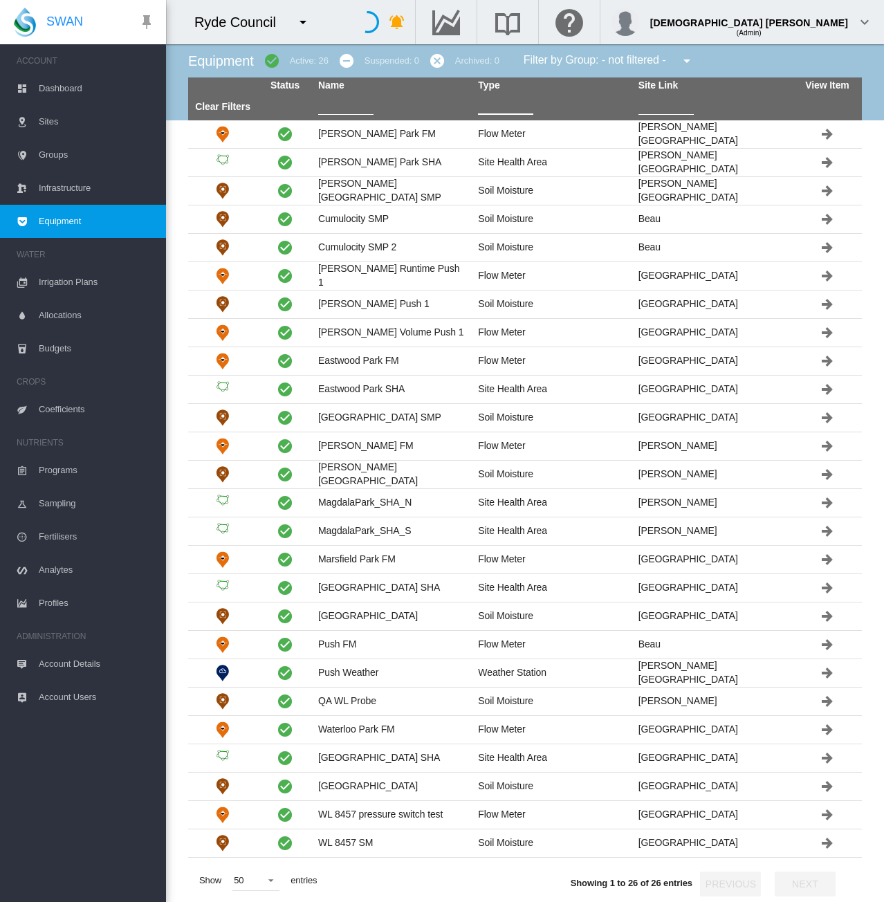
click at [490, 102] on input "text" at bounding box center [505, 104] width 55 height 21
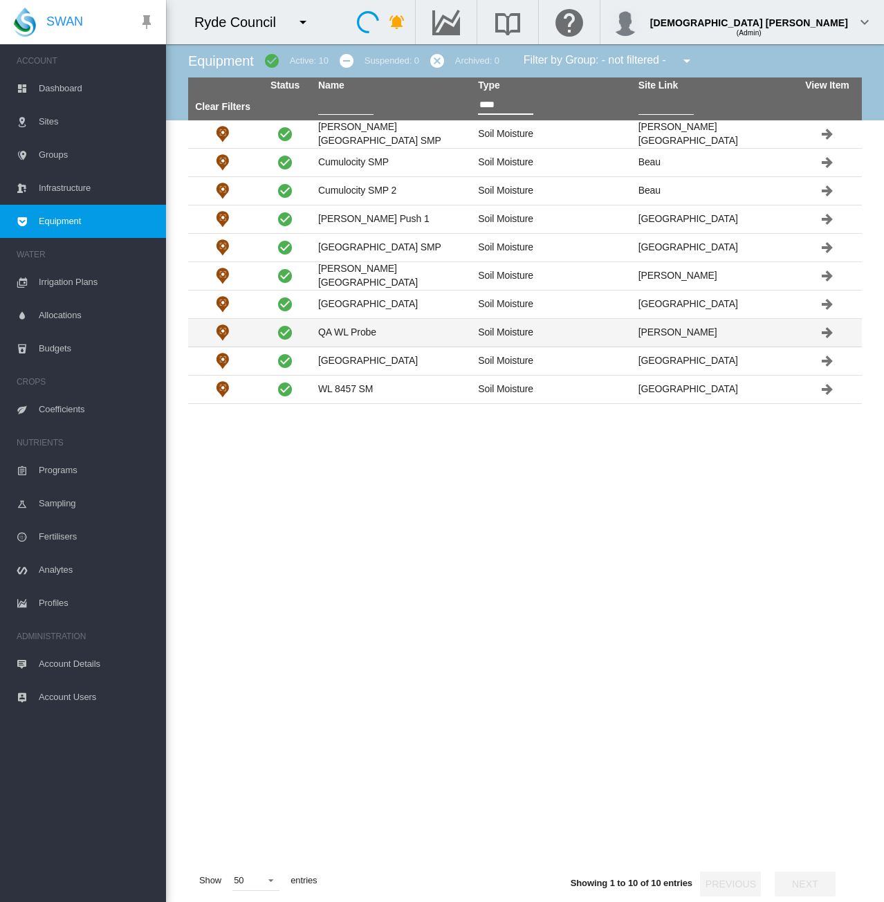
type input "****"
click at [544, 332] on td "Soil Moisture" at bounding box center [553, 333] width 160 height 28
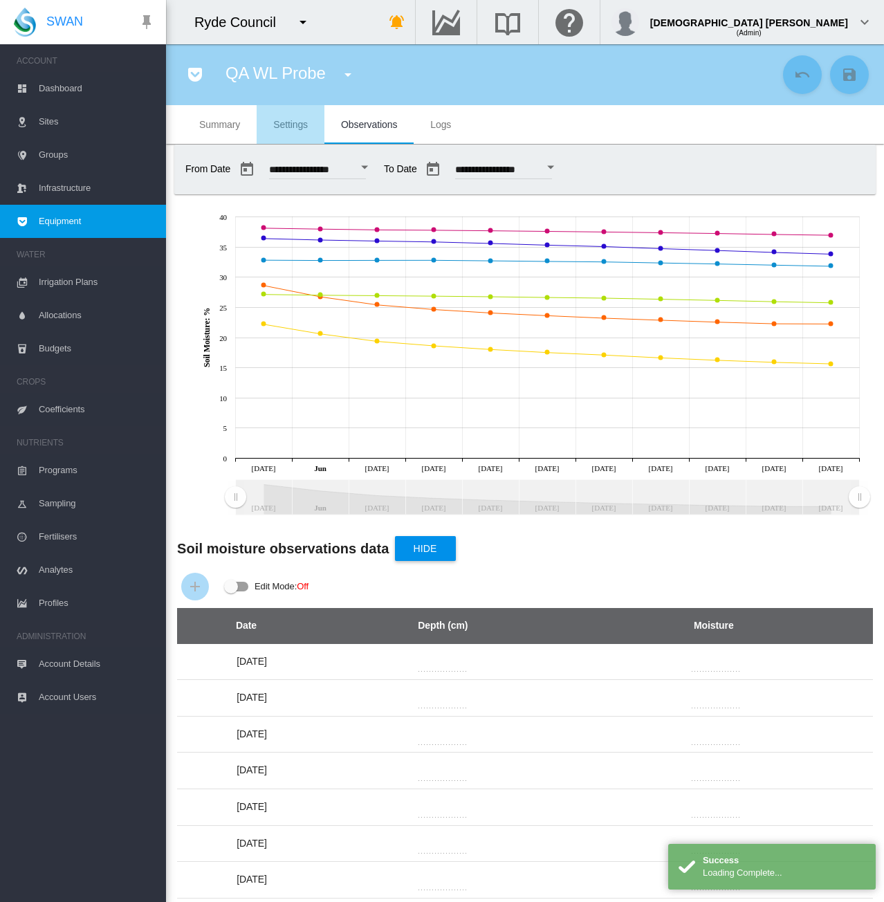
click at [286, 113] on md-tab-item "Settings" at bounding box center [291, 124] width 68 height 39
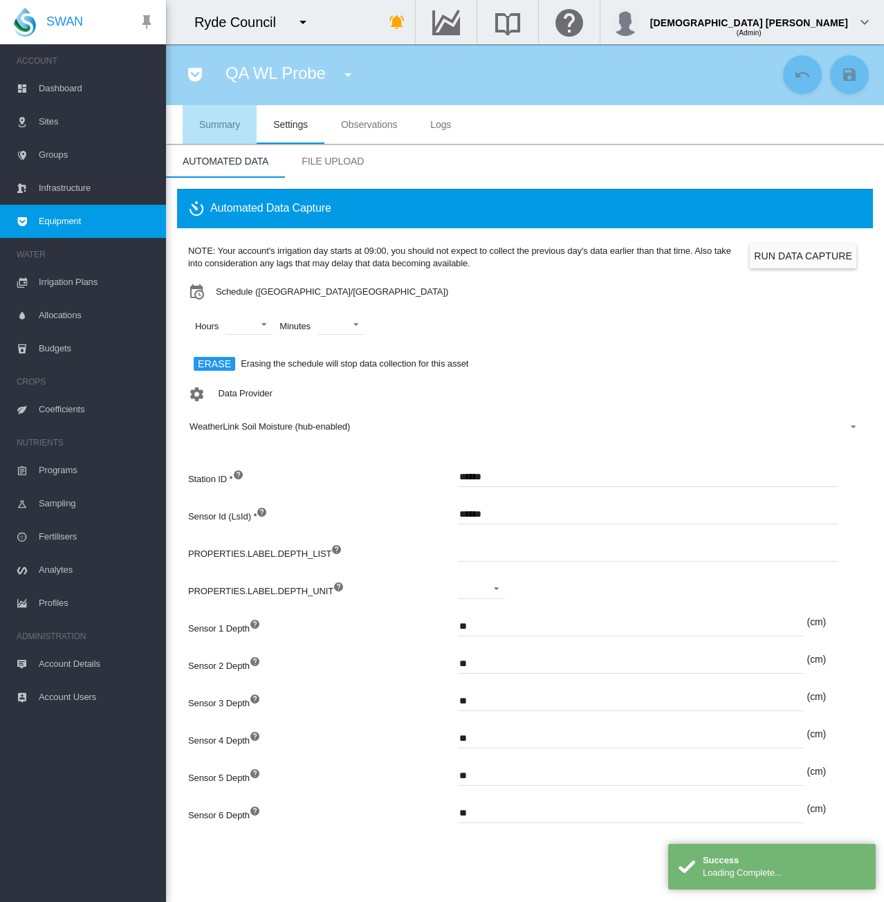
click at [242, 136] on md-tab-item "Summary" at bounding box center [220, 124] width 74 height 39
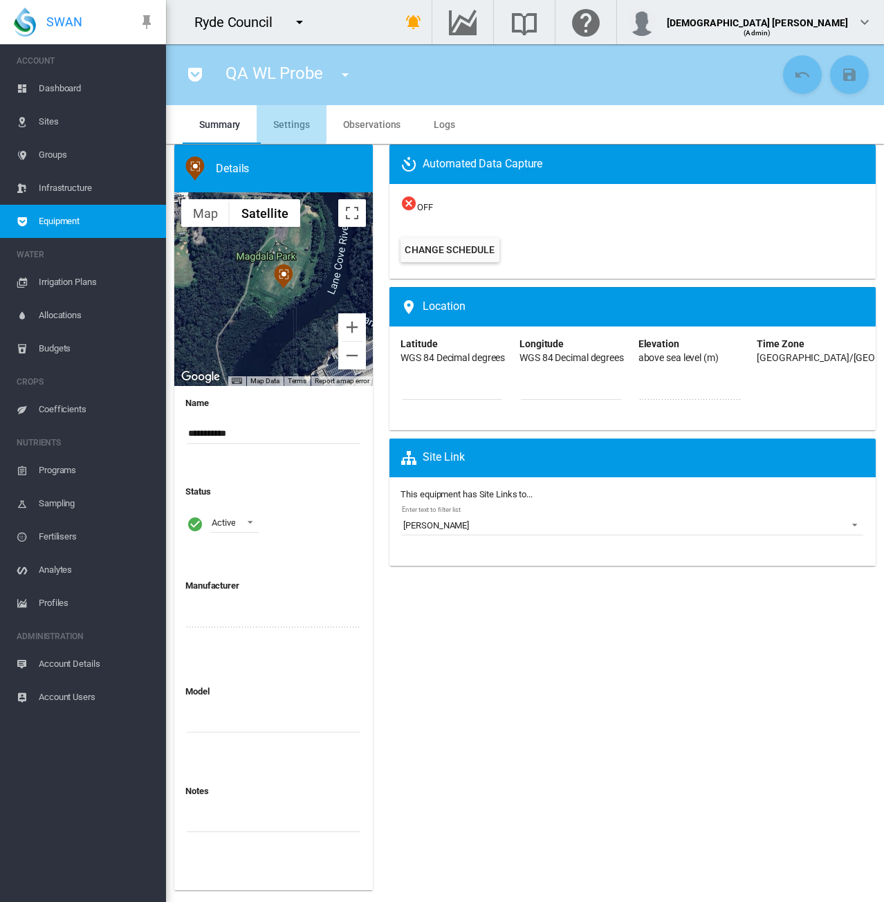
click at [271, 122] on md-tab-item "Settings" at bounding box center [291, 124] width 69 height 39
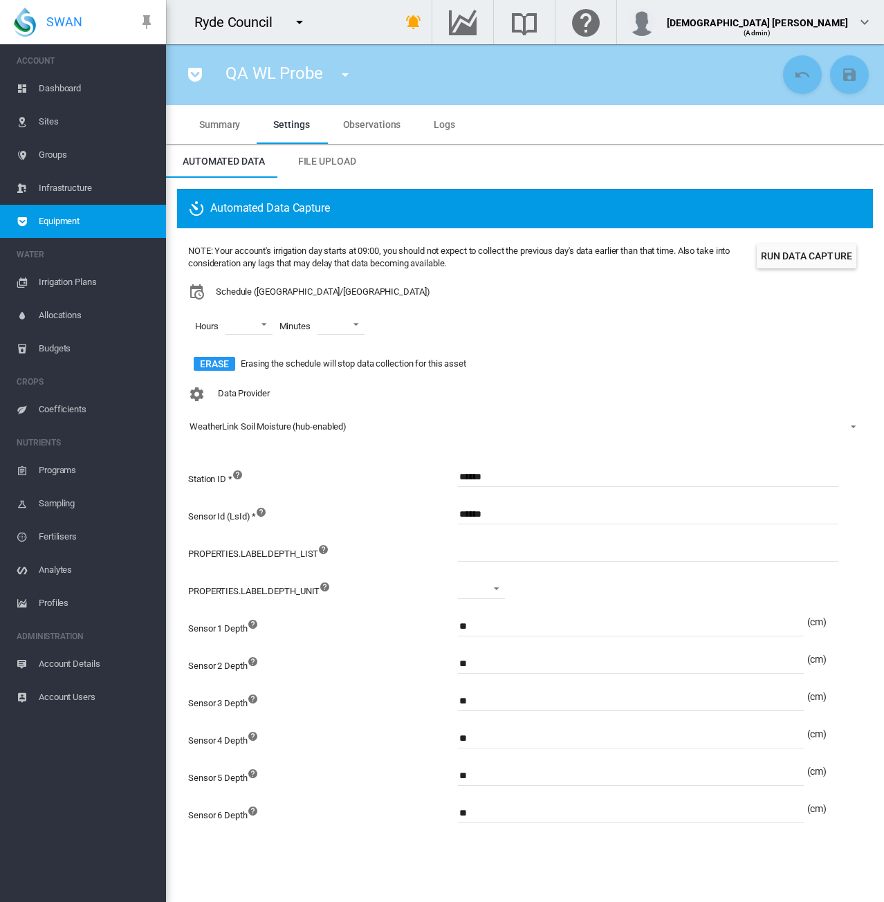
click at [190, 82] on md-icon "icon-pocket" at bounding box center [195, 74] width 17 height 17
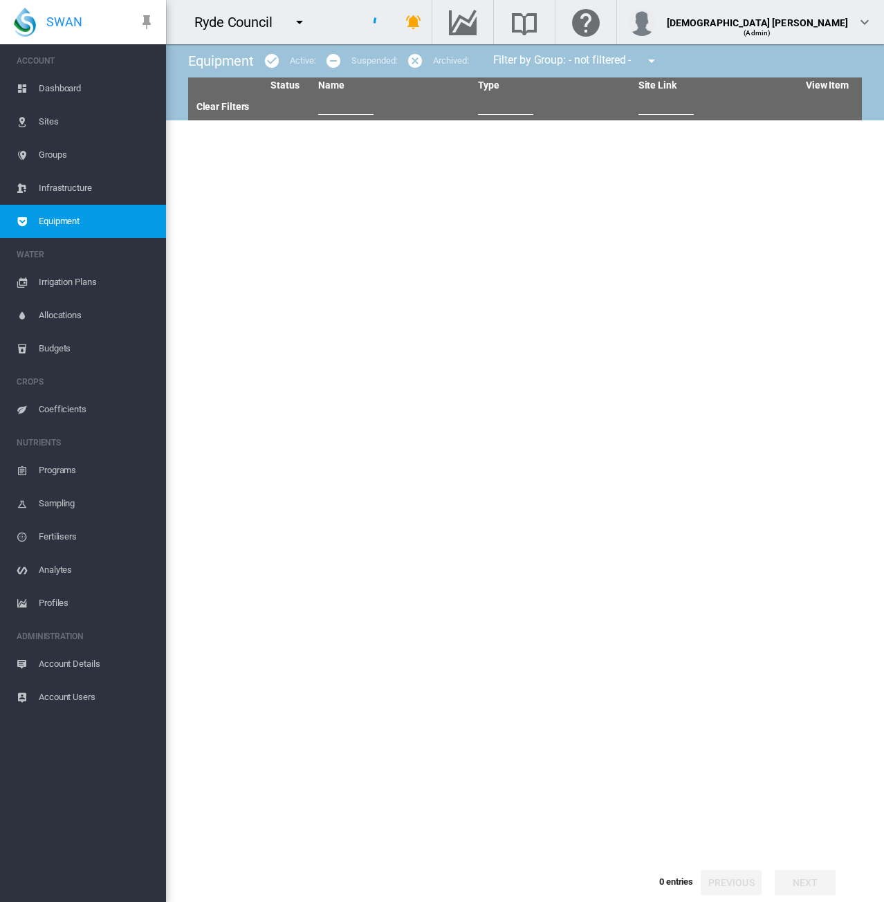
type input "****"
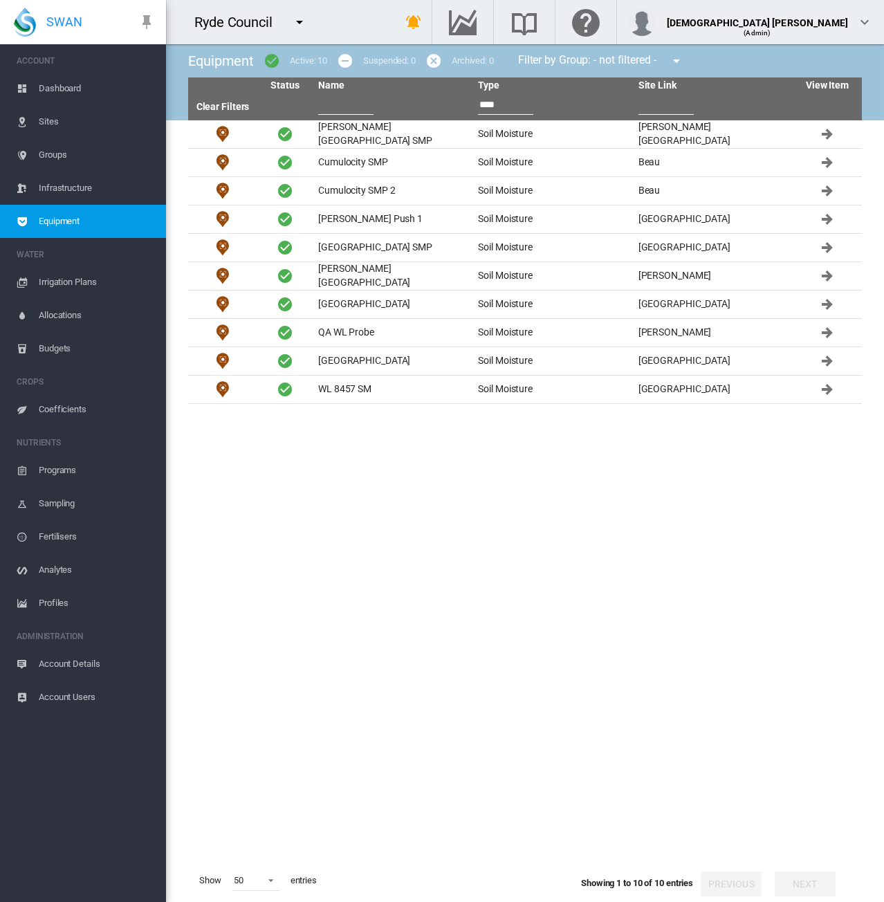
click at [71, 117] on span "Sites" at bounding box center [97, 121] width 116 height 33
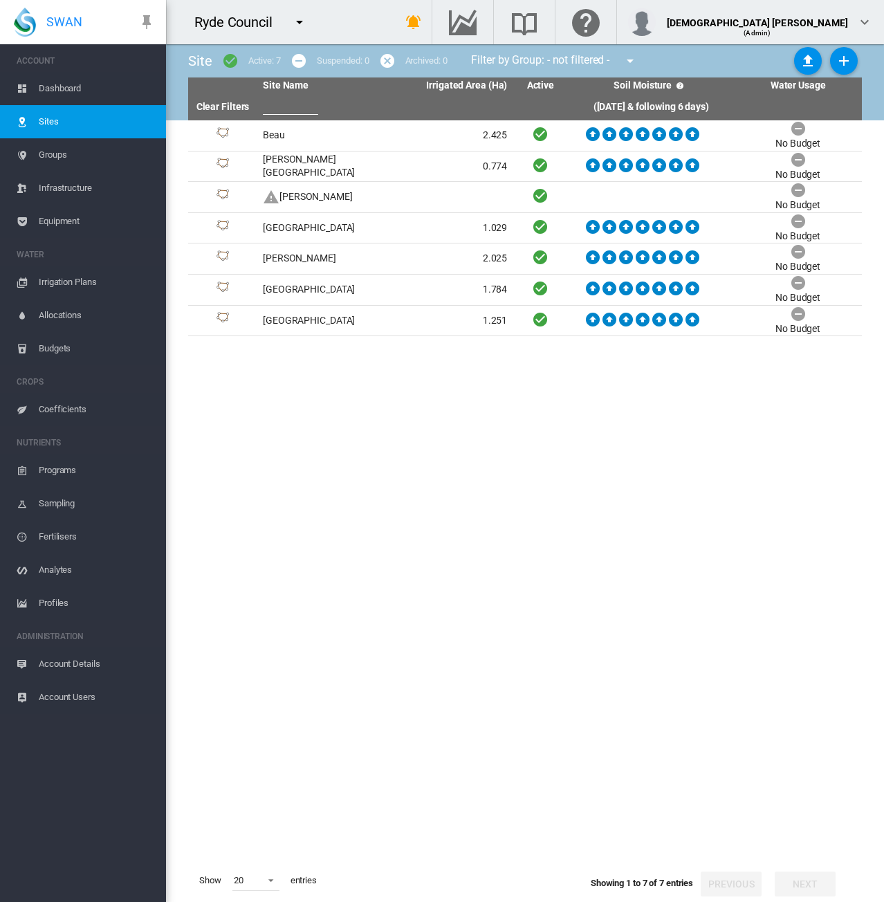
click at [82, 83] on span "Dashboard" at bounding box center [97, 88] width 116 height 33
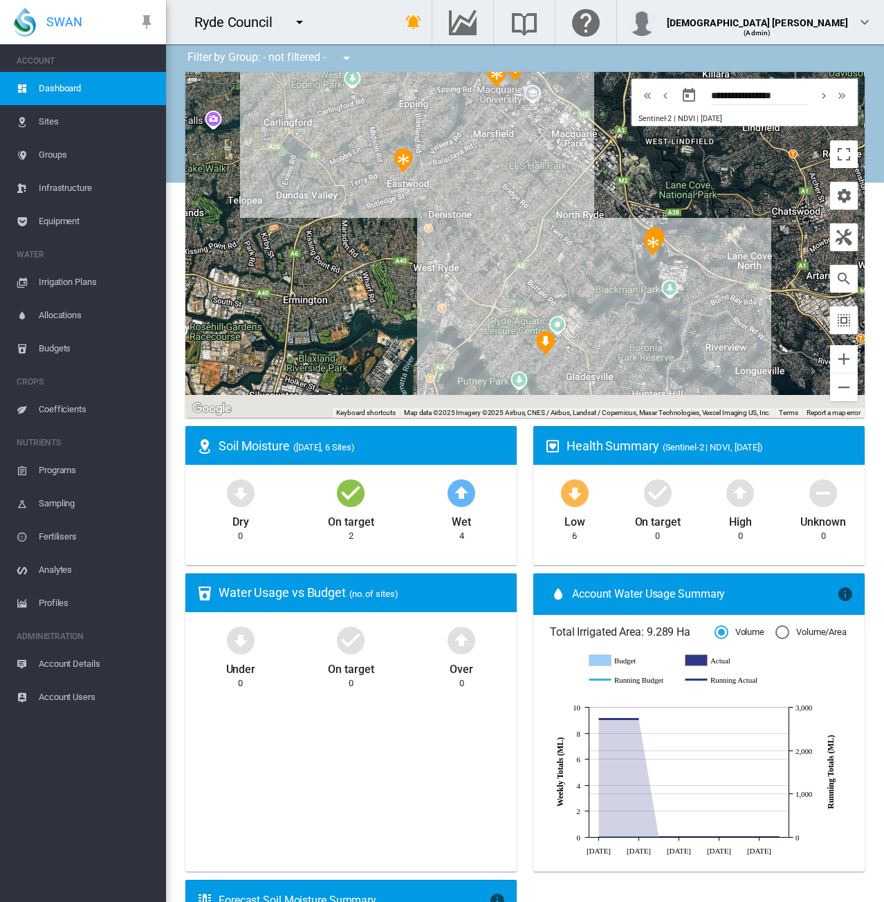
drag, startPoint x: 512, startPoint y: 362, endPoint x: 493, endPoint y: 288, distance: 76.4
click at [493, 288] on div "To navigate, press the arrow keys." at bounding box center [525, 245] width 680 height 346
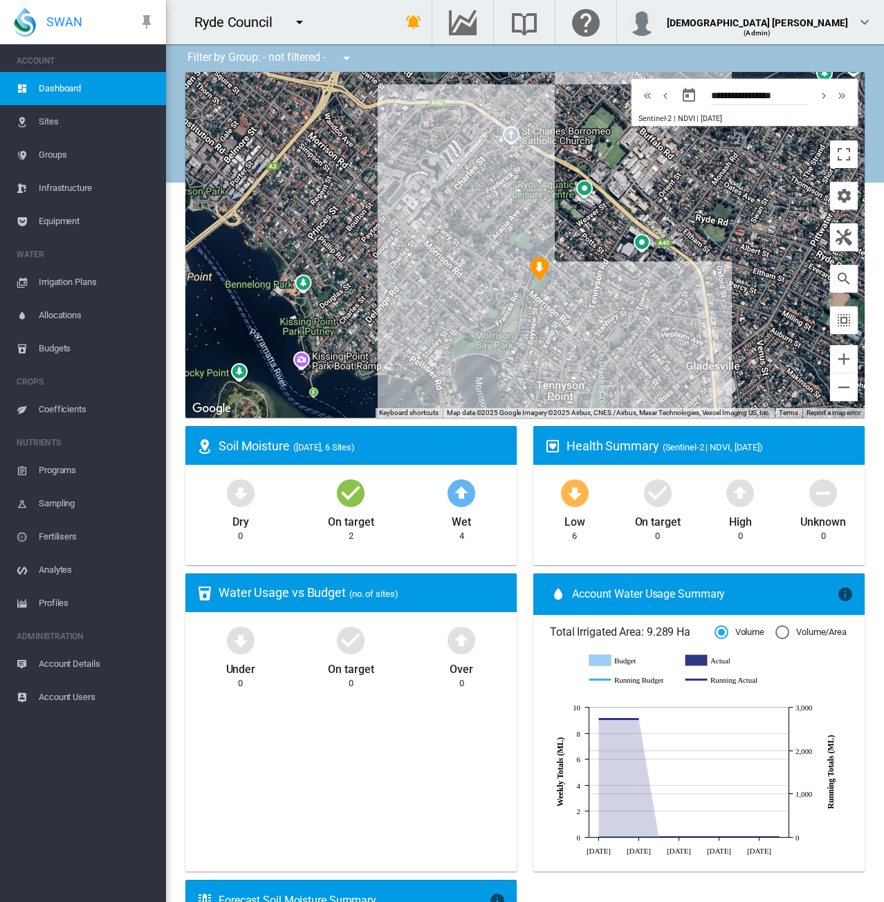
click at [296, 24] on md-icon "icon-menu-down" at bounding box center [299, 22] width 17 height 17
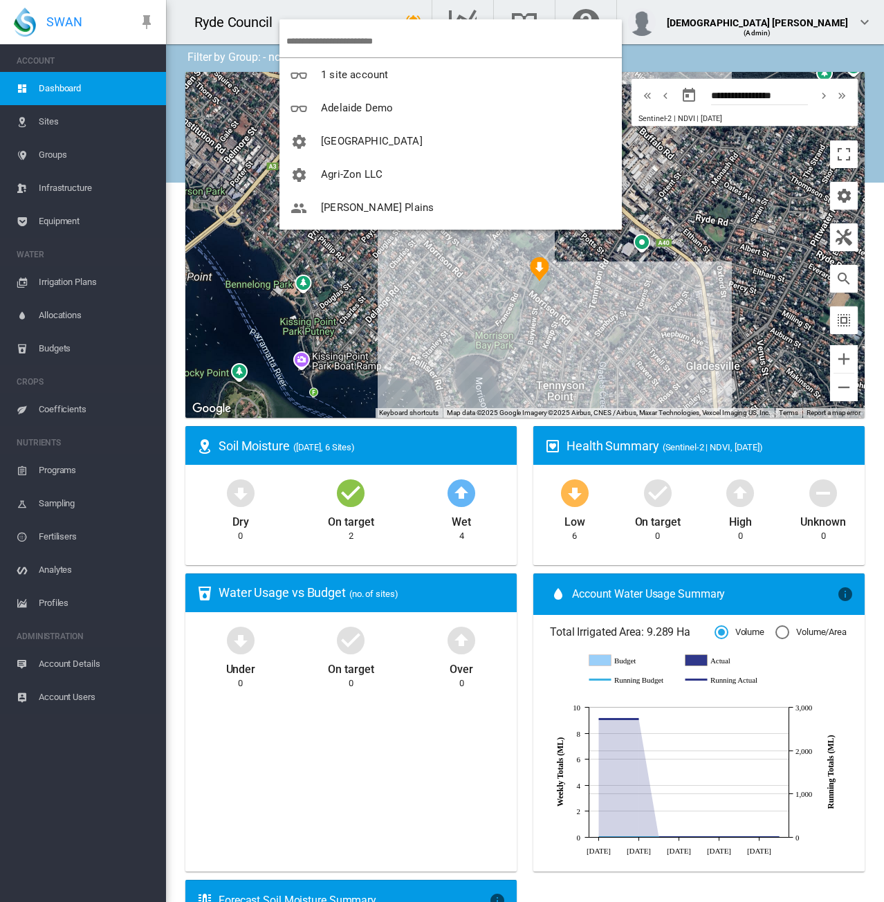
click at [325, 37] on input "search" at bounding box center [455, 41] width 336 height 33
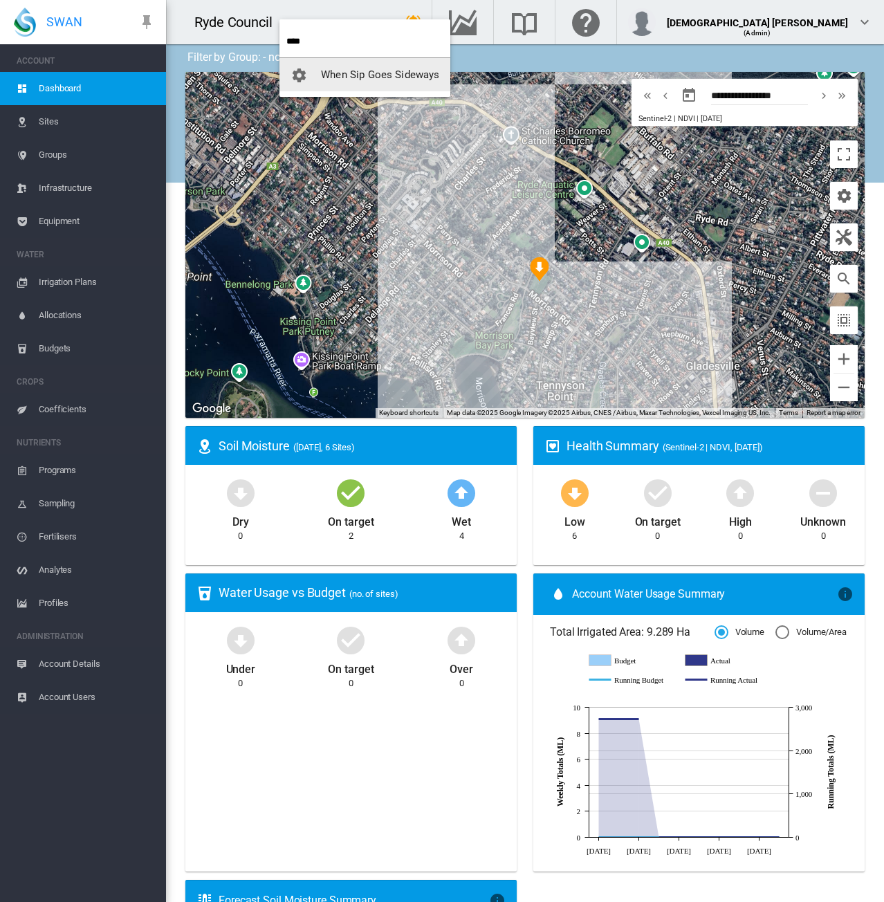
type input "****"
click at [367, 71] on span "When Sip Goes Sideways" at bounding box center [380, 75] width 118 height 12
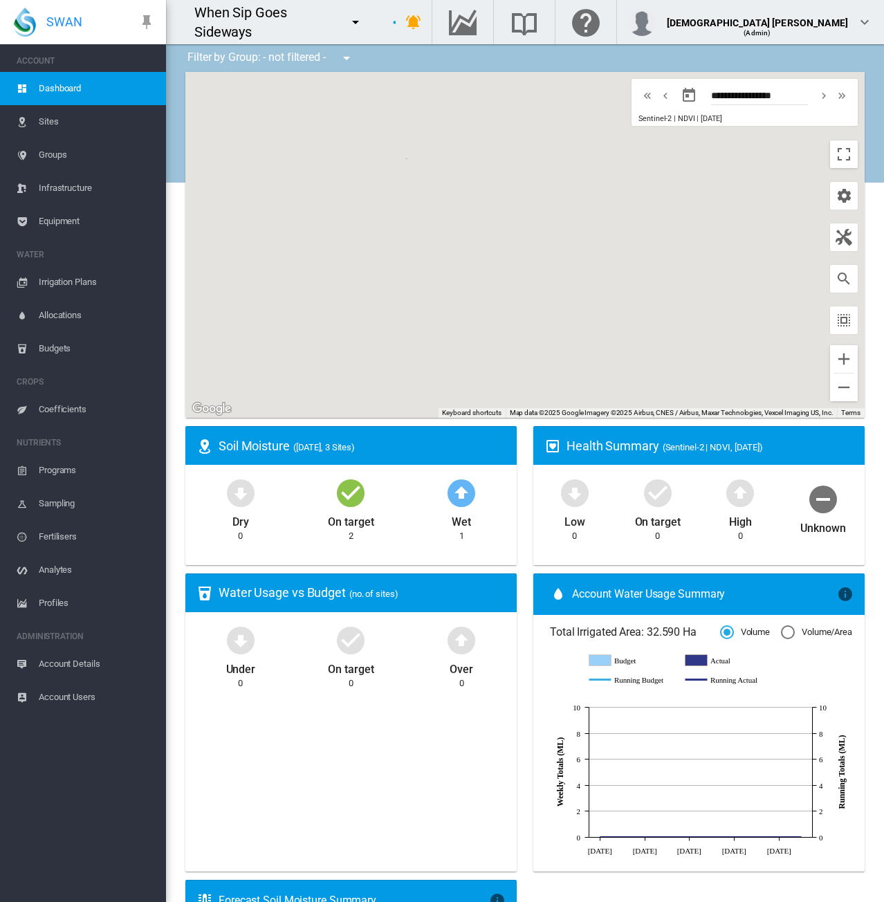
click at [82, 663] on span "Account Details" at bounding box center [97, 664] width 116 height 33
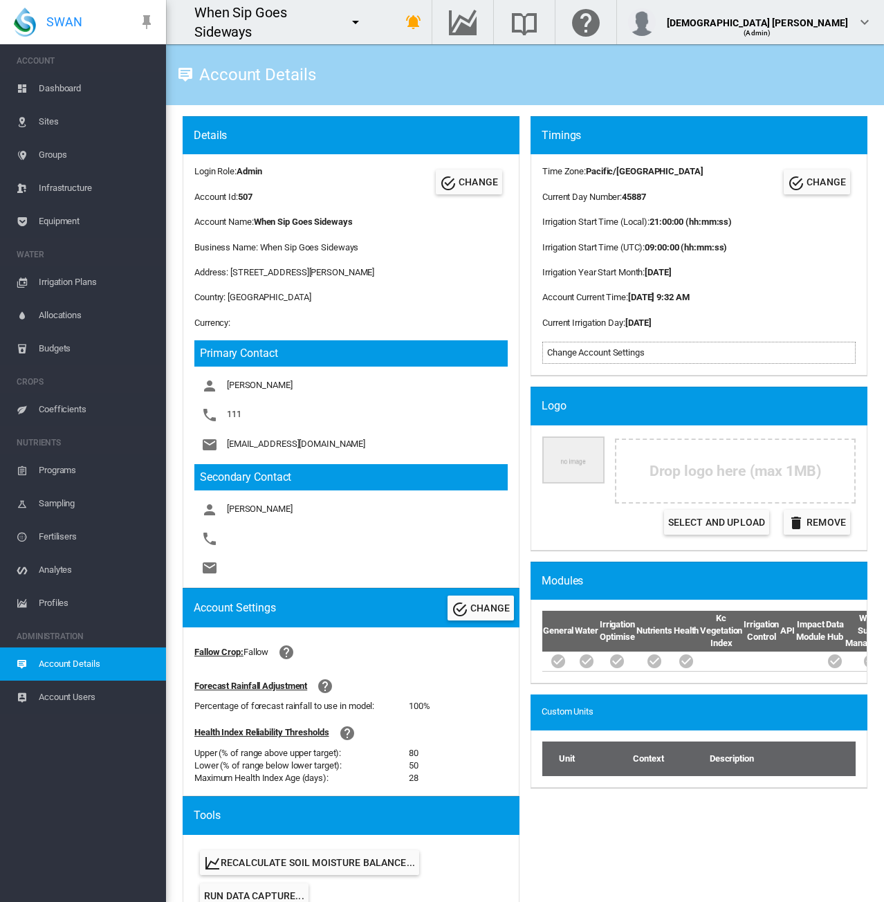
click at [39, 135] on span "Sites" at bounding box center [97, 121] width 116 height 33
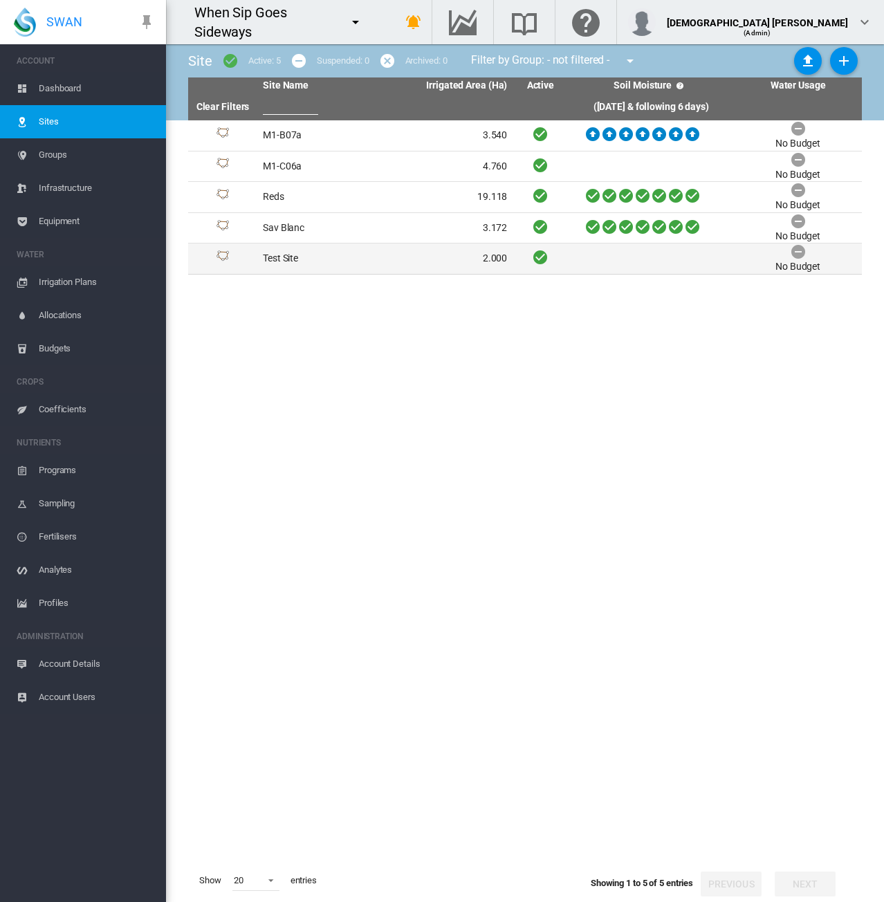
click at [336, 266] on td "Test Site" at bounding box center [321, 259] width 128 height 30
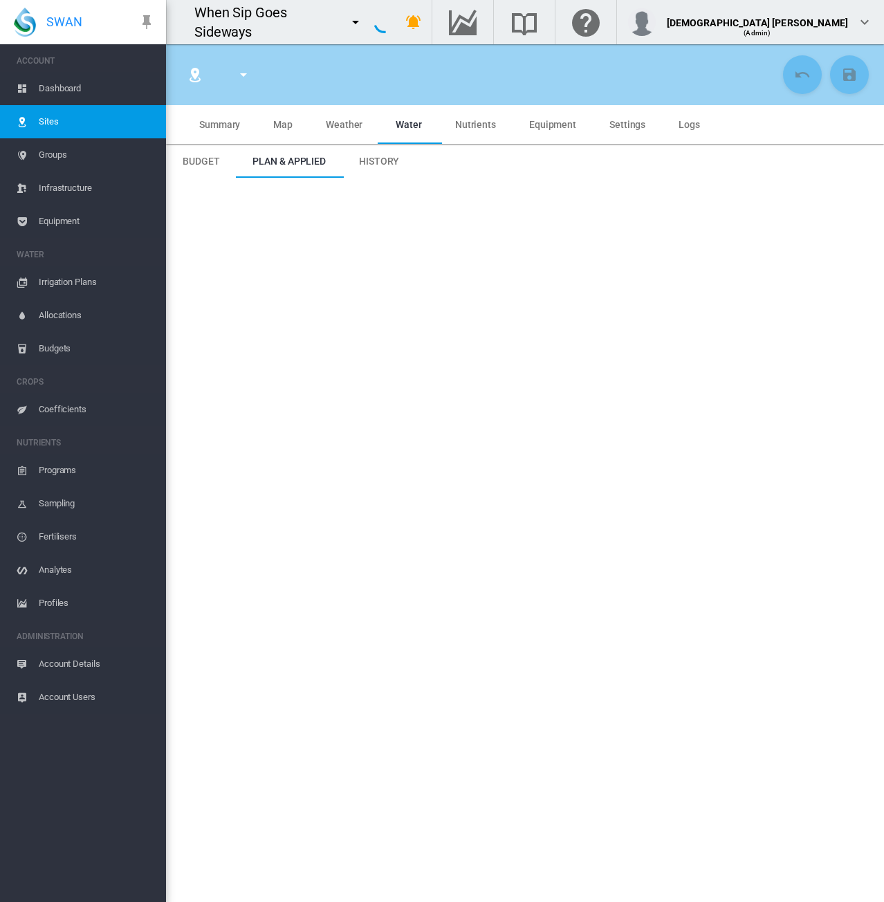
type input "*"
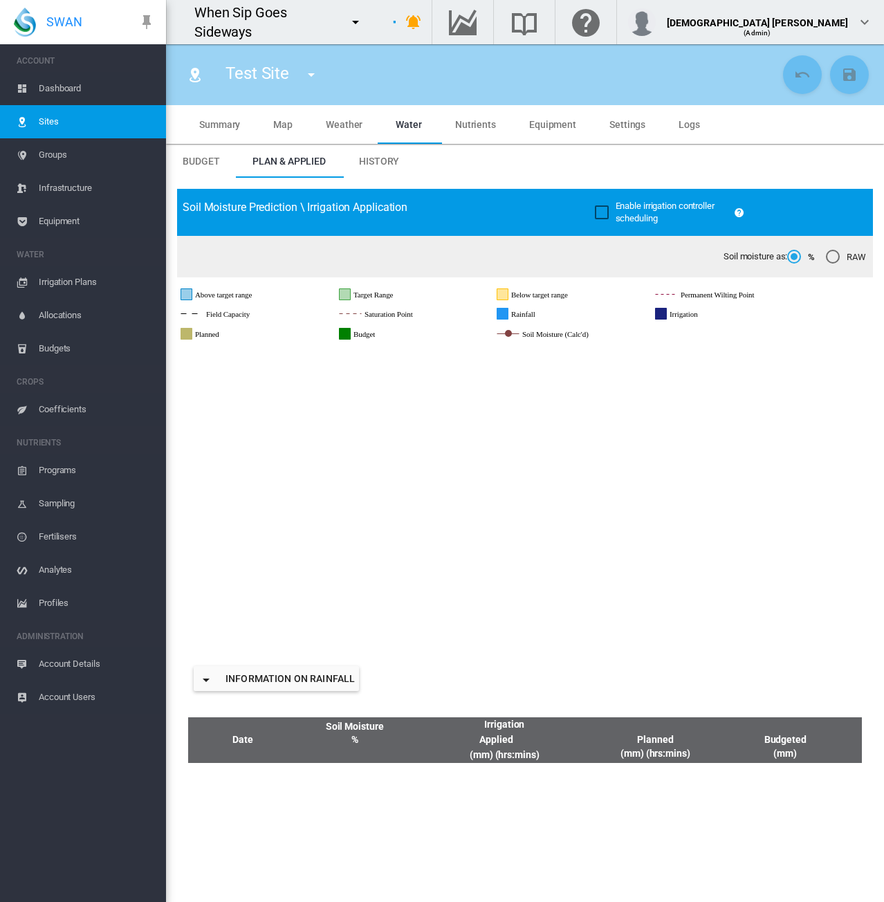
type input "*********"
type input "**"
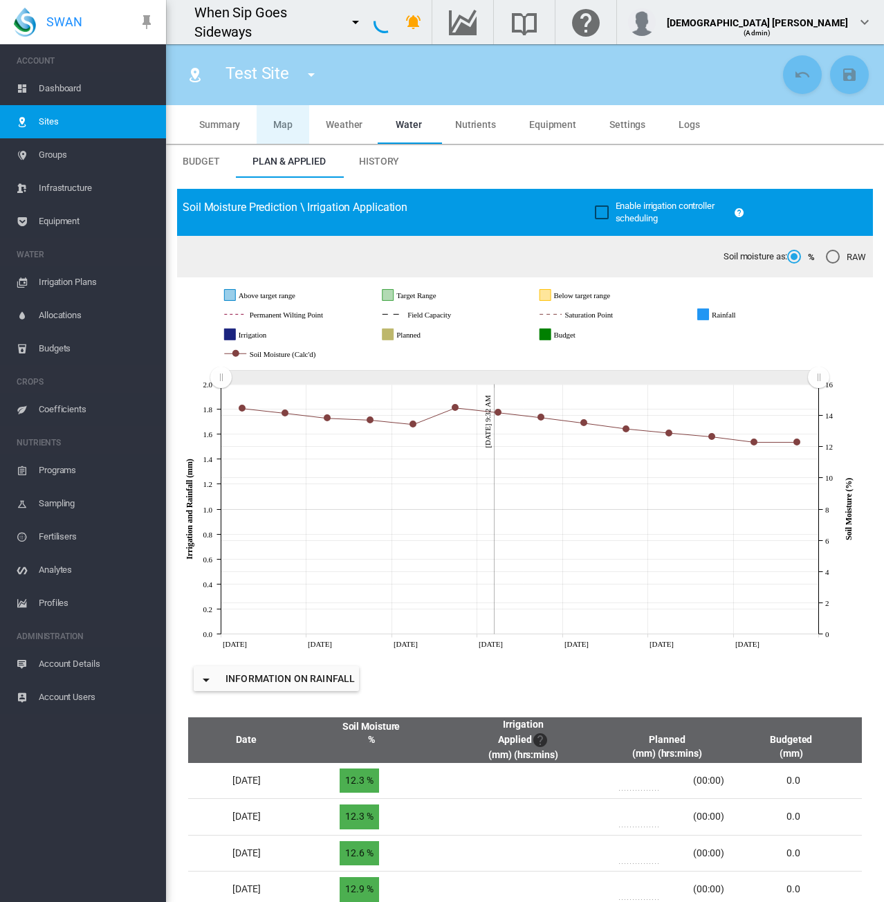
click at [285, 126] on span "Map" at bounding box center [282, 124] width 19 height 11
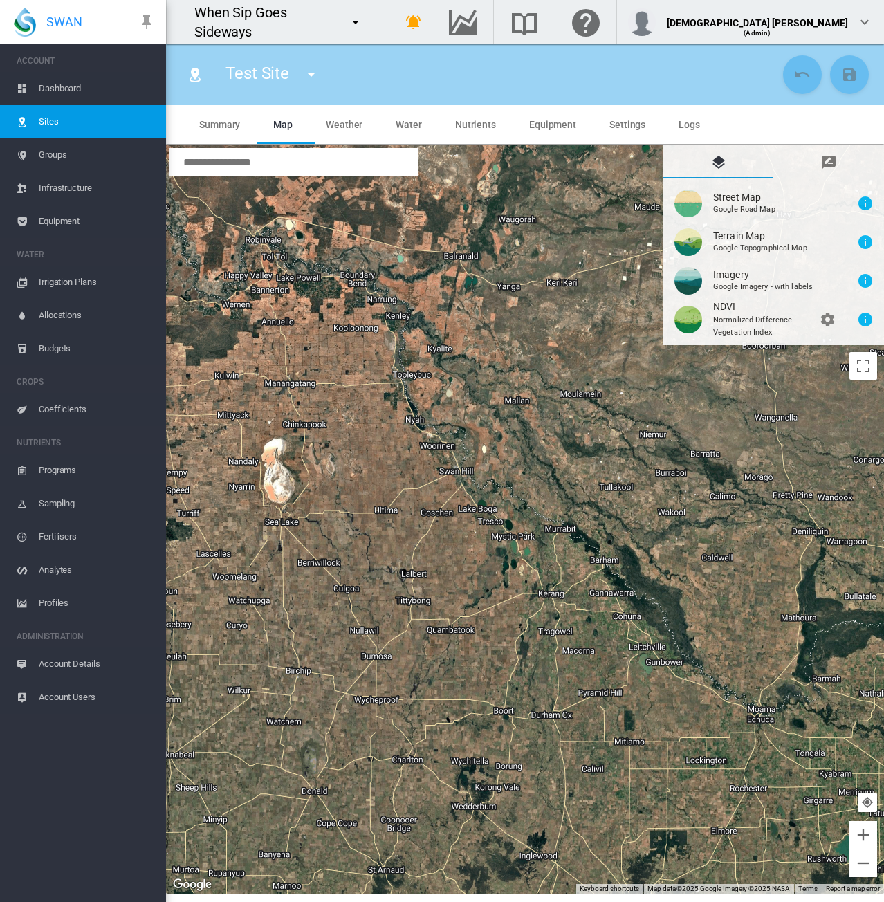
click at [68, 125] on span "Sites" at bounding box center [97, 121] width 116 height 33
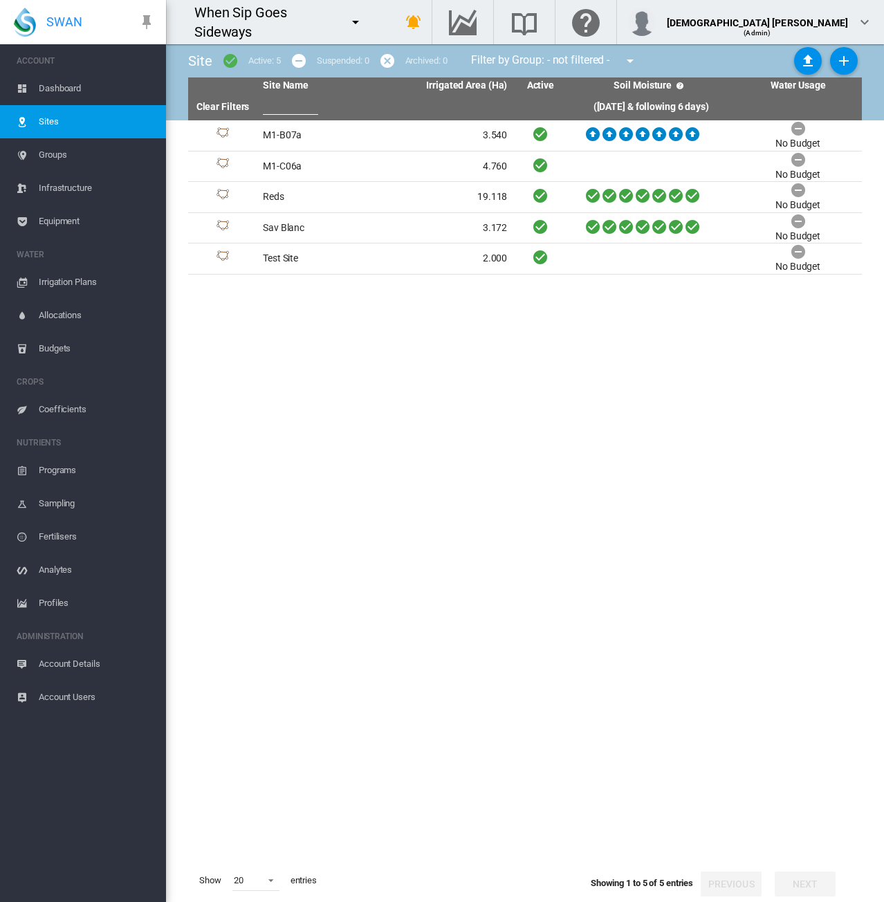
click at [57, 84] on span "Dashboard" at bounding box center [97, 88] width 116 height 33
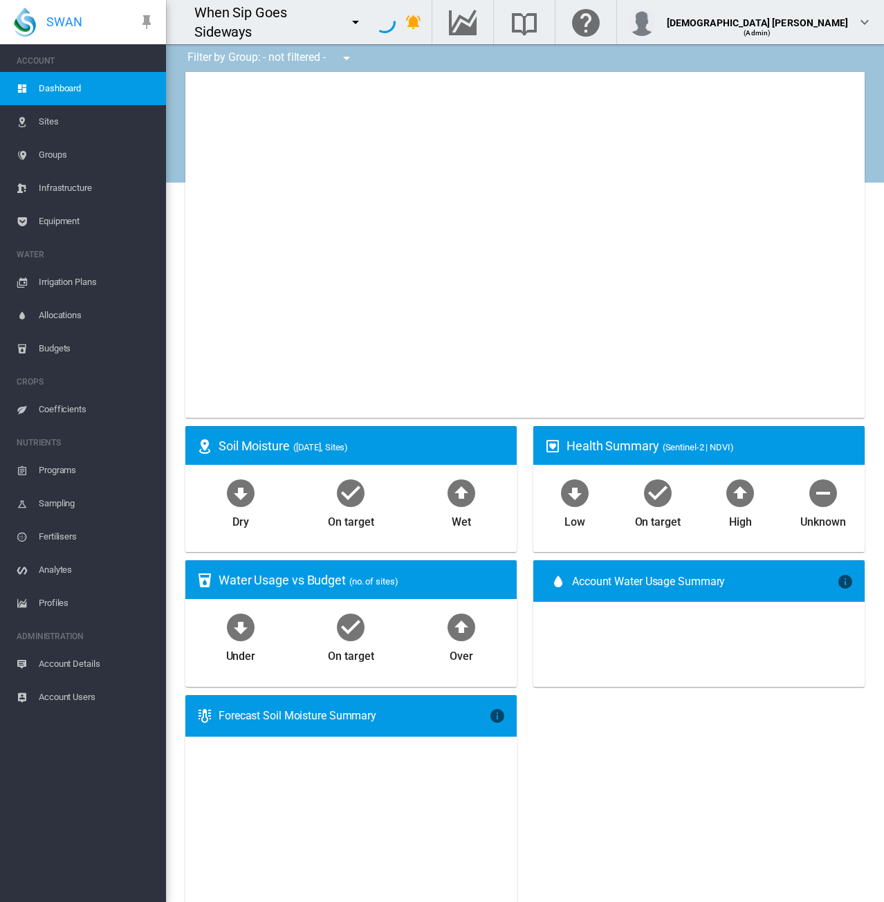
type input "**********"
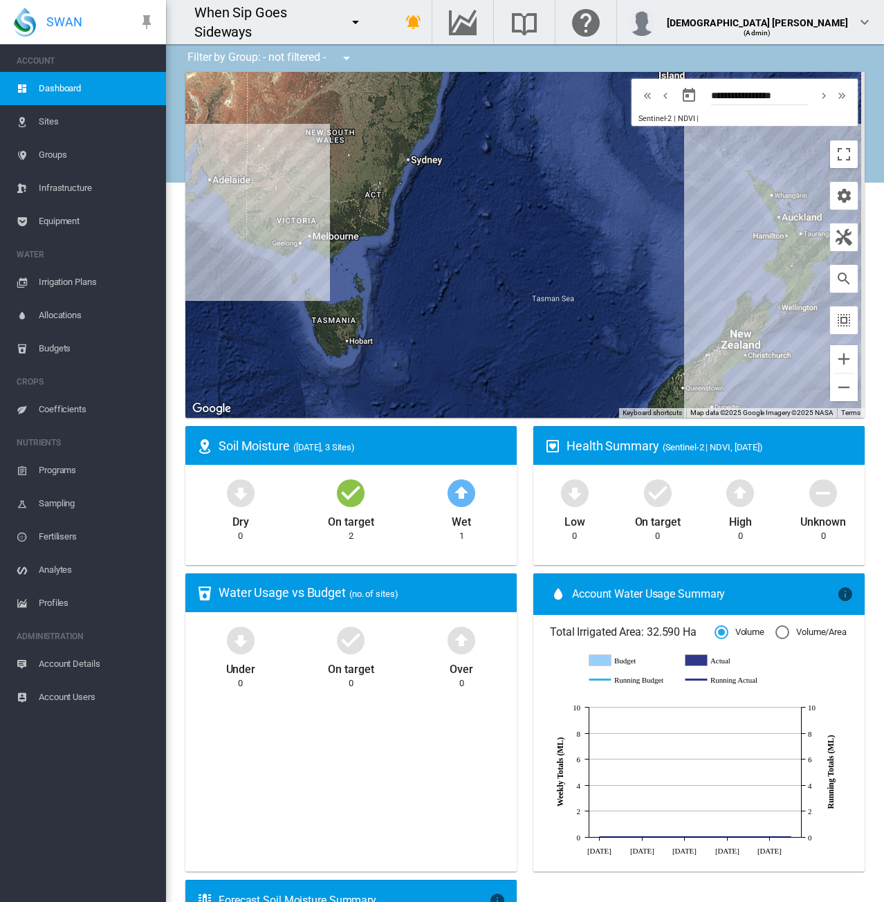
click at [846, 280] on button "button" at bounding box center [844, 279] width 28 height 28
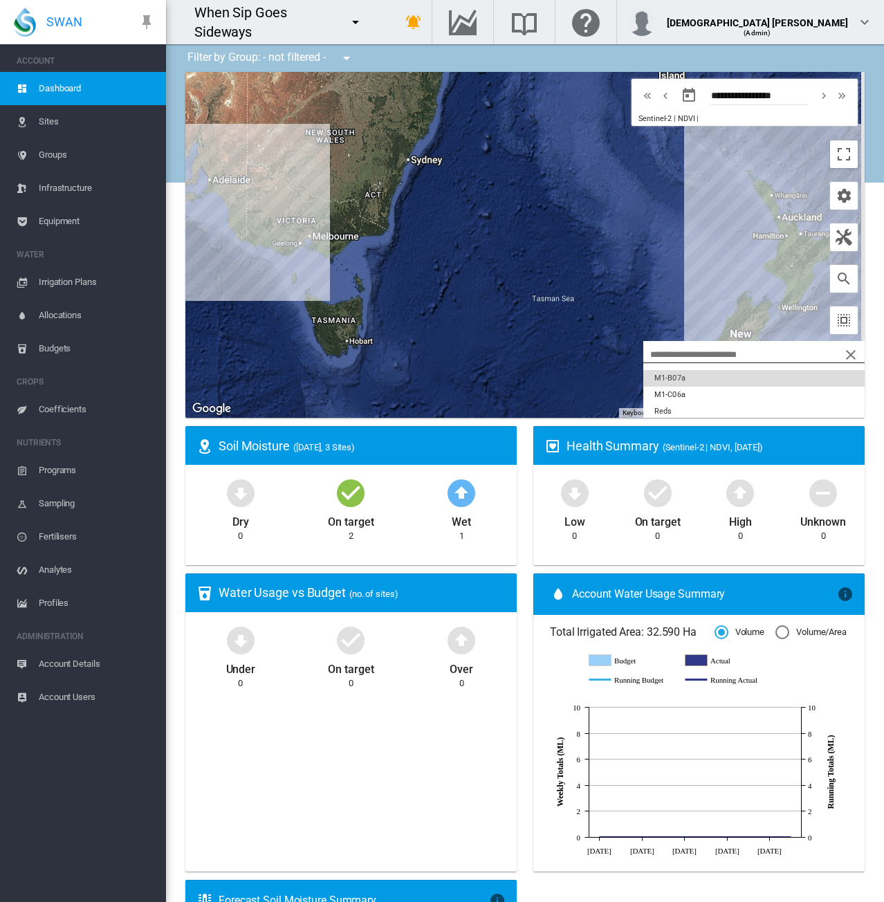
click at [738, 377] on button "M1-B07a" at bounding box center [754, 378] width 221 height 17
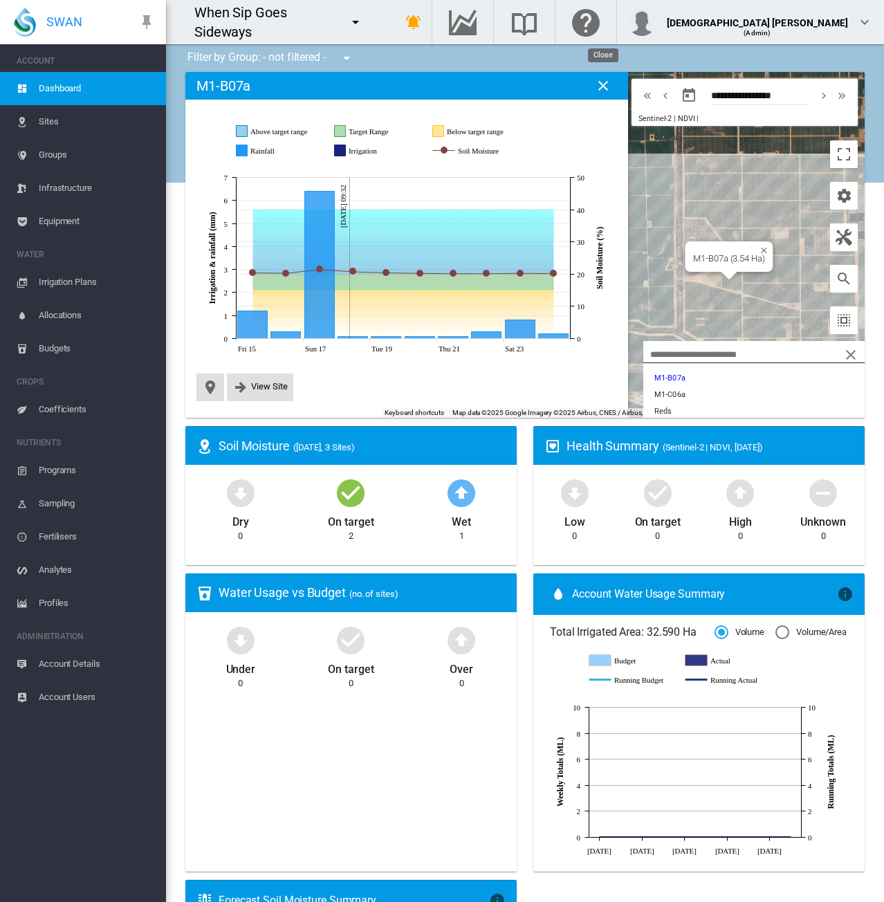
click at [602, 87] on md-icon "icon-close" at bounding box center [603, 86] width 17 height 17
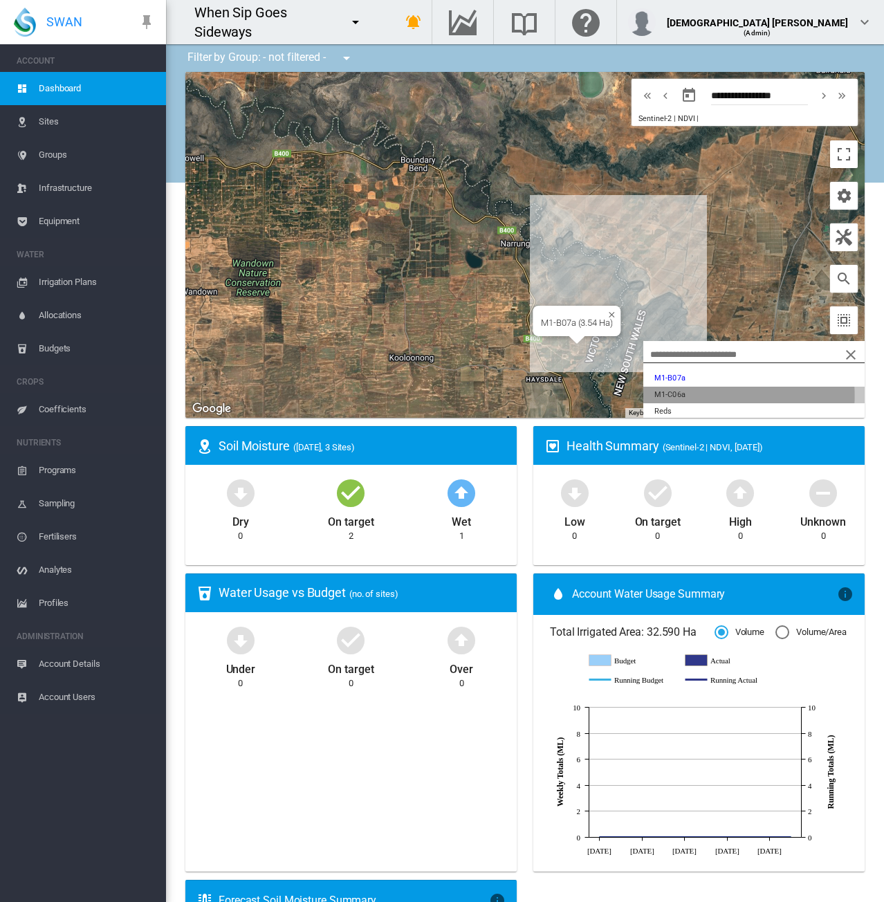
click at [684, 395] on button "M1-C06a" at bounding box center [754, 395] width 221 height 17
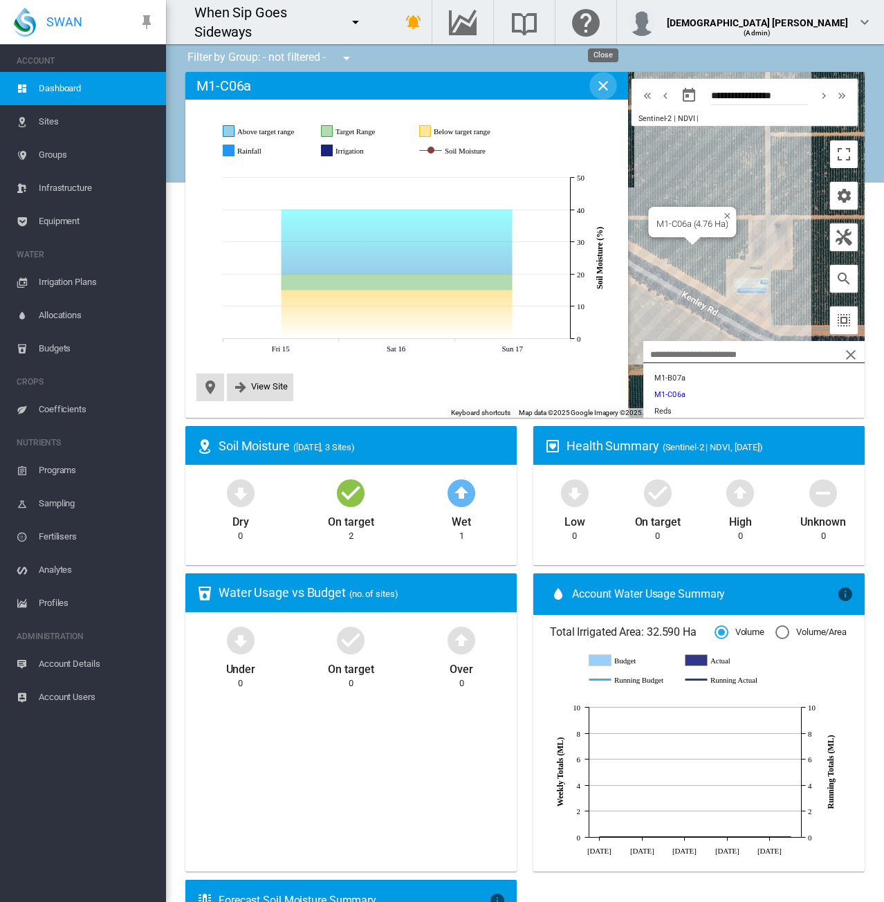
click at [604, 84] on md-icon "icon-close" at bounding box center [603, 86] width 17 height 17
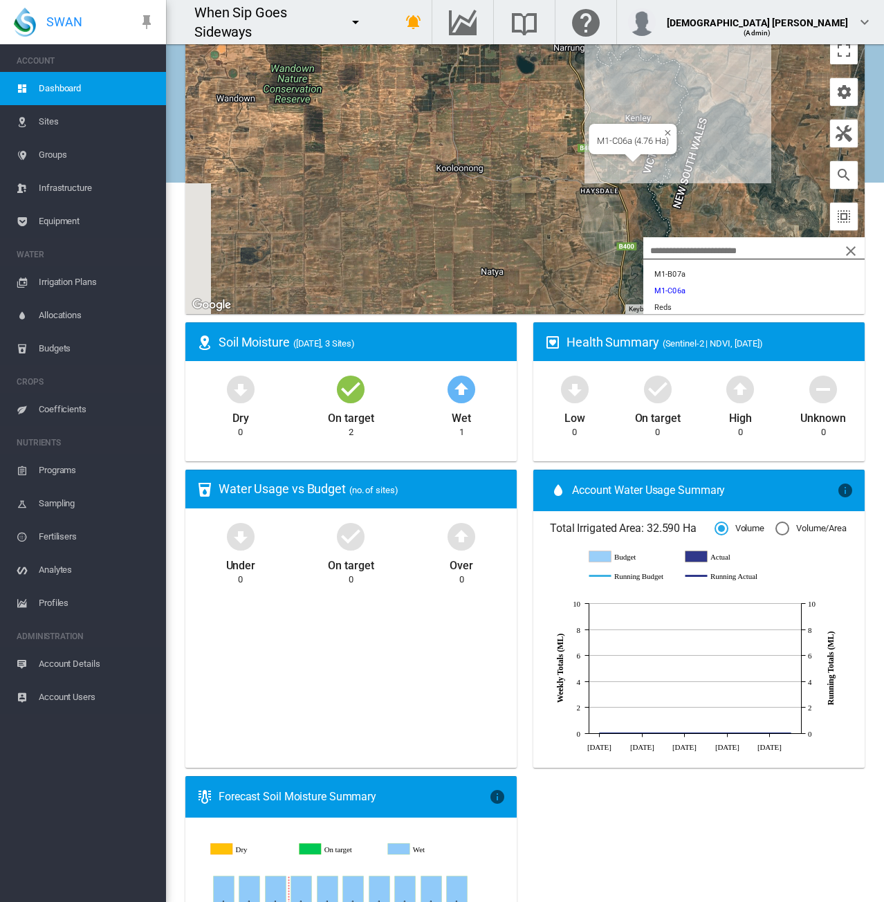
scroll to position [138, 0]
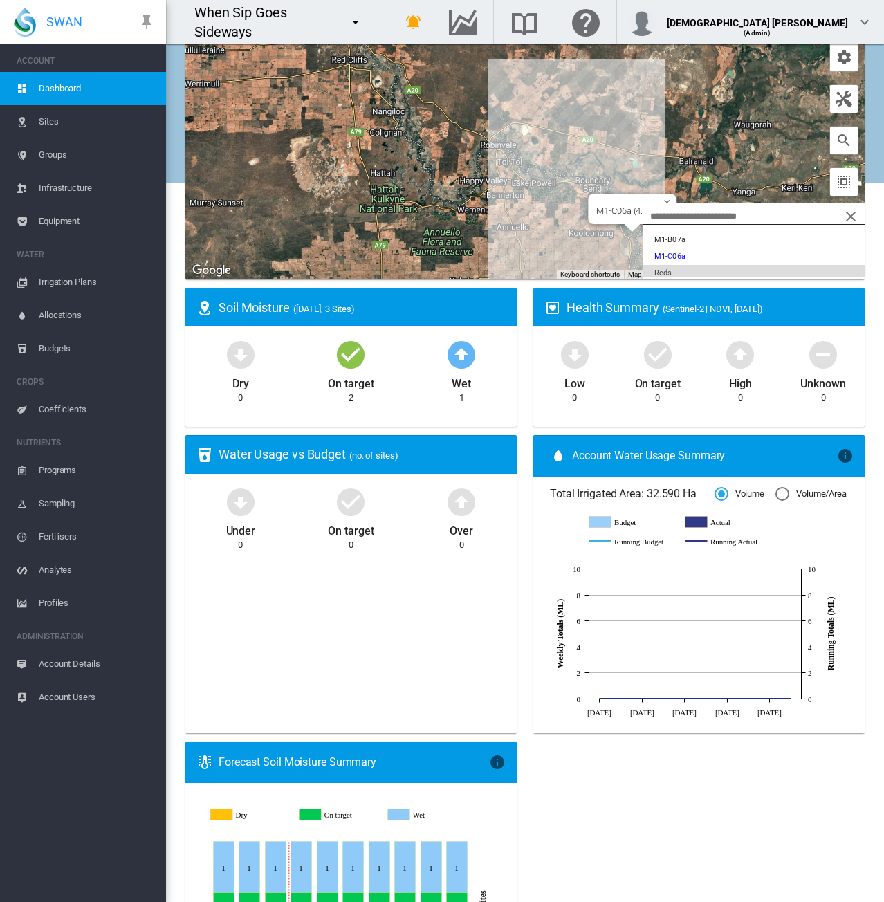
click at [667, 273] on button "Reds" at bounding box center [754, 273] width 221 height 17
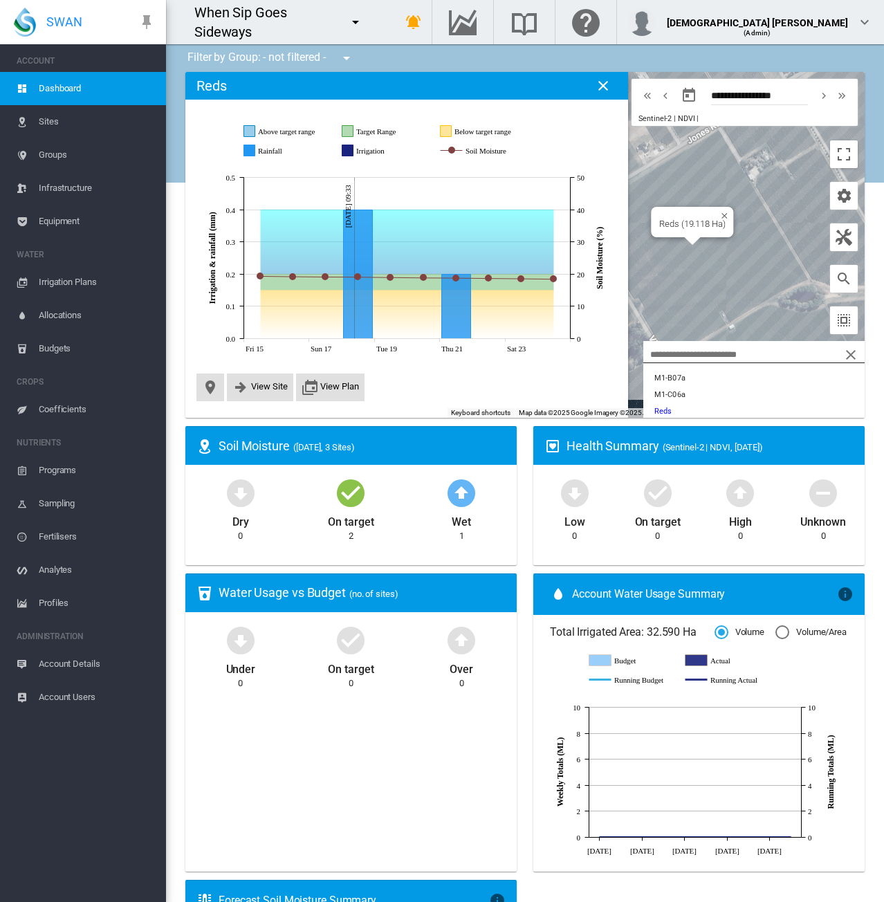
scroll to position [0, 0]
click at [599, 84] on md-icon "icon-close" at bounding box center [603, 86] width 17 height 17
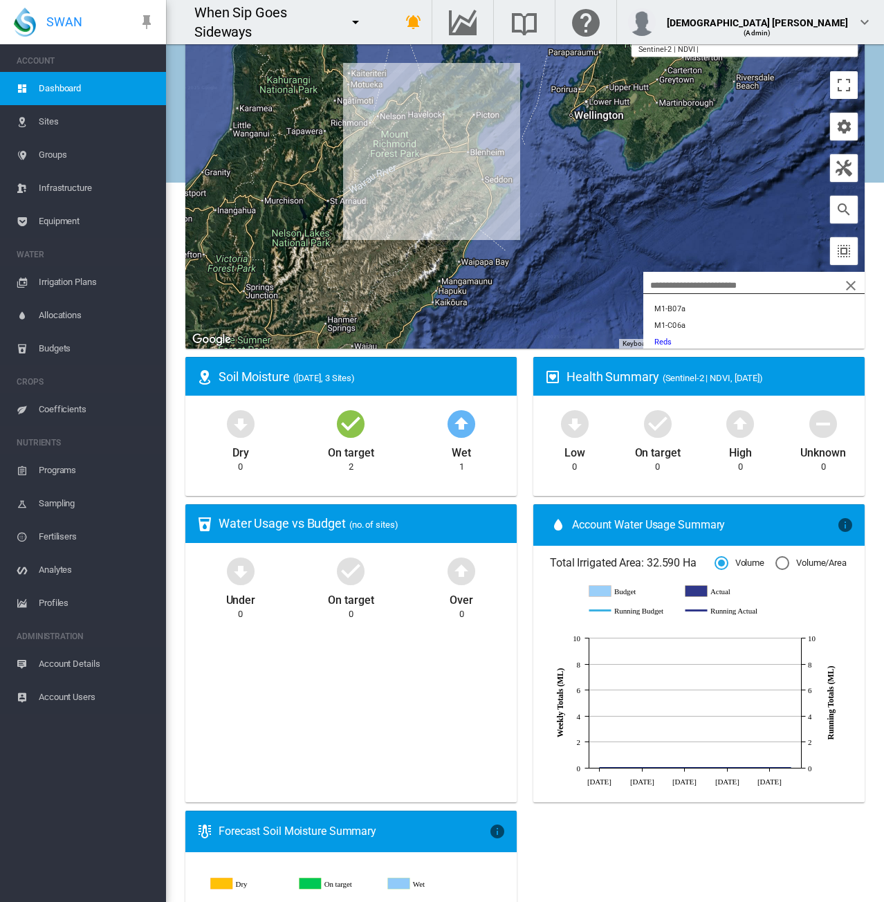
scroll to position [26, 0]
click at [685, 333] on button "Sav Blanc" at bounding box center [754, 333] width 221 height 17
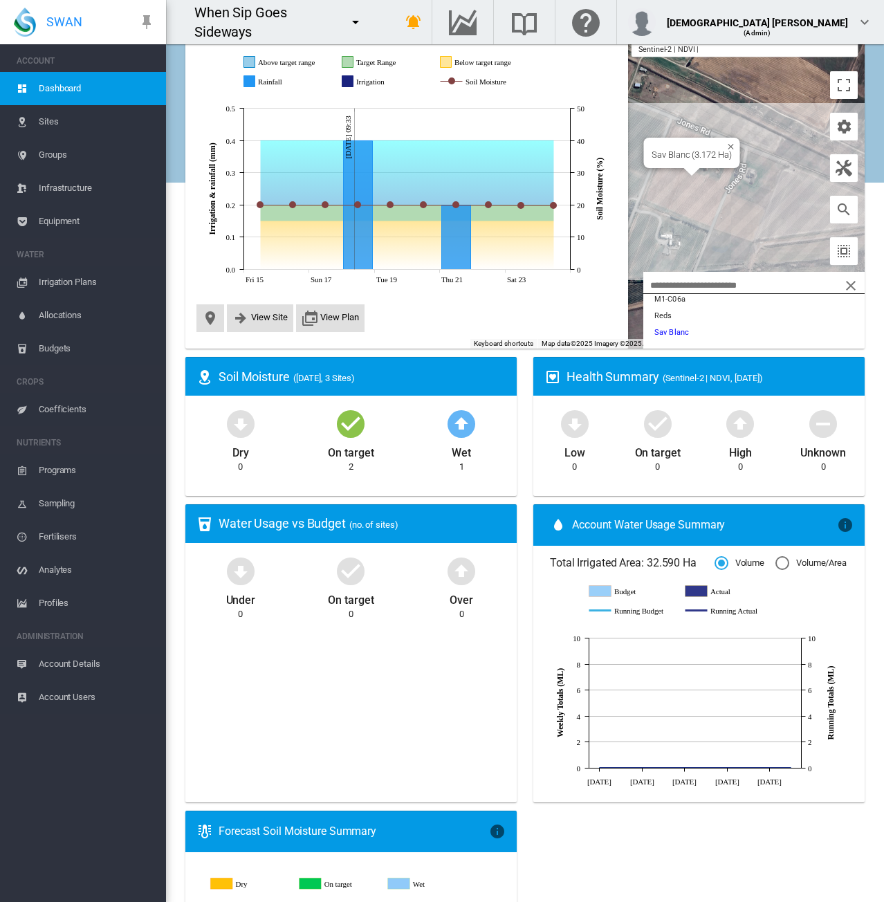
scroll to position [28, 0]
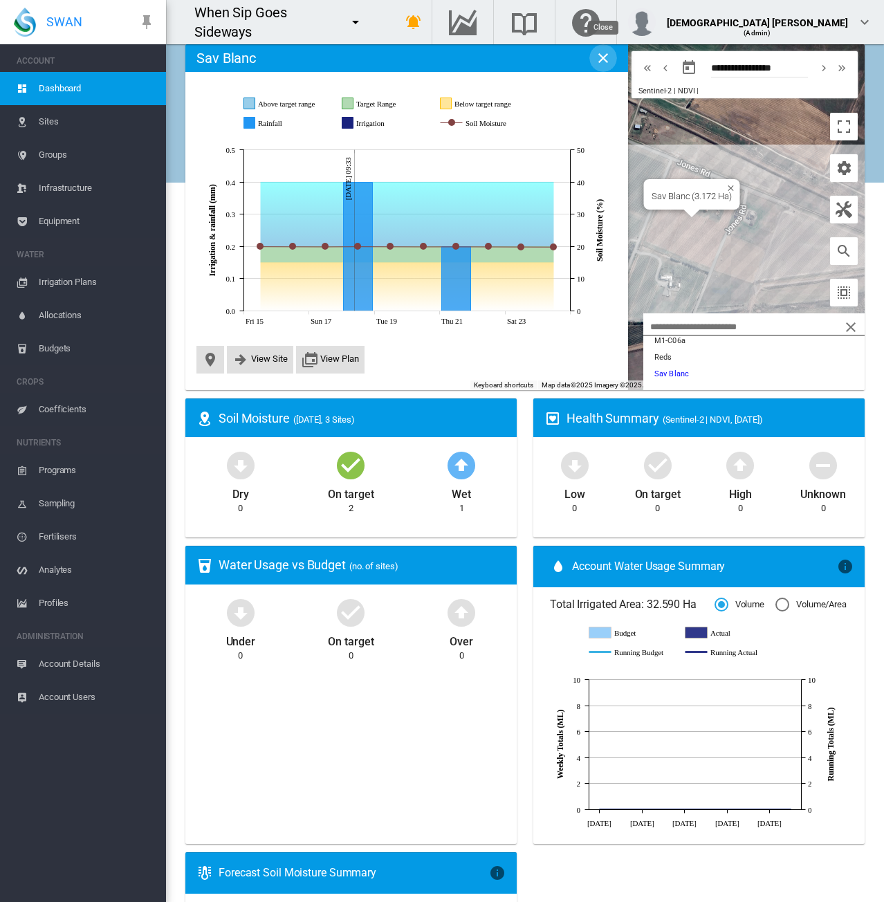
click at [608, 53] on md-icon "icon-close" at bounding box center [603, 58] width 17 height 17
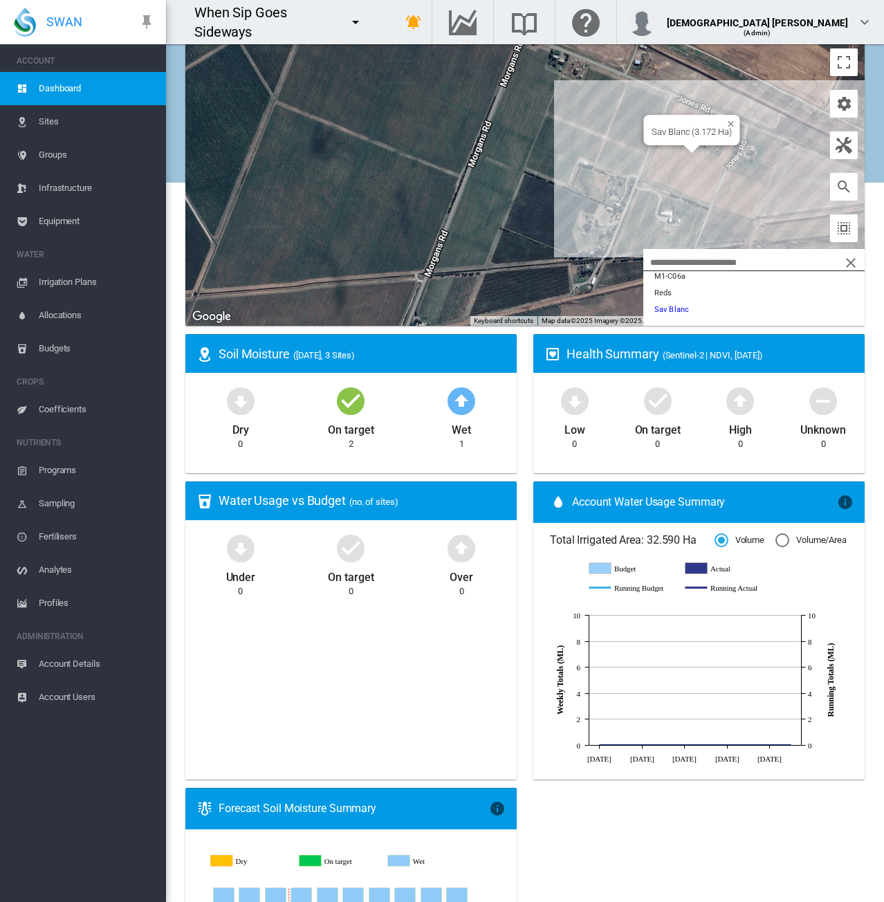
scroll to position [0, 0]
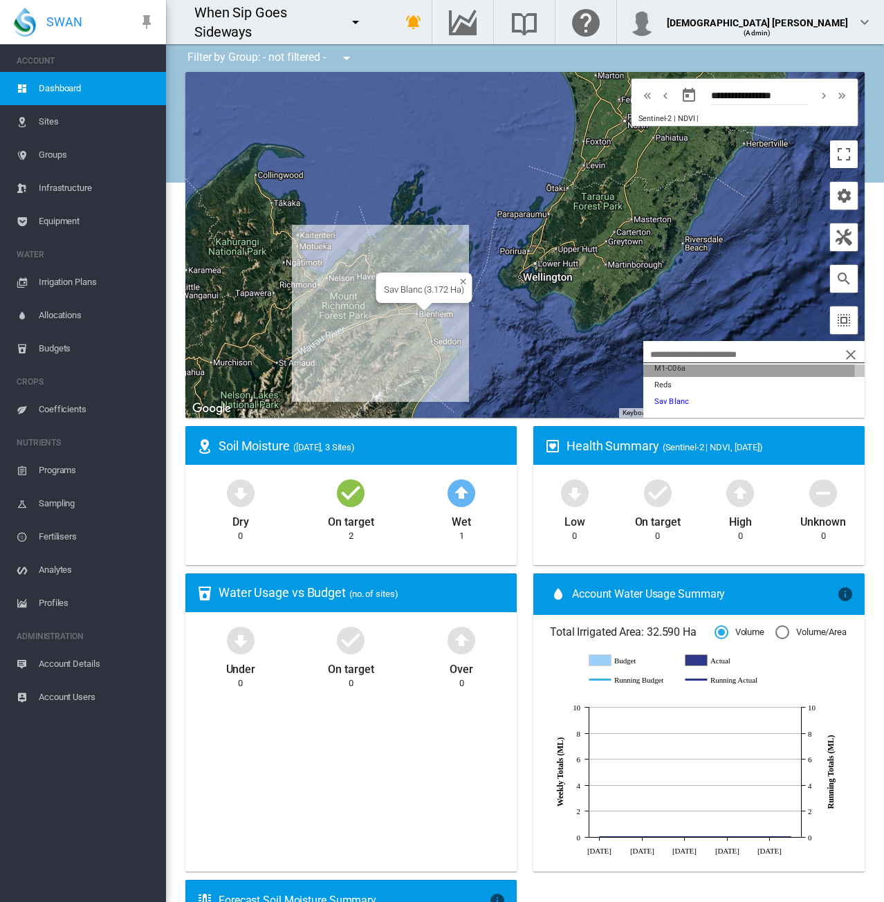
click at [671, 370] on button "M1-C06a" at bounding box center [754, 369] width 221 height 17
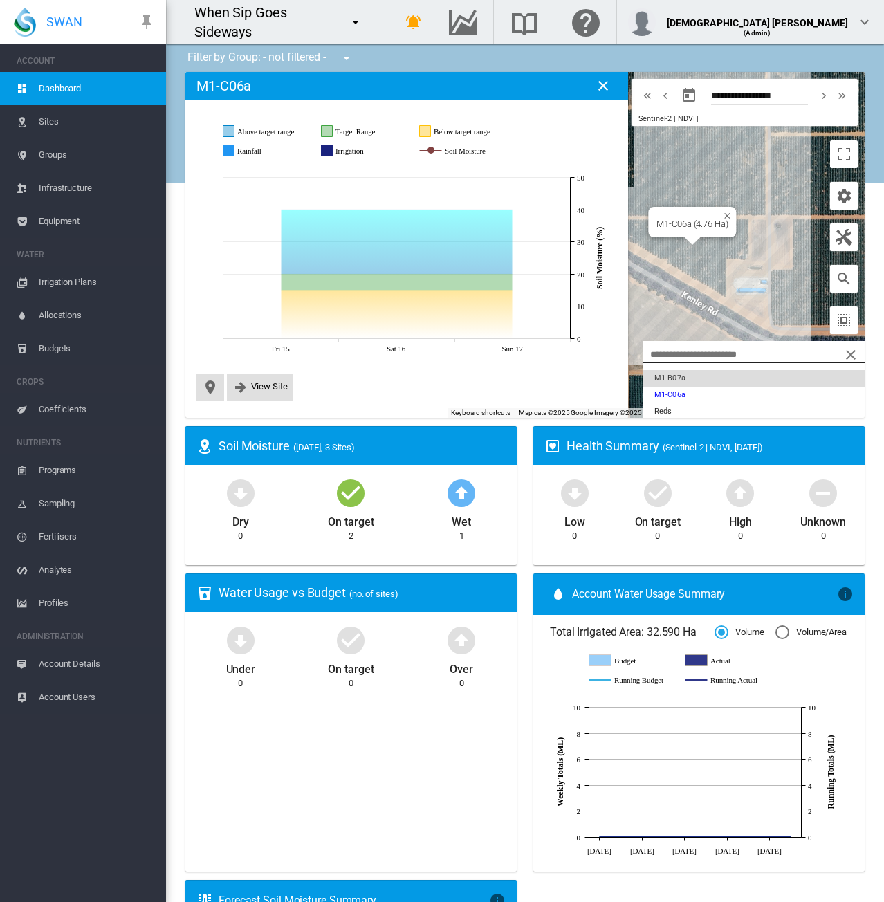
click at [721, 380] on button "M1-B07a" at bounding box center [754, 378] width 221 height 17
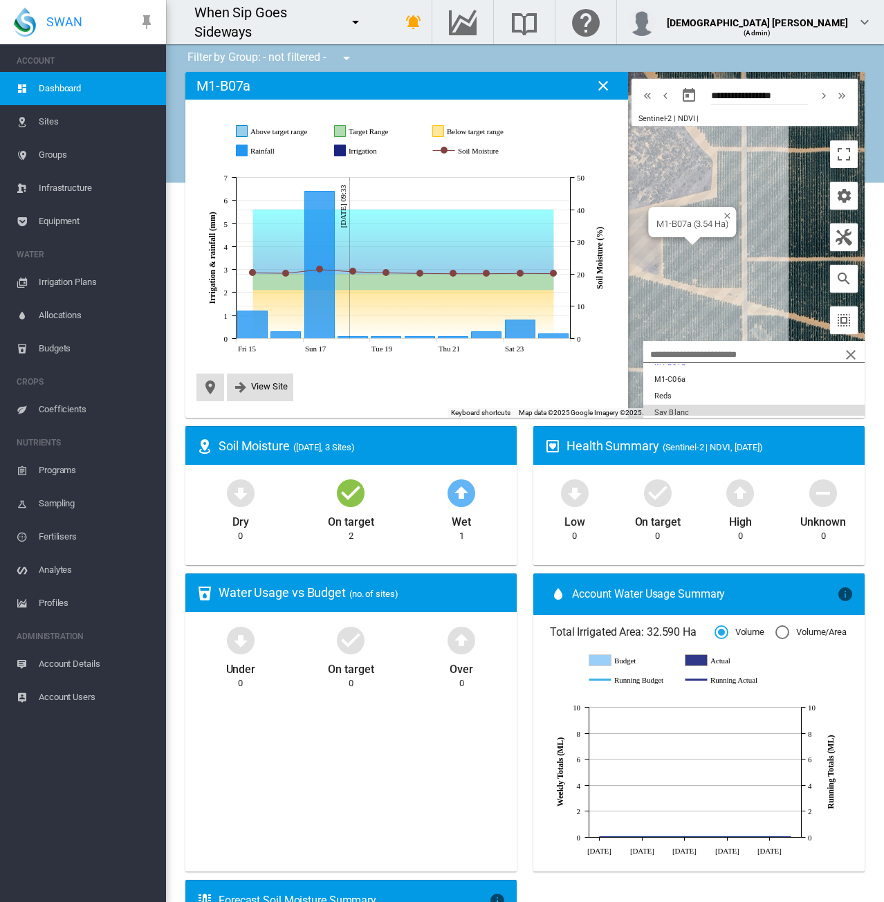
scroll to position [26, 0]
click at [33, 130] on link "Sites" at bounding box center [83, 121] width 166 height 33
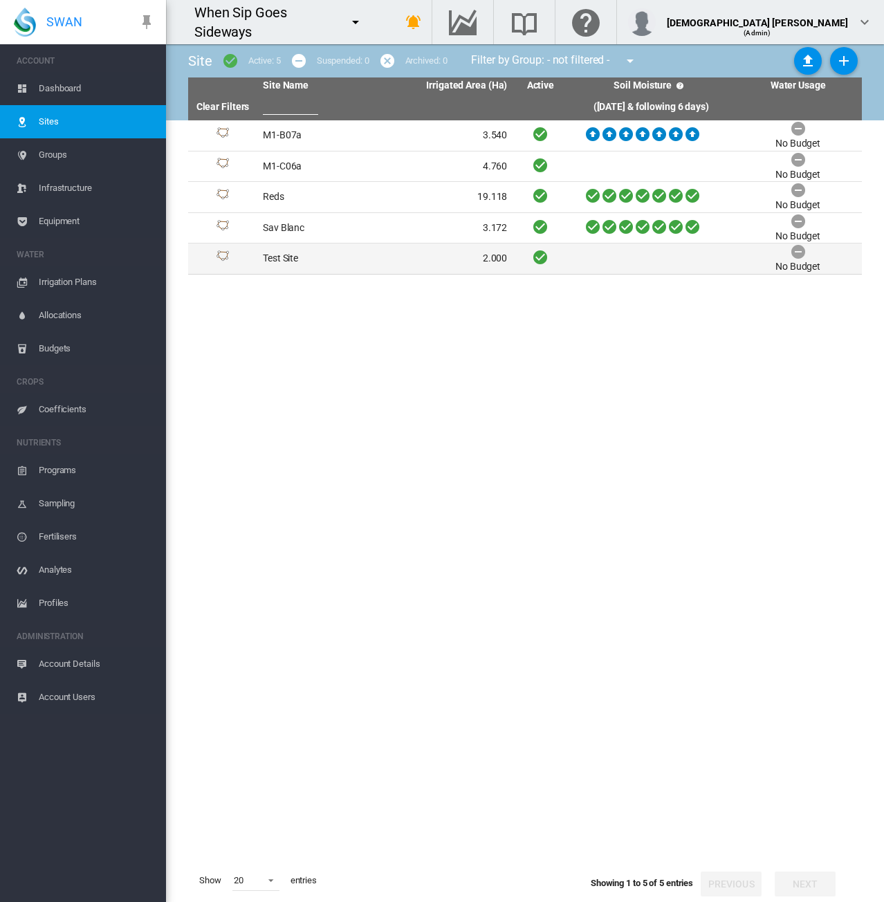
click at [348, 257] on td "Test Site" at bounding box center [321, 259] width 128 height 30
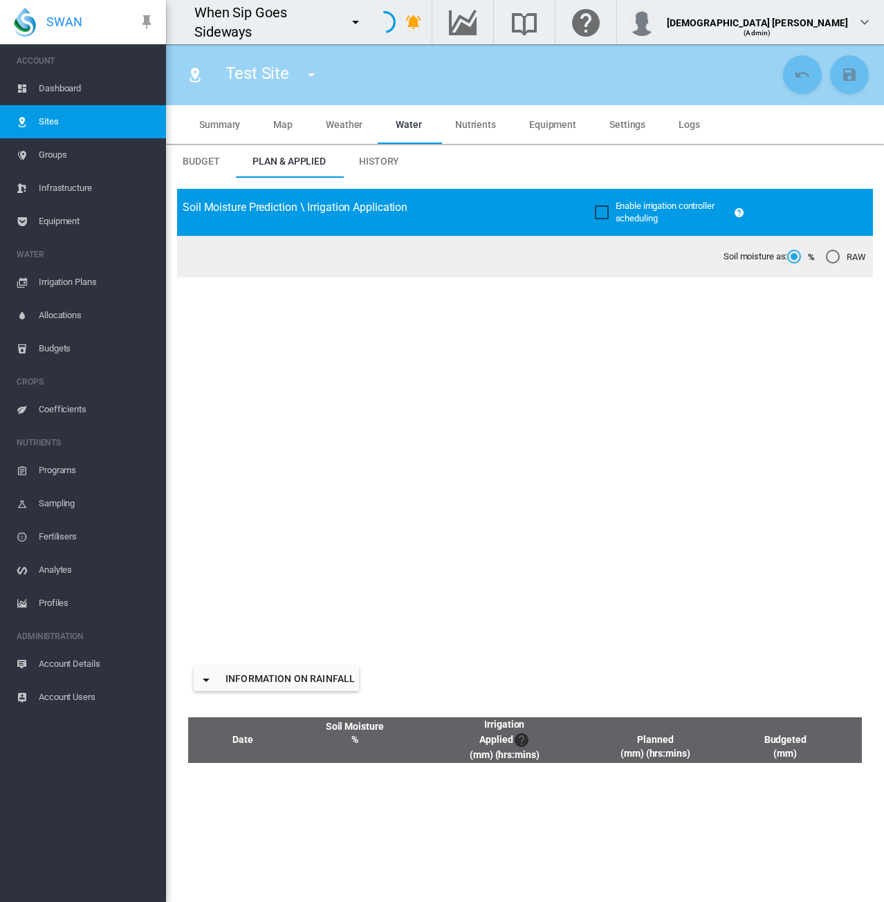
type input "*"
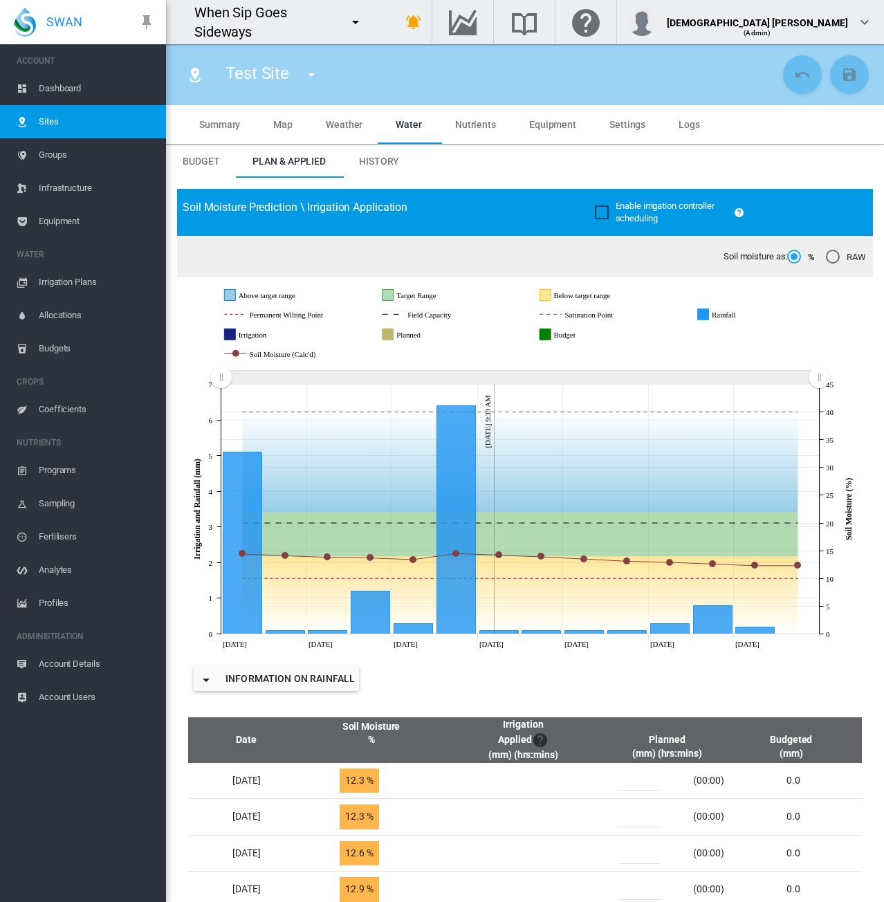
click at [50, 666] on span "Account Details" at bounding box center [97, 664] width 116 height 33
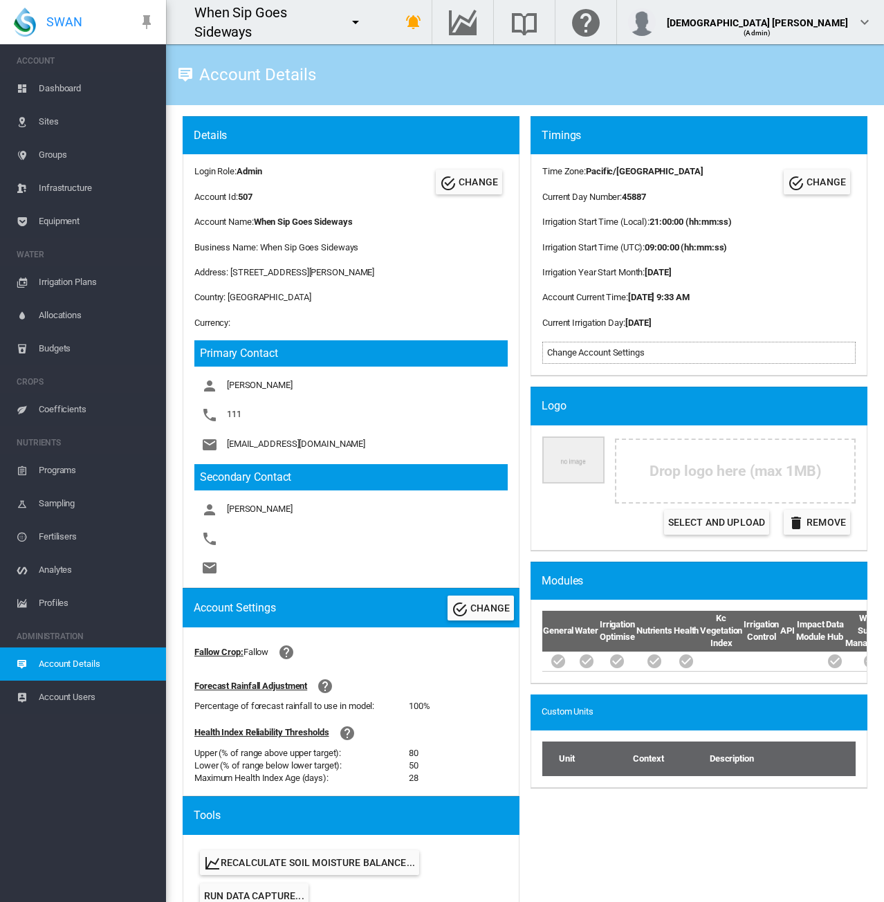
click at [63, 127] on span "Sites" at bounding box center [97, 121] width 116 height 33
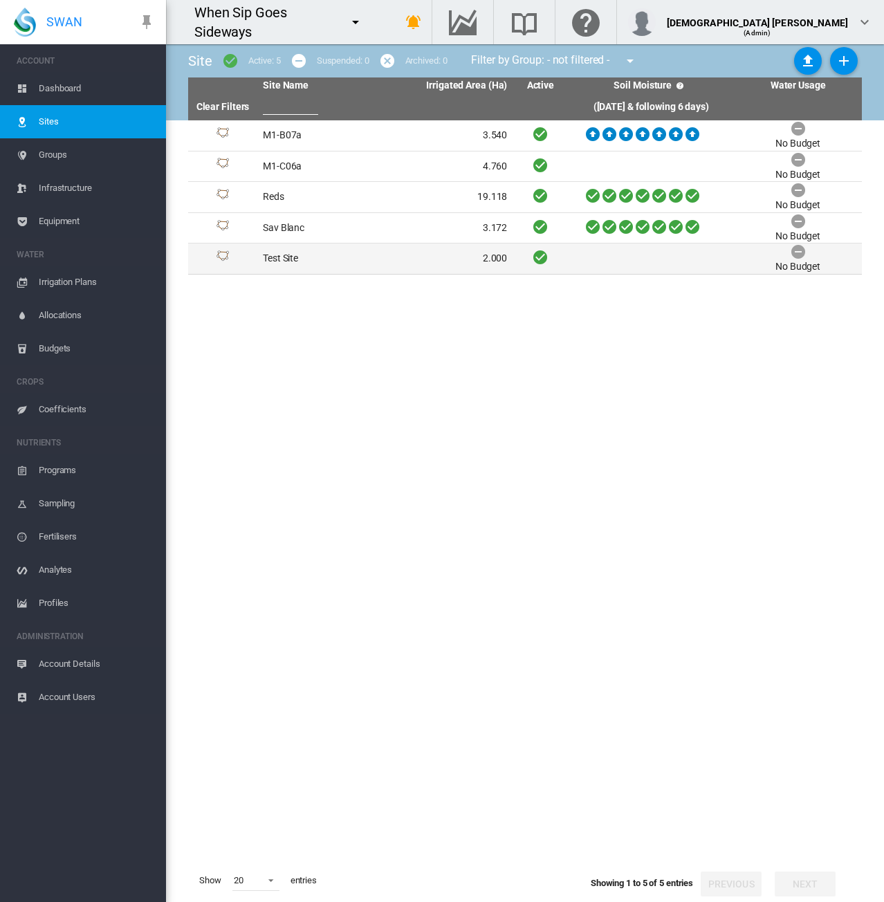
click at [376, 268] on td "Test Site" at bounding box center [321, 259] width 128 height 30
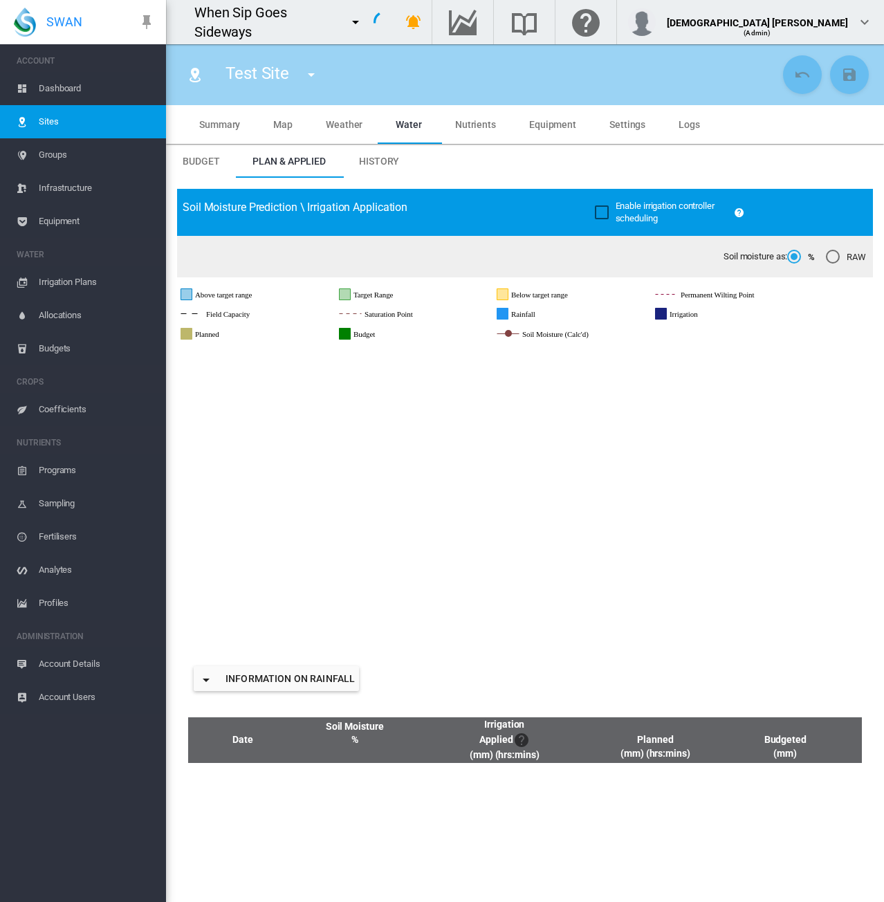
click at [281, 126] on span "Map" at bounding box center [282, 124] width 19 height 11
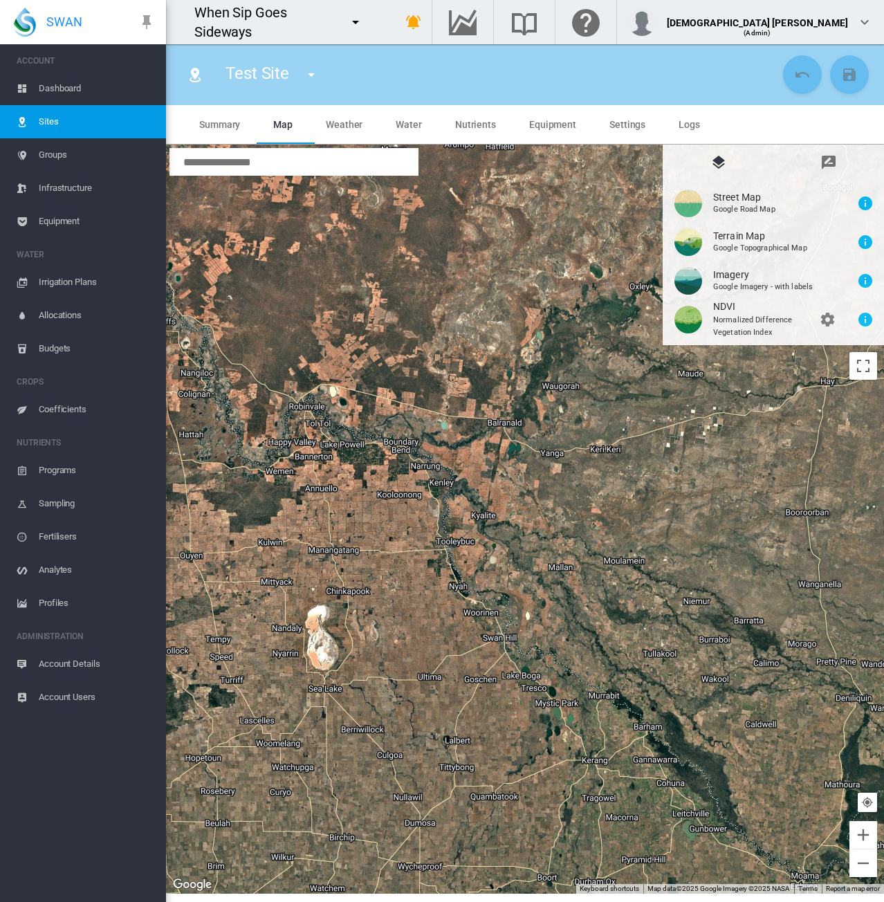
click at [66, 122] on span "Sites" at bounding box center [97, 121] width 116 height 33
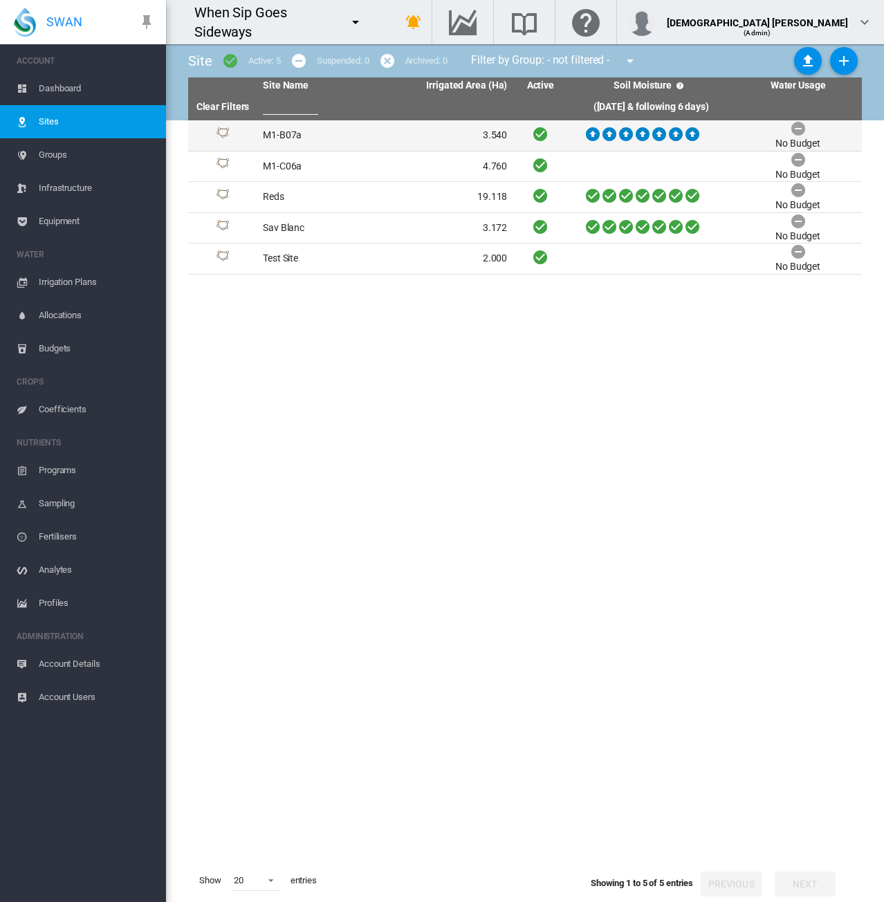
click at [335, 134] on td "M1-B07a" at bounding box center [321, 135] width 128 height 30
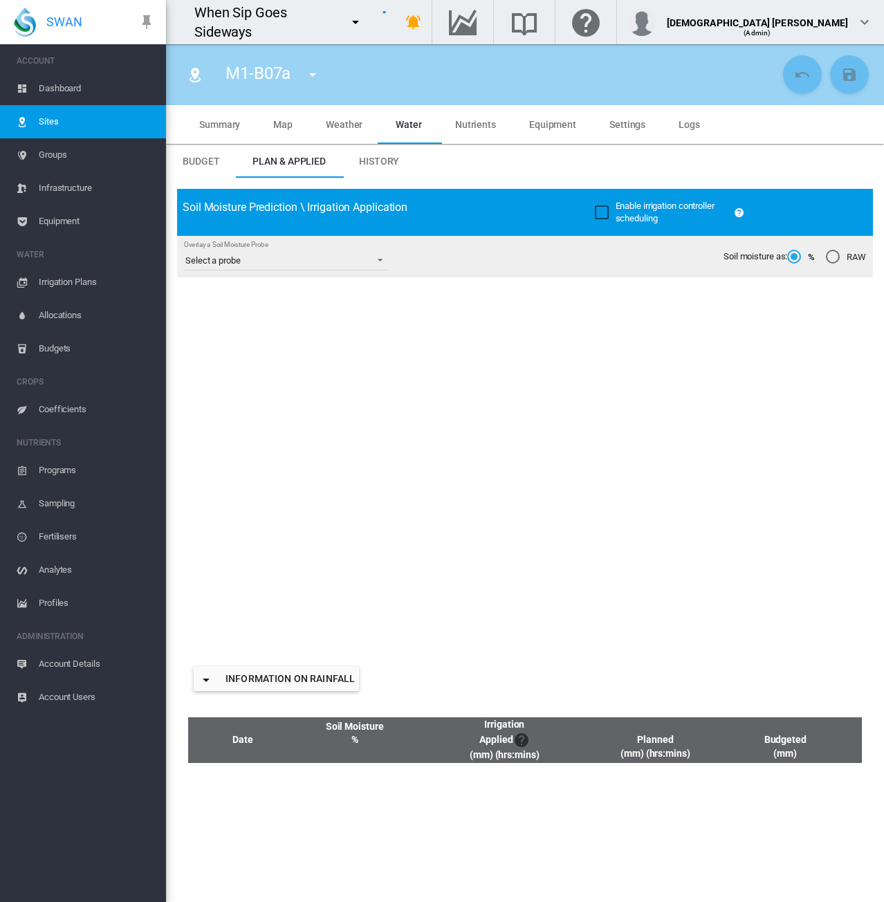
type input "****"
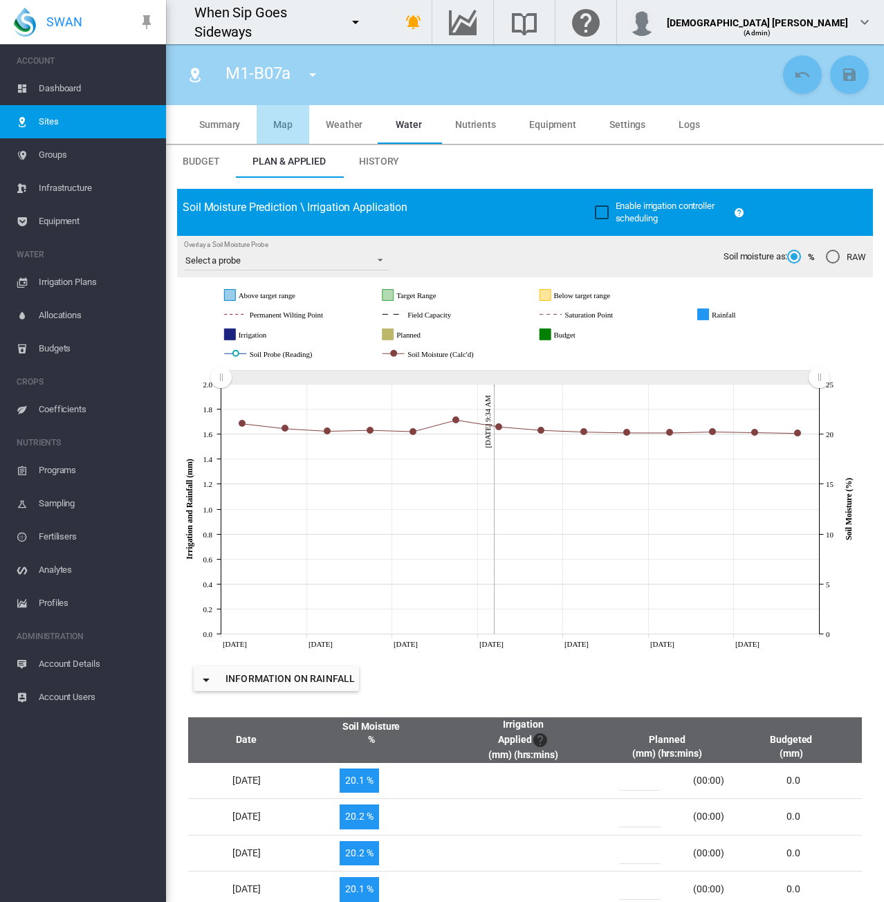
click at [281, 127] on span "Map" at bounding box center [282, 124] width 19 height 11
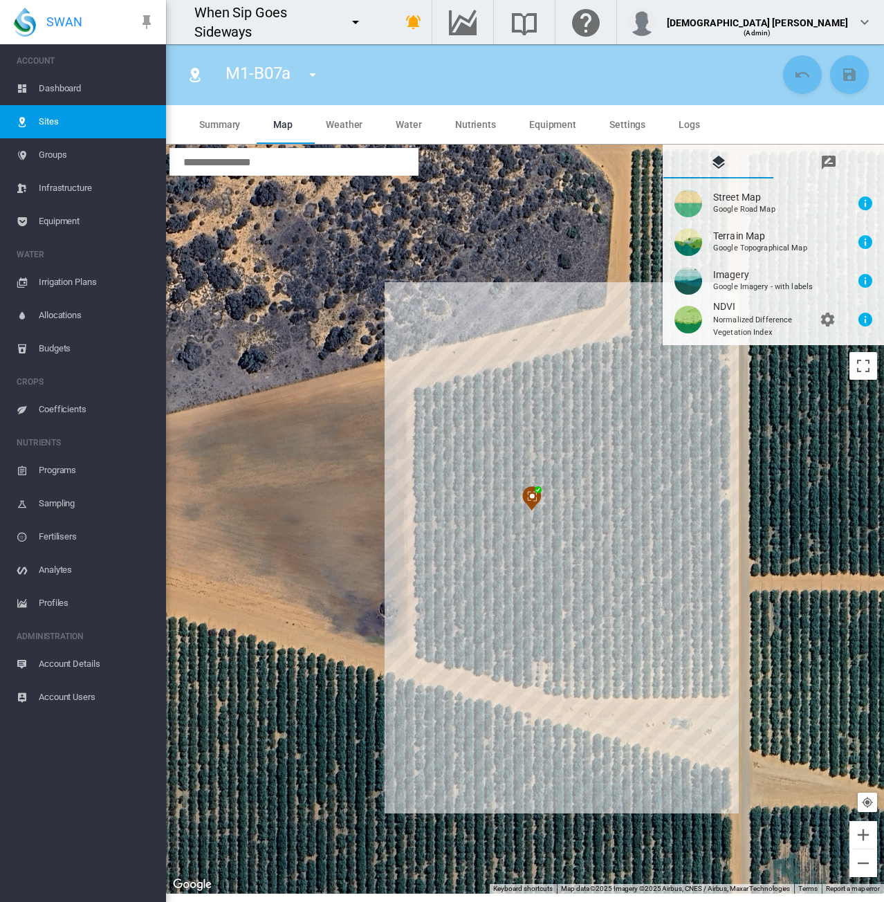
click at [536, 485] on div "To navigate, press the arrow keys." at bounding box center [525, 520] width 718 height 750
click at [69, 222] on span "Equipment" at bounding box center [97, 221] width 116 height 33
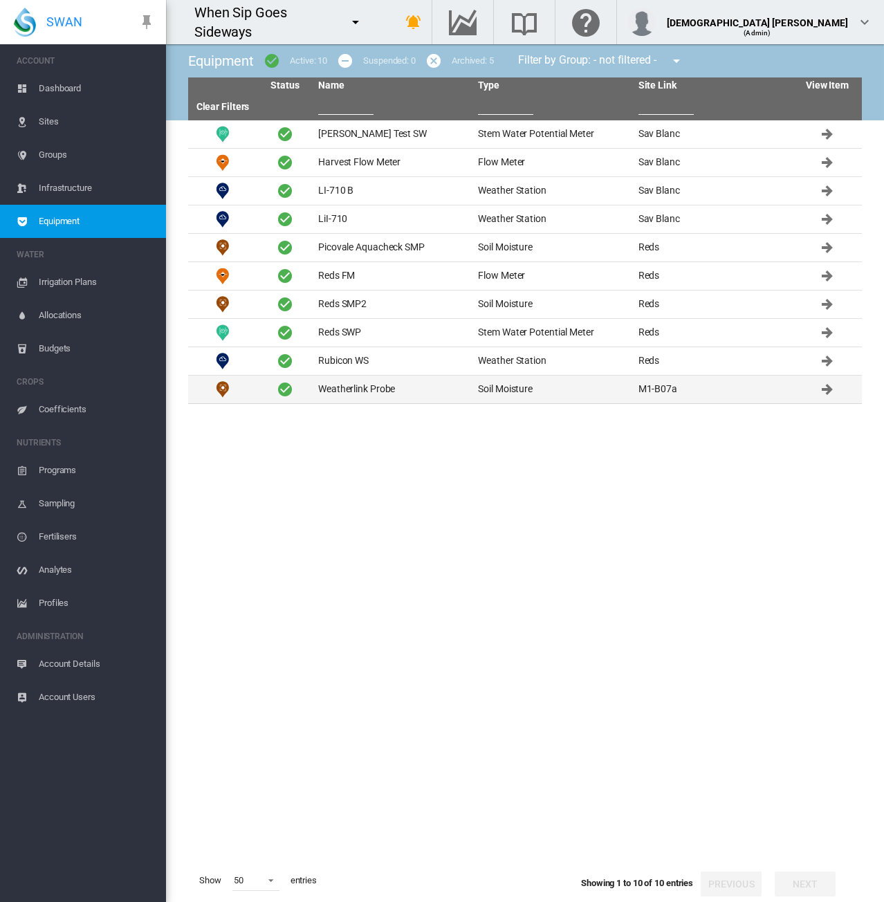
click at [440, 388] on td "Weatherlink Probe" at bounding box center [393, 390] width 160 height 28
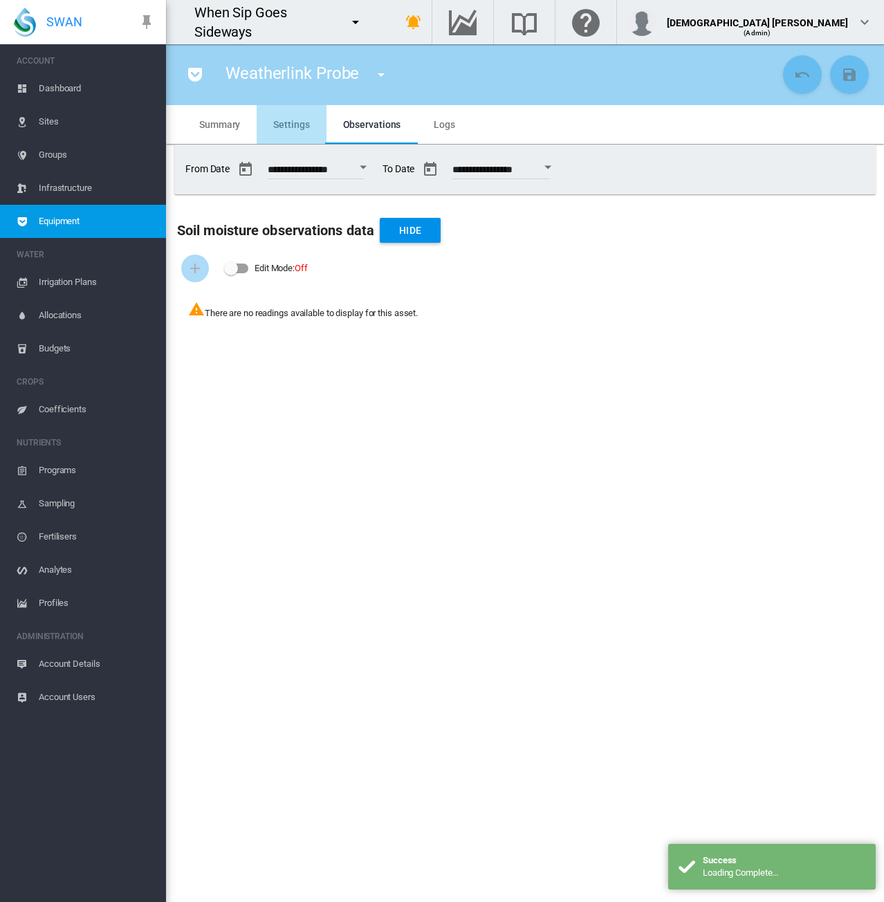
click at [296, 129] on span "Settings" at bounding box center [291, 124] width 36 height 11
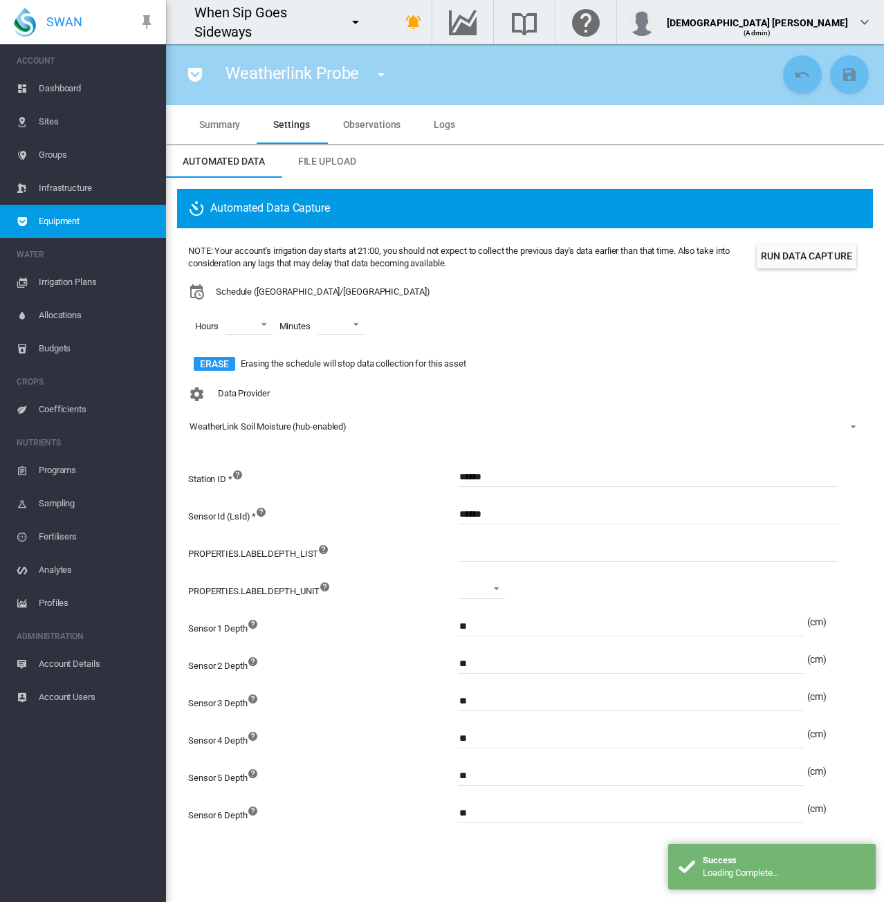
click at [379, 121] on span "Observations" at bounding box center [372, 124] width 58 height 11
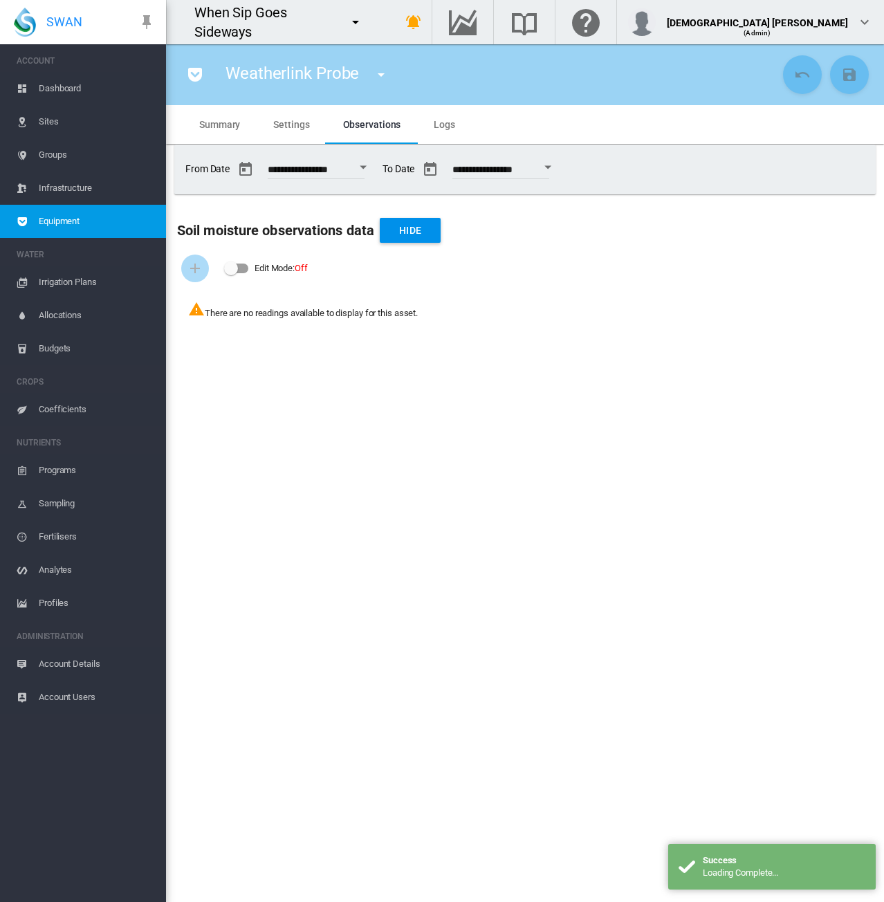
click at [73, 224] on span "Equipment" at bounding box center [97, 221] width 116 height 33
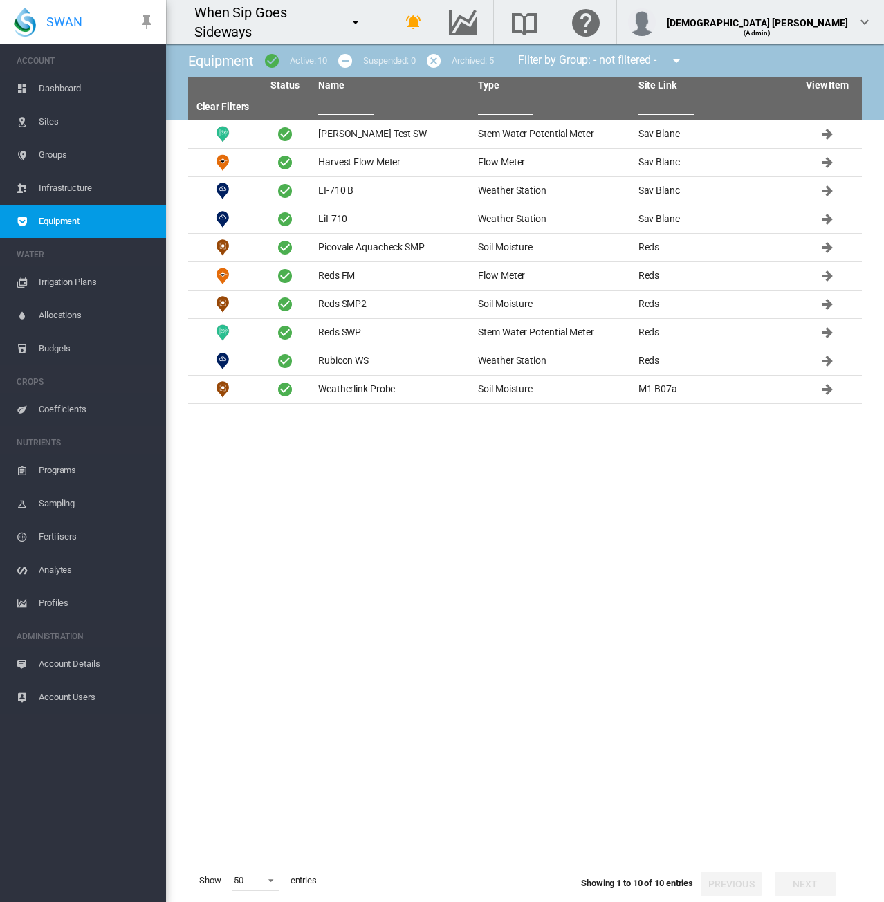
click at [71, 120] on span "Sites" at bounding box center [97, 121] width 116 height 33
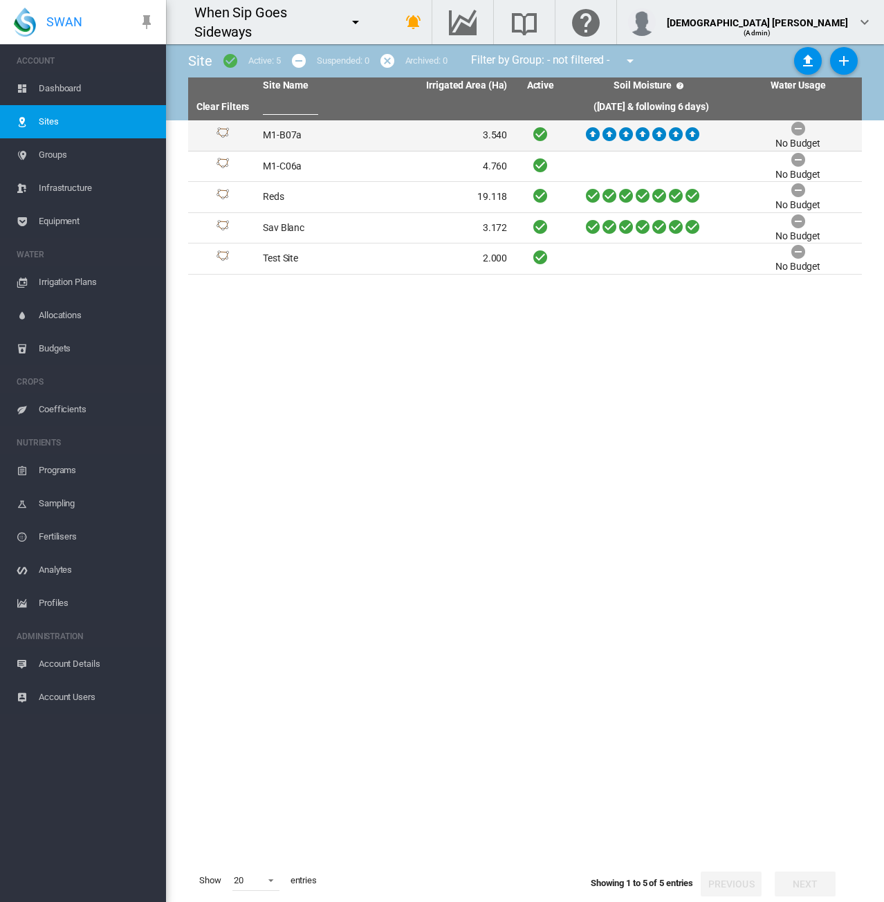
click at [315, 139] on td "M1-B07a" at bounding box center [321, 135] width 128 height 30
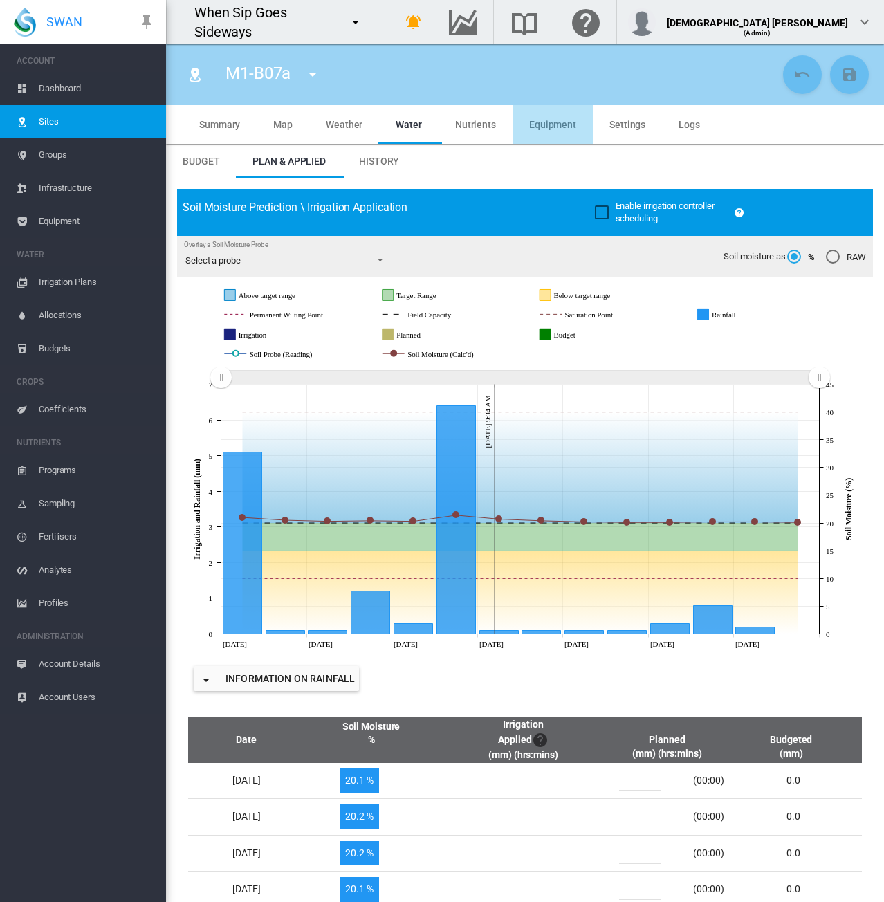
click at [550, 124] on span "Equipment" at bounding box center [552, 124] width 47 height 11
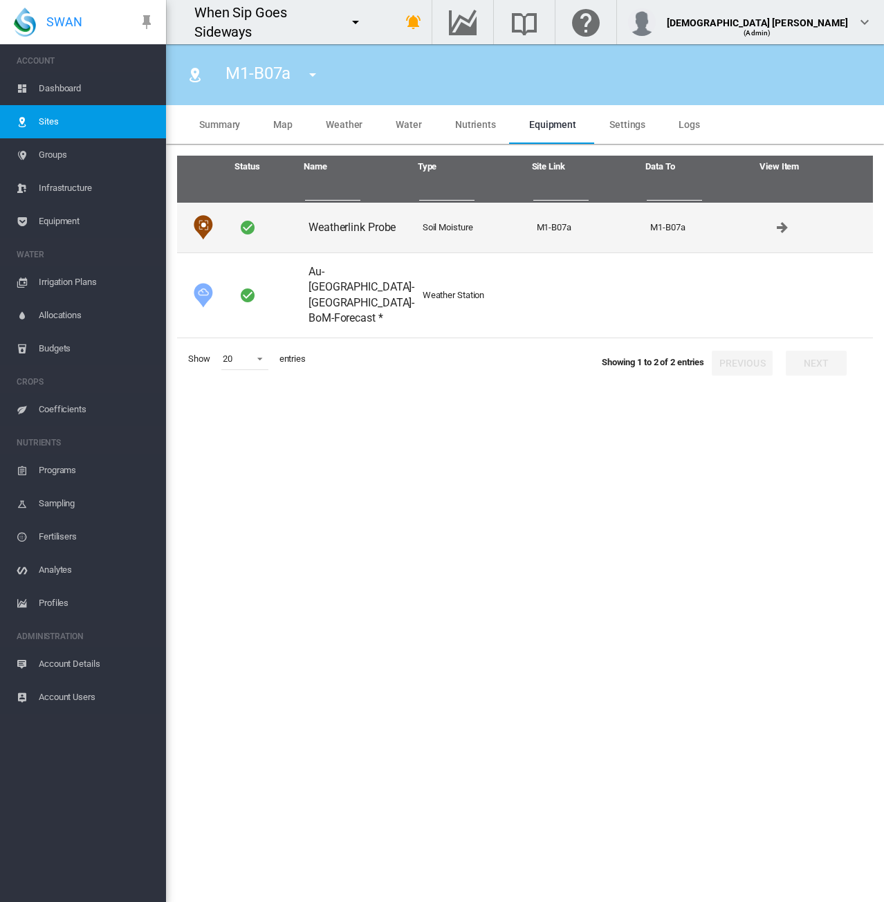
click at [352, 227] on td "Weatherlink Probe" at bounding box center [360, 228] width 114 height 50
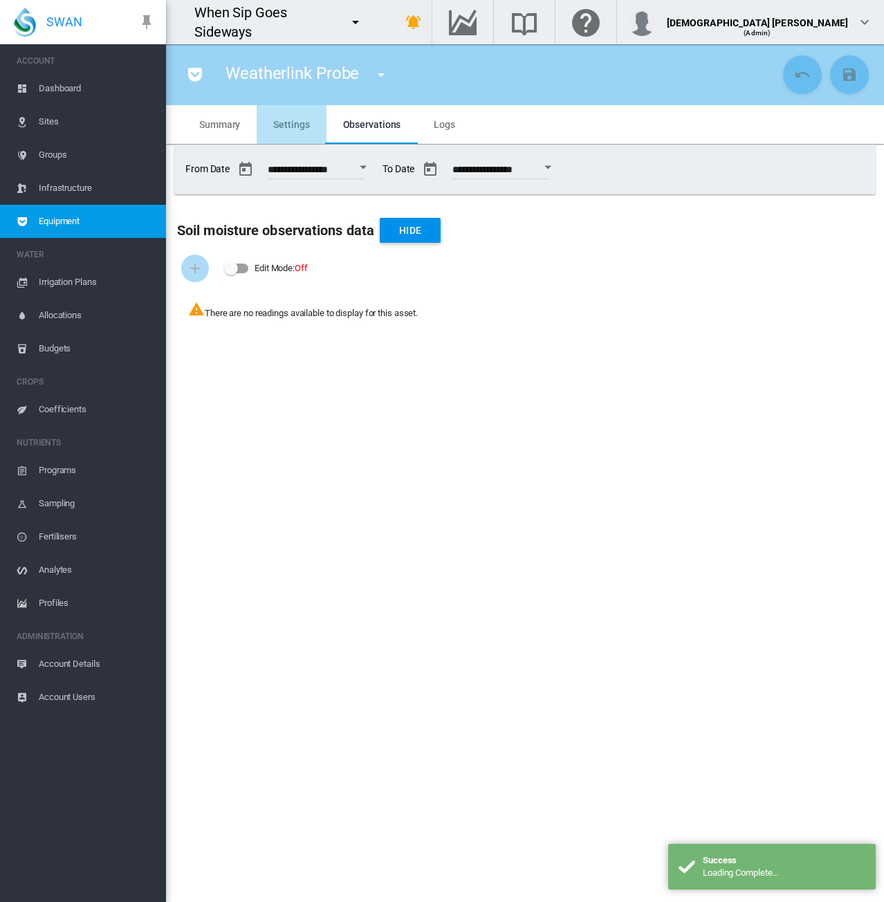
click at [289, 117] on md-tab-item "Settings" at bounding box center [291, 124] width 69 height 39
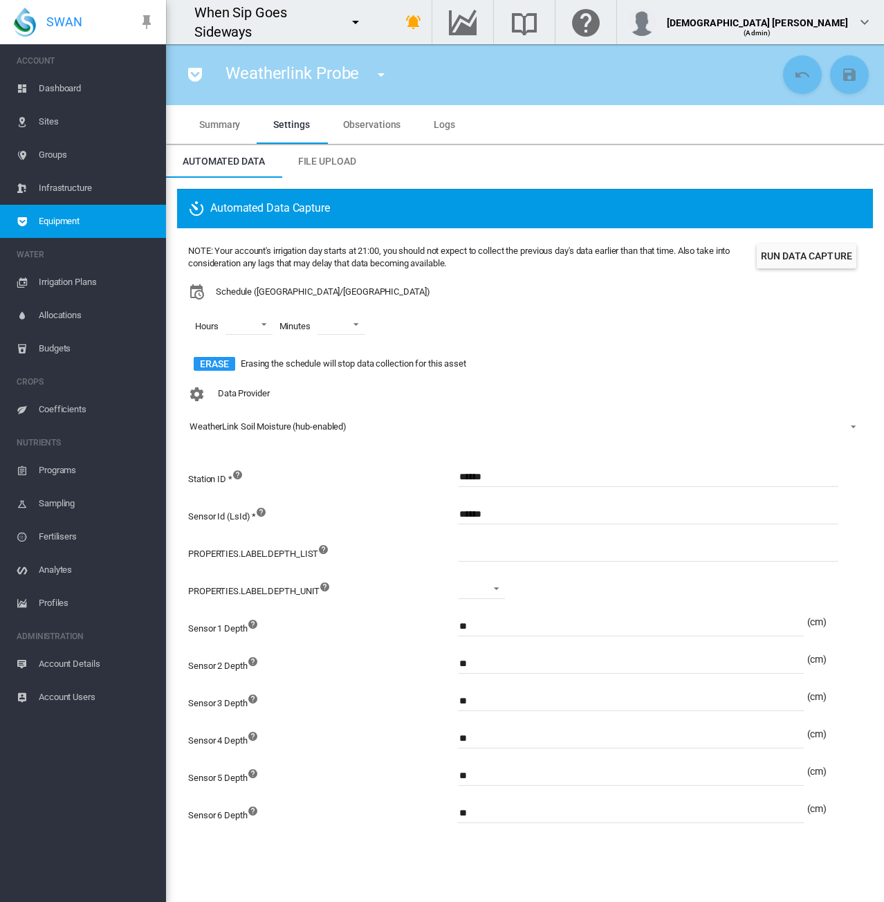
click at [377, 132] on md-tab-item "Observations" at bounding box center [372, 124] width 91 height 39
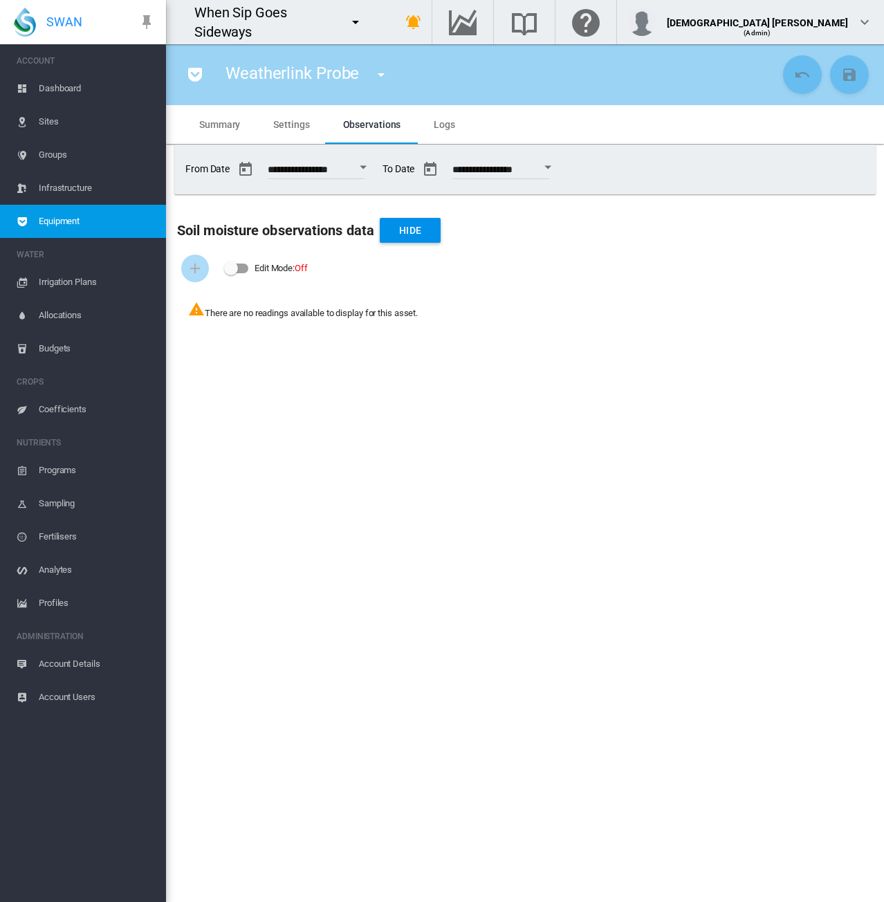
click at [374, 171] on button "Open calendar" at bounding box center [363, 167] width 25 height 25
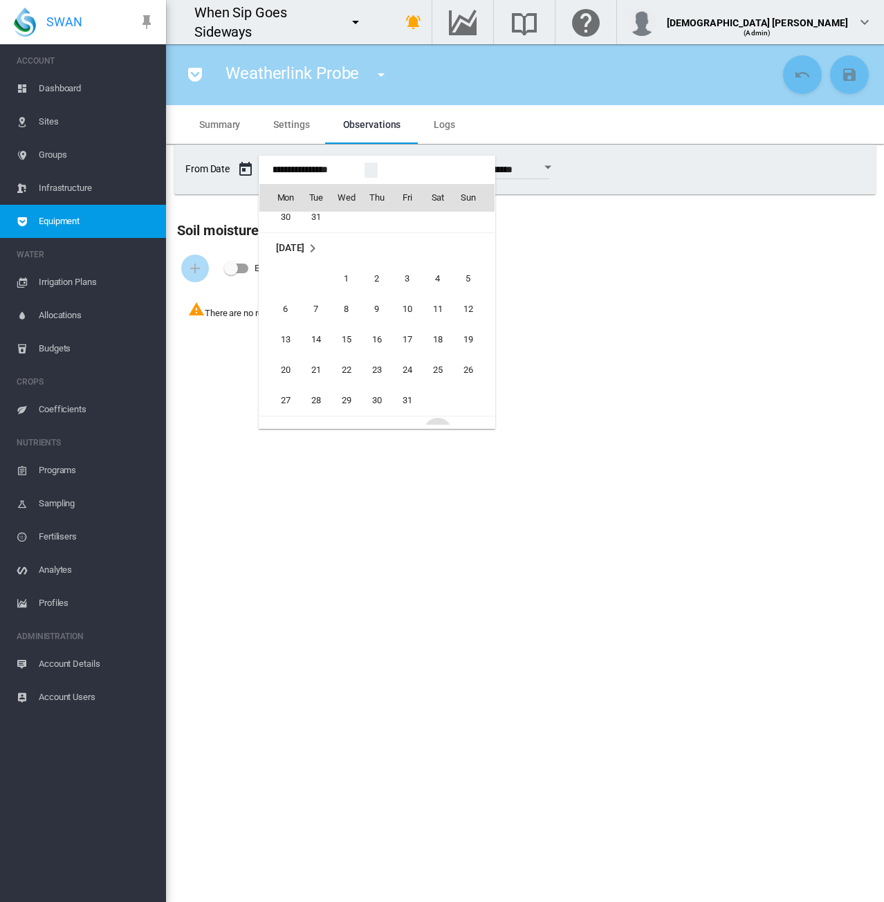
scroll to position [32984, 0]
click at [348, 286] on span "1" at bounding box center [347, 286] width 28 height 28
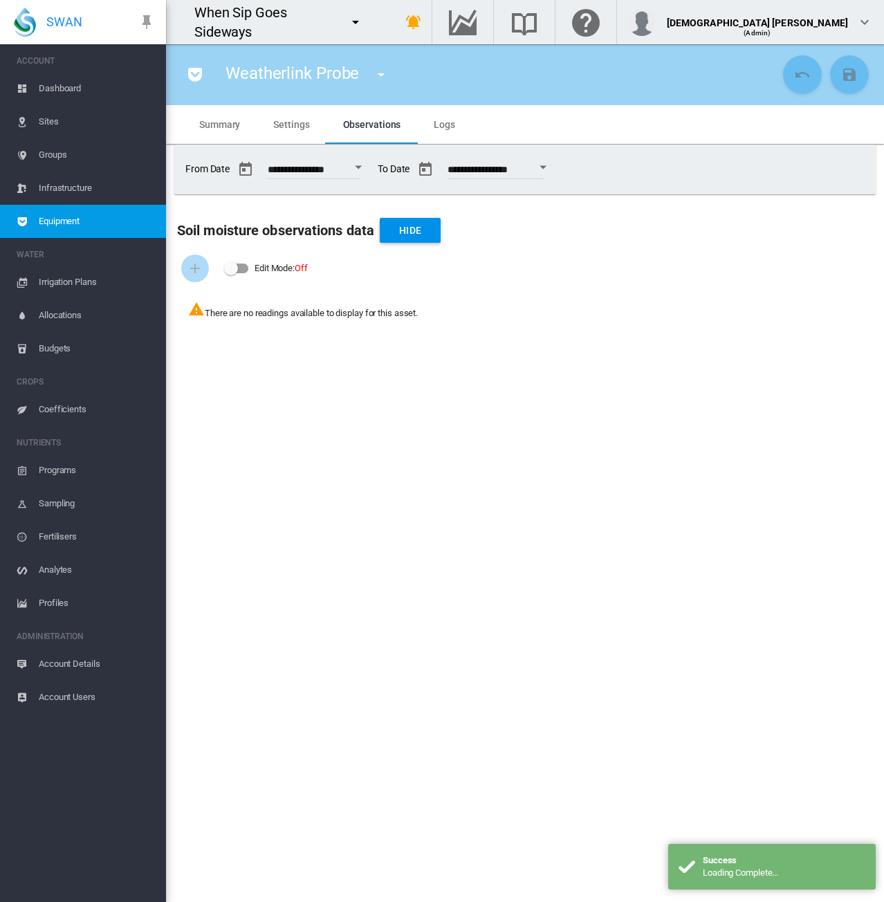
click at [367, 167] on button "Open calendar" at bounding box center [358, 167] width 25 height 25
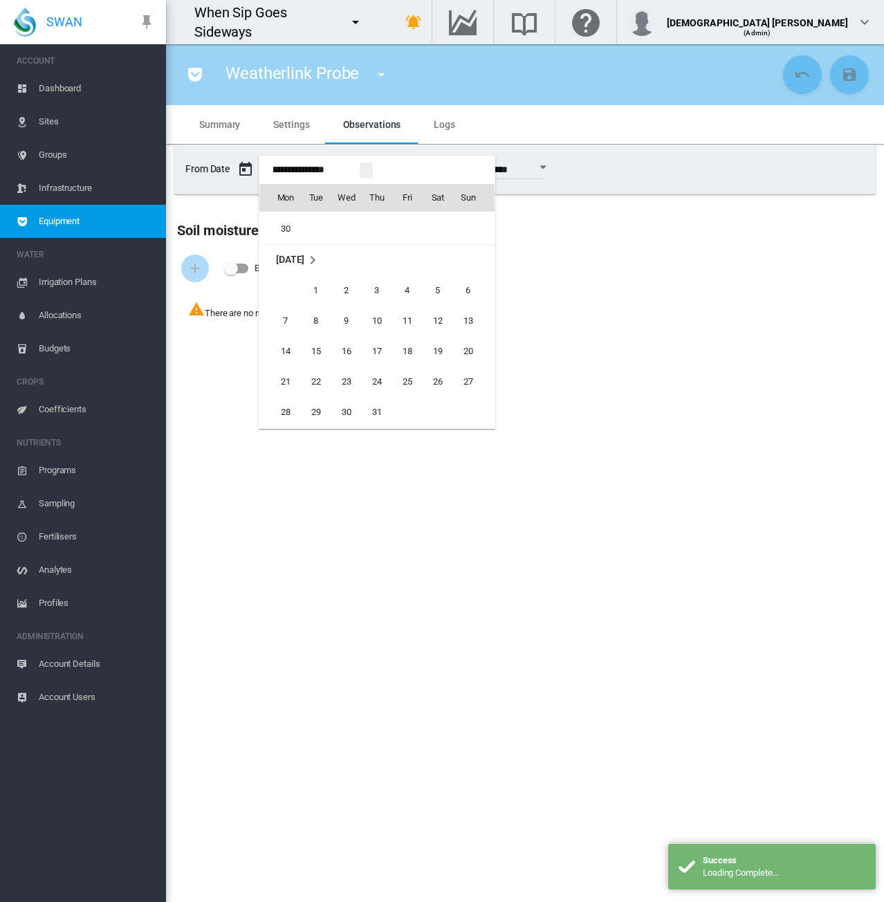
scroll to position [32389, 0]
click at [311, 328] on span "1" at bounding box center [316, 331] width 28 height 28
type input "**********"
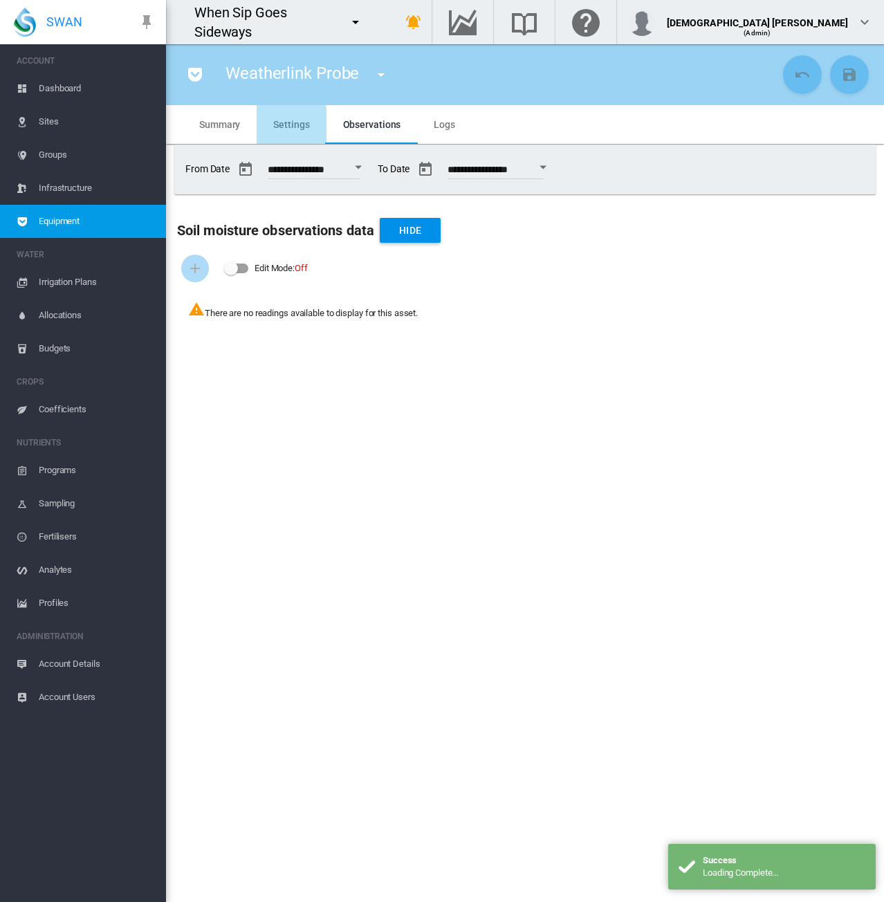
click at [283, 131] on md-tab-item "Settings" at bounding box center [291, 124] width 69 height 39
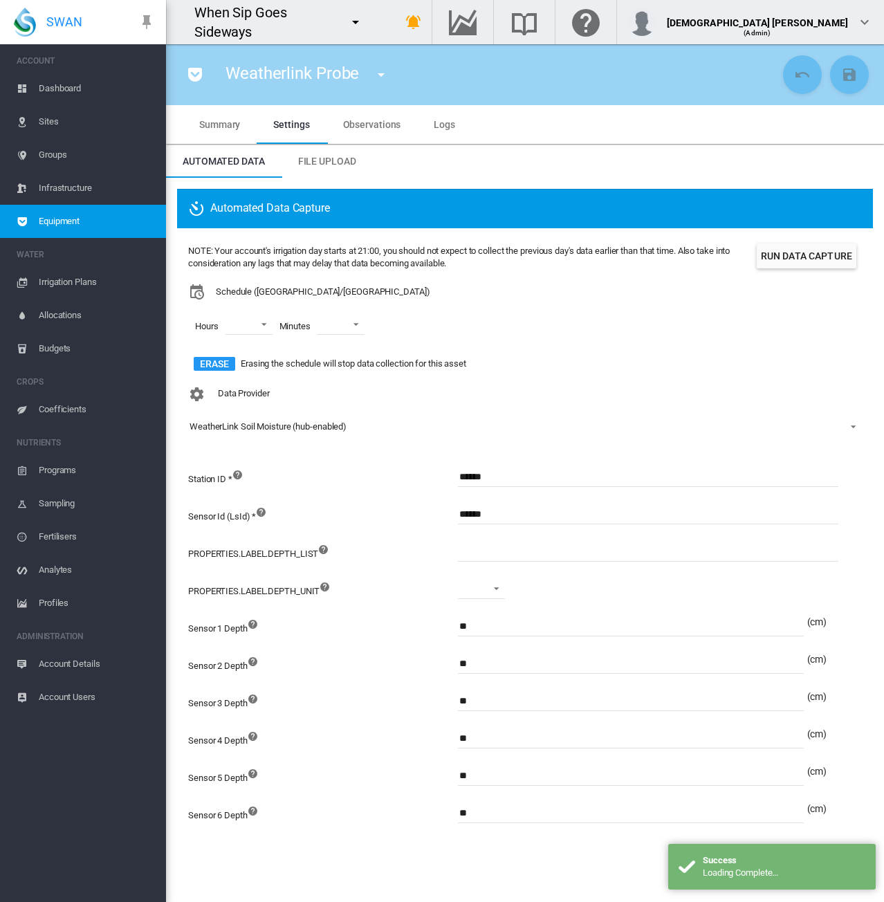
click at [266, 430] on div "WeatherLink Soil Moisture (hub-enabled)" at bounding box center [268, 426] width 157 height 10
click at [80, 655] on md-backdrop at bounding box center [442, 451] width 884 height 902
click at [79, 664] on span "Account Details" at bounding box center [97, 664] width 116 height 33
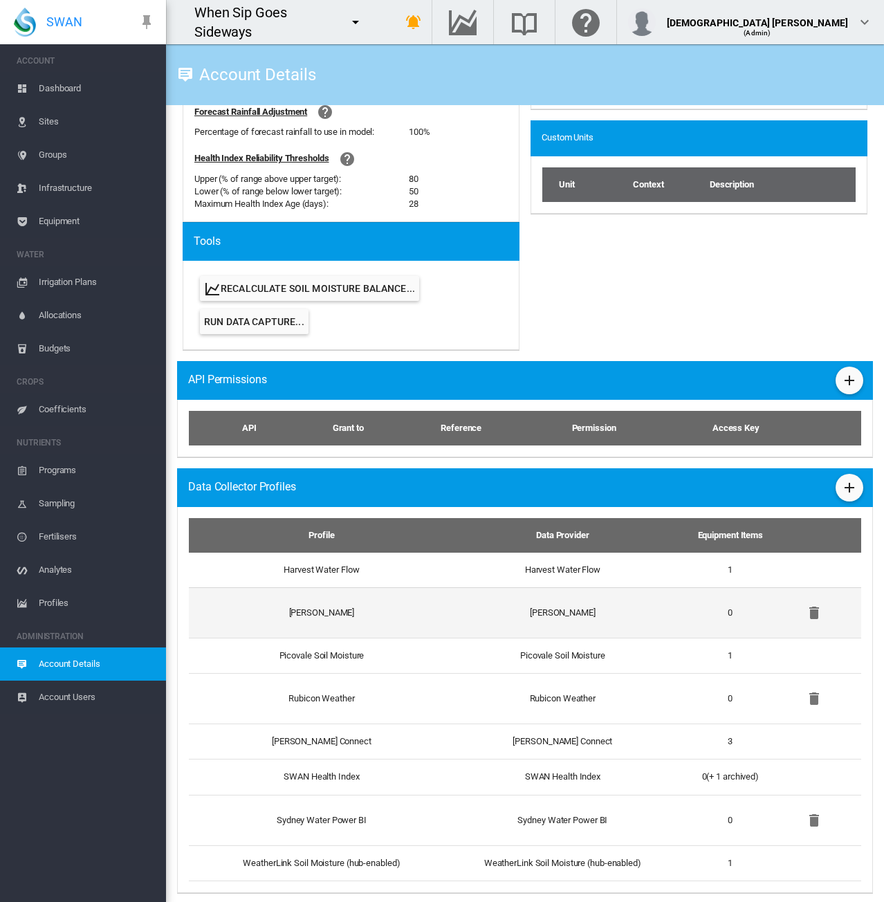
scroll to position [584, 0]
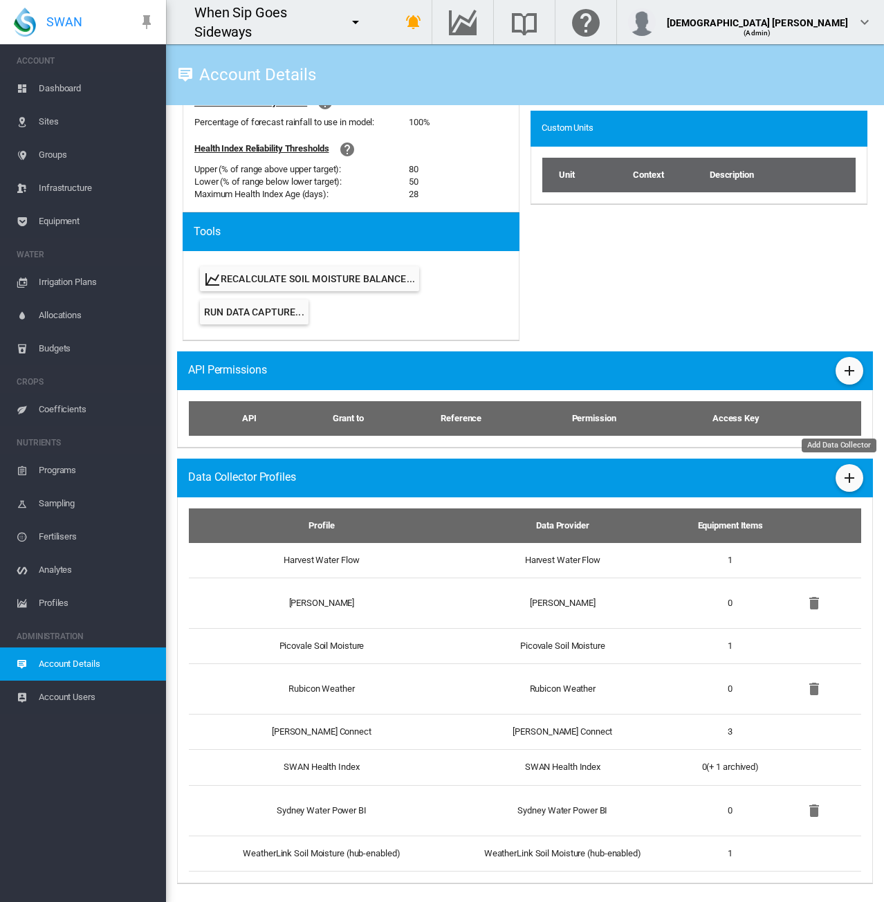
click at [842, 481] on md-icon "icon-plus" at bounding box center [850, 478] width 17 height 17
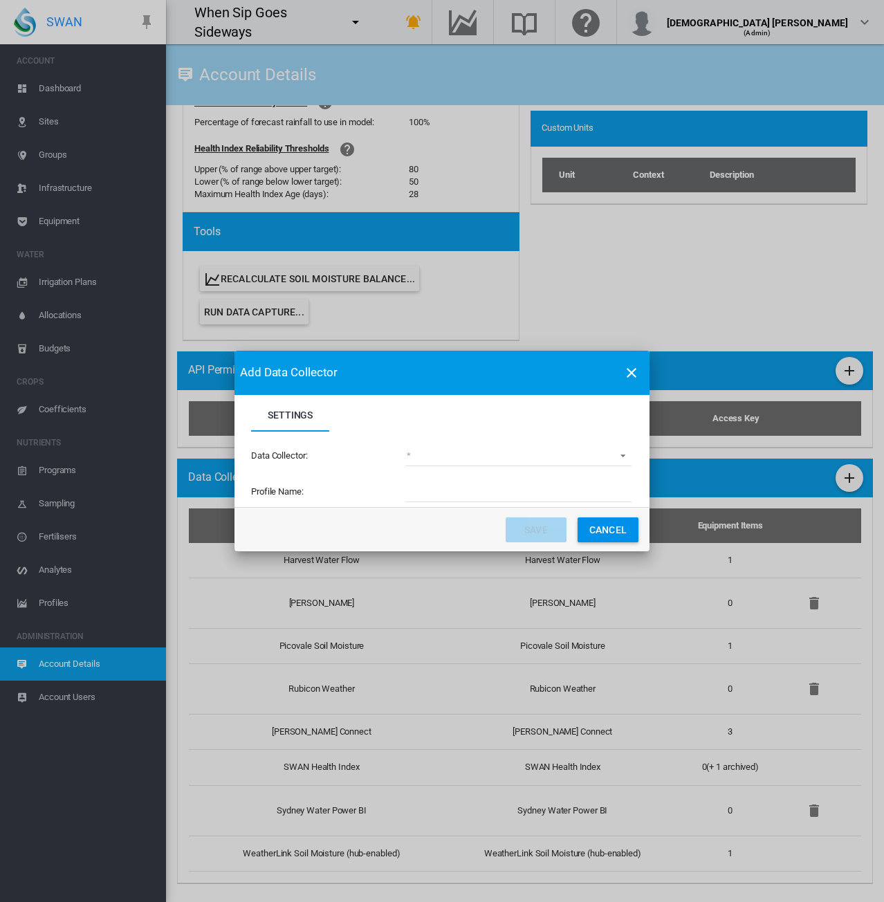
click at [451, 460] on md-select "(deprecated) Toro Lynx Course By Station Adcon Soil Moisture Aquacheck Soil Moi…" at bounding box center [519, 456] width 226 height 21
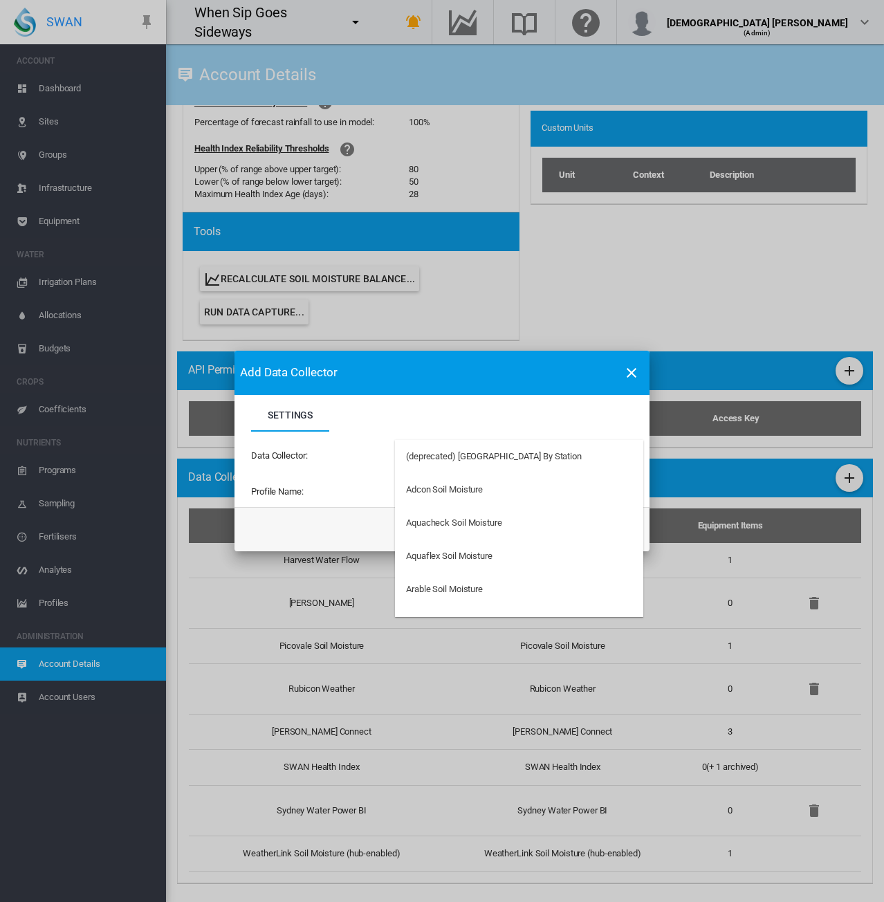
type md-option "34"
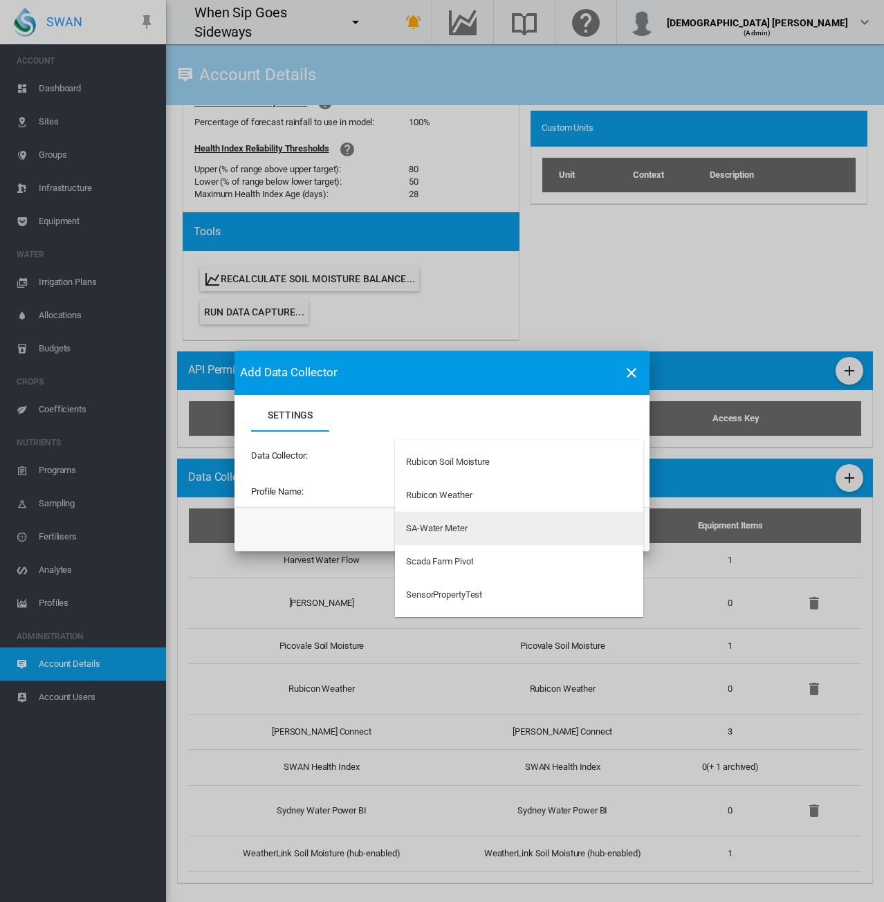
type md-option "33"
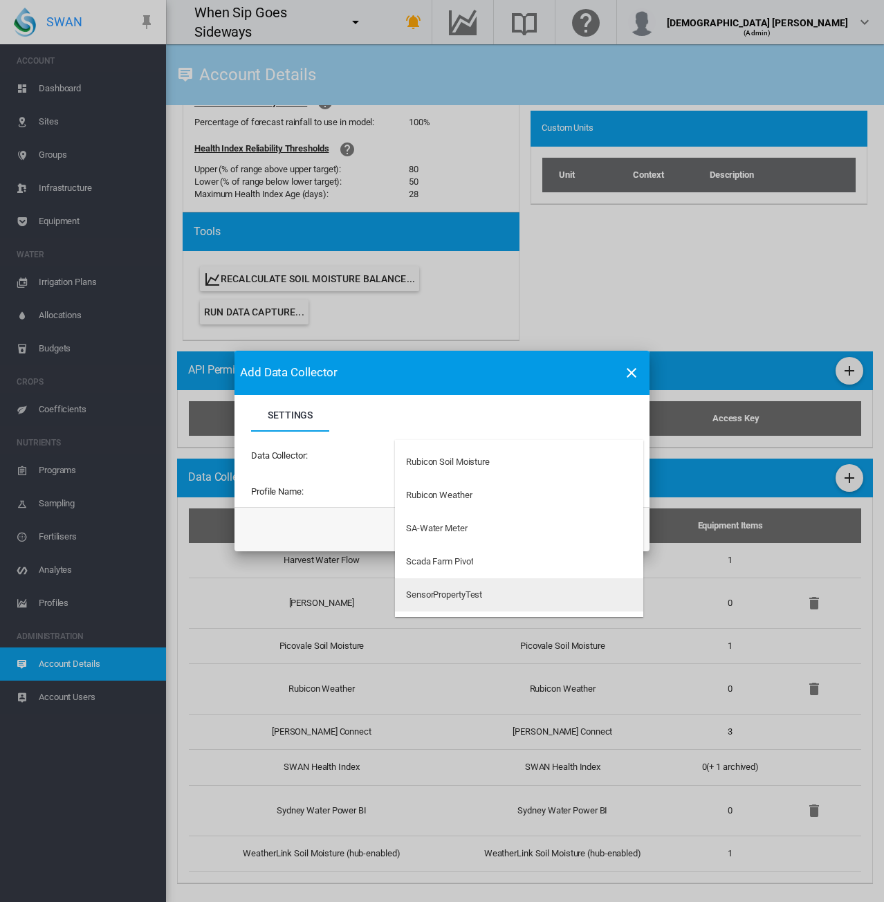
type md-option "184"
type md-option "41"
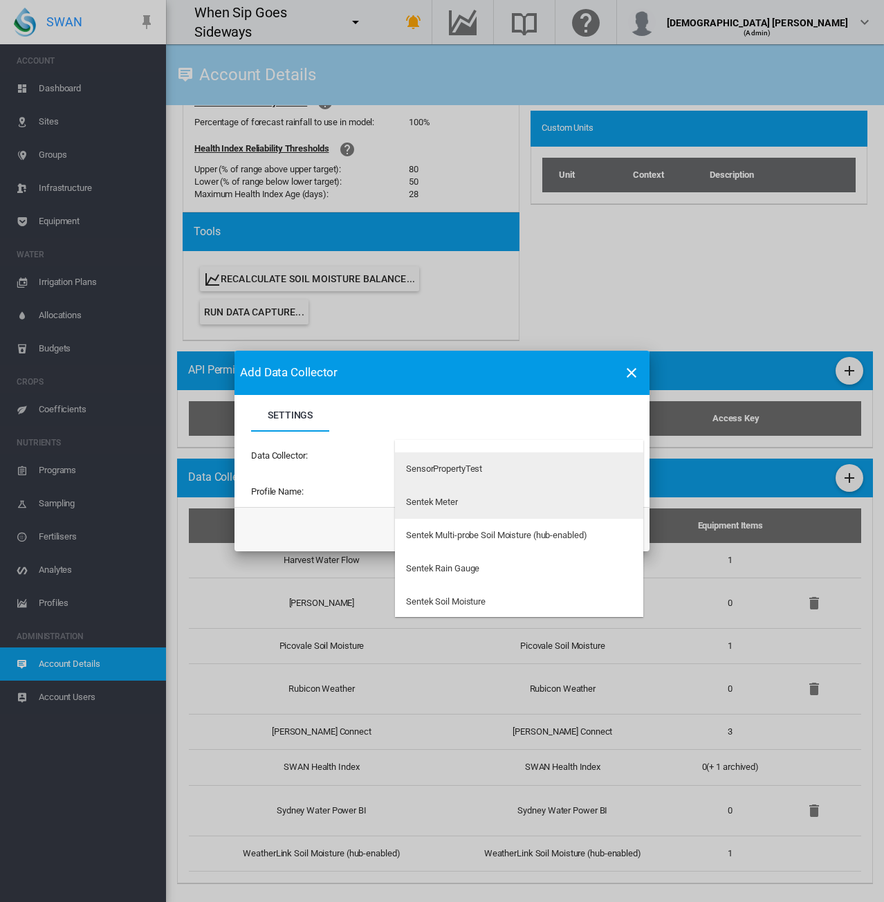
scroll to position [3250, 0]
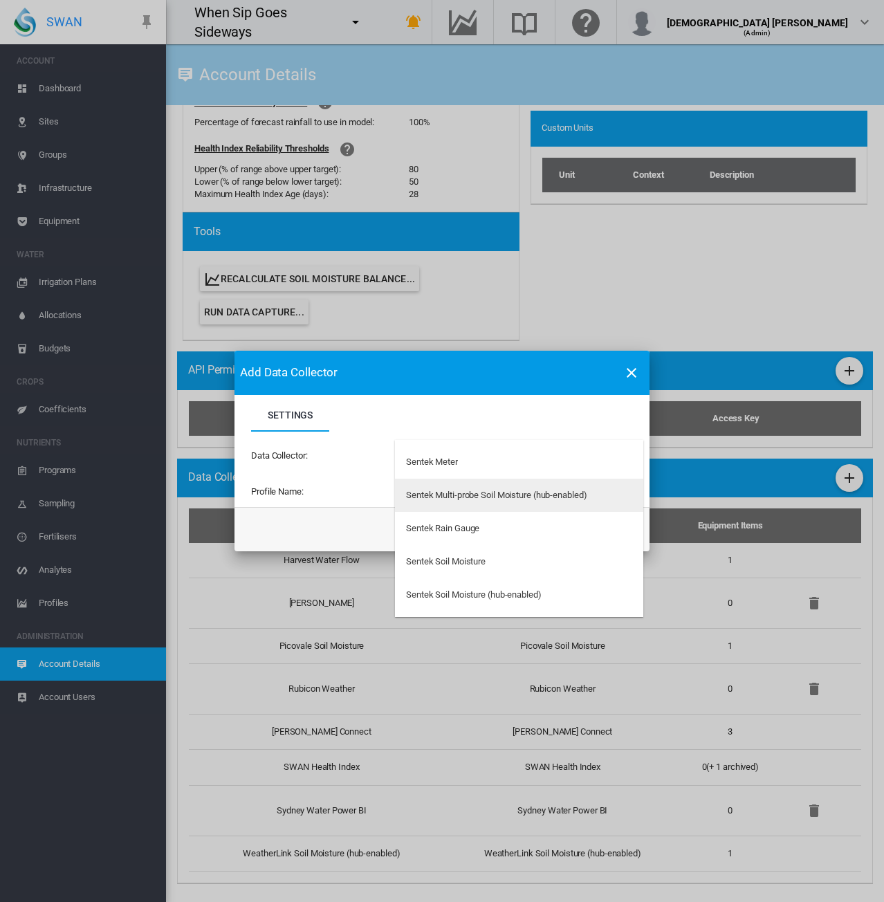
click at [506, 492] on div "Sentek Multi-probe Soil Moisture (hub-enabled)" at bounding box center [496, 495] width 181 height 12
type input "**********"
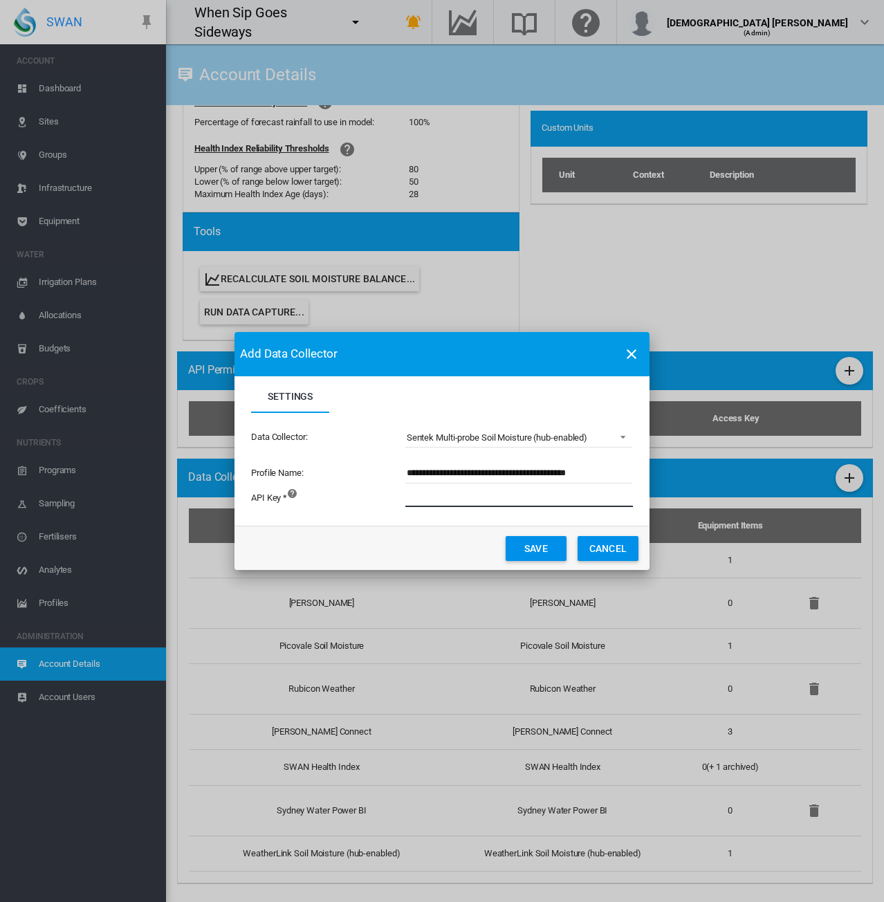
click at [437, 492] on input "Settings Settings ..." at bounding box center [596, 497] width 381 height 21
paste input "**********"
type input "**********"
click at [538, 551] on button "Save" at bounding box center [536, 548] width 61 height 25
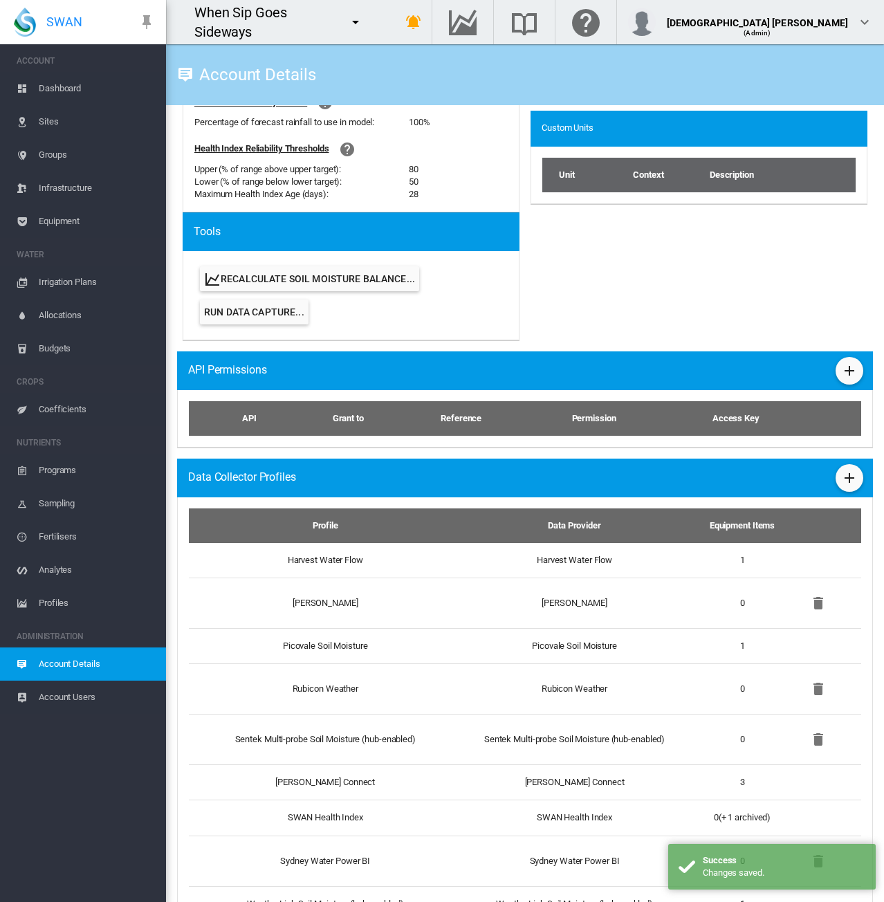
click at [66, 230] on span "Equipment" at bounding box center [97, 221] width 116 height 33
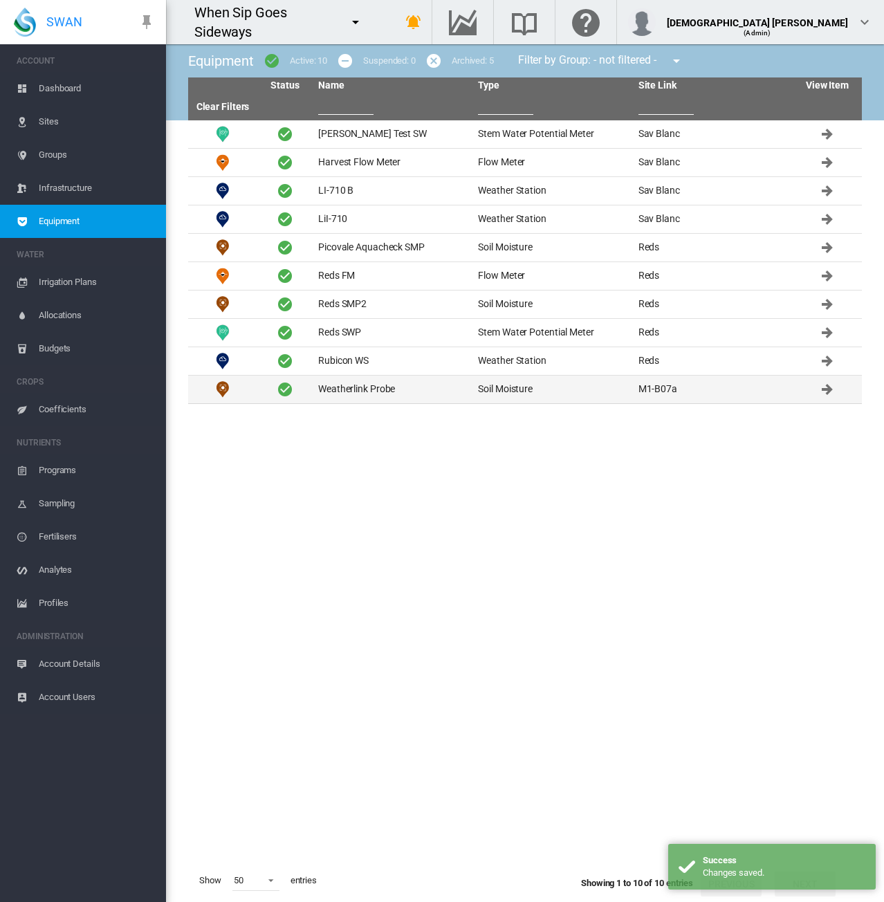
click at [402, 381] on td "Weatherlink Probe" at bounding box center [393, 390] width 160 height 28
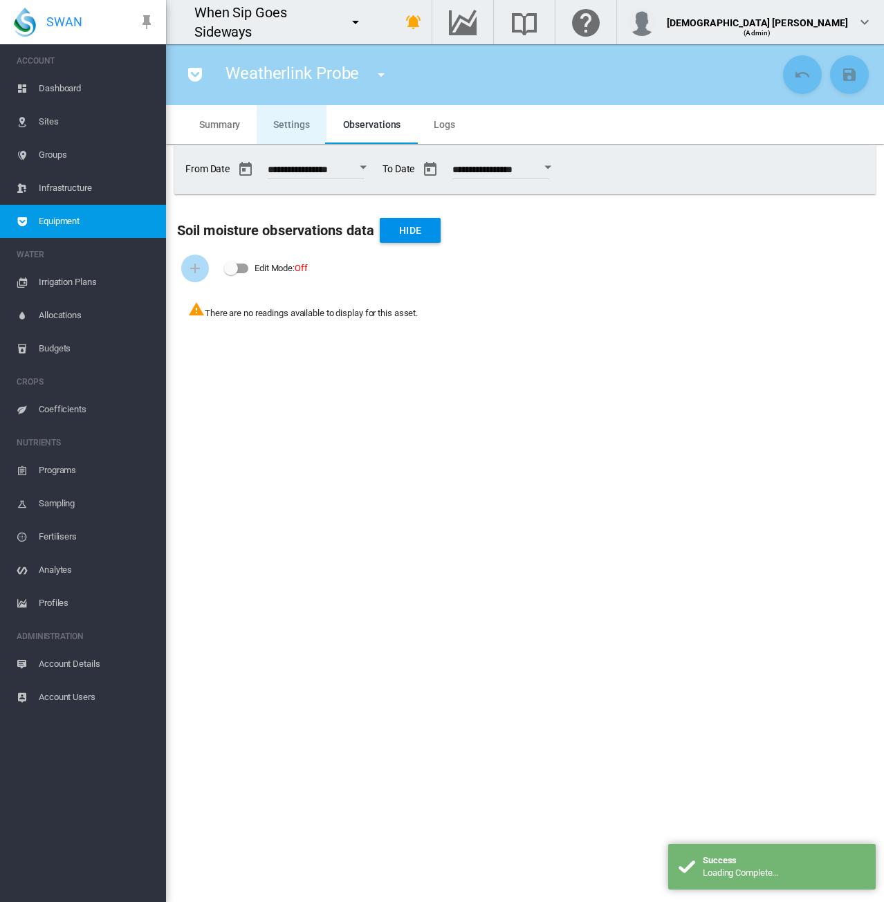
click at [278, 125] on span "Settings" at bounding box center [291, 124] width 36 height 11
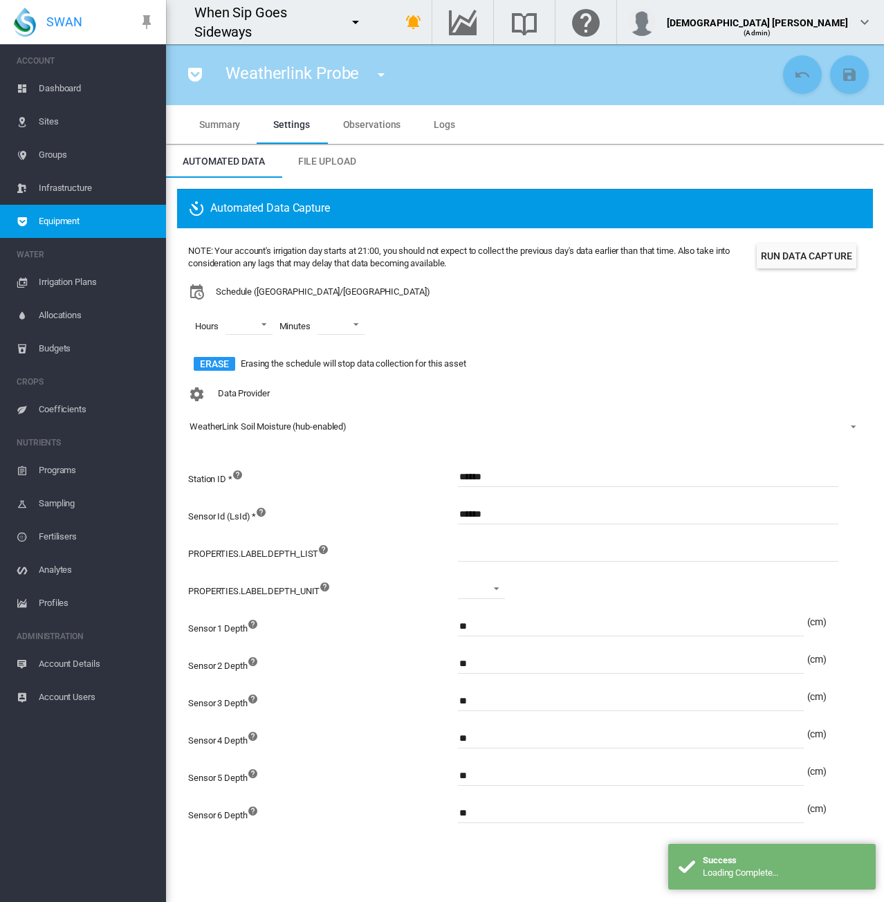
click at [217, 129] on md-tab-item "Summary" at bounding box center [220, 124] width 74 height 39
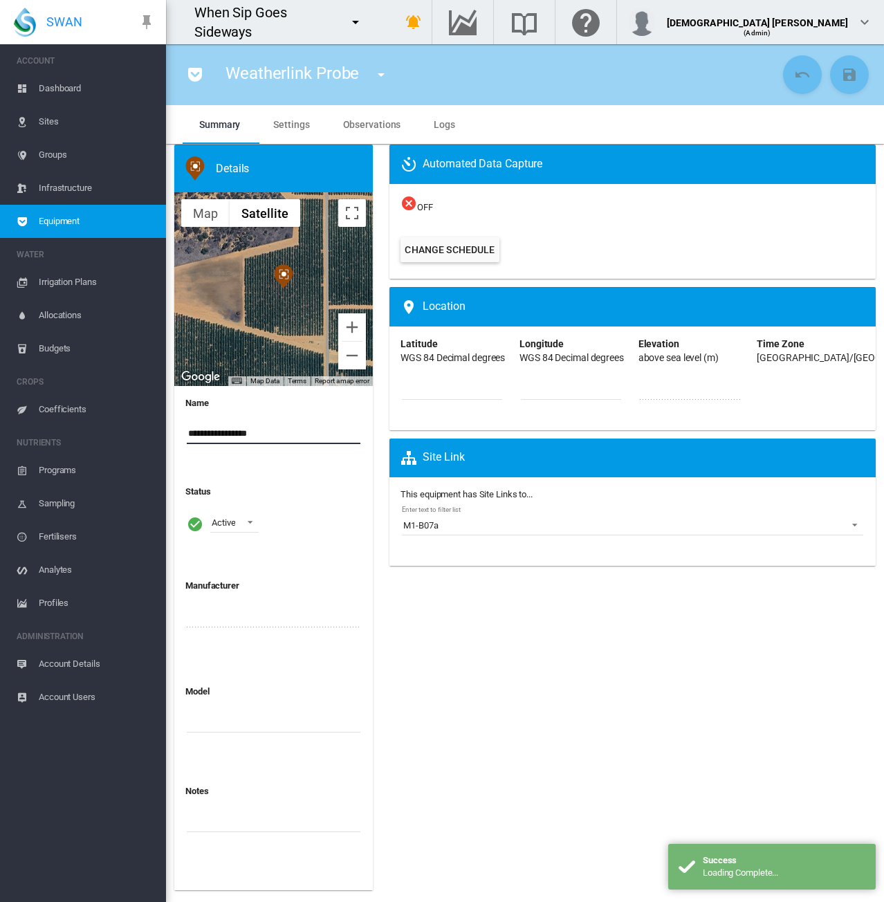
drag, startPoint x: 235, startPoint y: 435, endPoint x: 149, endPoint y: 430, distance: 86.0
click at [149, 430] on div "SWAN ACCOUNT Dashboard Sites Groups Infrastructure Equipment WATER" at bounding box center [442, 451] width 884 height 902
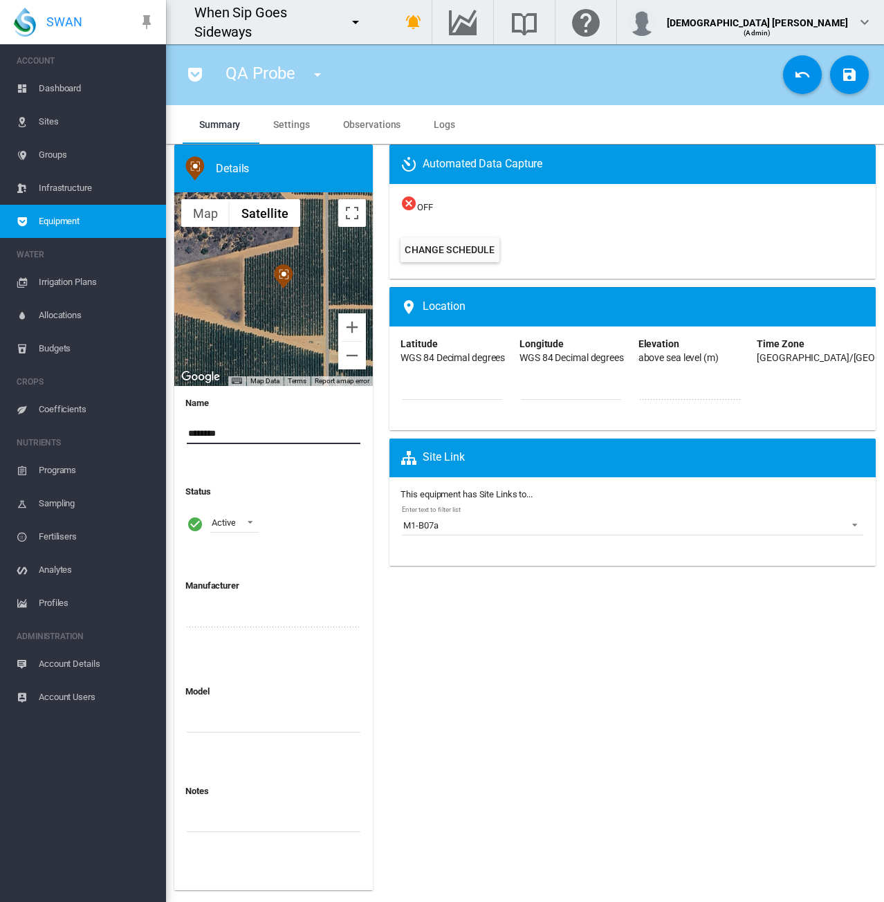
click at [230, 433] on input "********" at bounding box center [274, 434] width 174 height 21
click at [231, 432] on input "**********" at bounding box center [274, 434] width 174 height 21
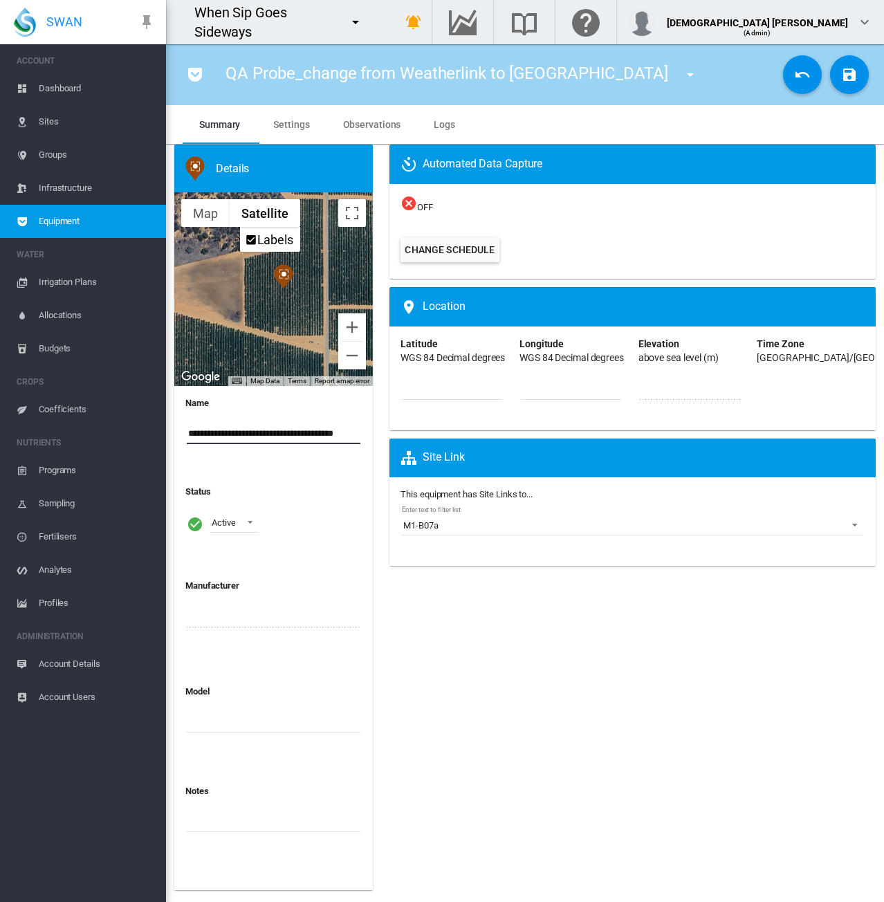
type input "**********"
click at [279, 121] on span "Settings" at bounding box center [291, 124] width 36 height 11
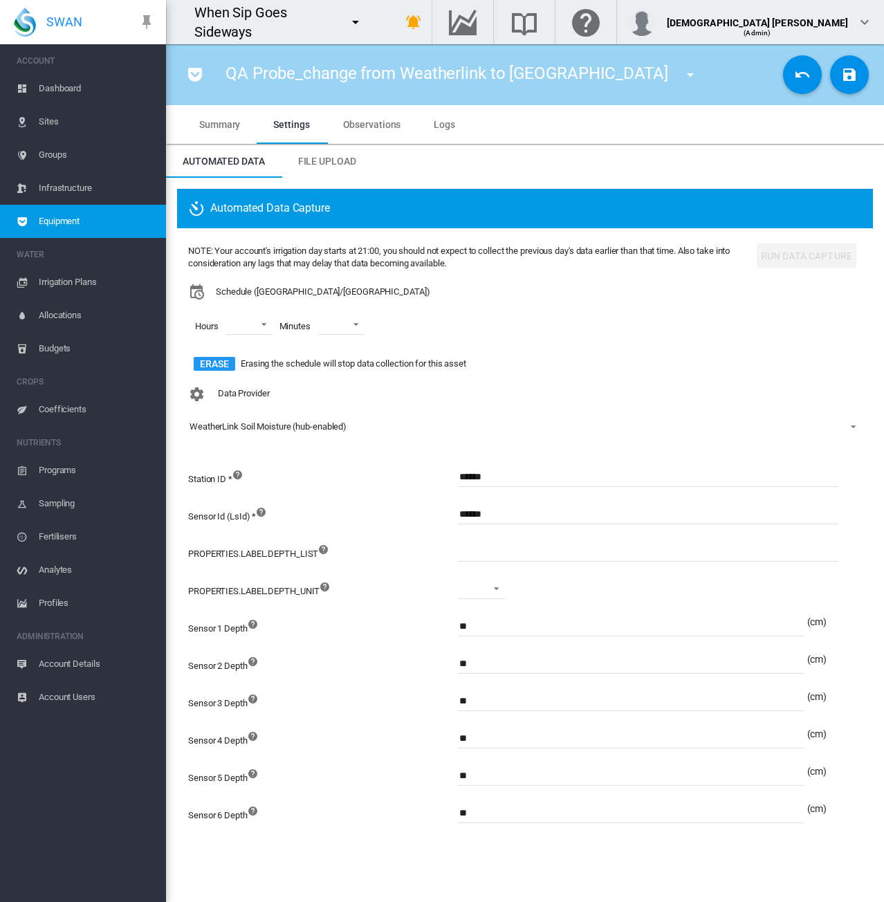
click at [295, 427] on div "WeatherLink Soil Moisture (hub-enabled)" at bounding box center [268, 426] width 157 height 10
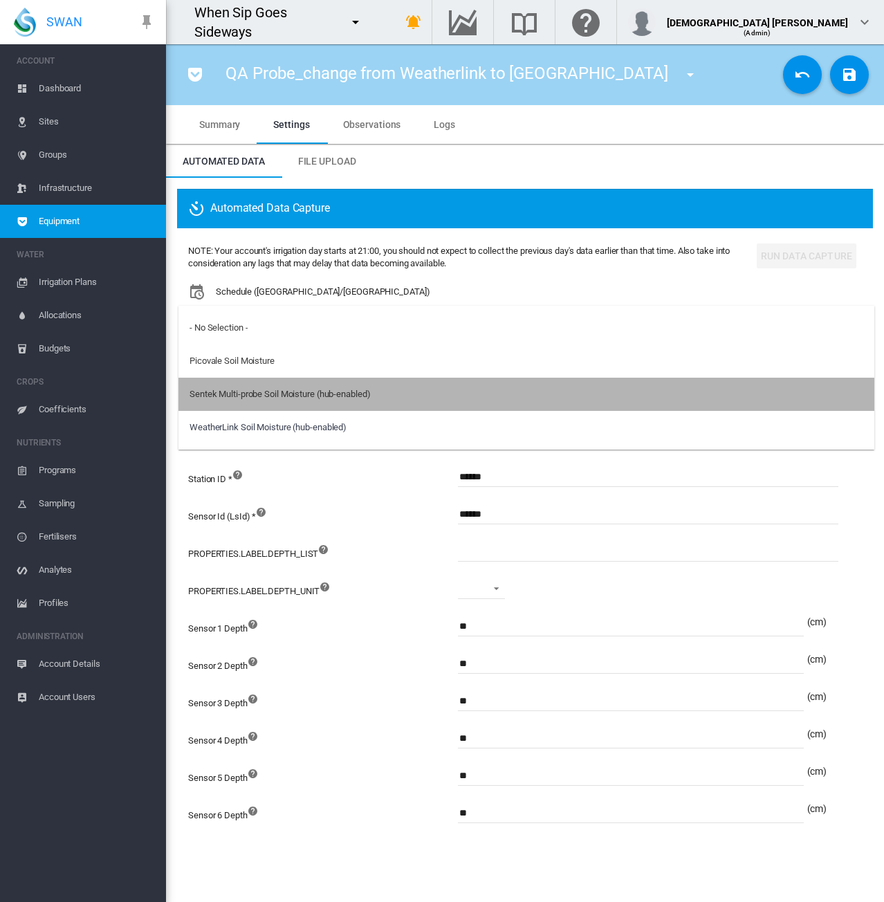
click at [302, 399] on div "Sentek Multi-probe Soil Moisture (hub-enabled)" at bounding box center [280, 394] width 181 height 12
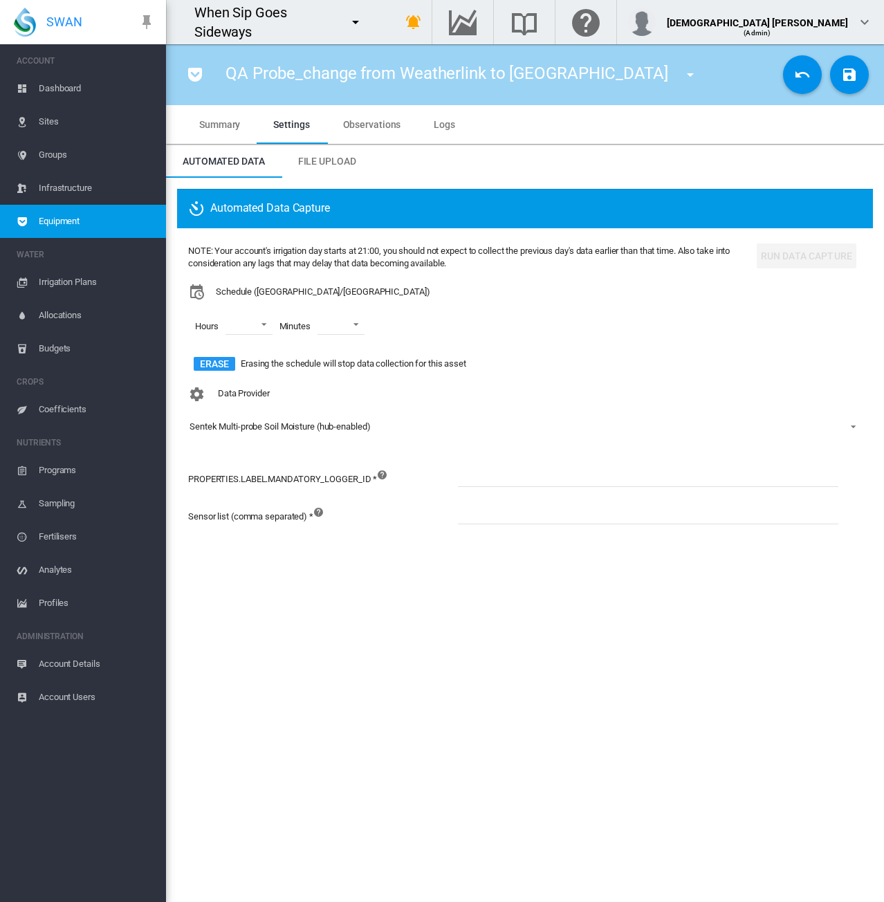
drag, startPoint x: 569, startPoint y: 458, endPoint x: 572, endPoint y: 469, distance: 10.7
click at [569, 458] on div "Data Provider Sentek Multi-probe Soil Moisture (hub-enabled)" at bounding box center [525, 421] width 674 height 80
click at [572, 471] on input at bounding box center [648, 476] width 381 height 21
paste input "**********"
type input "**********"
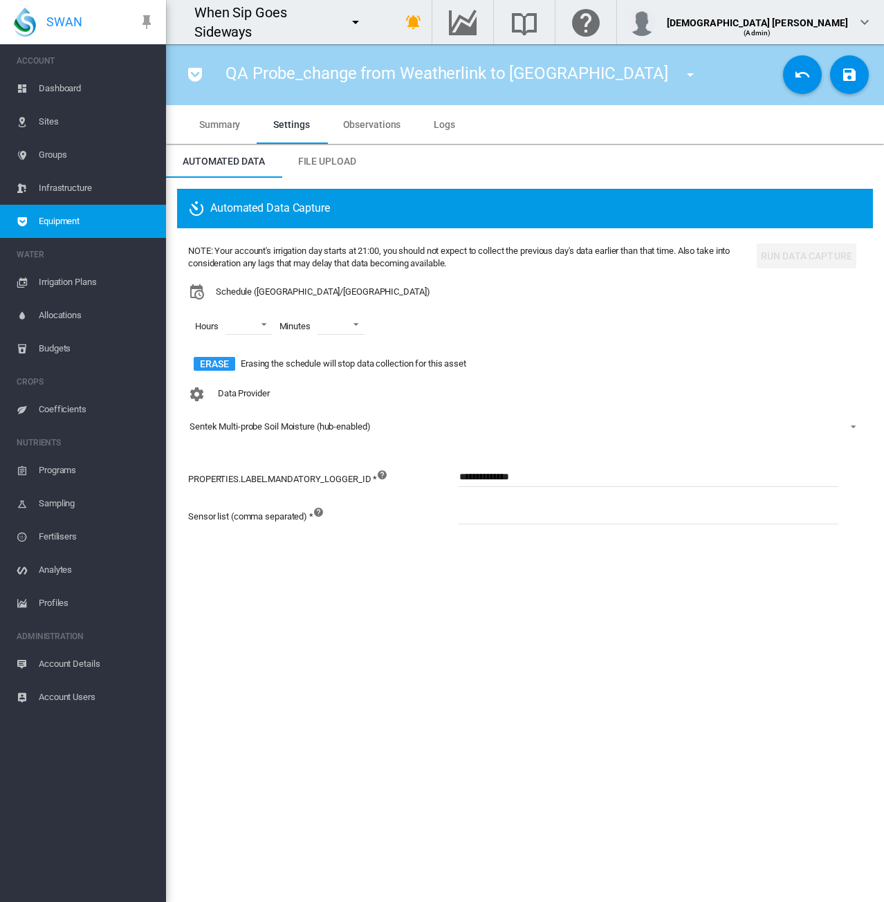
click at [499, 523] on input at bounding box center [648, 514] width 381 height 21
paste input "**********"
type input "**********"
click at [853, 74] on md-icon "icon-content-save" at bounding box center [850, 74] width 17 height 17
click at [434, 129] on span "Logs" at bounding box center [444, 124] width 21 height 11
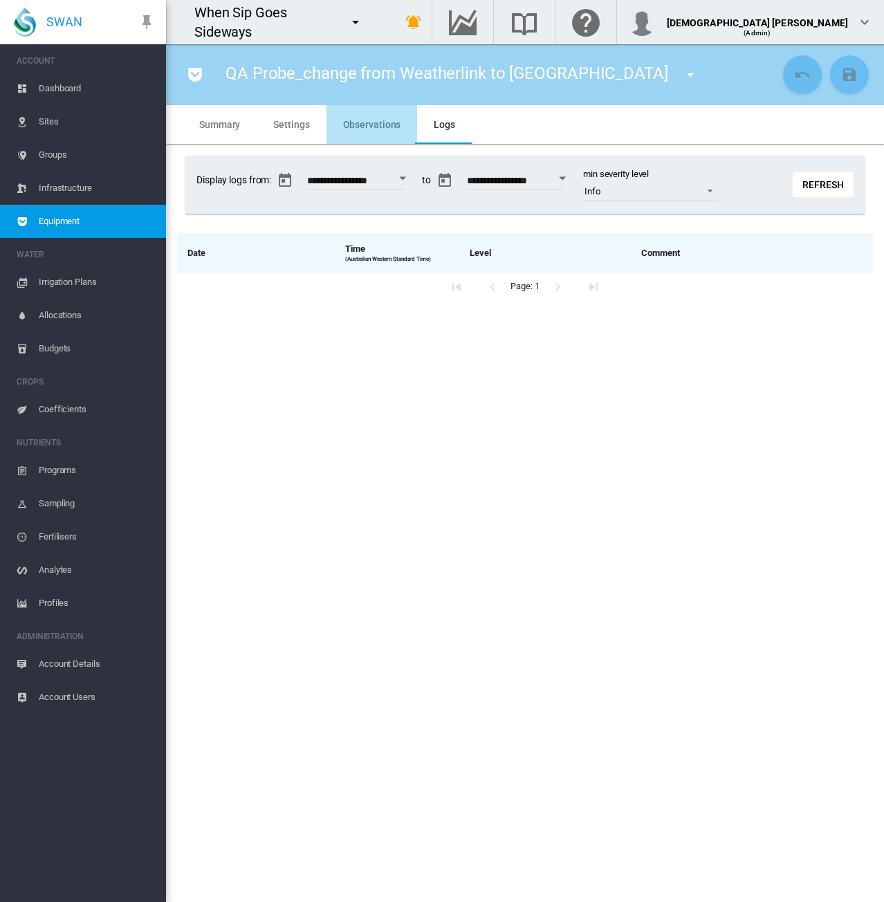
click at [371, 131] on md-tab-item "Observations" at bounding box center [372, 124] width 91 height 39
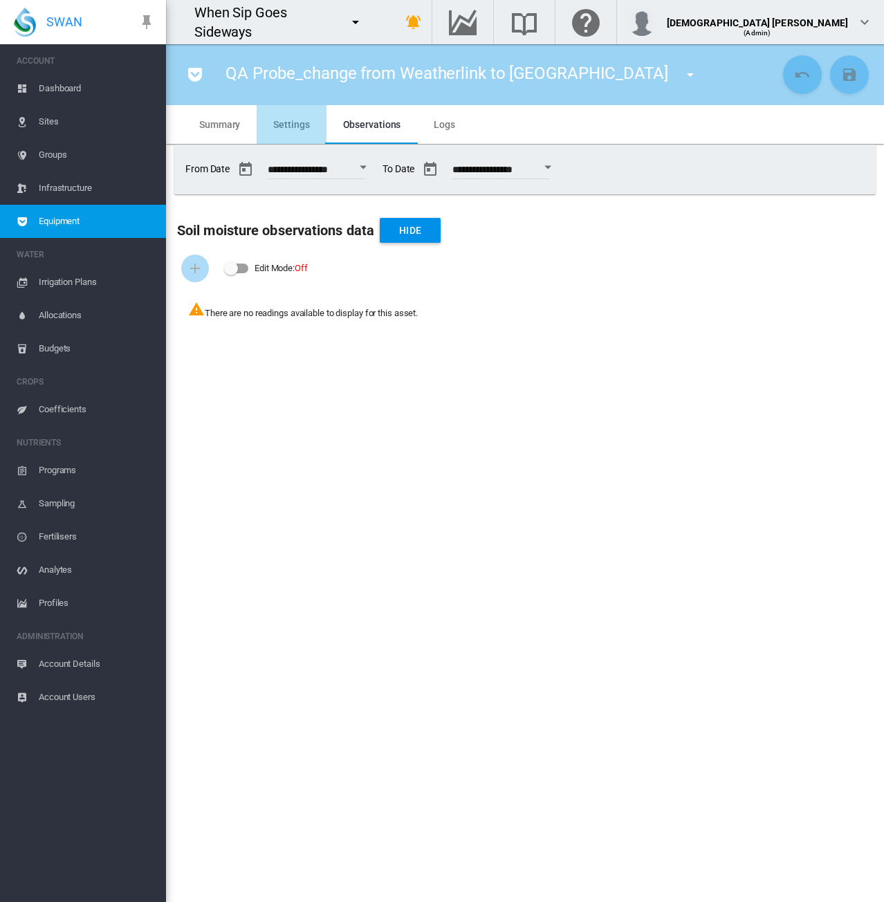
click at [302, 125] on span "Settings" at bounding box center [291, 124] width 36 height 11
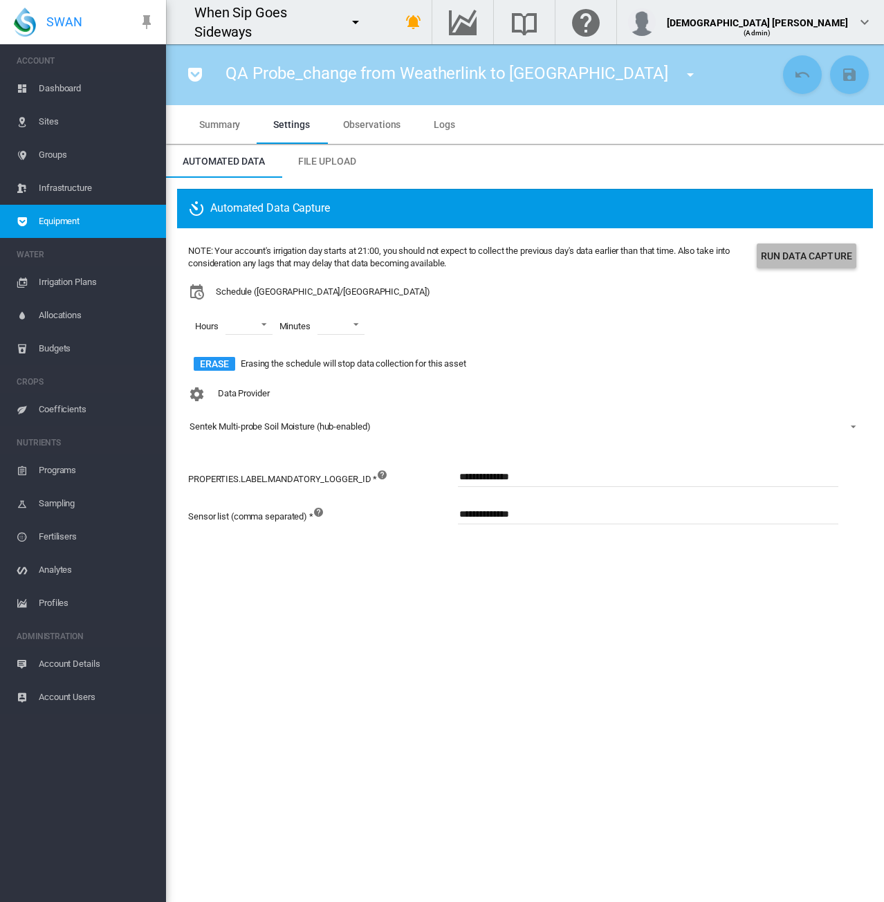
click at [803, 265] on button "Run Data Capture" at bounding box center [807, 256] width 100 height 25
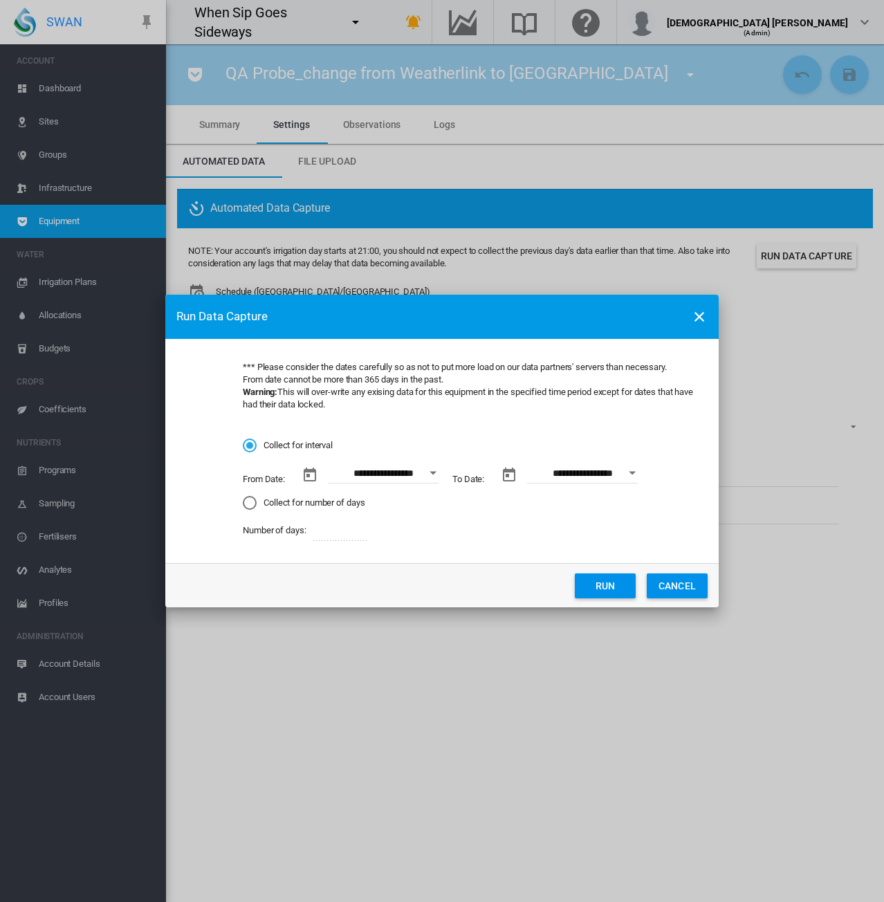
click at [435, 478] on button "Open calendar" at bounding box center [433, 473] width 25 height 25
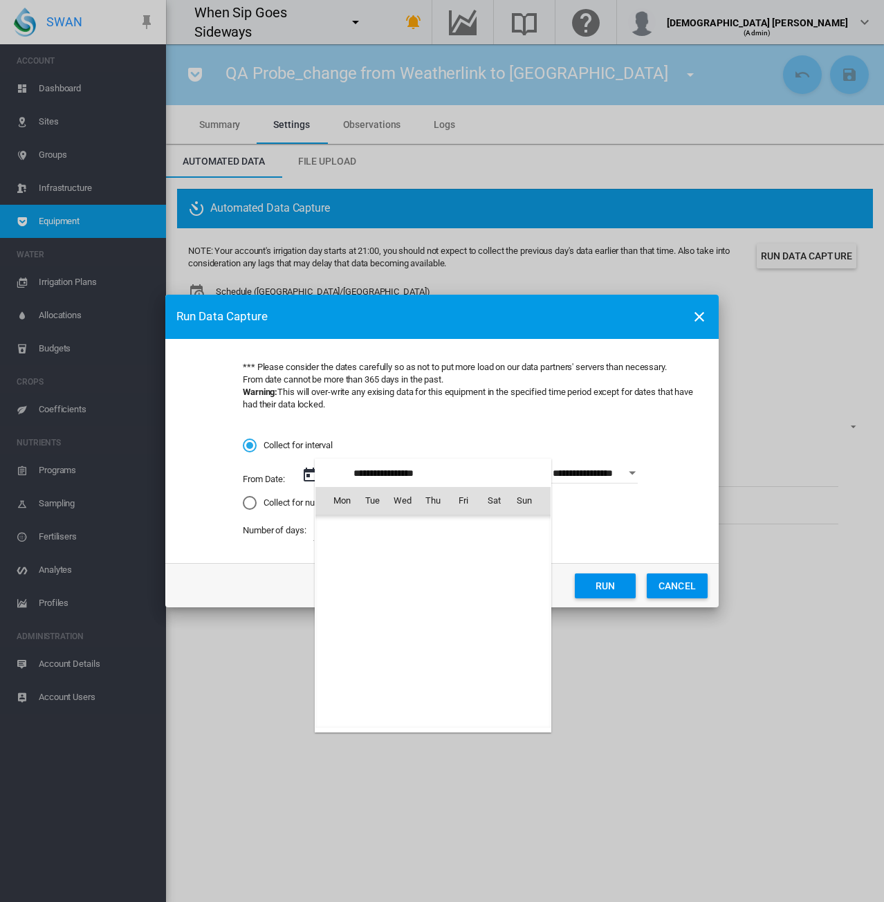
scroll to position [320397, 0]
click at [466, 585] on span "15" at bounding box center [464, 592] width 28 height 28
type input "**********"
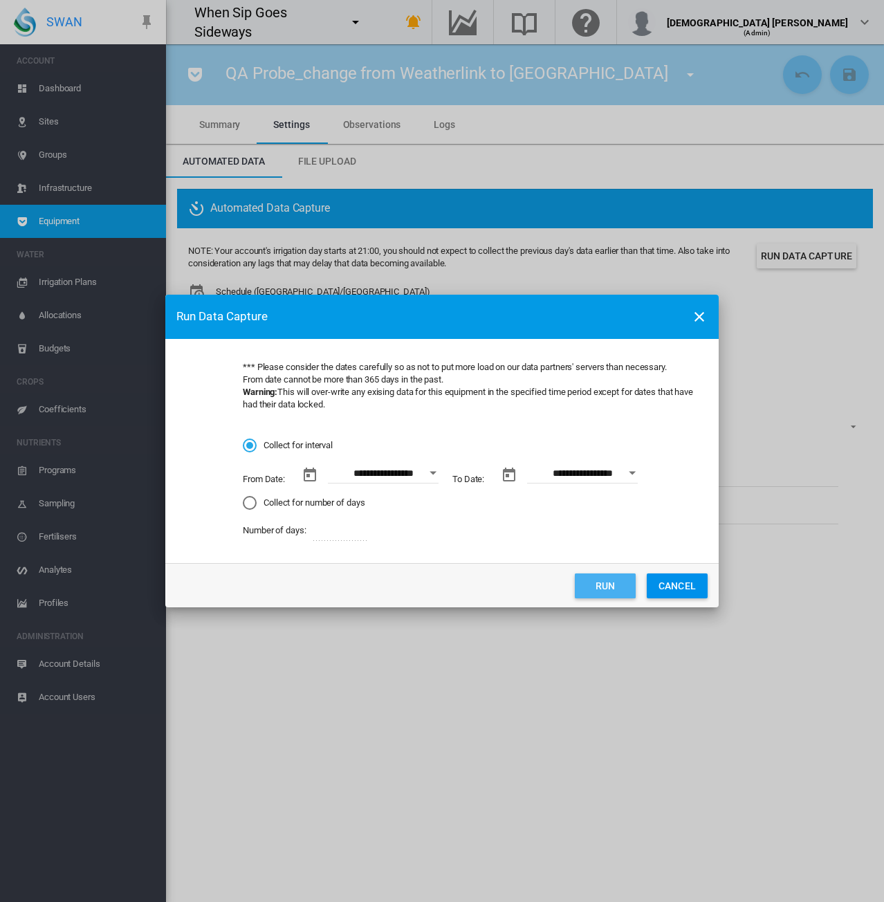
click at [606, 592] on button "Run" at bounding box center [605, 586] width 61 height 25
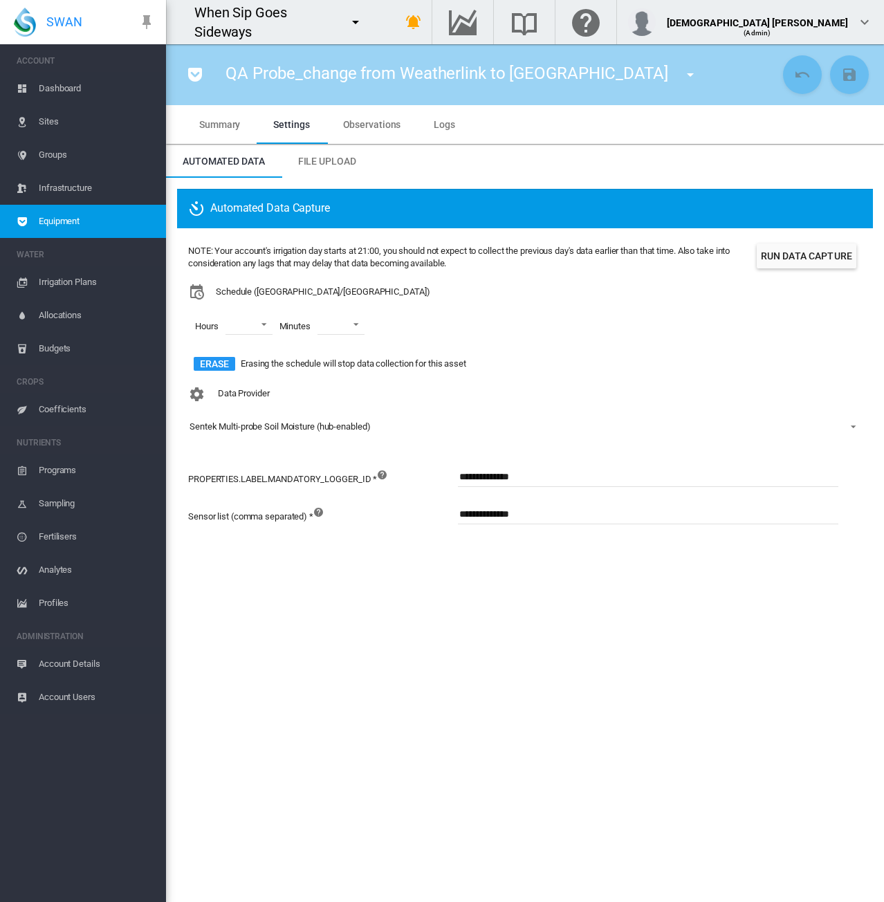
click at [342, 702] on section "QA Probe_change from Weatherlink to [GEOGRAPHIC_DATA] [PERSON_NAME] Test SW (St…" at bounding box center [525, 473] width 718 height 858
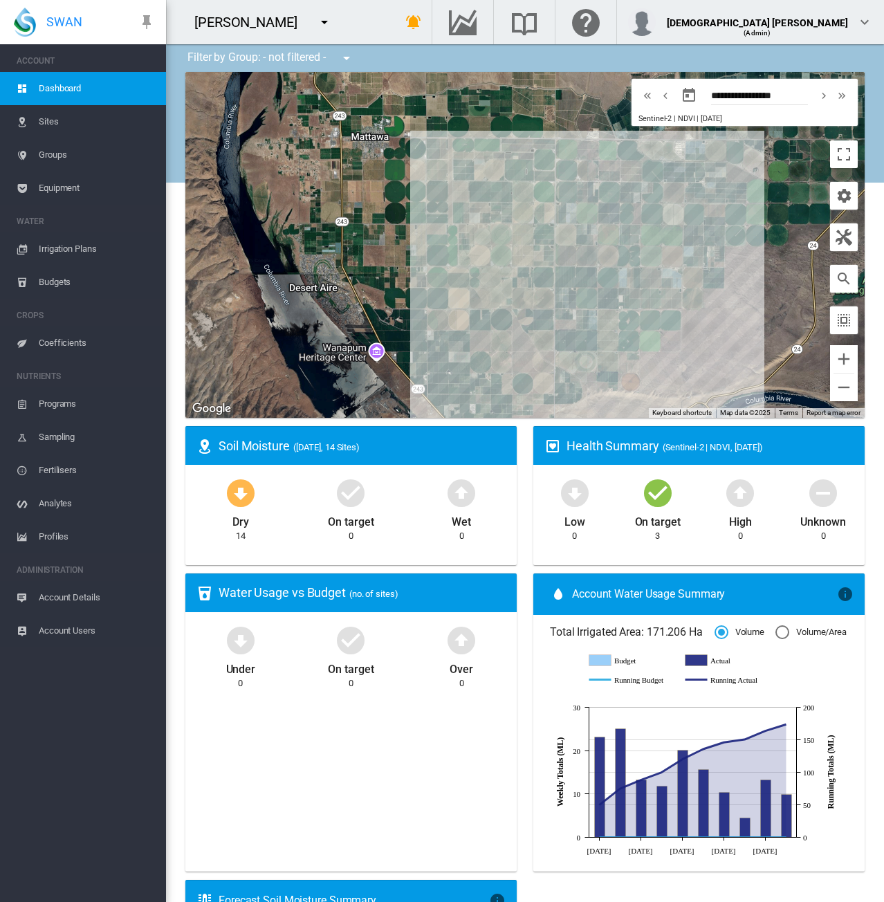
click at [316, 25] on md-icon "icon-menu-down" at bounding box center [324, 22] width 17 height 17
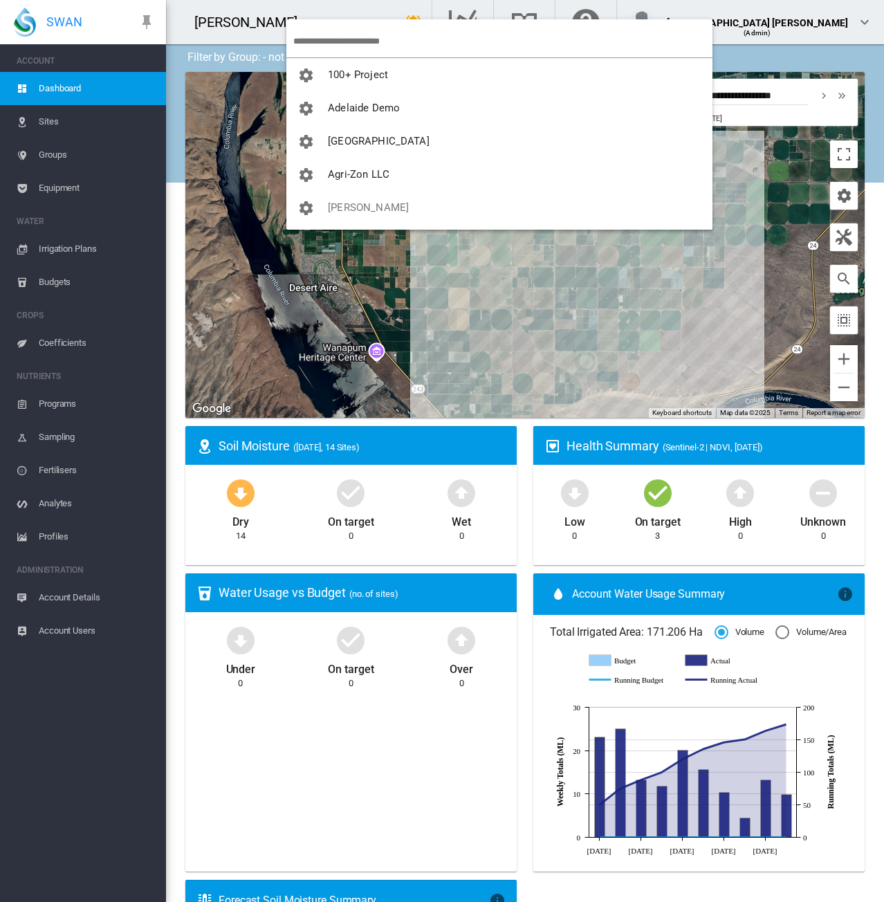
click at [316, 38] on input "search" at bounding box center [502, 41] width 419 height 33
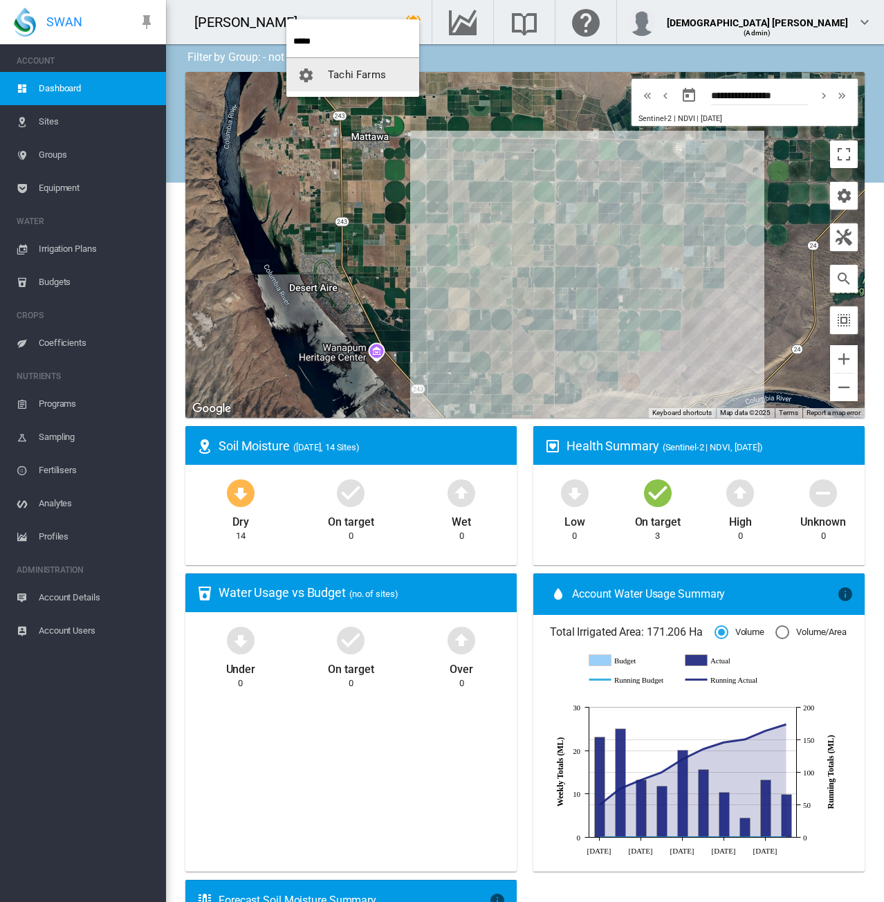
type input "*****"
click at [336, 71] on span "Tachi Farms" at bounding box center [357, 75] width 58 height 12
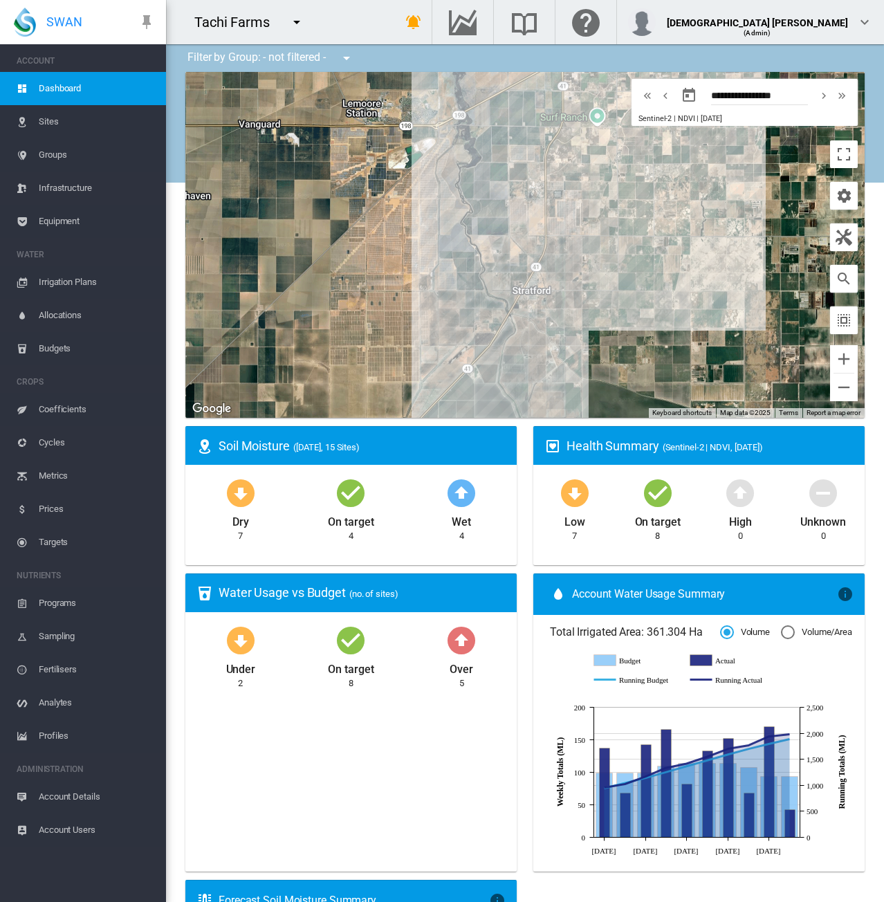
click at [53, 225] on span "Equipment" at bounding box center [97, 221] width 116 height 33
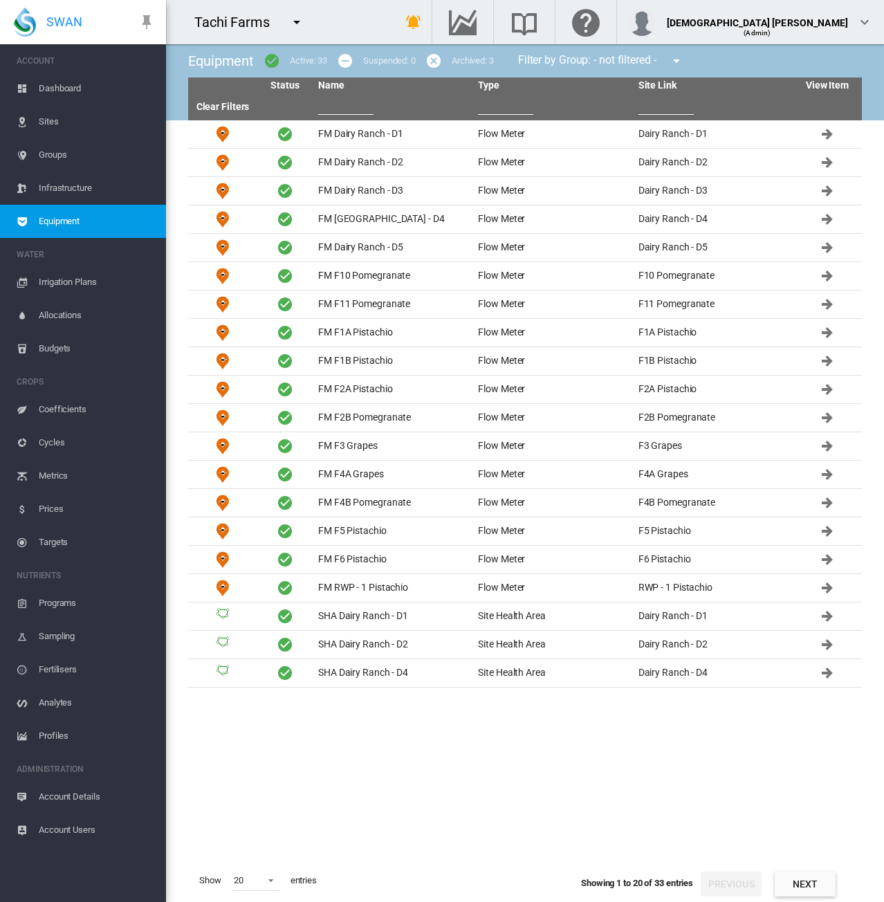
click at [343, 108] on input "text" at bounding box center [345, 104] width 55 height 21
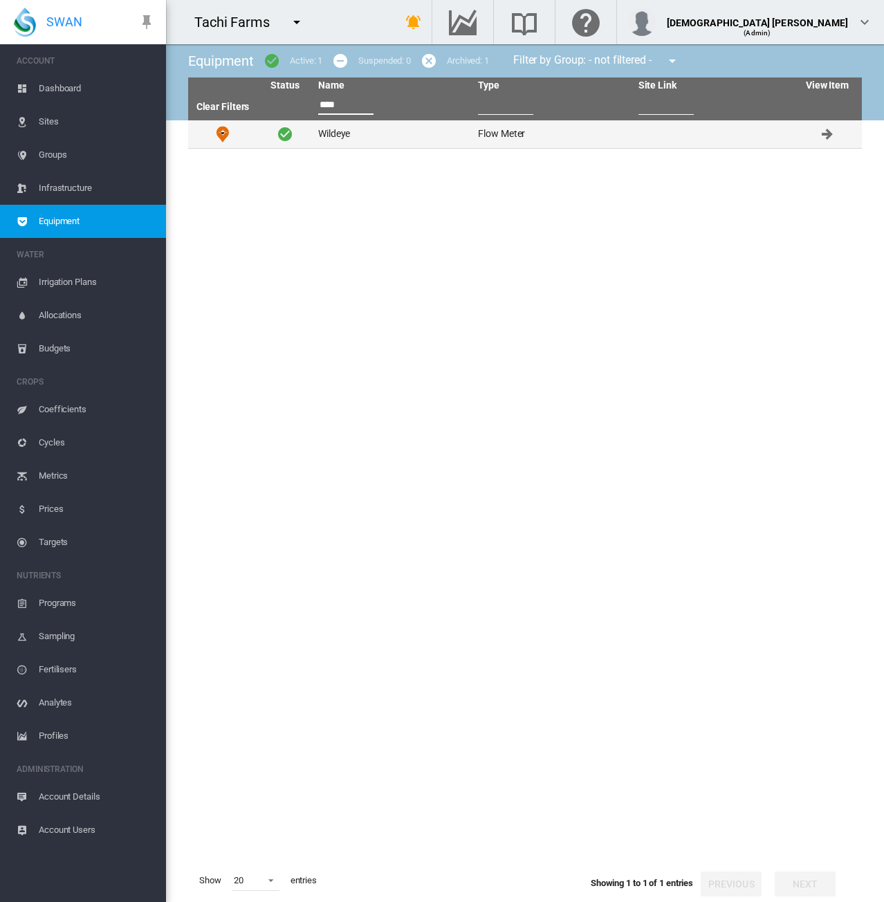
type input "****"
click at [368, 136] on td "Wildeye" at bounding box center [393, 134] width 160 height 28
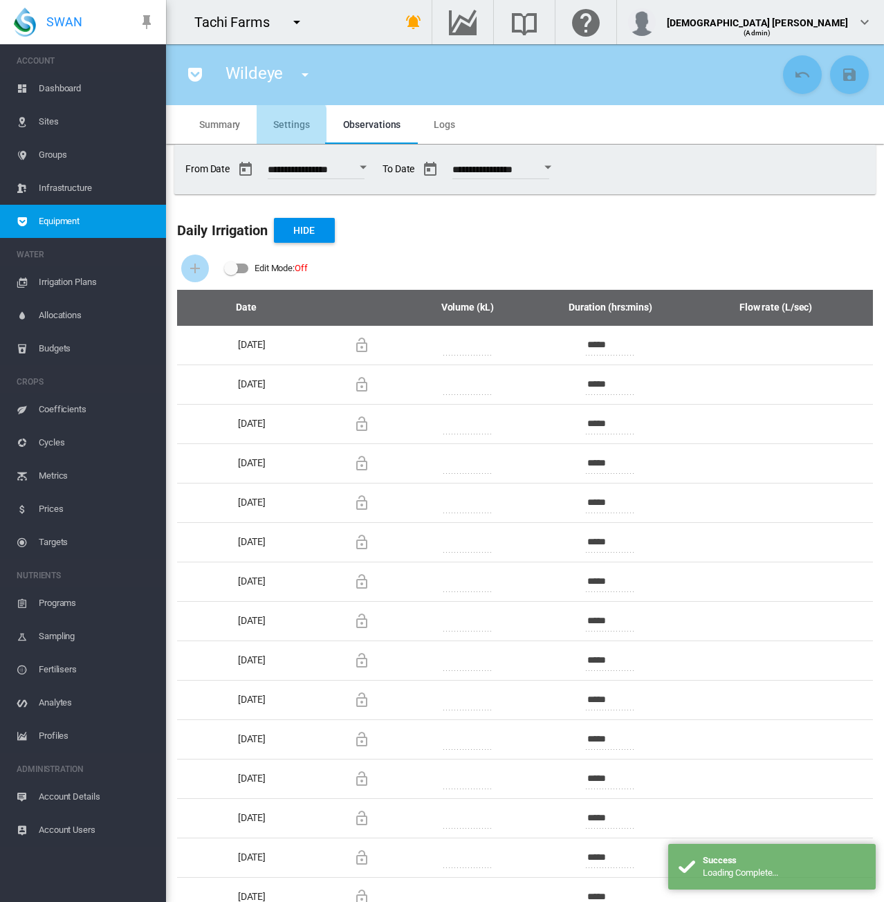
click at [273, 131] on md-tab-item "Settings" at bounding box center [291, 124] width 69 height 39
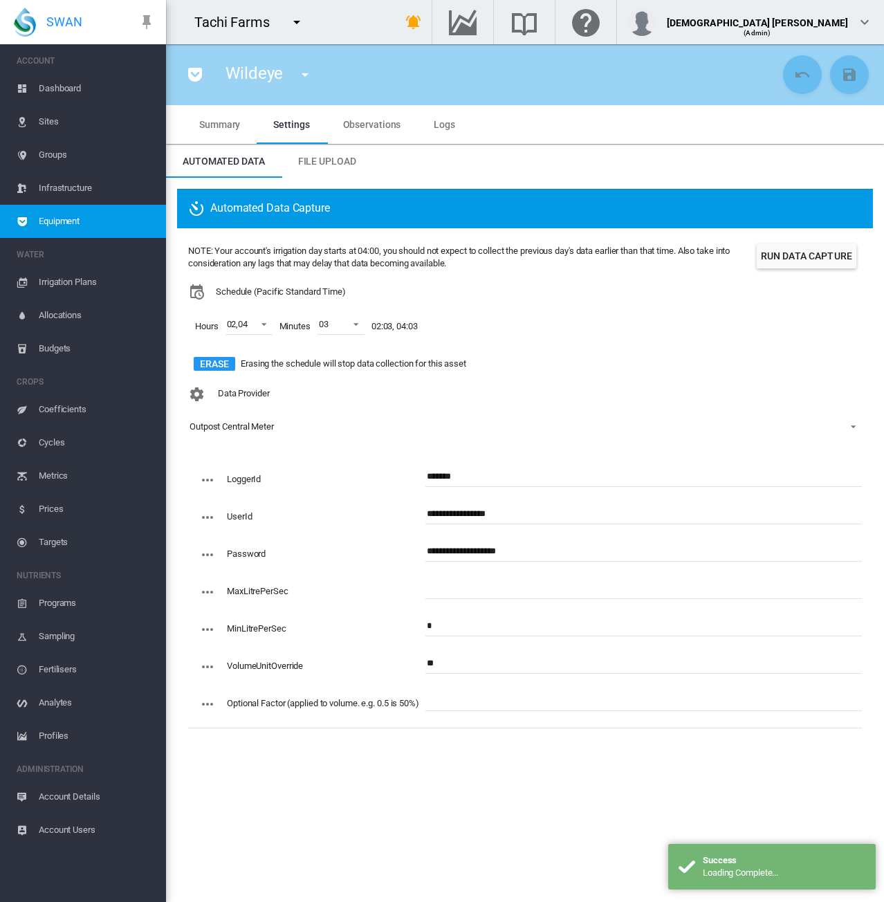
click at [343, 122] on span "Observations" at bounding box center [372, 124] width 58 height 11
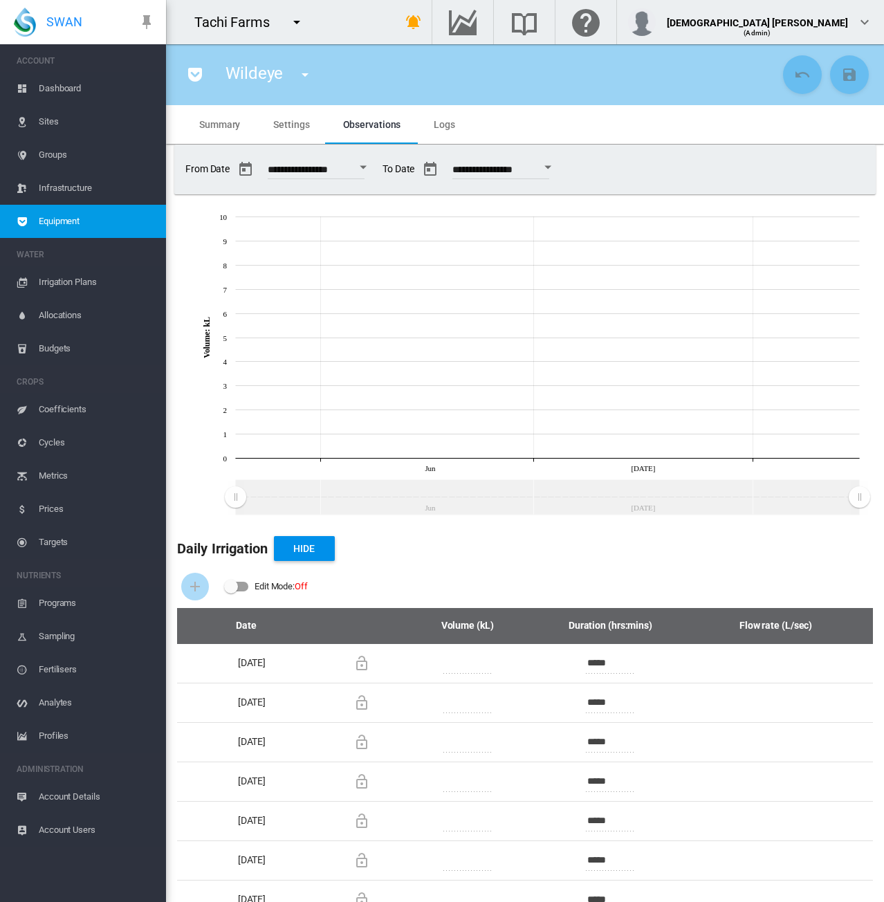
click at [376, 169] on button "Open calendar" at bounding box center [363, 167] width 25 height 25
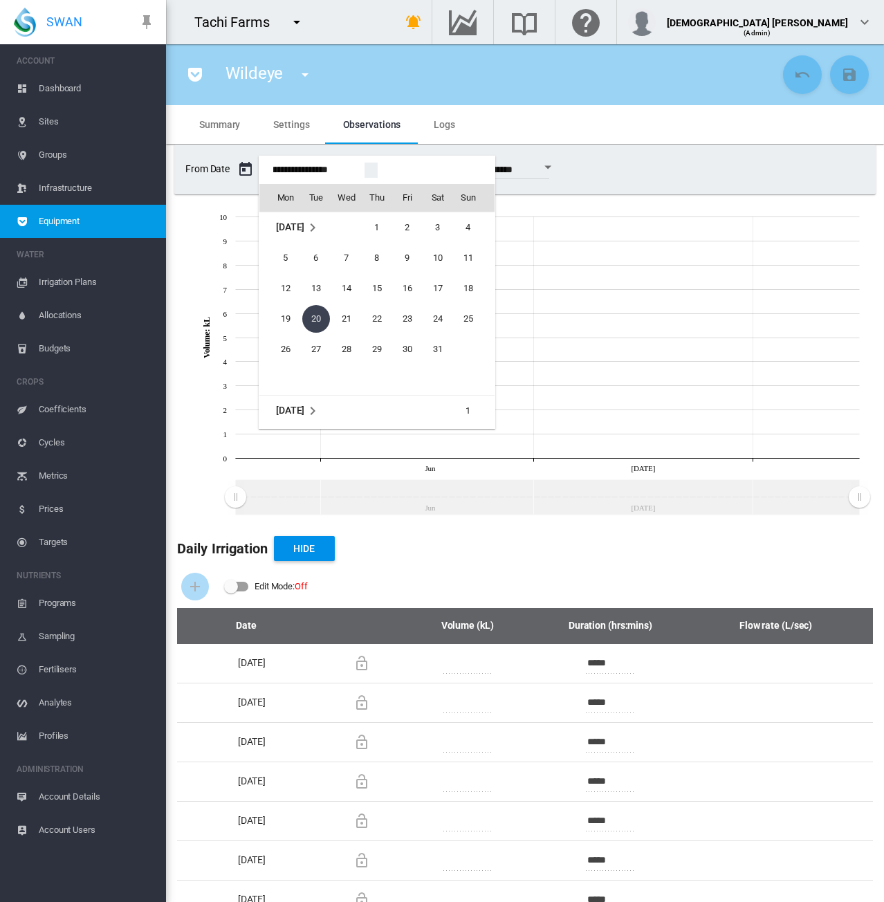
click at [302, 231] on span "[DATE]" at bounding box center [290, 226] width 28 height 11
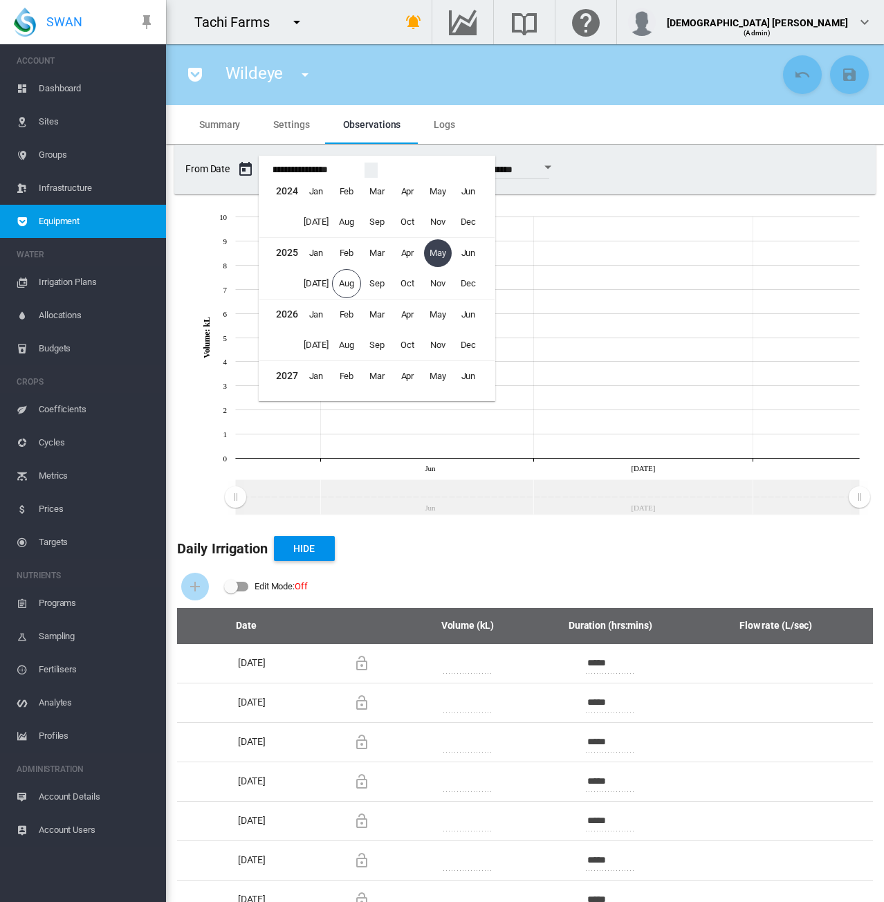
scroll to position [844, 0]
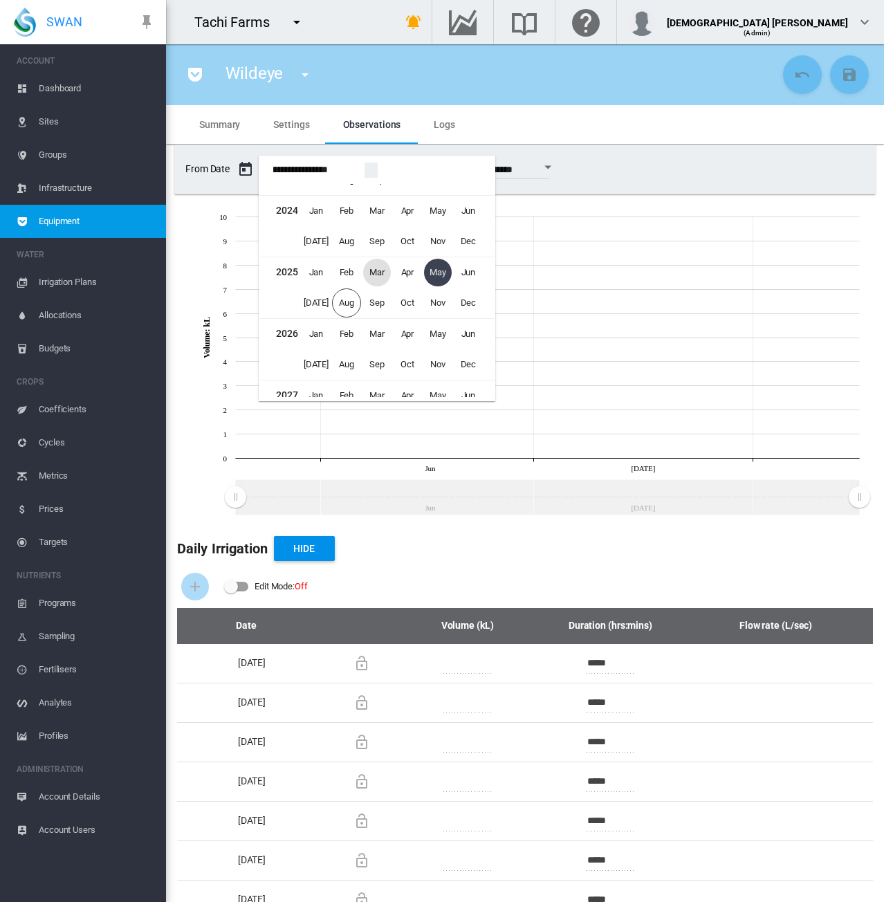
click at [383, 271] on span "Mar" at bounding box center [377, 273] width 28 height 28
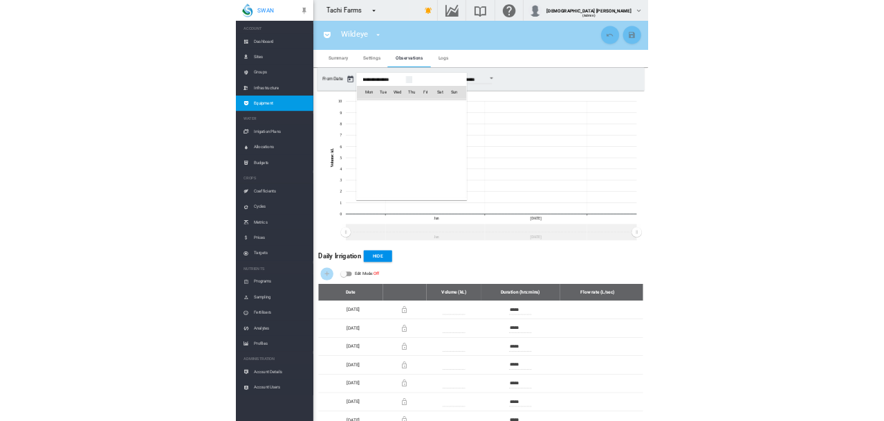
scroll to position [33379, 0]
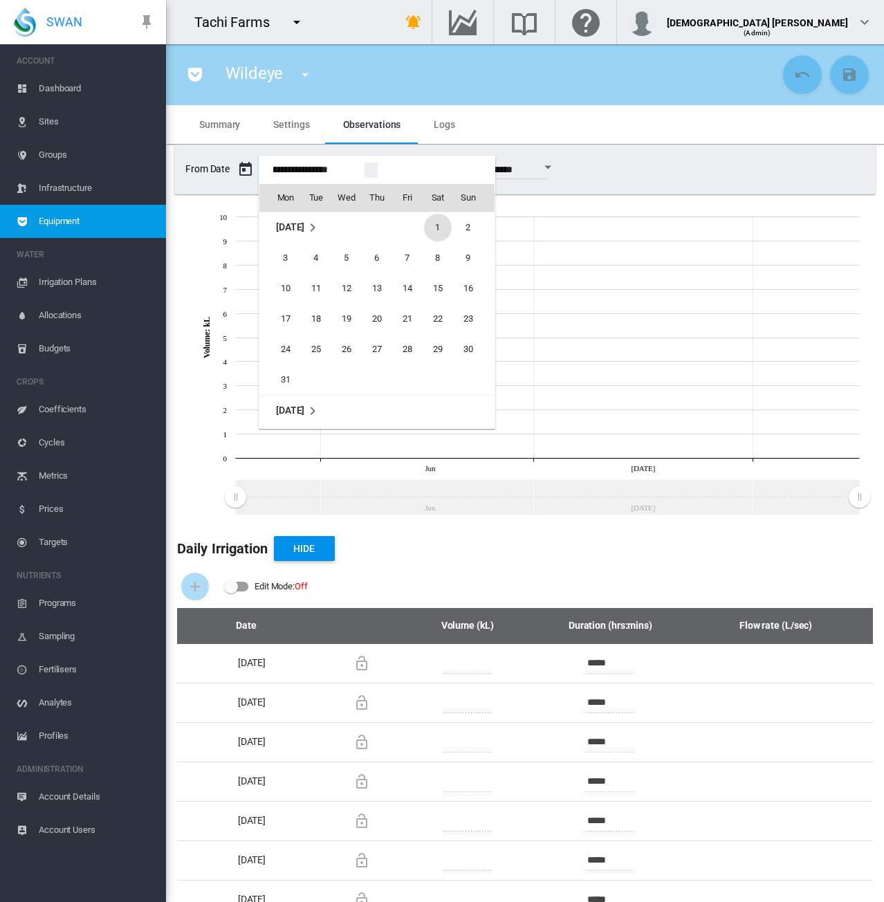
click at [438, 223] on span "1" at bounding box center [438, 228] width 28 height 28
type input "**********"
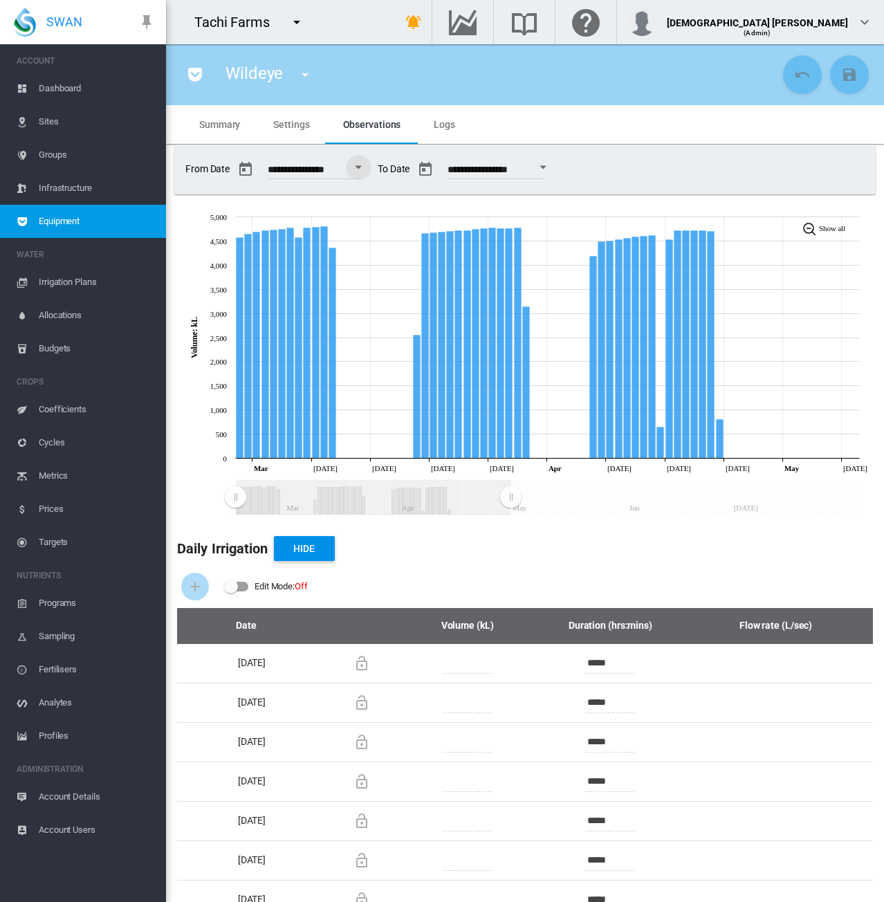
drag, startPoint x: 862, startPoint y: 496, endPoint x: 512, endPoint y: 515, distance: 350.0
click at [511, 516] on icon "JavaScript chart by amCharts [DATE] Mar Apr May Jun [DATE] Mar [DATE] Mar [DATE…" at bounding box center [520, 362] width 708 height 318
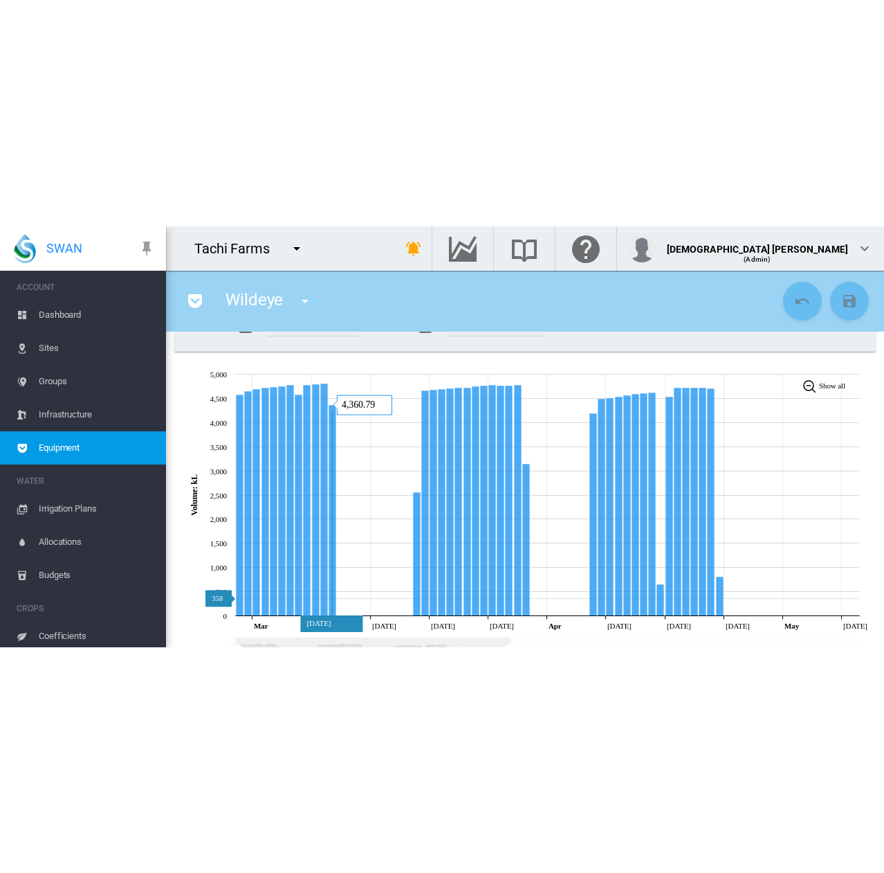
scroll to position [138, 0]
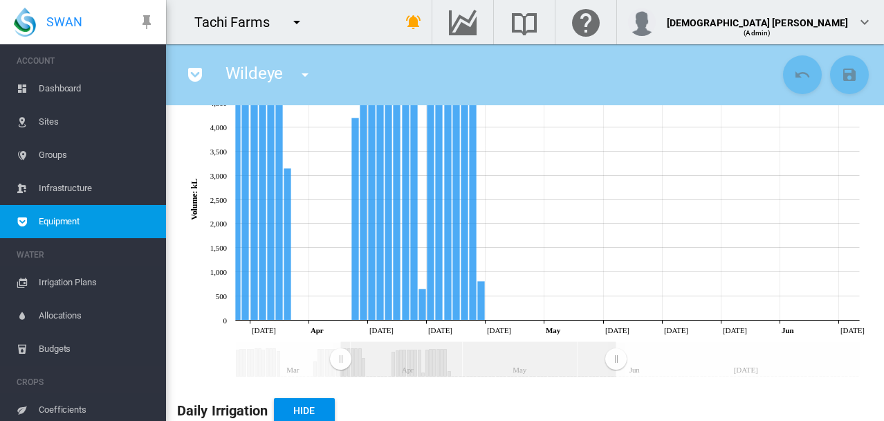
drag, startPoint x: 310, startPoint y: 359, endPoint x: 412, endPoint y: 360, distance: 101.7
click at [414, 360] on rect "Zoom chart using cursor arrows" at bounding box center [477, 359] width 275 height 35
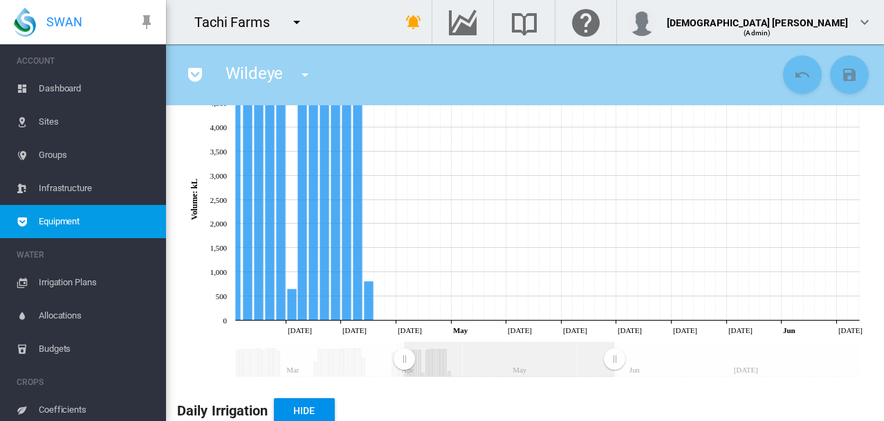
drag, startPoint x: 340, startPoint y: 362, endPoint x: 416, endPoint y: 363, distance: 75.4
click at [414, 363] on rect "Zoom chart using cursor arrows" at bounding box center [405, 360] width 17 height 35
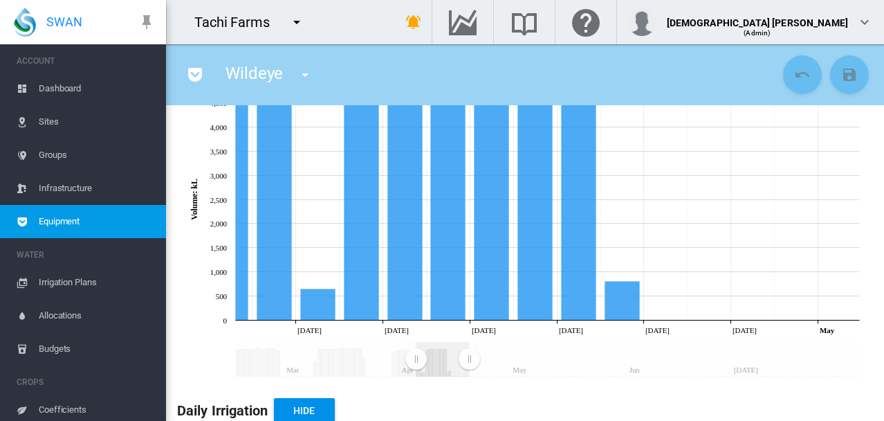
drag, startPoint x: 529, startPoint y: 359, endPoint x: 469, endPoint y: 367, distance: 60.1
click at [469, 367] on rect "Zoom chart using cursor arrows" at bounding box center [470, 360] width 17 height 35
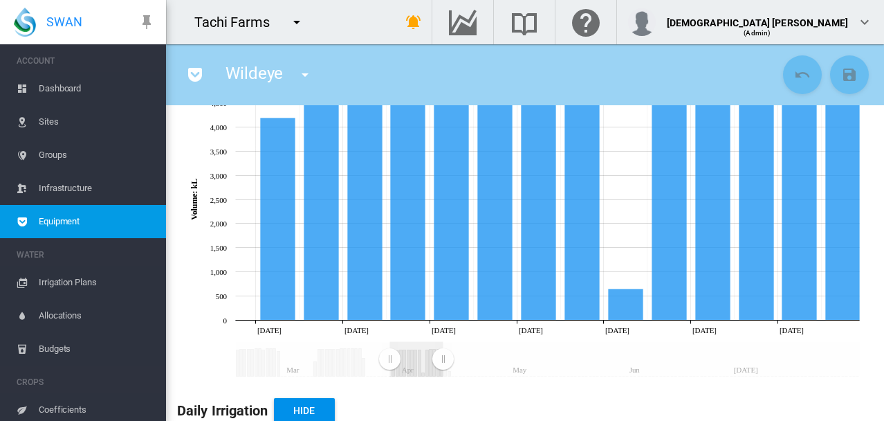
drag, startPoint x: 435, startPoint y: 363, endPoint x: 408, endPoint y: 365, distance: 26.3
click at [408, 365] on rect "Zoom chart using cursor arrows" at bounding box center [416, 359] width 53 height 35
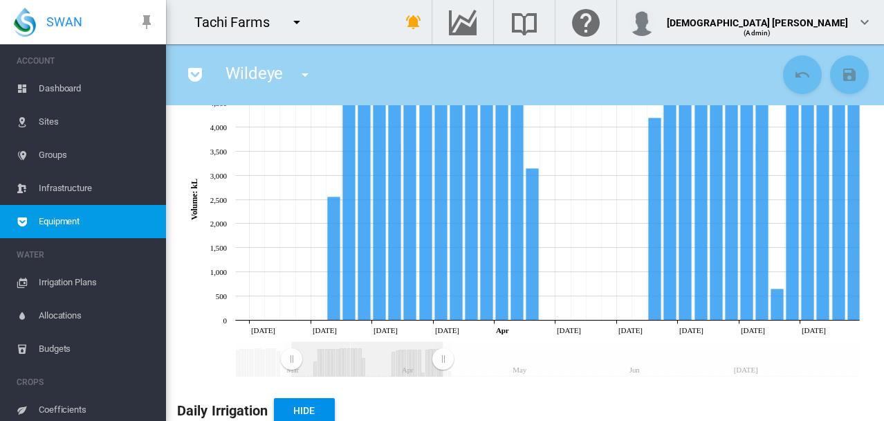
drag, startPoint x: 393, startPoint y: 361, endPoint x: 291, endPoint y: 363, distance: 101.8
click at [291, 363] on rect "Zoom chart using cursor arrows" at bounding box center [292, 360] width 17 height 35
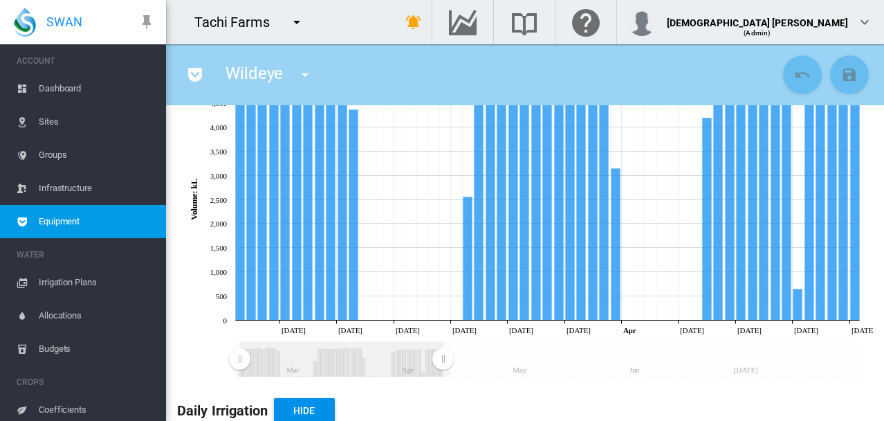
drag, startPoint x: 299, startPoint y: 359, endPoint x: 245, endPoint y: 361, distance: 54.0
click at [242, 361] on rect "Zoom chart using cursor arrows" at bounding box center [240, 360] width 17 height 35
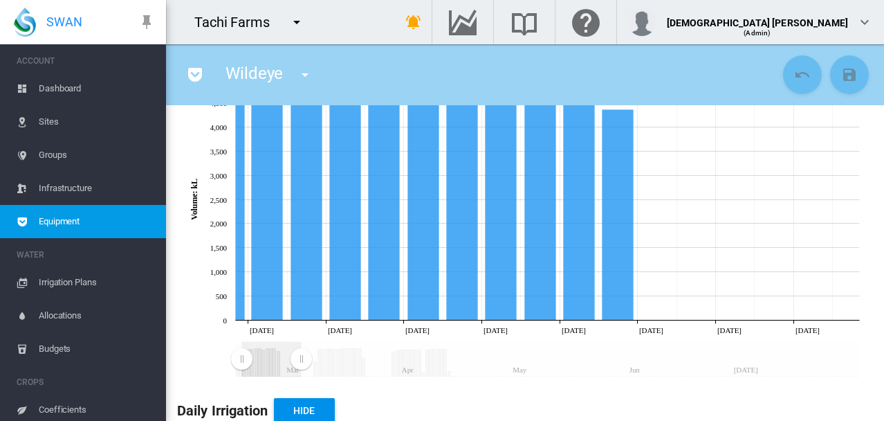
drag, startPoint x: 388, startPoint y: 361, endPoint x: 301, endPoint y: 366, distance: 86.6
click at [301, 366] on rect "Zoom chart using cursor arrows" at bounding box center [301, 360] width 17 height 35
drag, startPoint x: 242, startPoint y: 360, endPoint x: 218, endPoint y: 362, distance: 24.3
click at [218, 362] on icon "JavaScript chart by amCharts 3.21.15 Mar Apr May Jun Jul Mar 03 Mar 05 Mar 07 M…" at bounding box center [520, 223] width 708 height 318
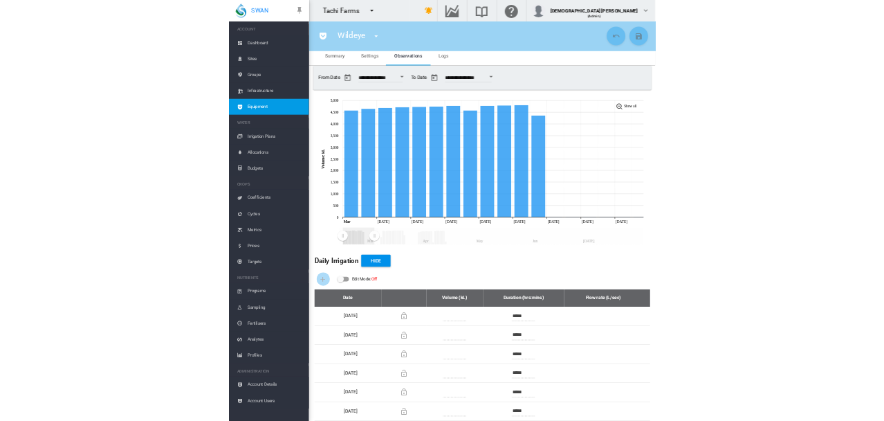
scroll to position [0, 0]
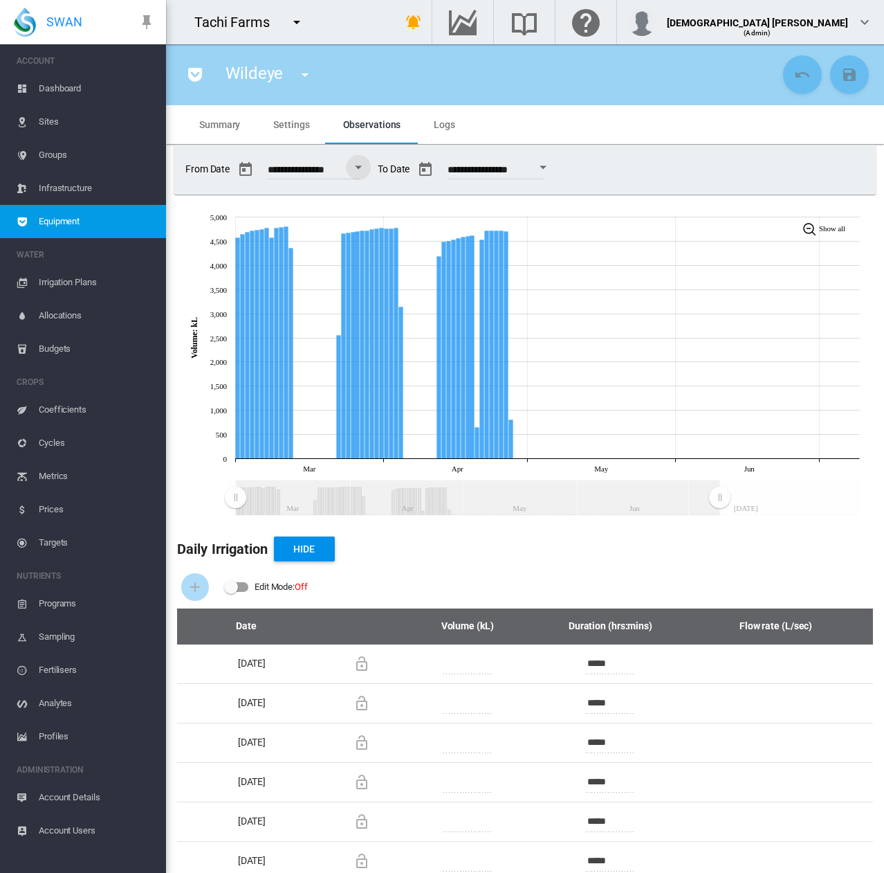
drag, startPoint x: 302, startPoint y: 501, endPoint x: 720, endPoint y: 513, distance: 417.5
click at [720, 513] on rect "Zoom chart using cursor arrows" at bounding box center [720, 498] width 17 height 35
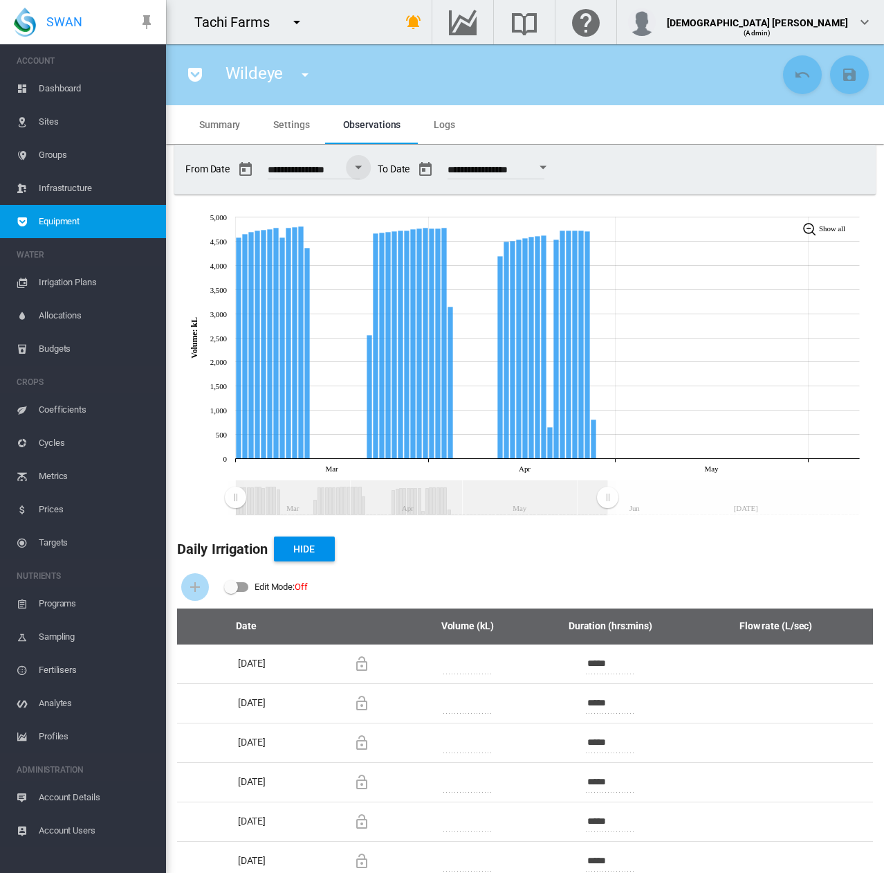
drag, startPoint x: 722, startPoint y: 498, endPoint x: 608, endPoint y: 505, distance: 114.4
click at [608, 505] on rect "Zoom chart using cursor arrows" at bounding box center [608, 498] width 17 height 35
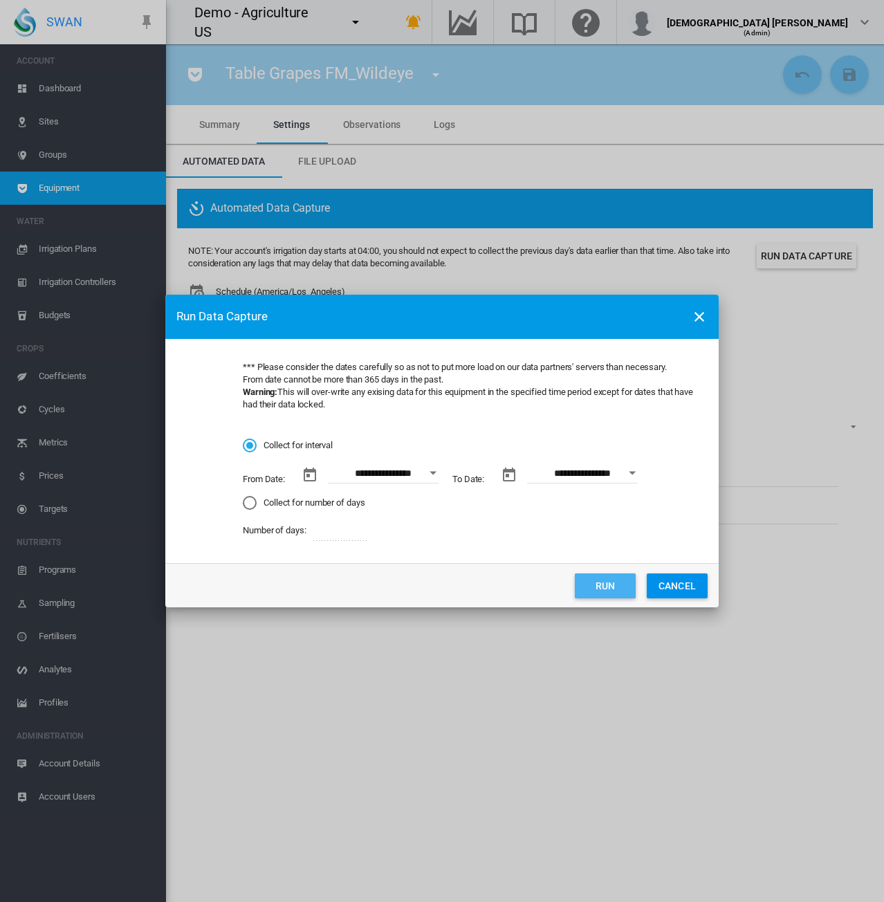
click at [599, 584] on button "Run" at bounding box center [605, 586] width 61 height 25
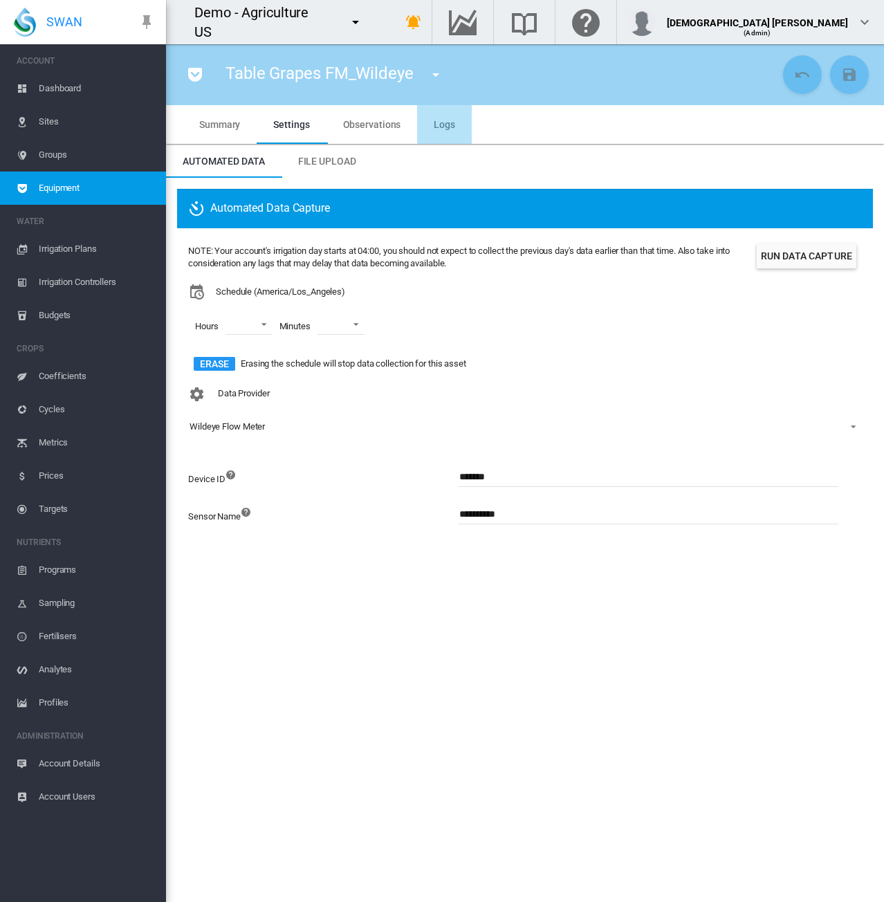
click at [434, 127] on span "Logs" at bounding box center [444, 124] width 21 height 11
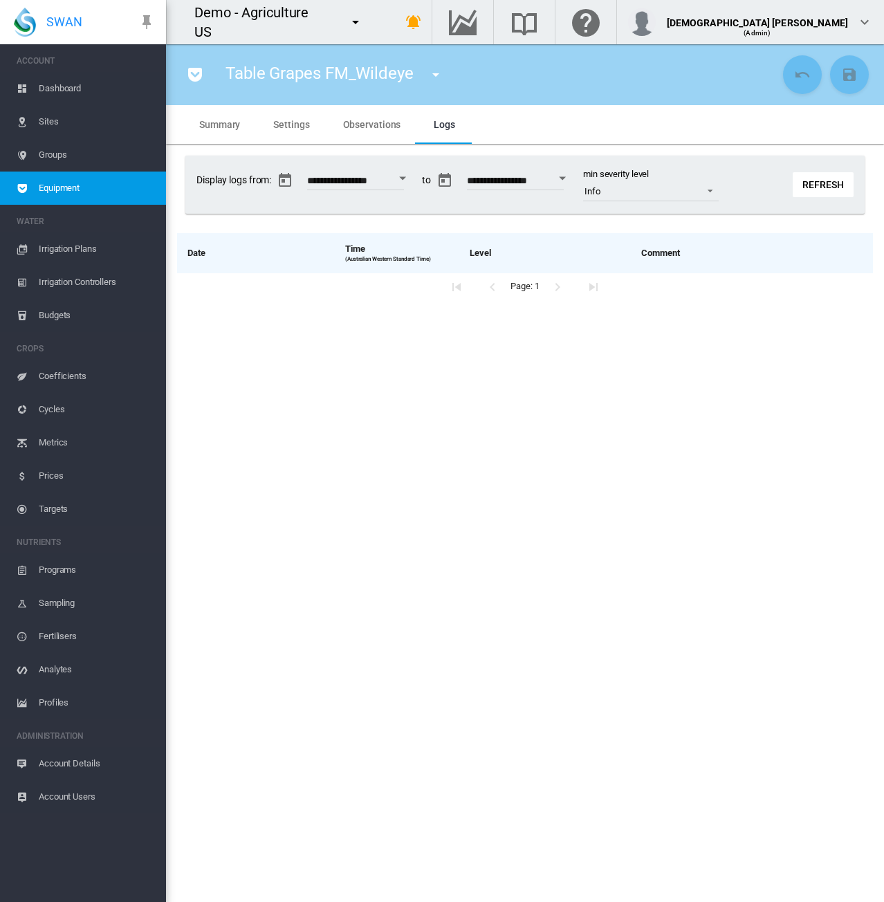
click at [375, 127] on span "Observations" at bounding box center [372, 124] width 58 height 11
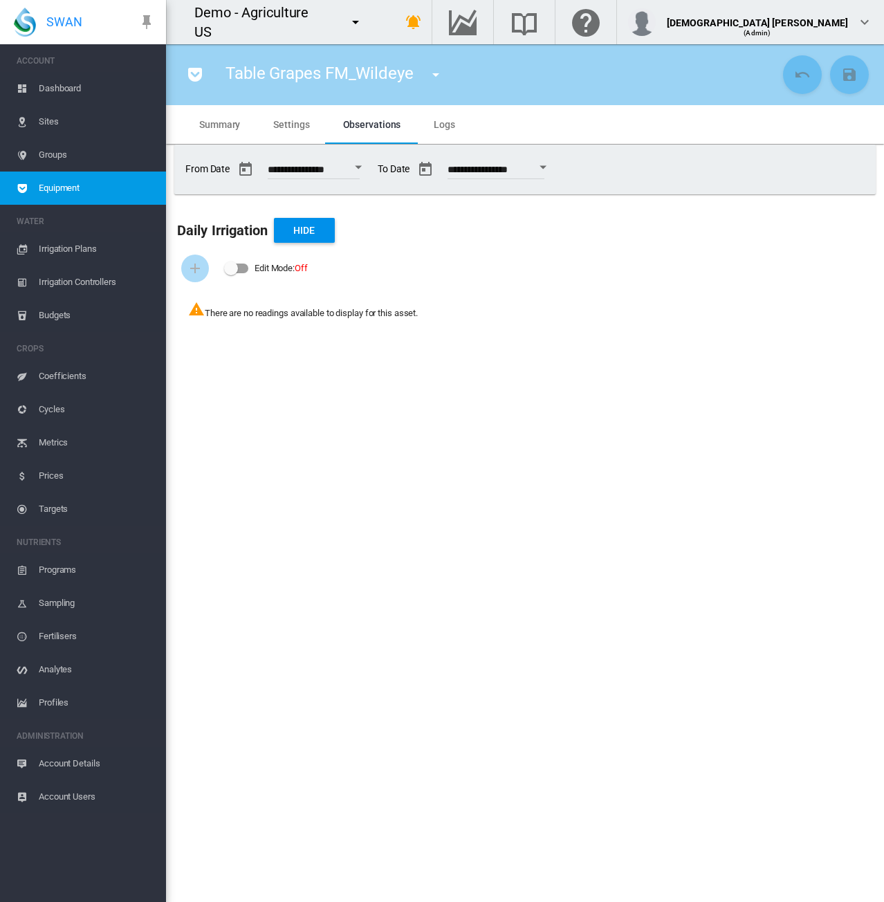
click at [362, 167] on div "Open calendar" at bounding box center [358, 167] width 7 height 3
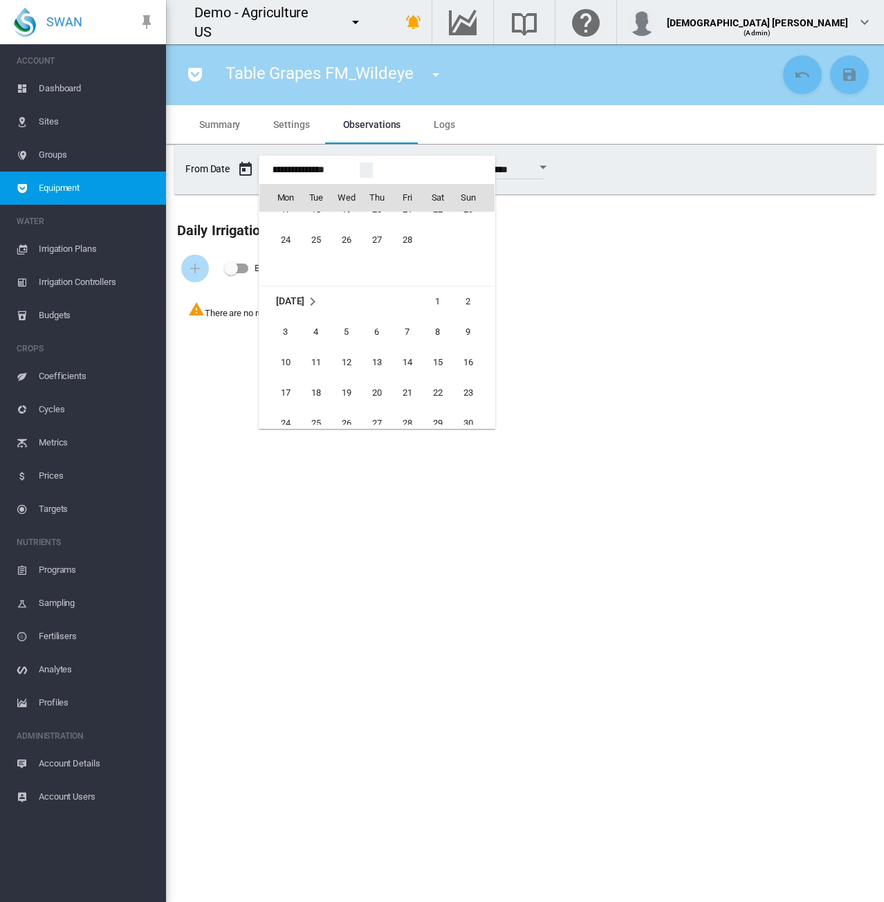
scroll to position [33285, 0]
click at [437, 325] on span "1" at bounding box center [438, 321] width 28 height 28
type input "**********"
